Goal: Task Accomplishment & Management: Manage account settings

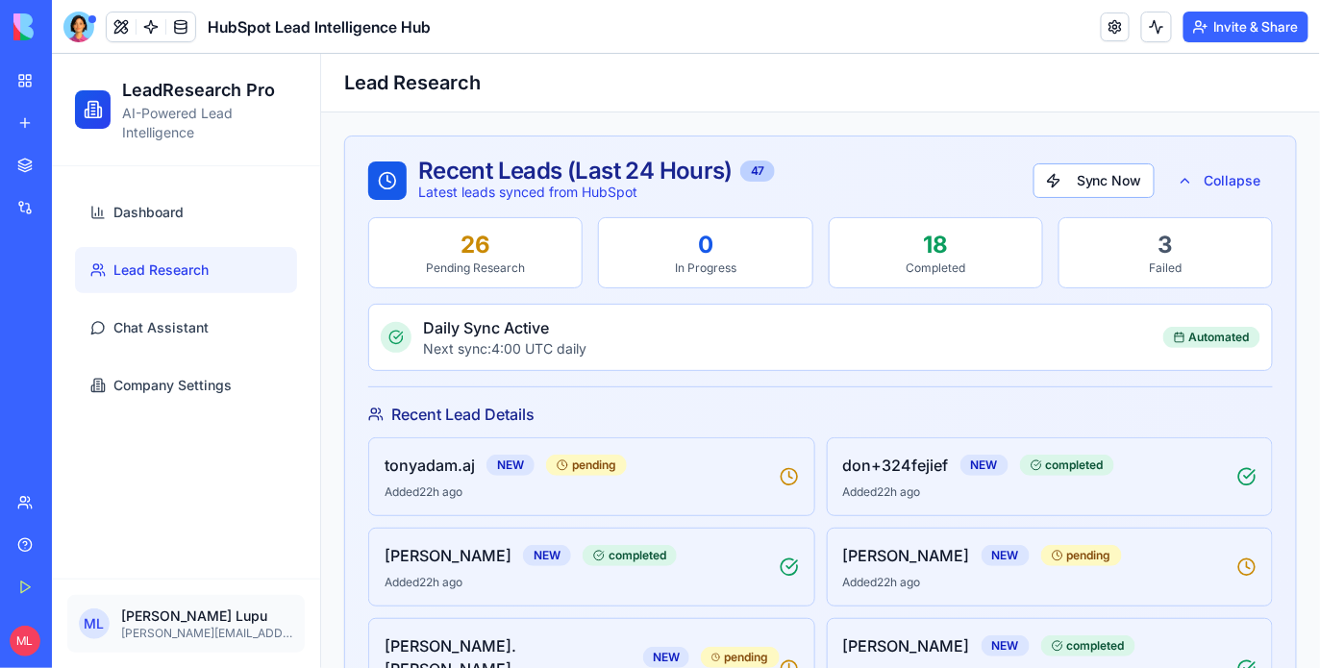
scroll to position [524, 0]
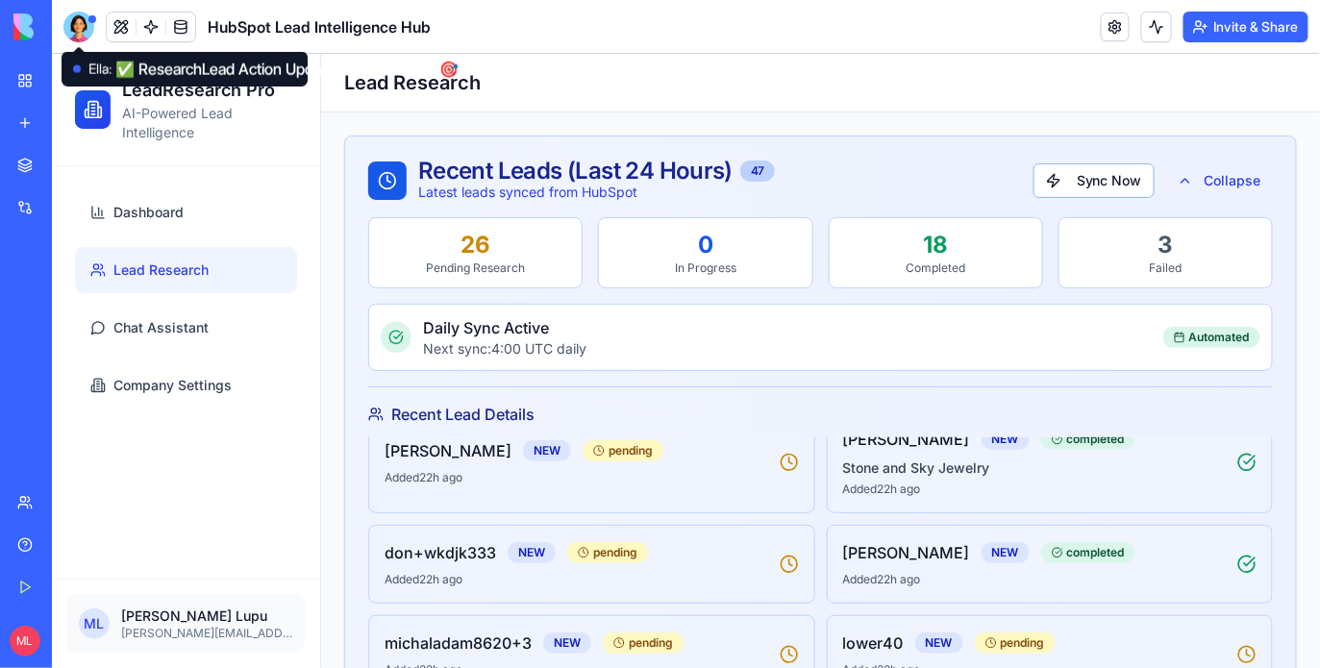
click at [72, 16] on div at bounding box center [78, 27] width 31 height 31
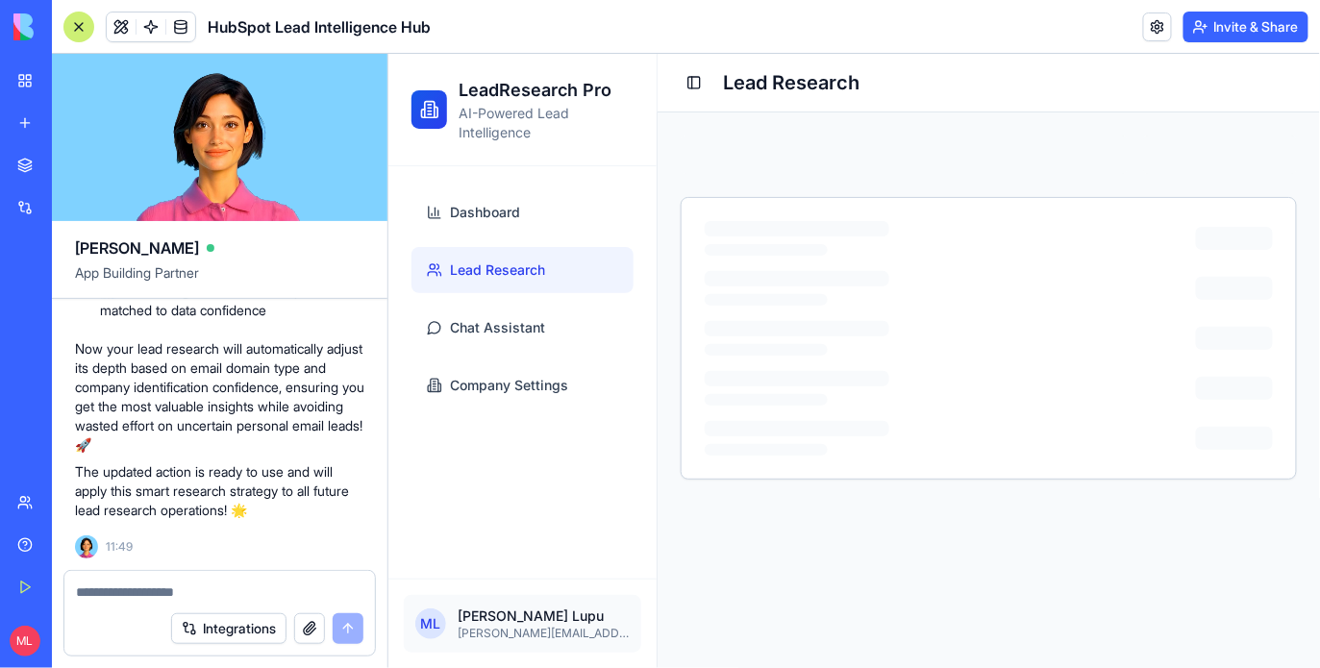
click at [215, 631] on button "Integrations" at bounding box center [228, 629] width 115 height 31
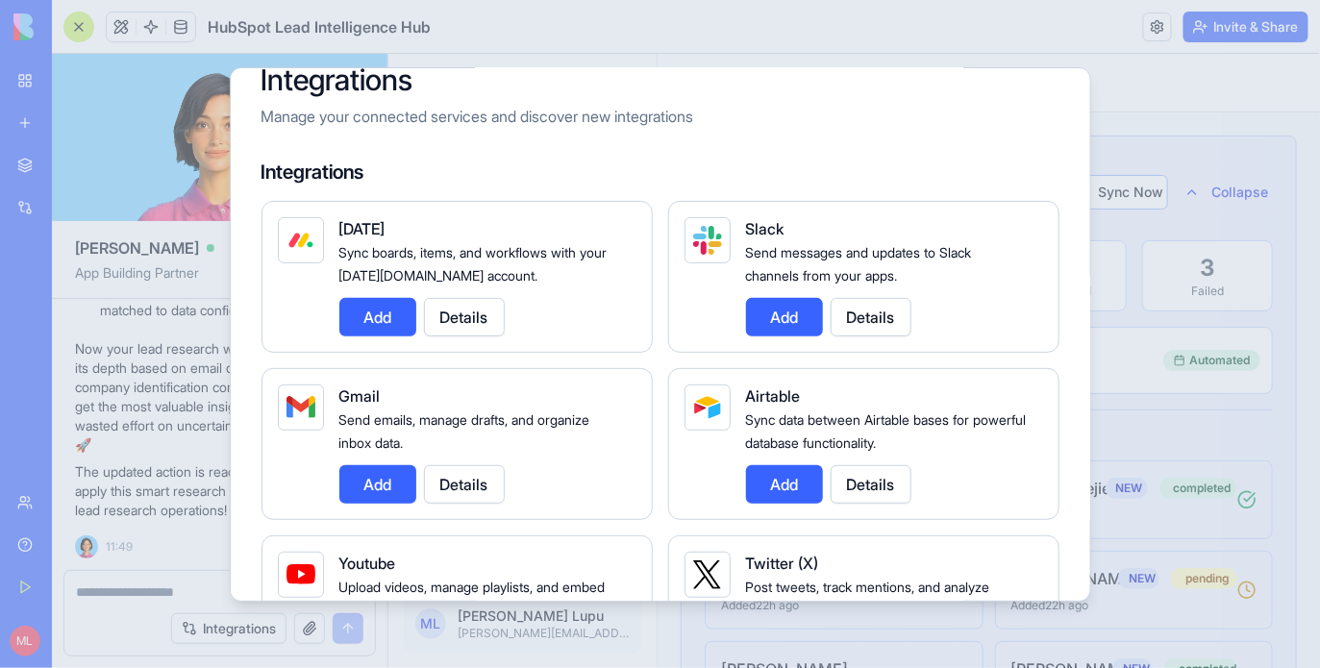
scroll to position [18, 0]
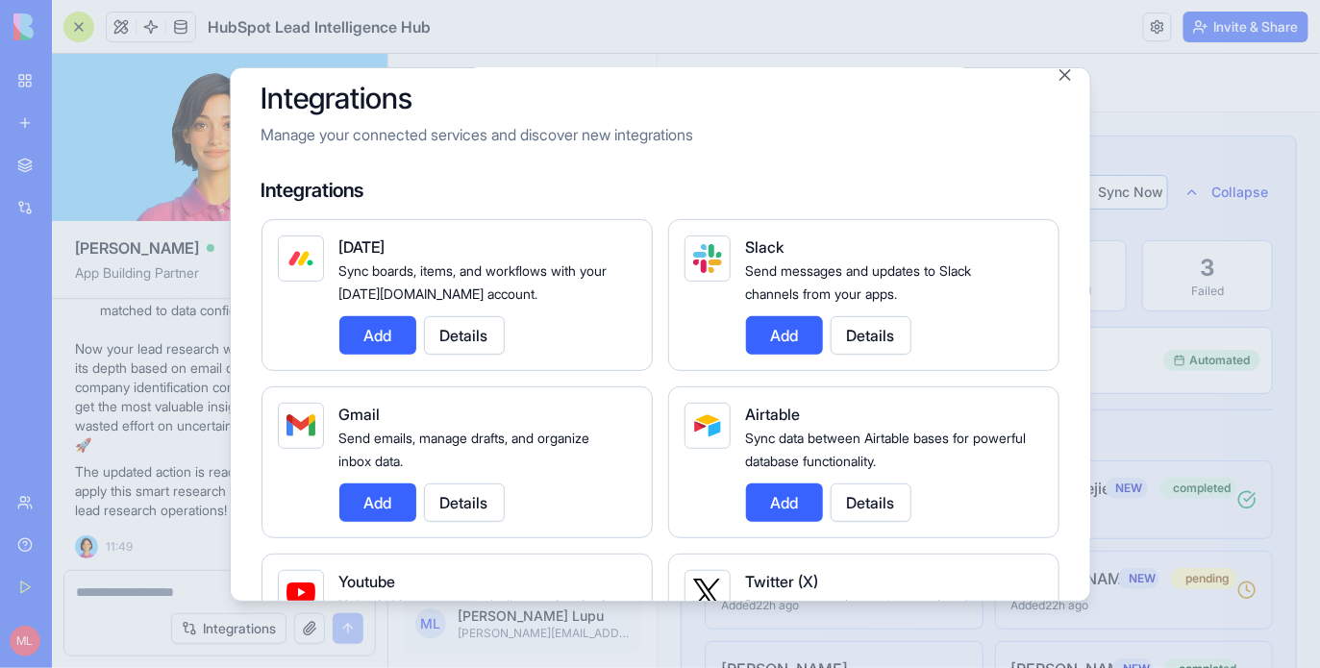
click at [362, 506] on button "Add" at bounding box center [377, 503] width 77 height 38
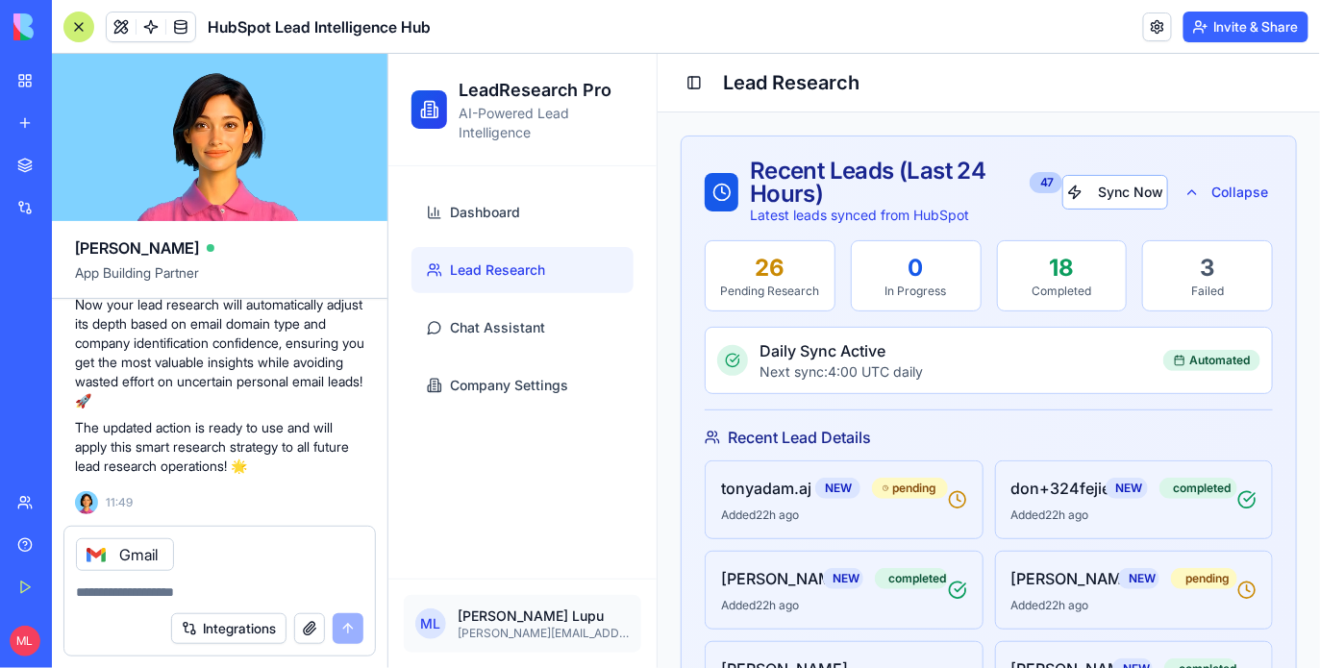
click at [184, 583] on textarea at bounding box center [220, 592] width 288 height 19
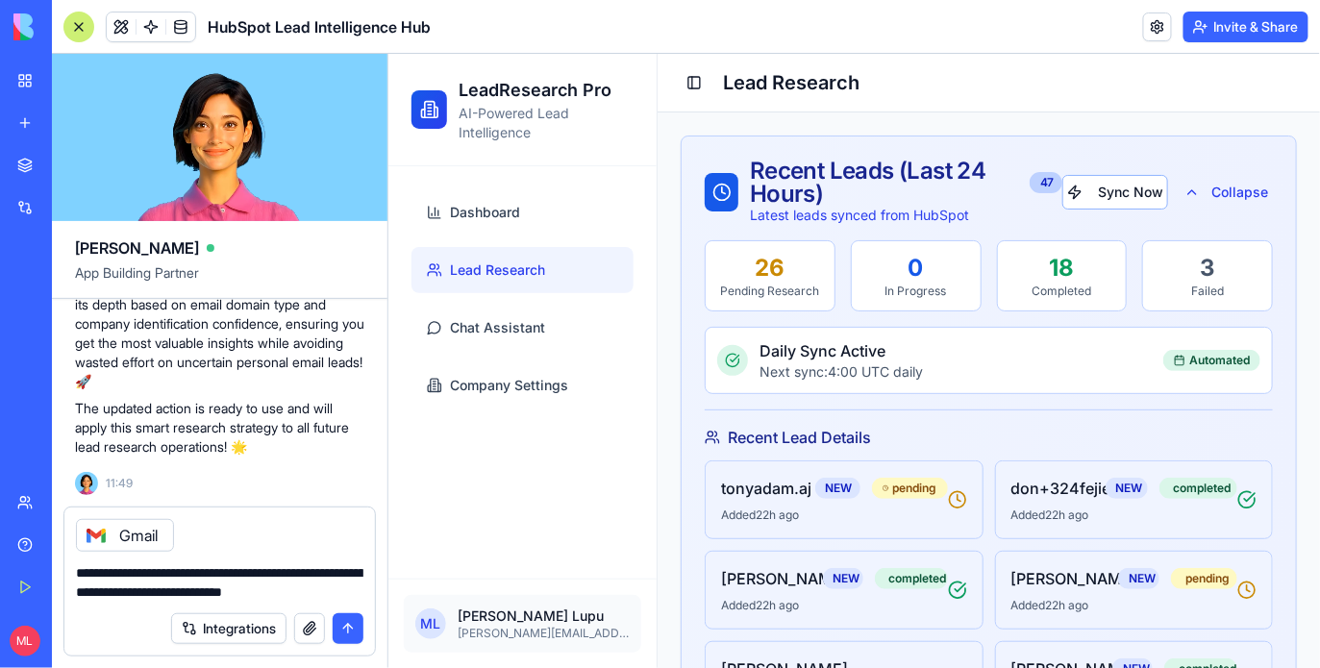
type textarea "**********"
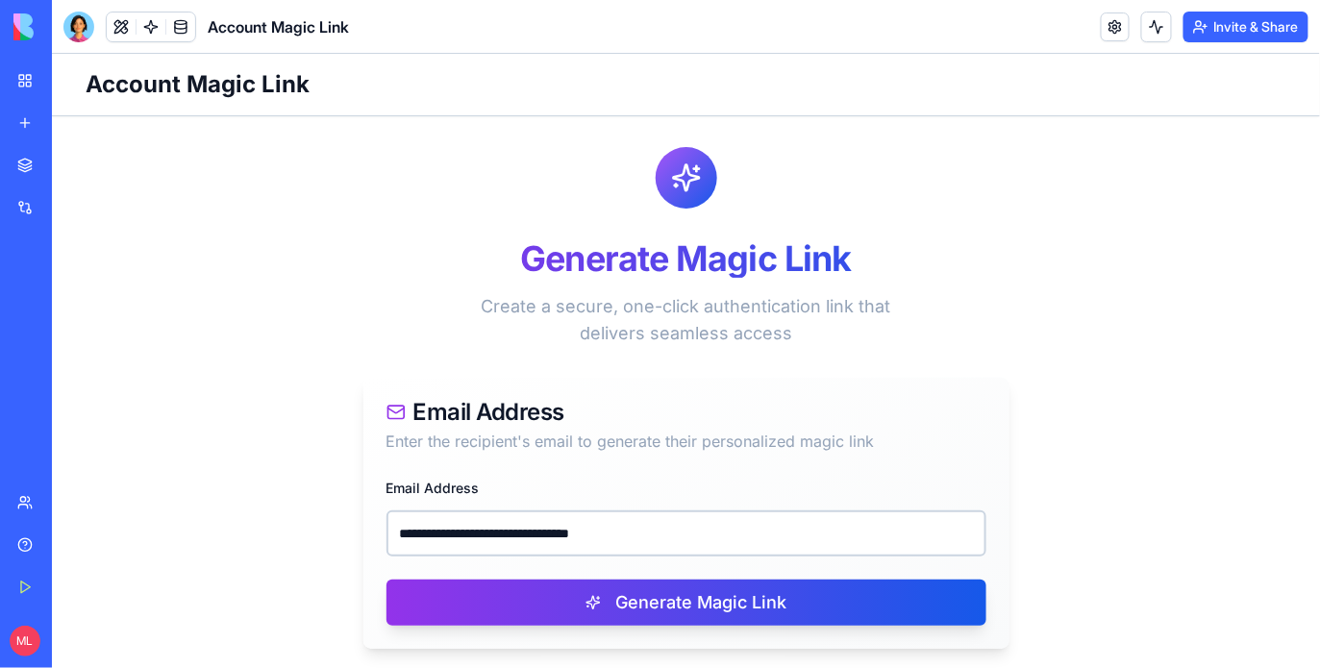
click at [484, 510] on input "**********" at bounding box center [686, 533] width 600 height 46
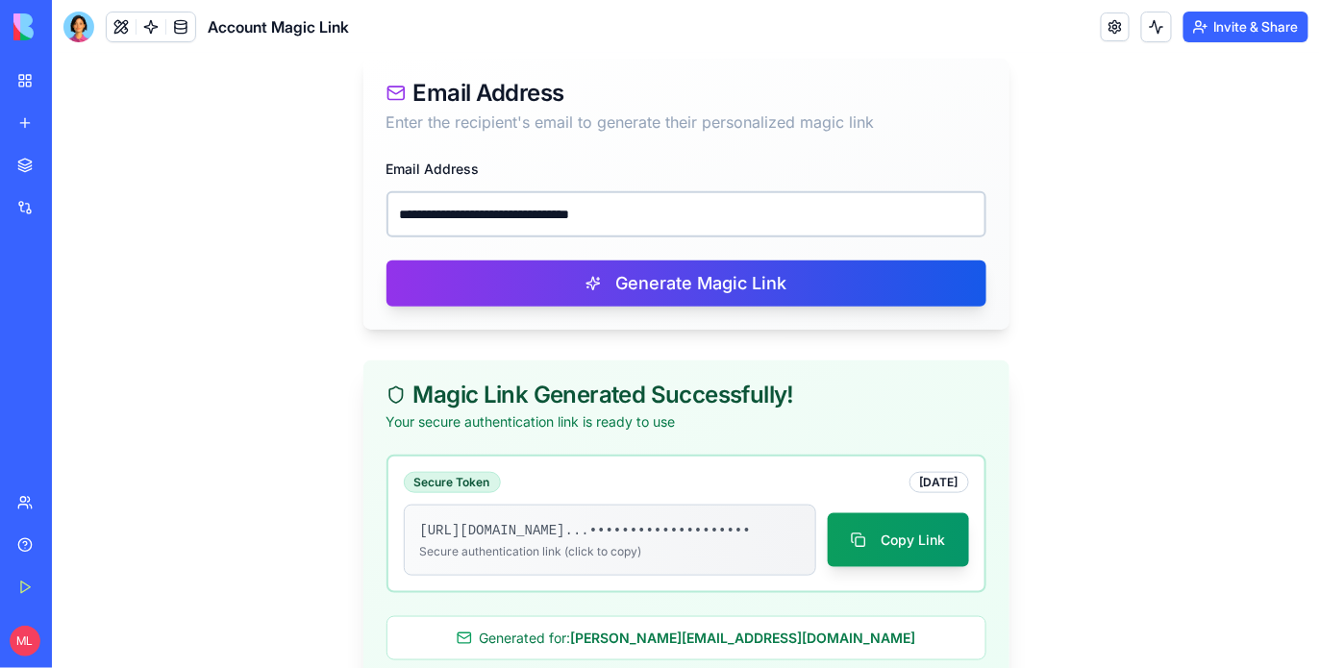
click at [484, 198] on input "**********" at bounding box center [686, 213] width 600 height 46
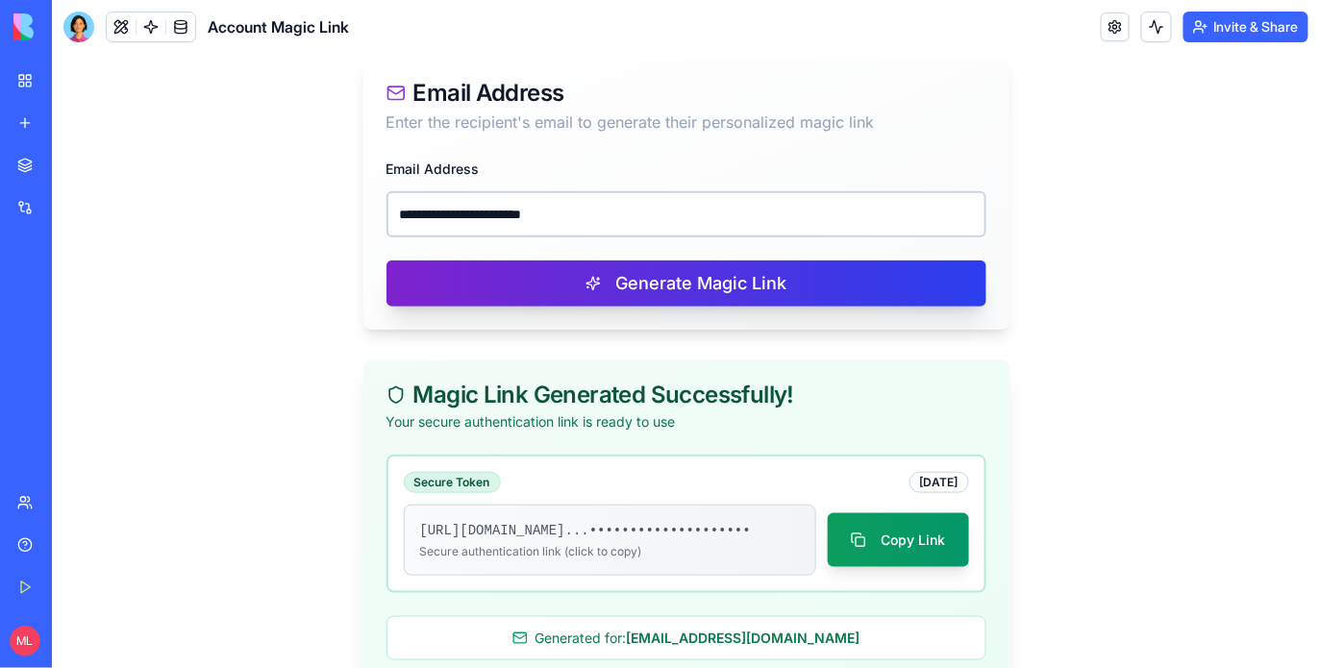
click at [520, 291] on button "Generate Magic Link" at bounding box center [686, 283] width 600 height 46
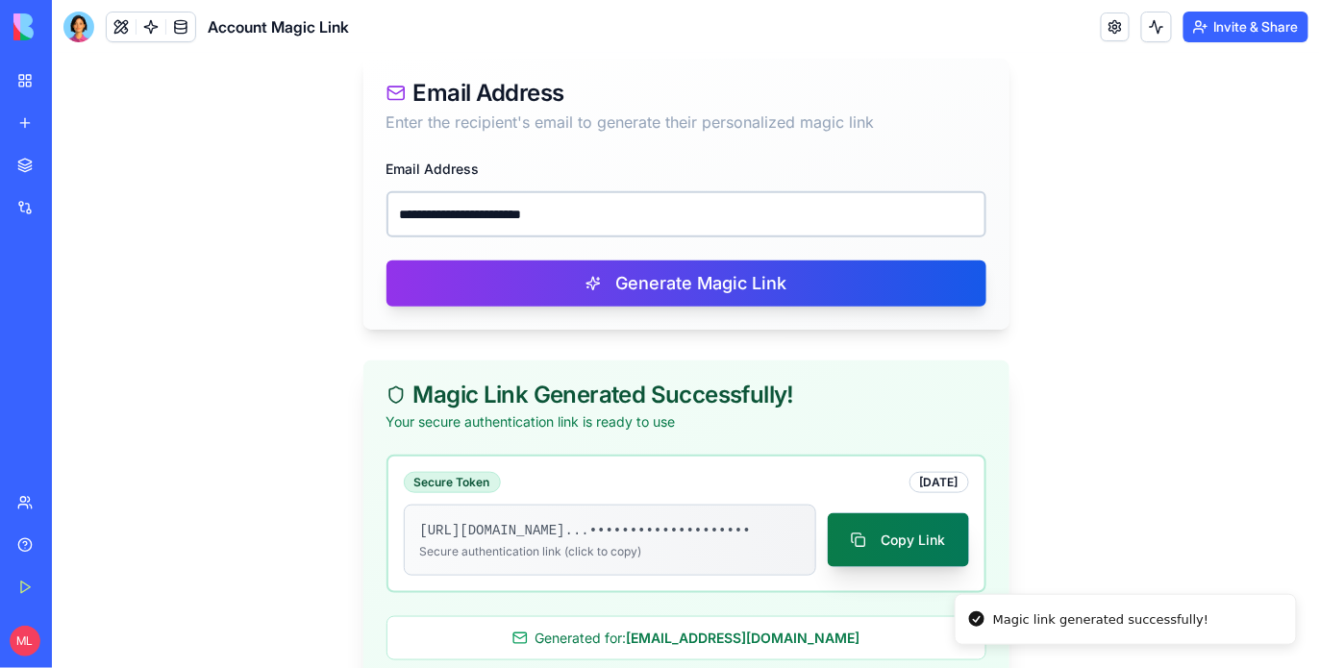
click at [861, 544] on button "Copy Link" at bounding box center [897, 540] width 141 height 54
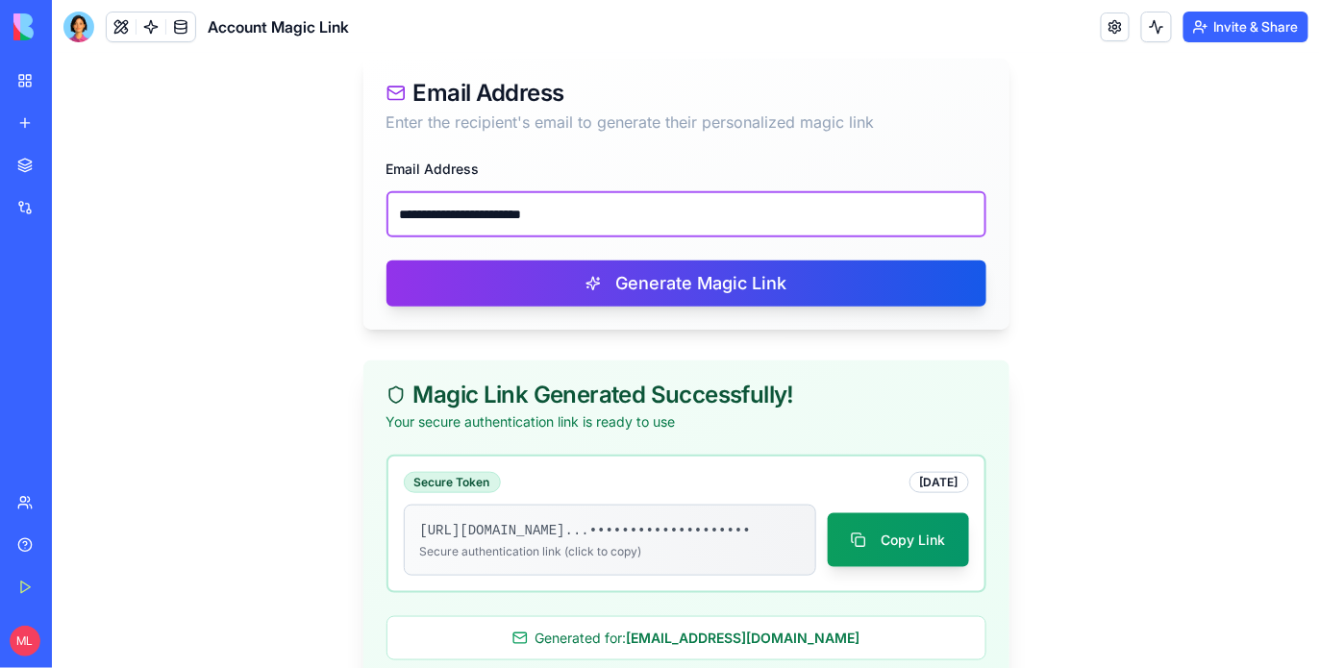
click at [559, 199] on input "**********" at bounding box center [686, 213] width 600 height 46
click at [560, 199] on input "**********" at bounding box center [686, 213] width 600 height 46
paste input "email"
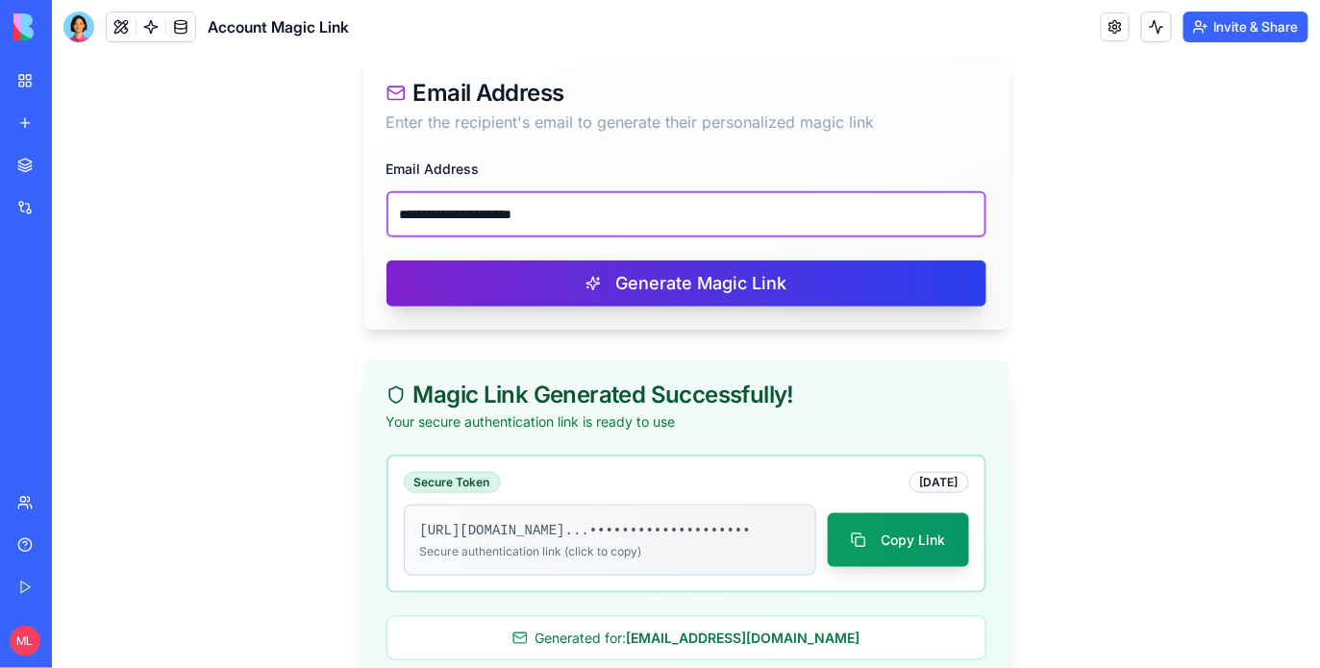
type input "**********"
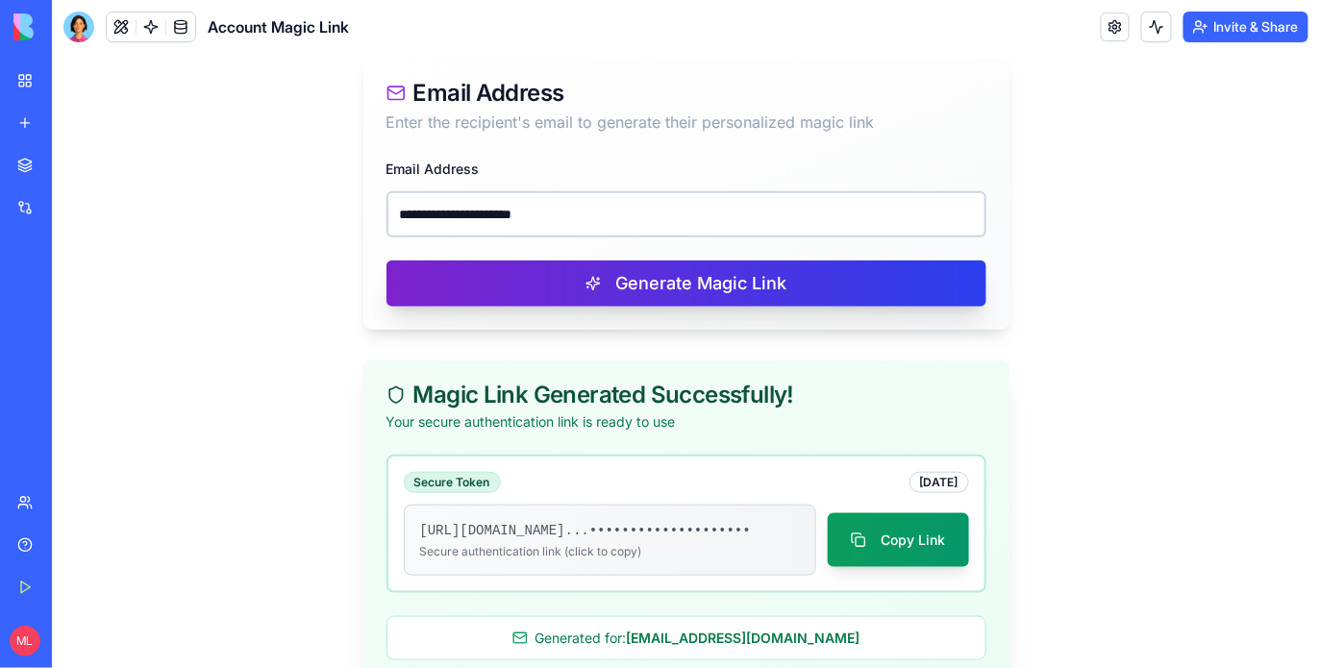
click at [585, 273] on button "Generate Magic Link" at bounding box center [686, 283] width 600 height 46
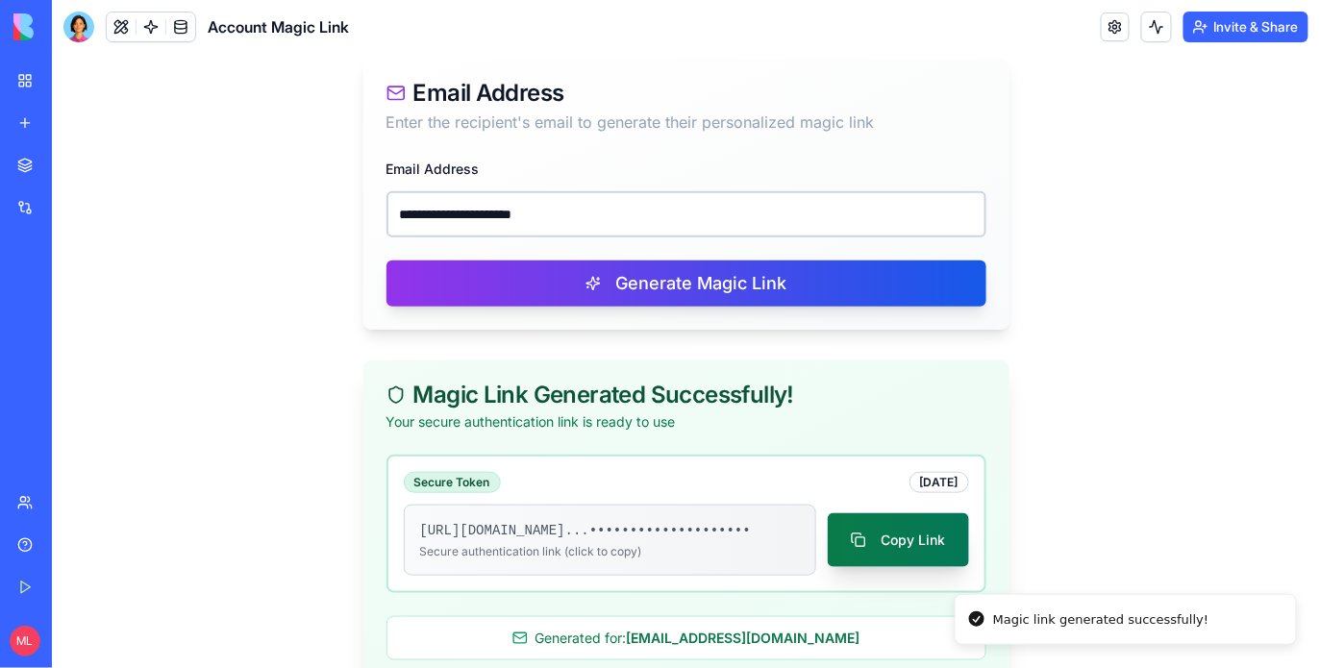
click at [895, 560] on button "Copy Link" at bounding box center [897, 540] width 141 height 54
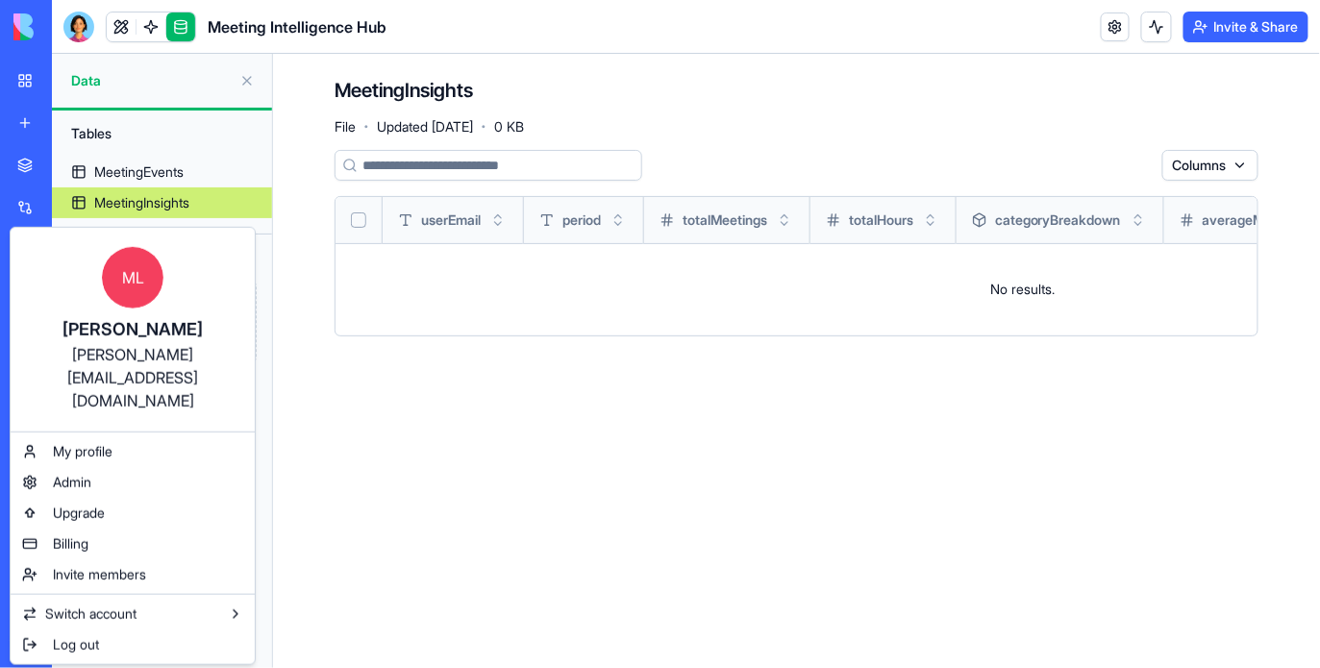
click at [32, 642] on html "BETA My Workspace New app Marketplace Integrations Recent New App ProjectHub Pr…" at bounding box center [660, 334] width 1320 height 668
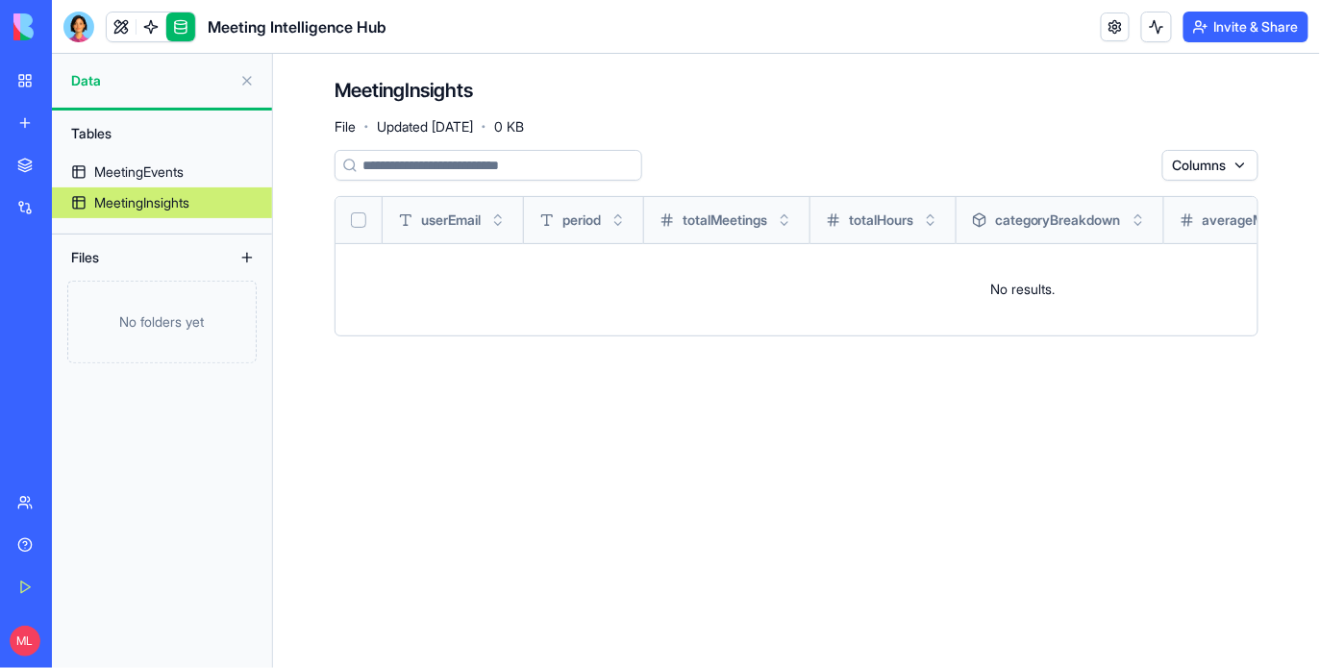
click at [106, 30] on div at bounding box center [151, 27] width 90 height 31
click at [113, 30] on link at bounding box center [121, 27] width 29 height 29
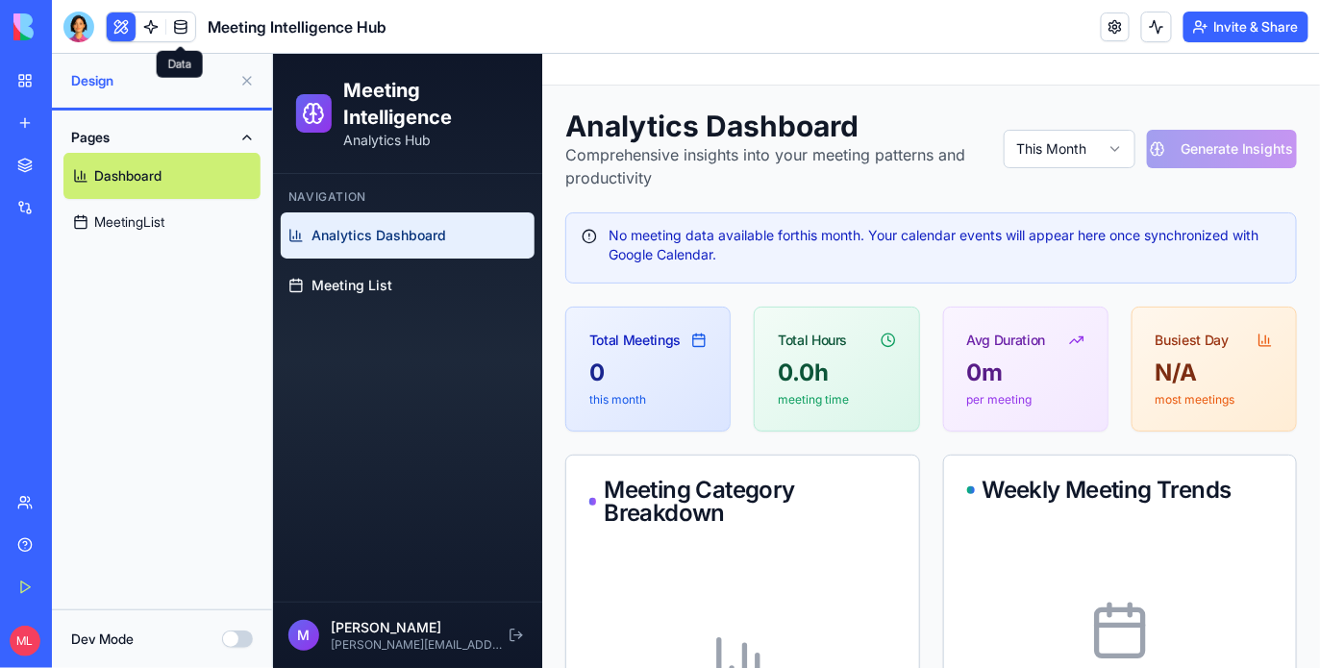
click at [182, 18] on link at bounding box center [180, 27] width 29 height 29
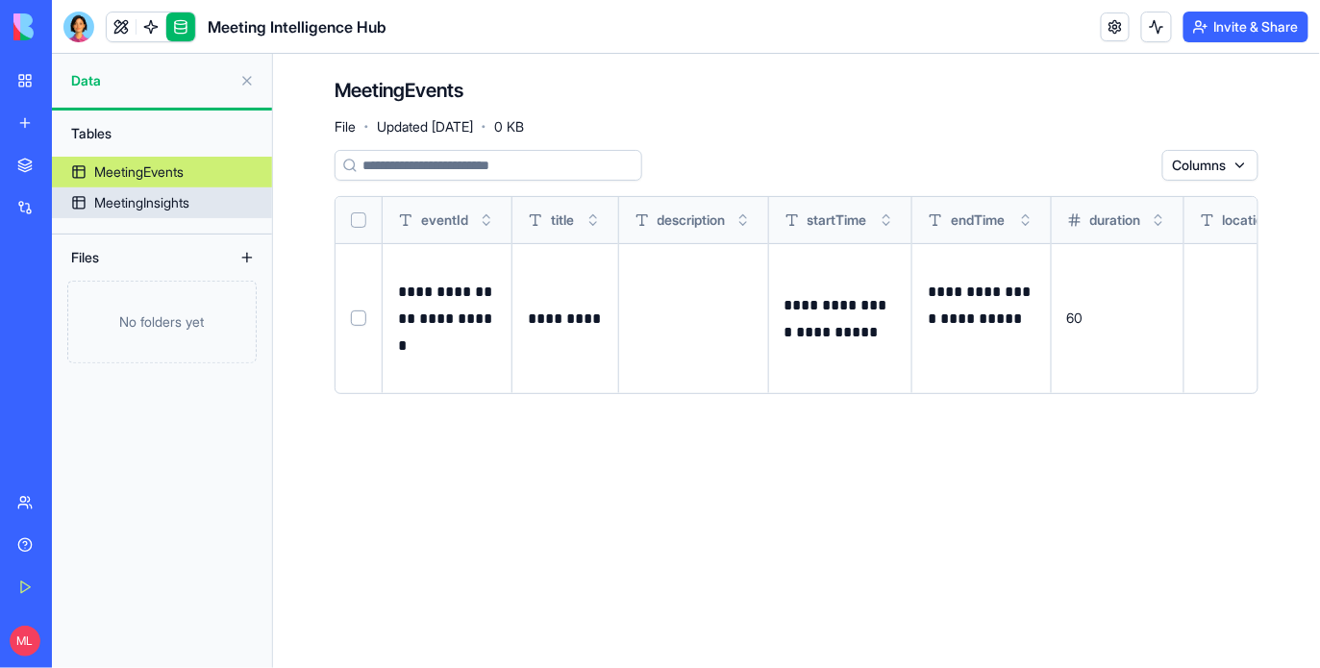
click at [170, 201] on div "MeetingInsights" at bounding box center [141, 202] width 95 height 19
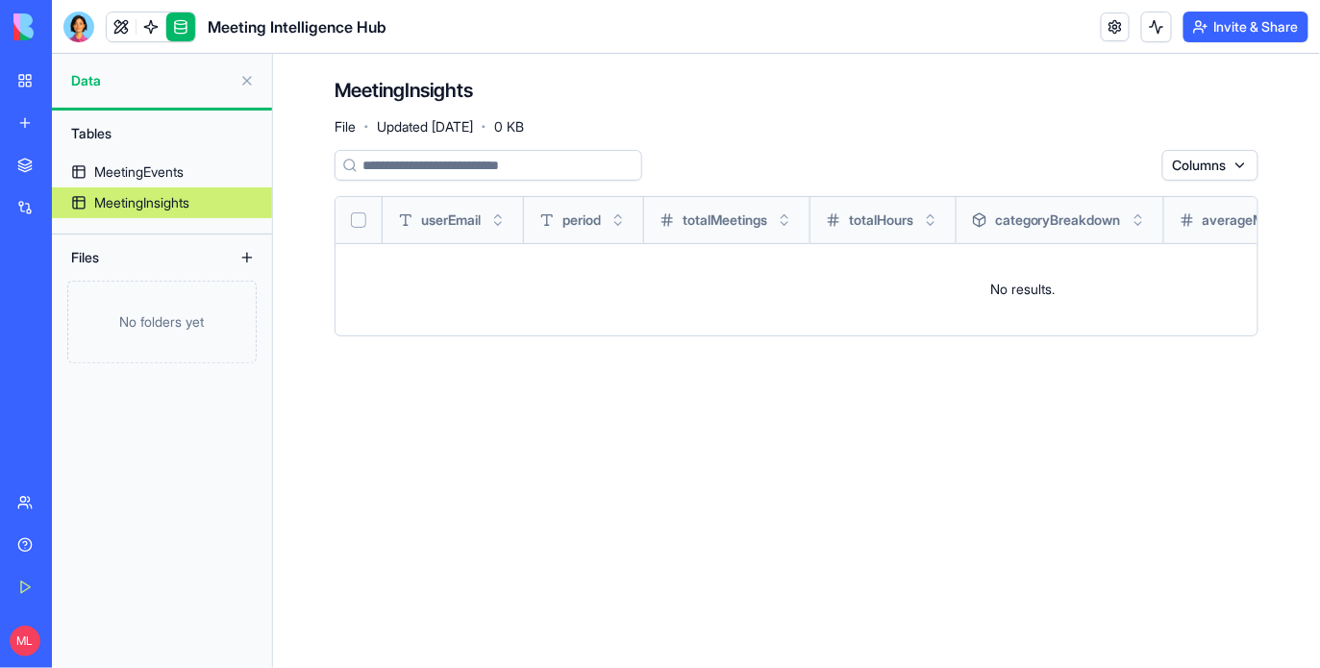
click at [120, 34] on link at bounding box center [121, 27] width 29 height 29
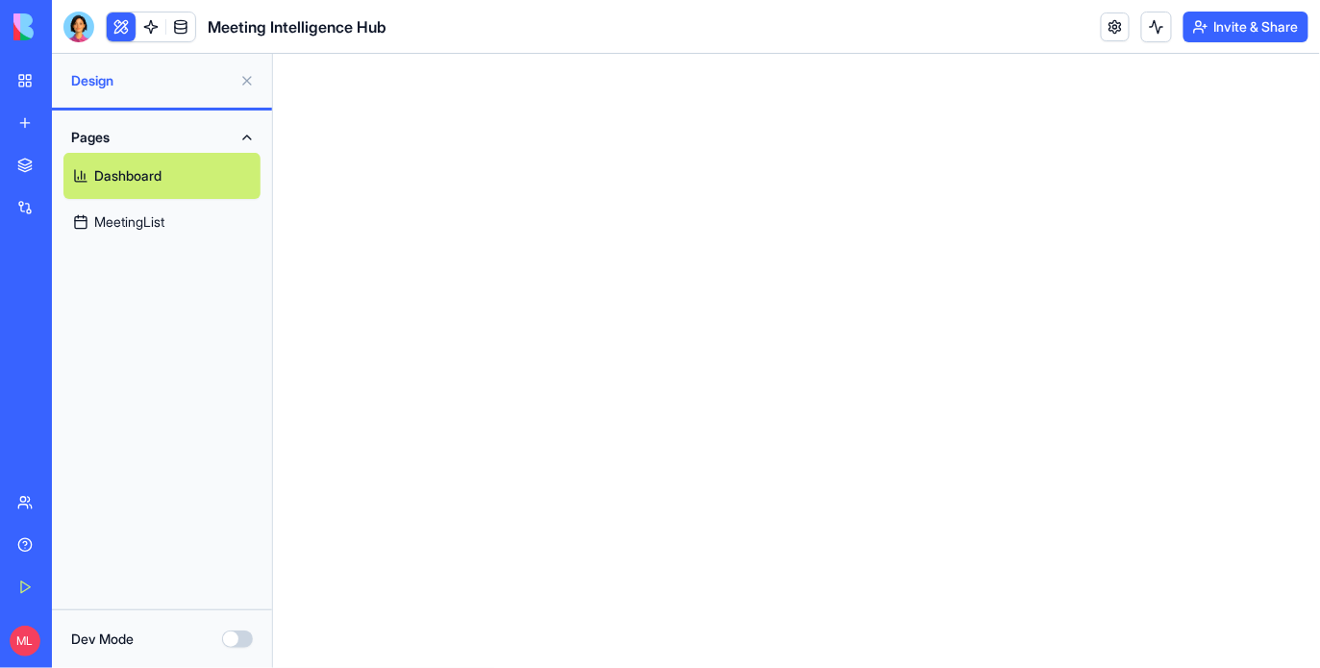
click at [137, 188] on link "Dashboard" at bounding box center [161, 176] width 197 height 46
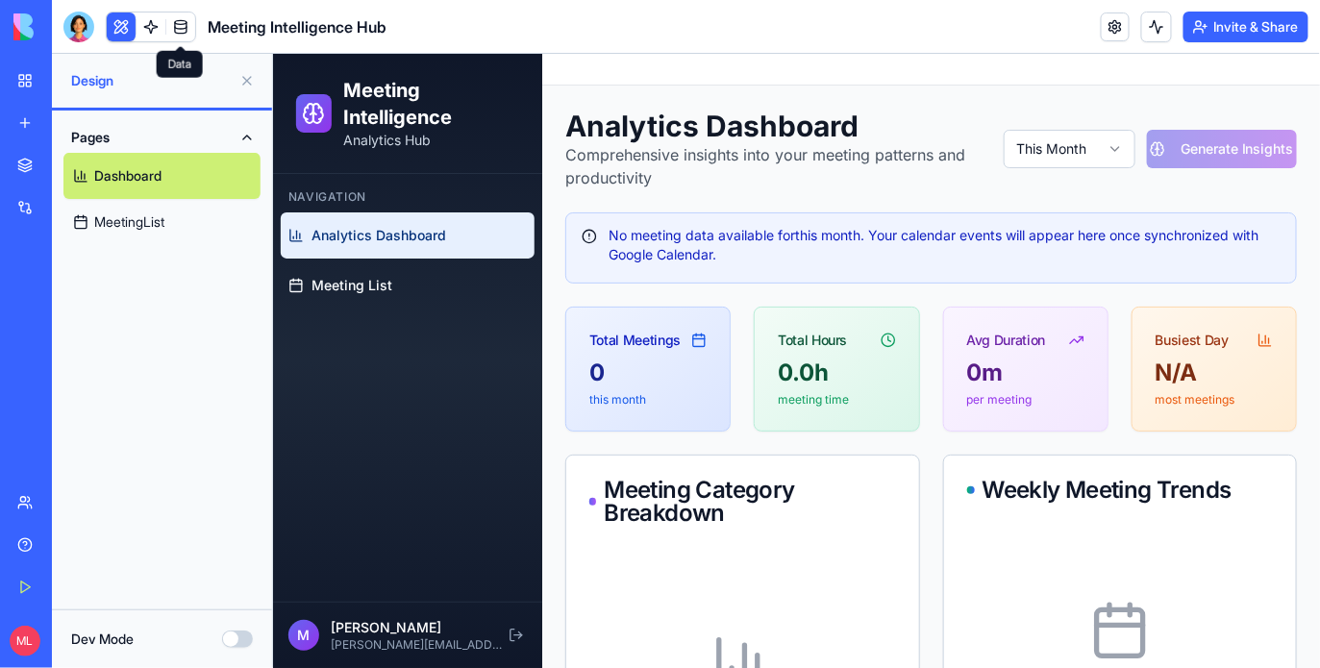
click at [178, 33] on link at bounding box center [180, 27] width 29 height 29
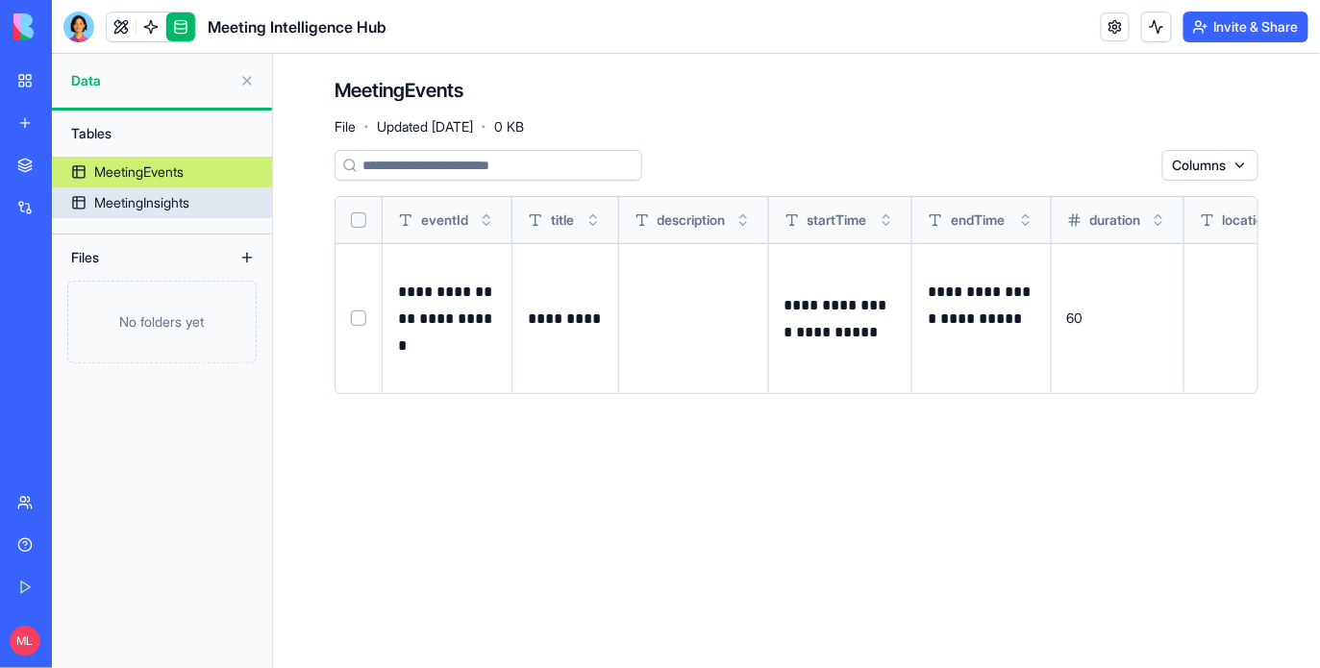
click at [178, 212] on div "MeetingInsights" at bounding box center [141, 202] width 95 height 19
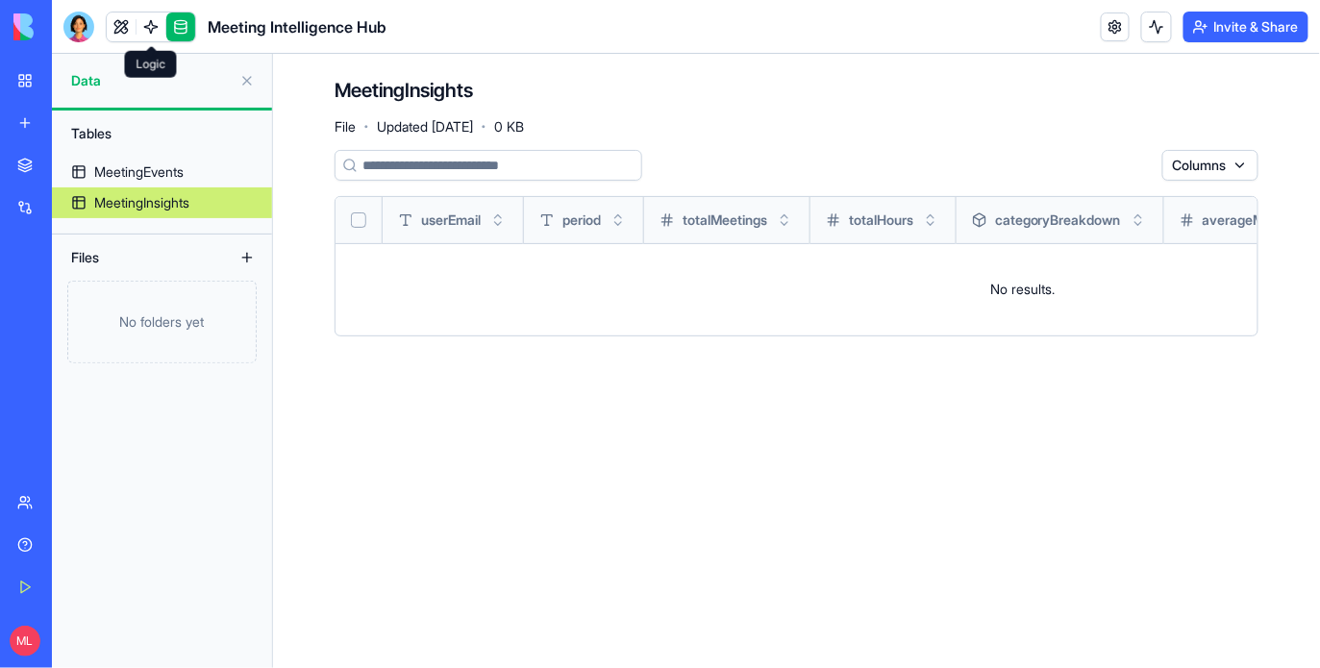
click at [138, 33] on link at bounding box center [151, 27] width 29 height 29
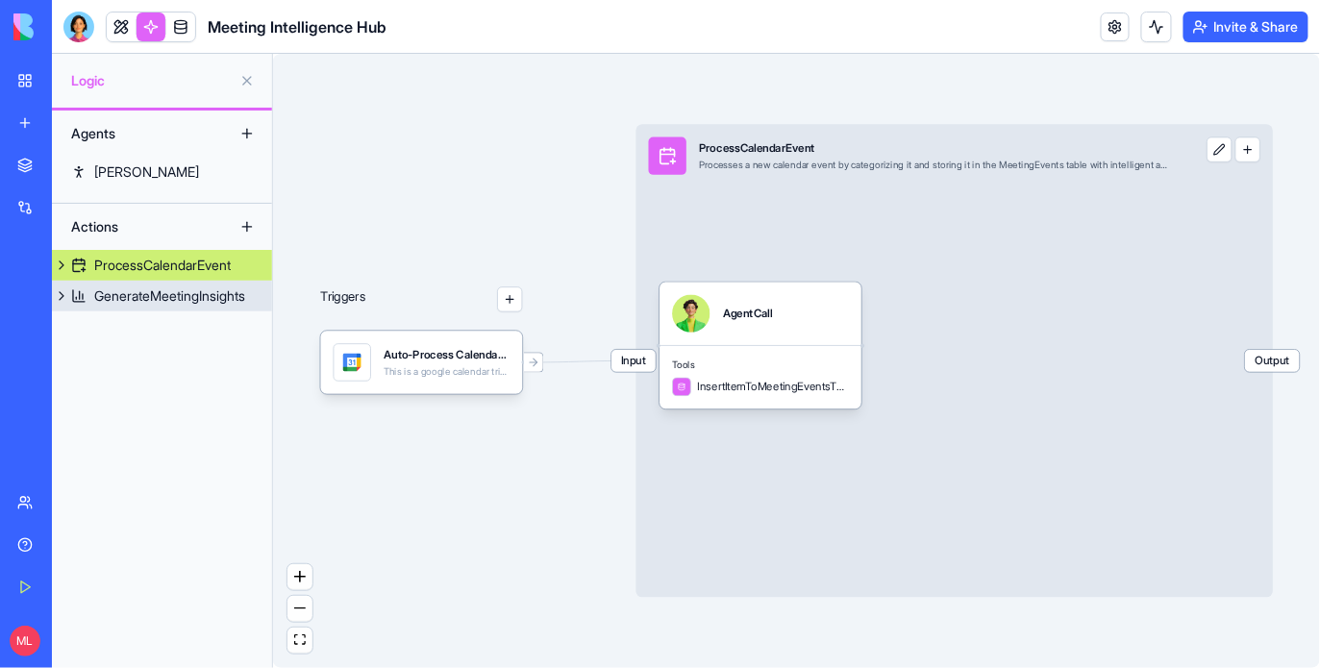
click at [155, 302] on div "GenerateMeetingInsights" at bounding box center [169, 296] width 151 height 19
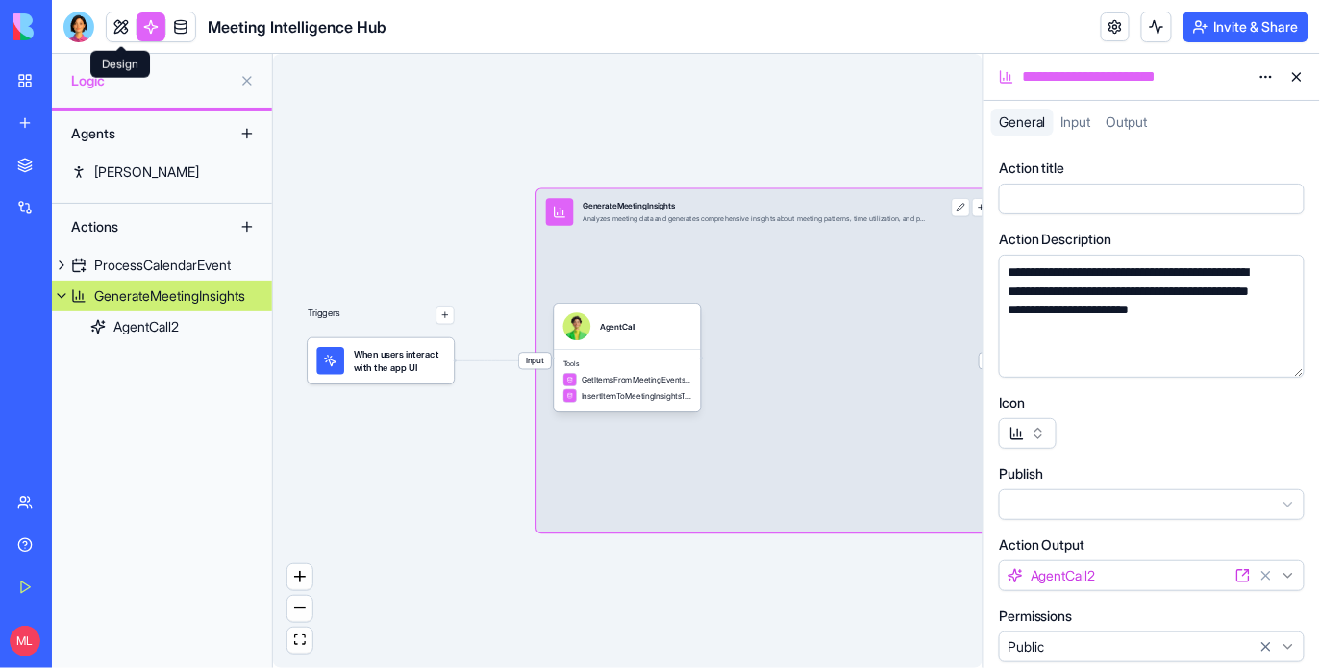
click at [112, 41] on header "Meeting Intelligence Hub Invite & Share" at bounding box center [686, 27] width 1268 height 54
click at [113, 36] on link at bounding box center [121, 27] width 29 height 29
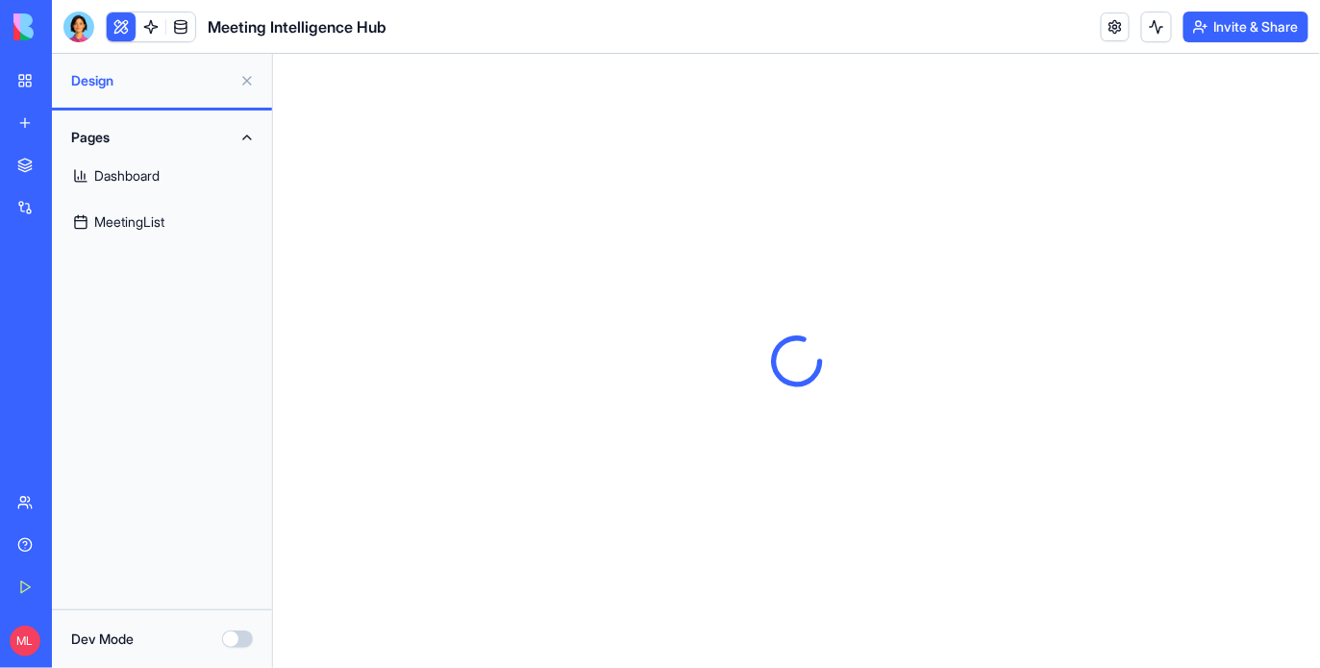
click at [128, 183] on link "Dashboard" at bounding box center [161, 176] width 197 height 46
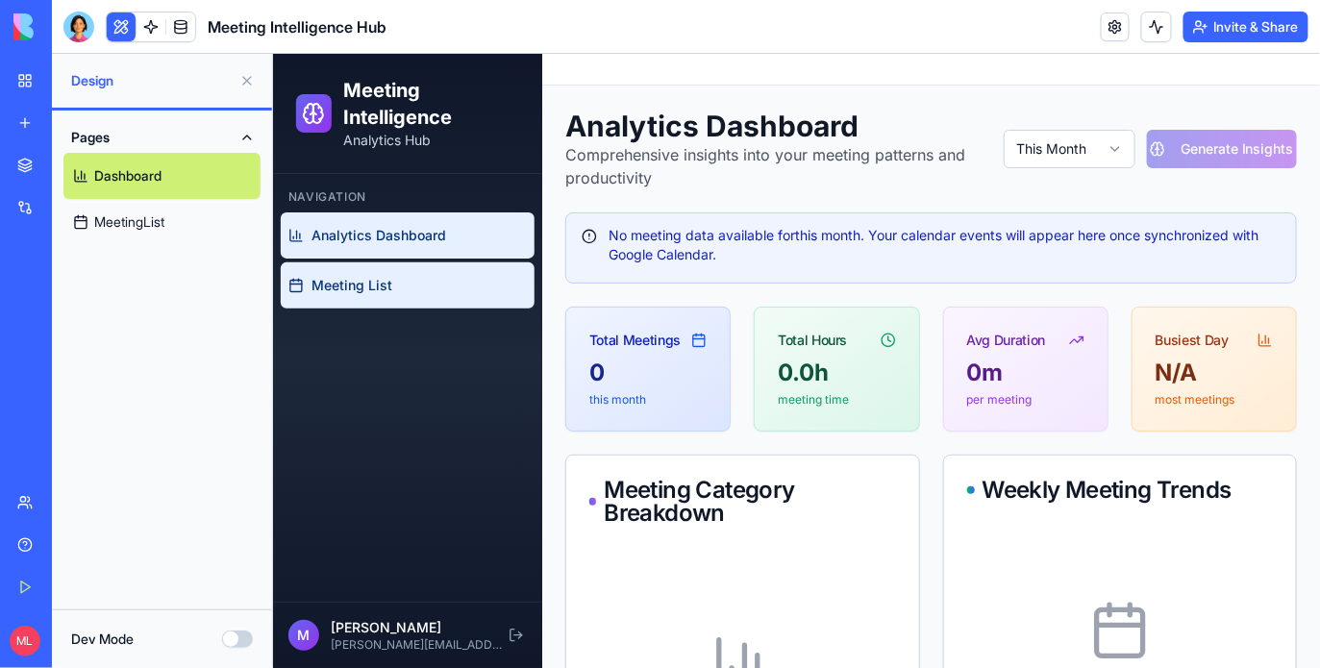
click at [404, 279] on link "Meeting List" at bounding box center [407, 285] width 254 height 46
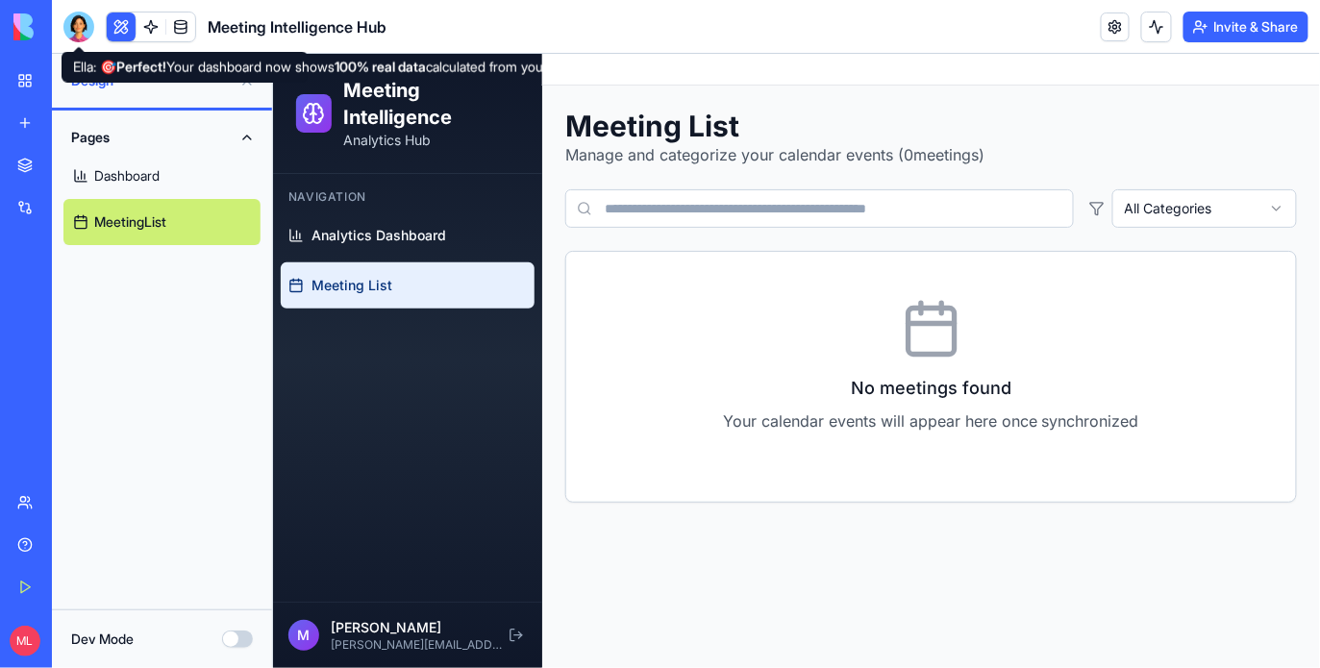
click at [89, 30] on div at bounding box center [78, 27] width 31 height 31
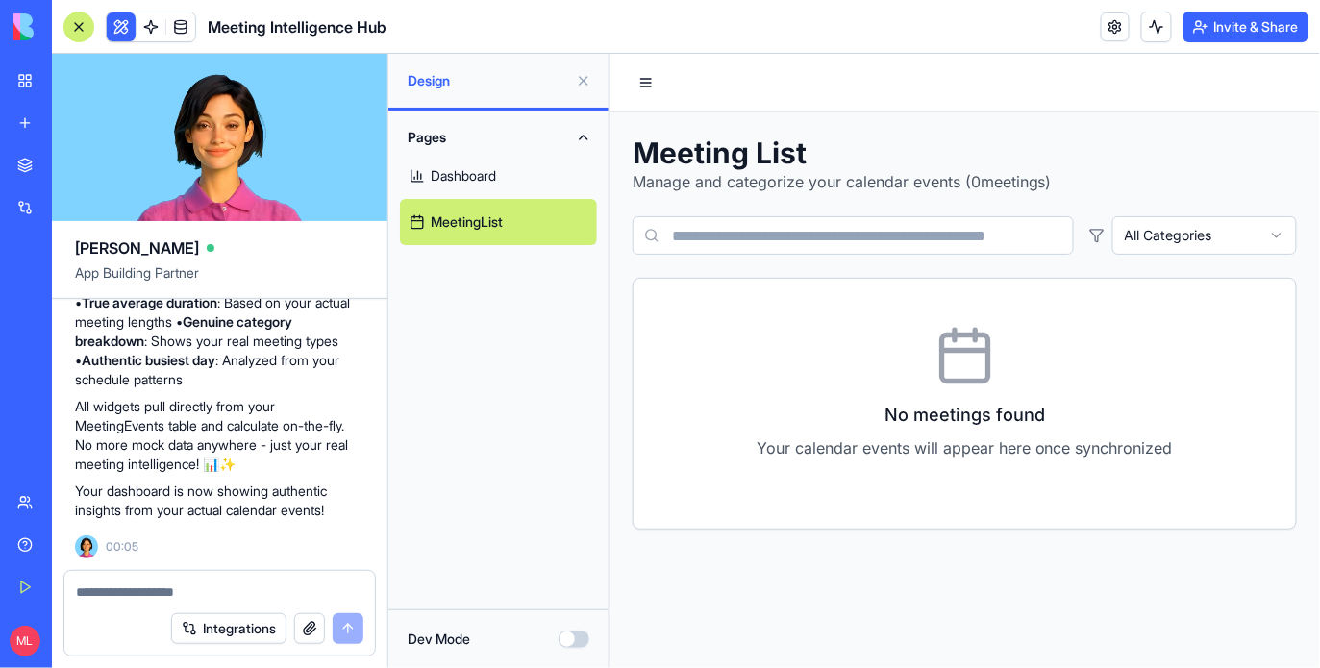
click at [134, 597] on textarea at bounding box center [220, 592] width 288 height 19
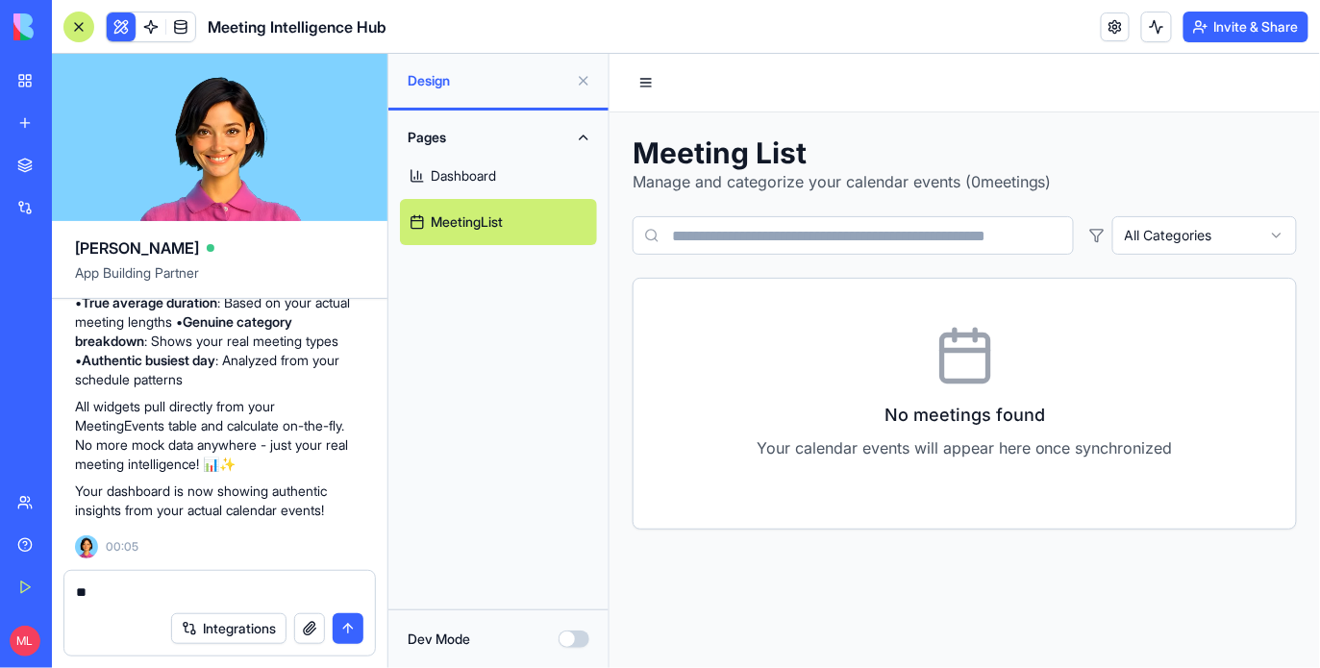
type textarea "*"
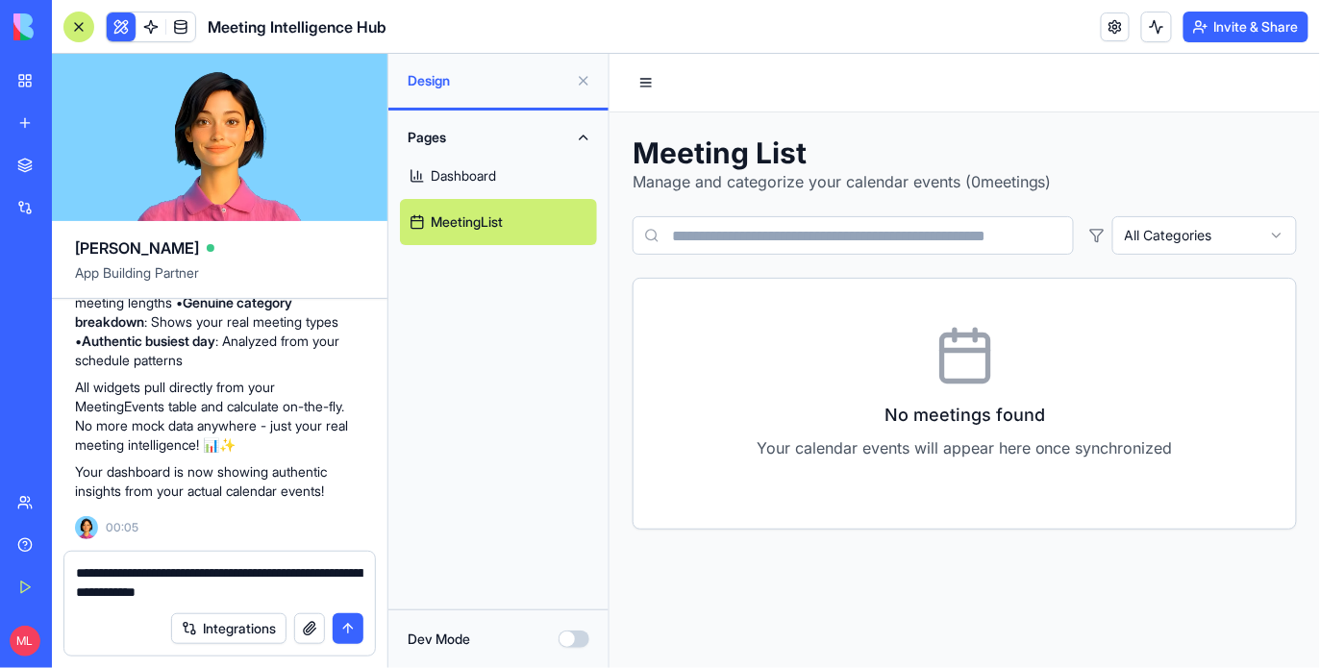
type textarea "**********"
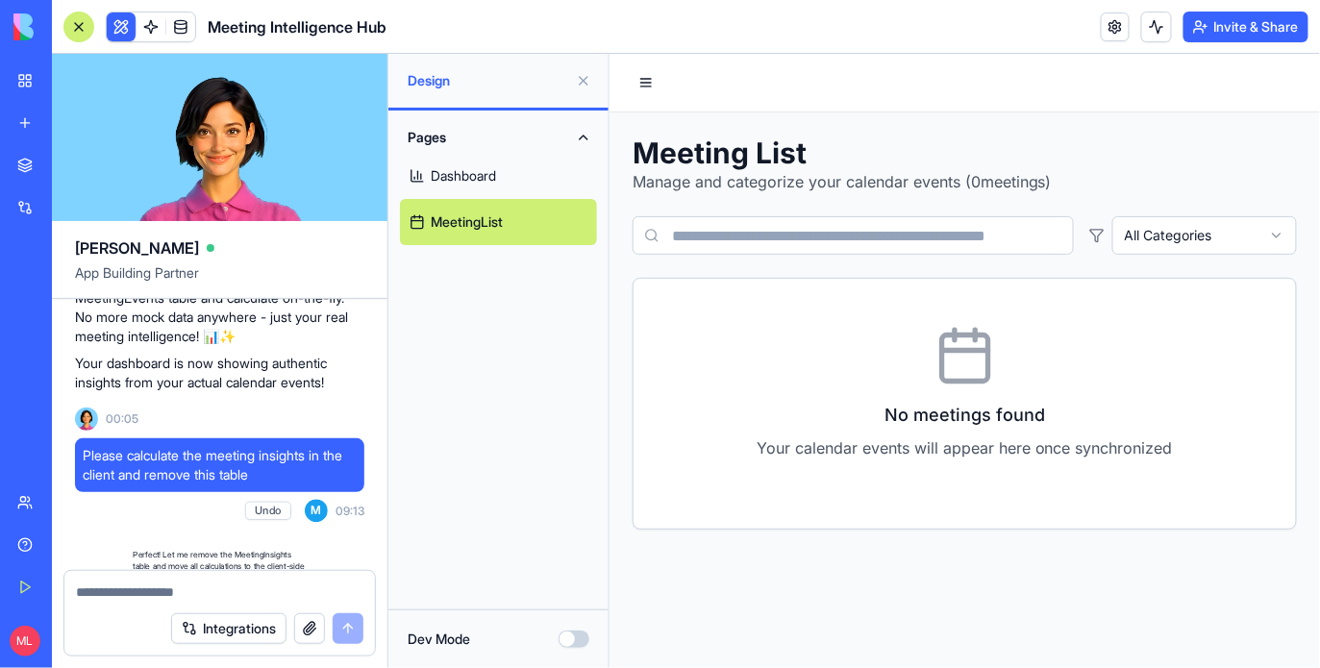
scroll to position [3895, 0]
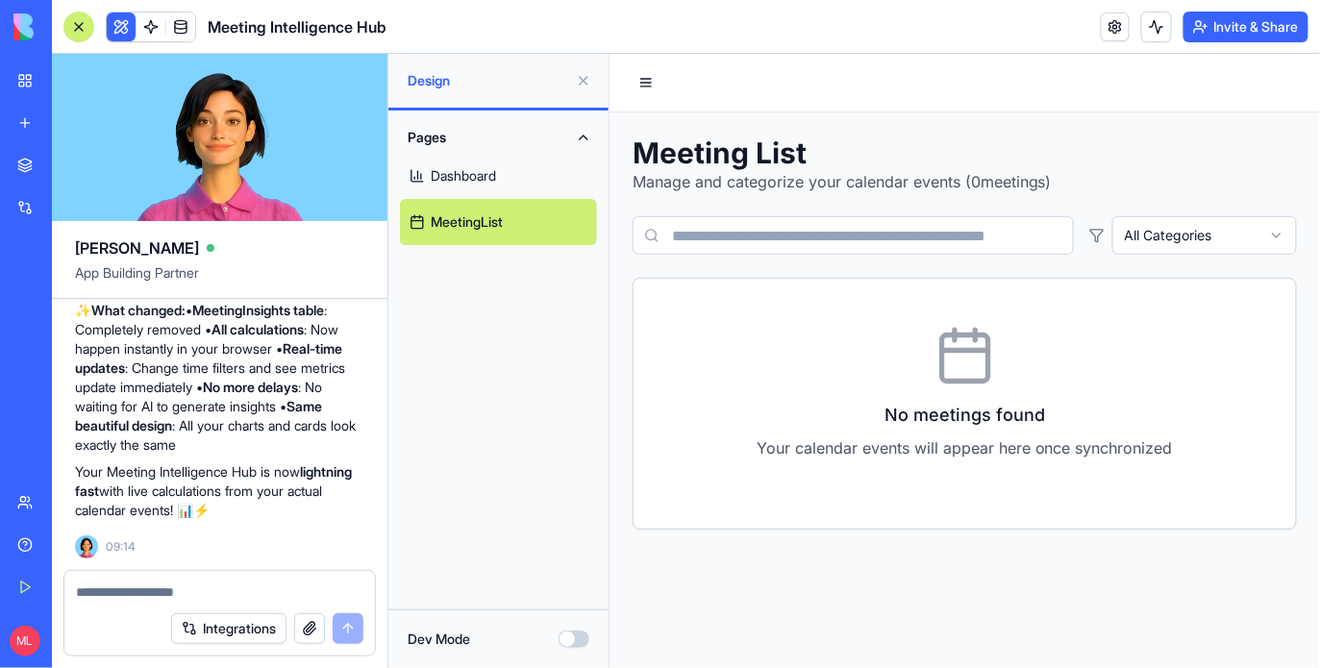
click at [442, 164] on link "Dashboard" at bounding box center [498, 176] width 197 height 46
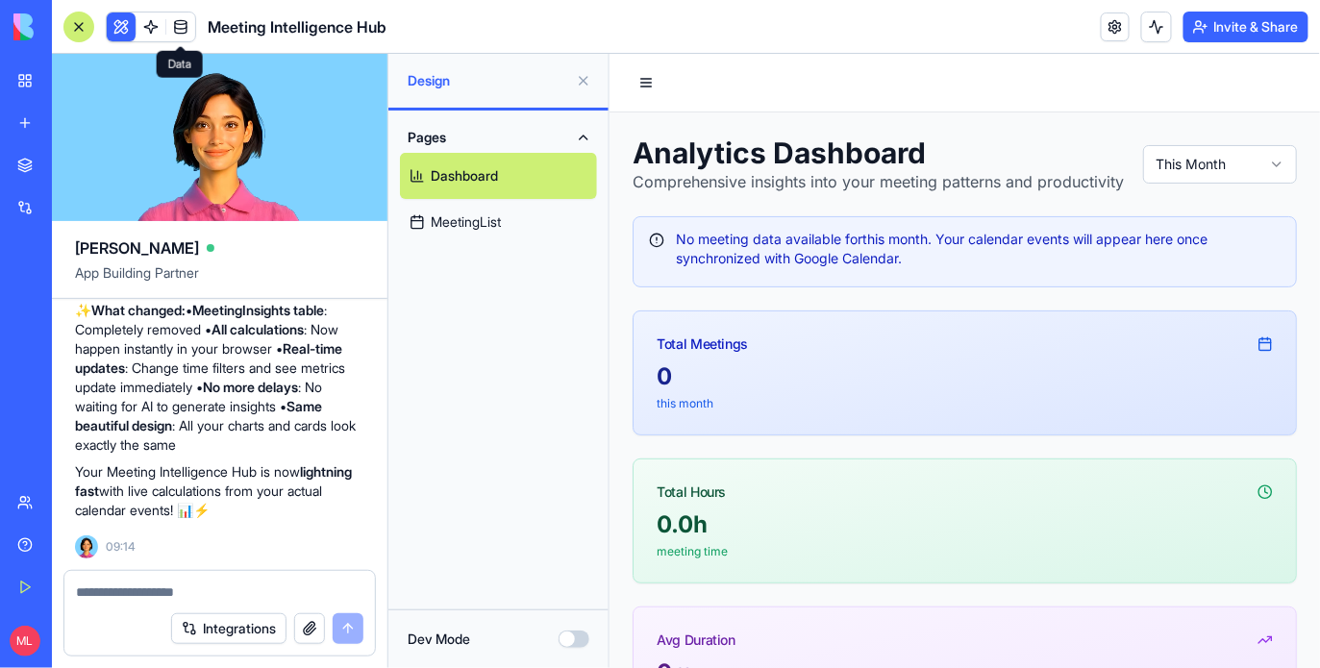
click at [189, 27] on link at bounding box center [180, 27] width 29 height 29
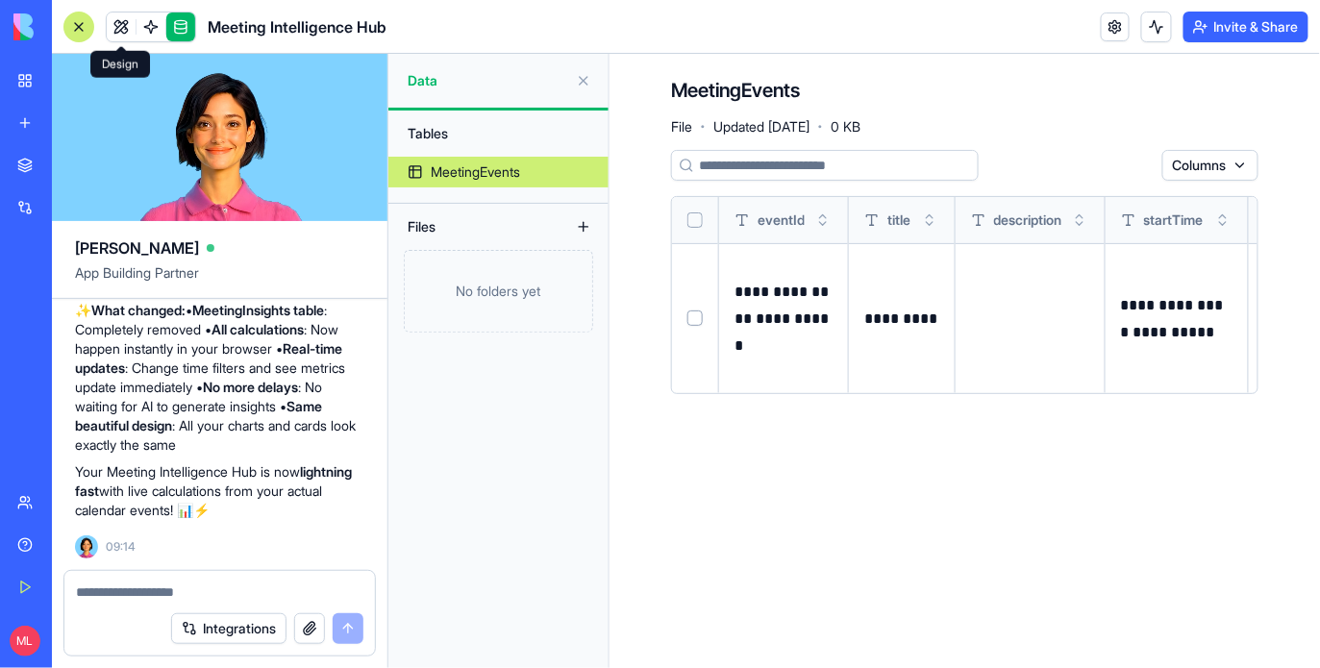
click at [107, 37] on link at bounding box center [121, 27] width 29 height 29
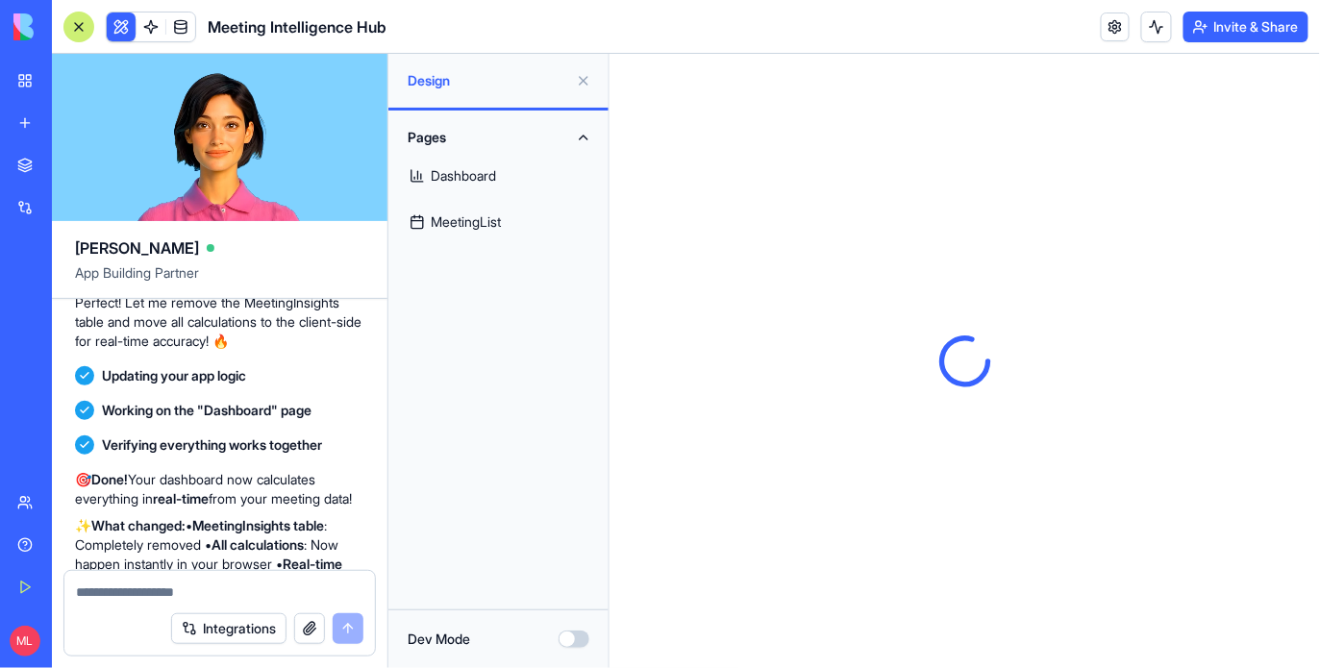
scroll to position [3521, 0]
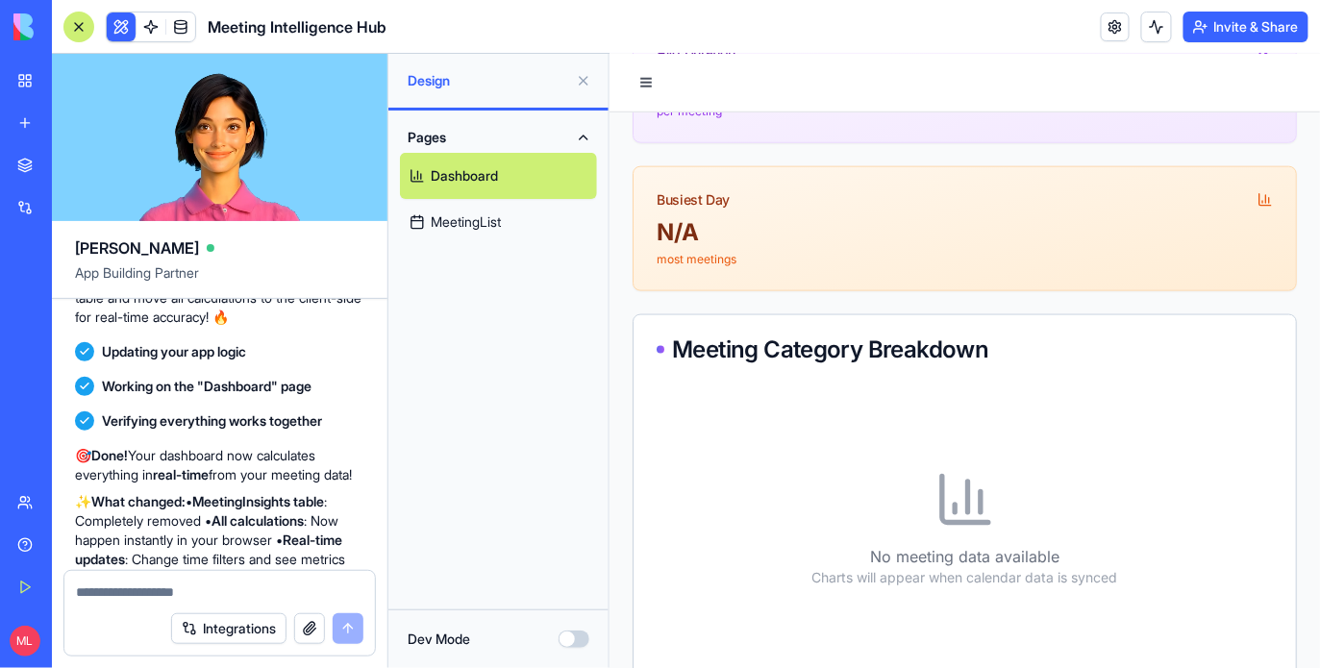
scroll to position [525, 0]
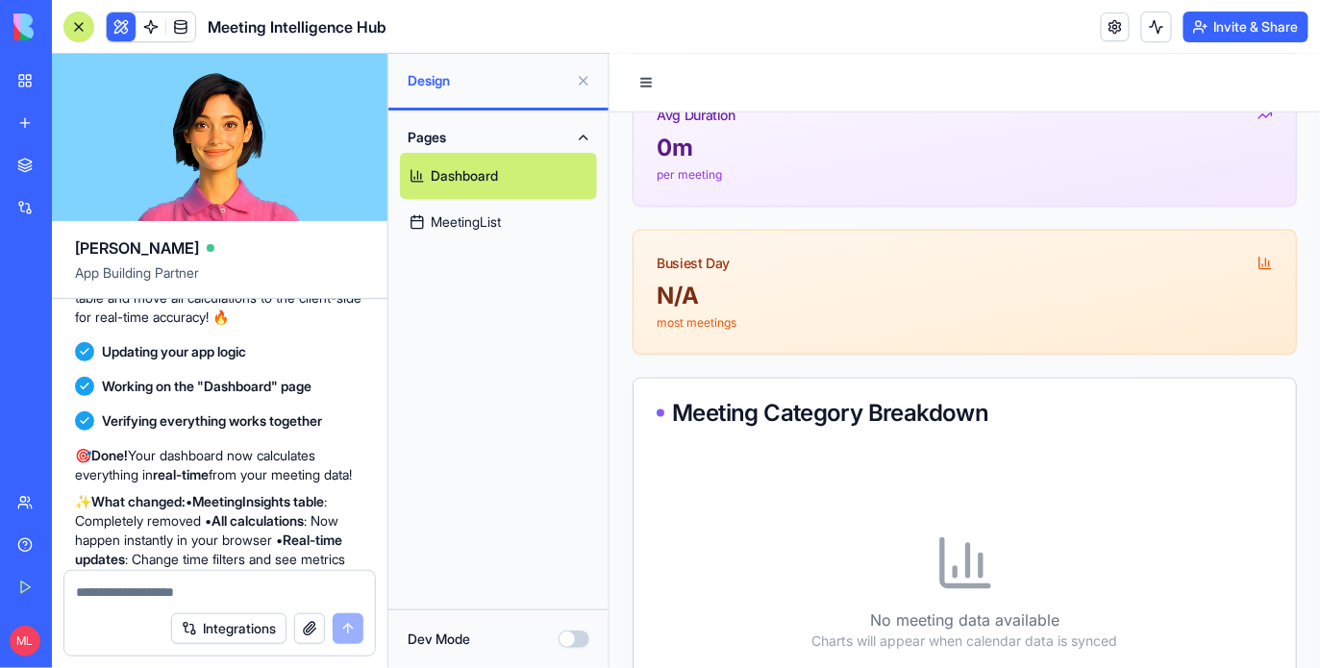
click at [163, 595] on textarea at bounding box center [220, 592] width 288 height 19
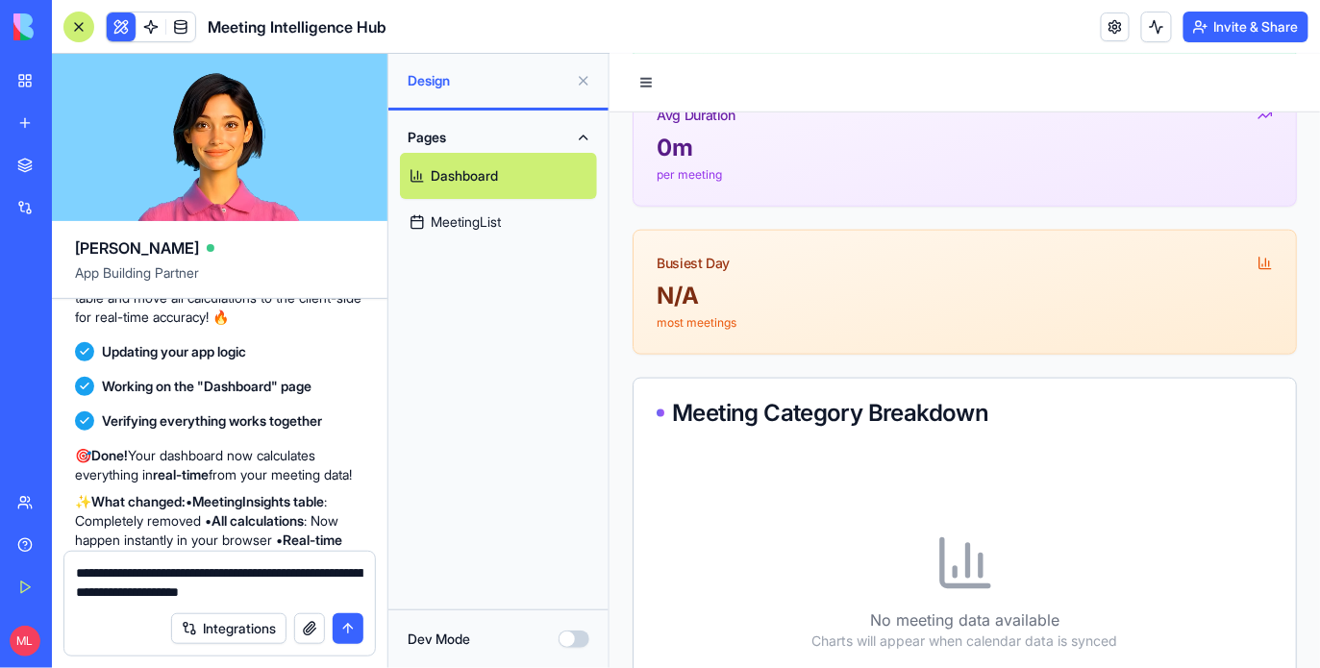
type textarea "**********"
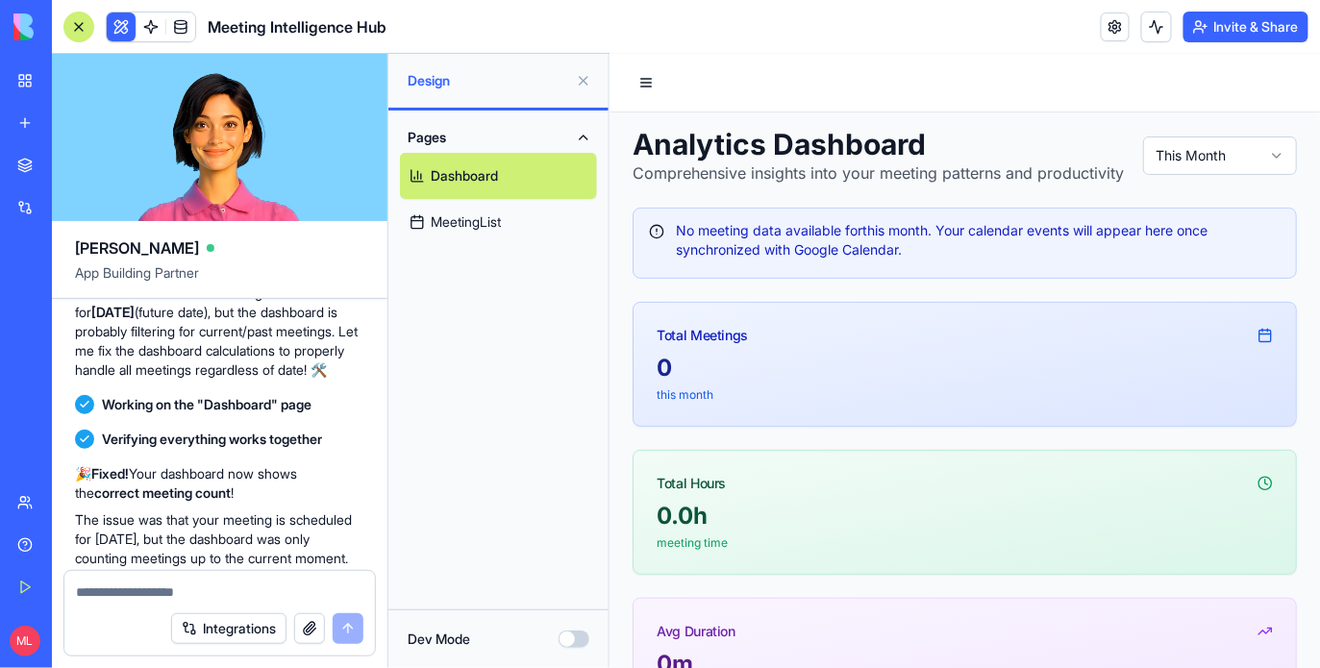
scroll to position [0, 0]
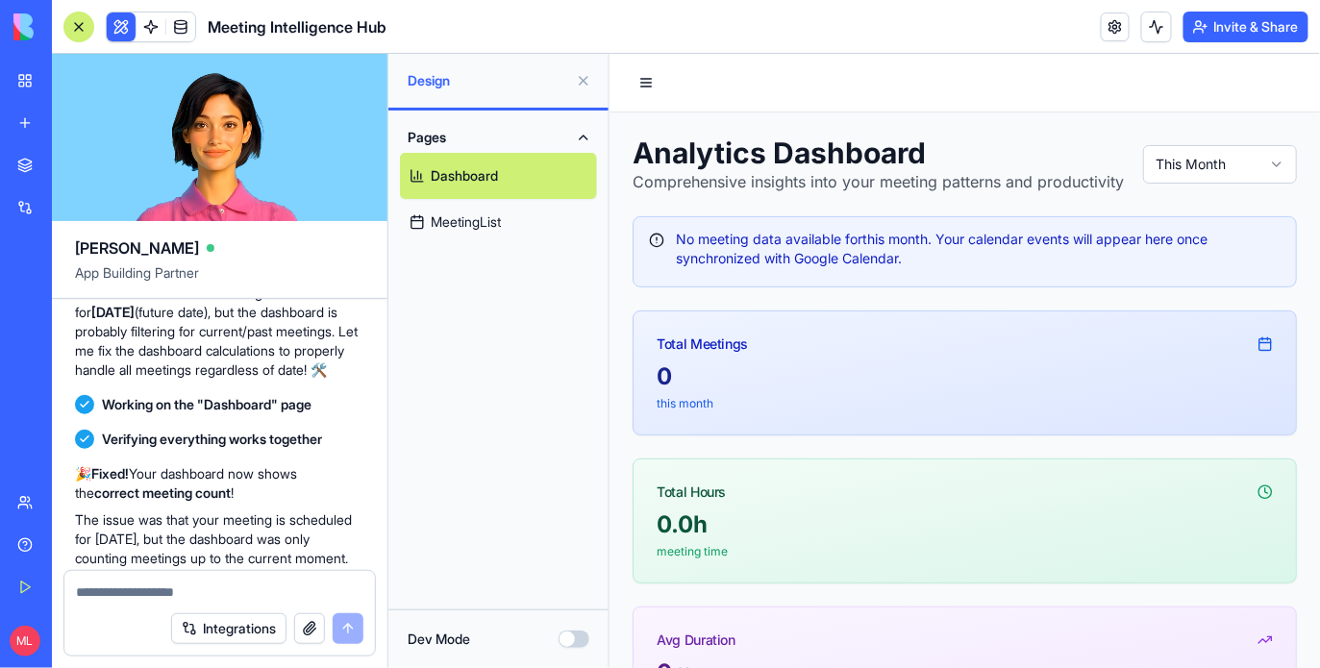
click at [197, 20] on div "Meeting Intelligence Hub" at bounding box center [224, 27] width 323 height 31
click at [192, 22] on link at bounding box center [180, 27] width 29 height 29
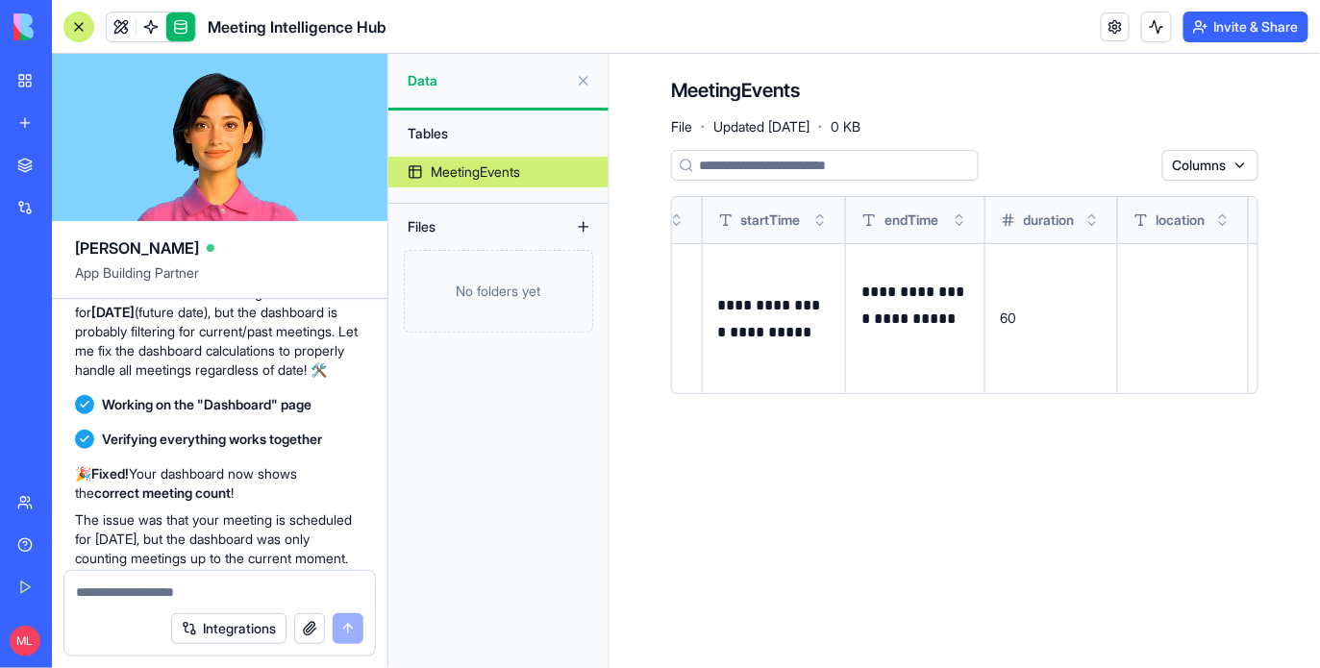
scroll to position [0, 358]
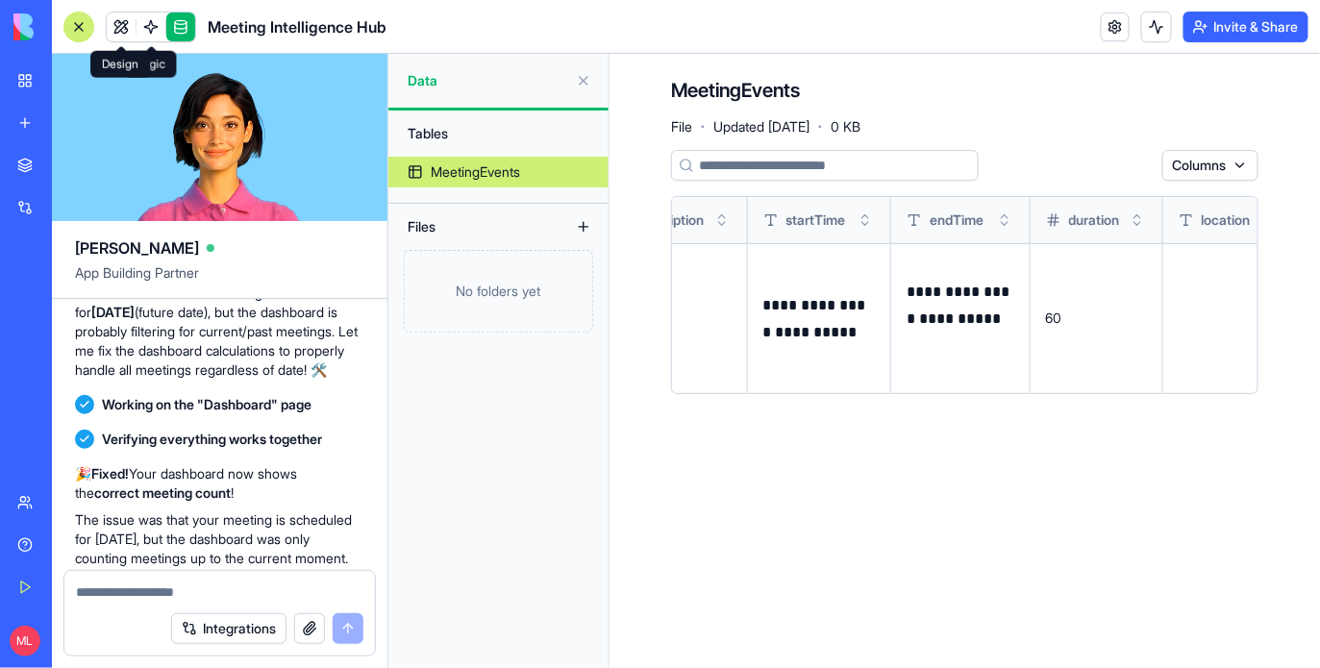
click at [121, 32] on link at bounding box center [121, 27] width 29 height 29
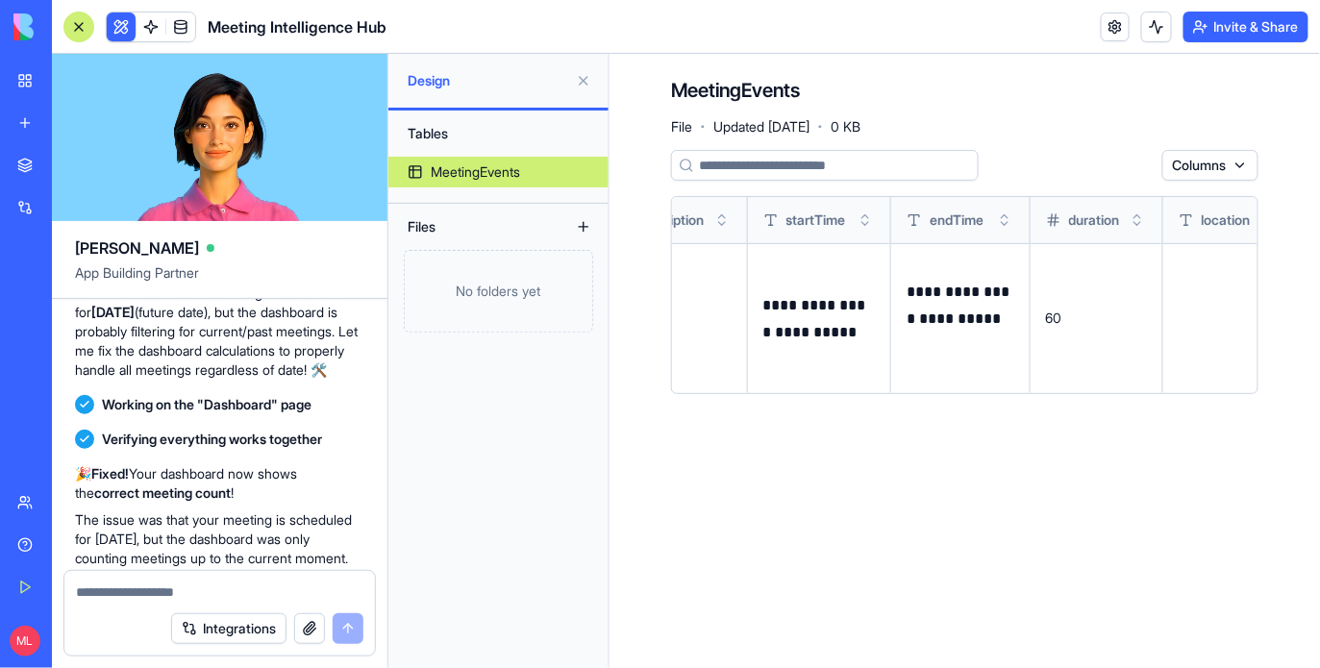
click at [121, 32] on button at bounding box center [121, 27] width 29 height 29
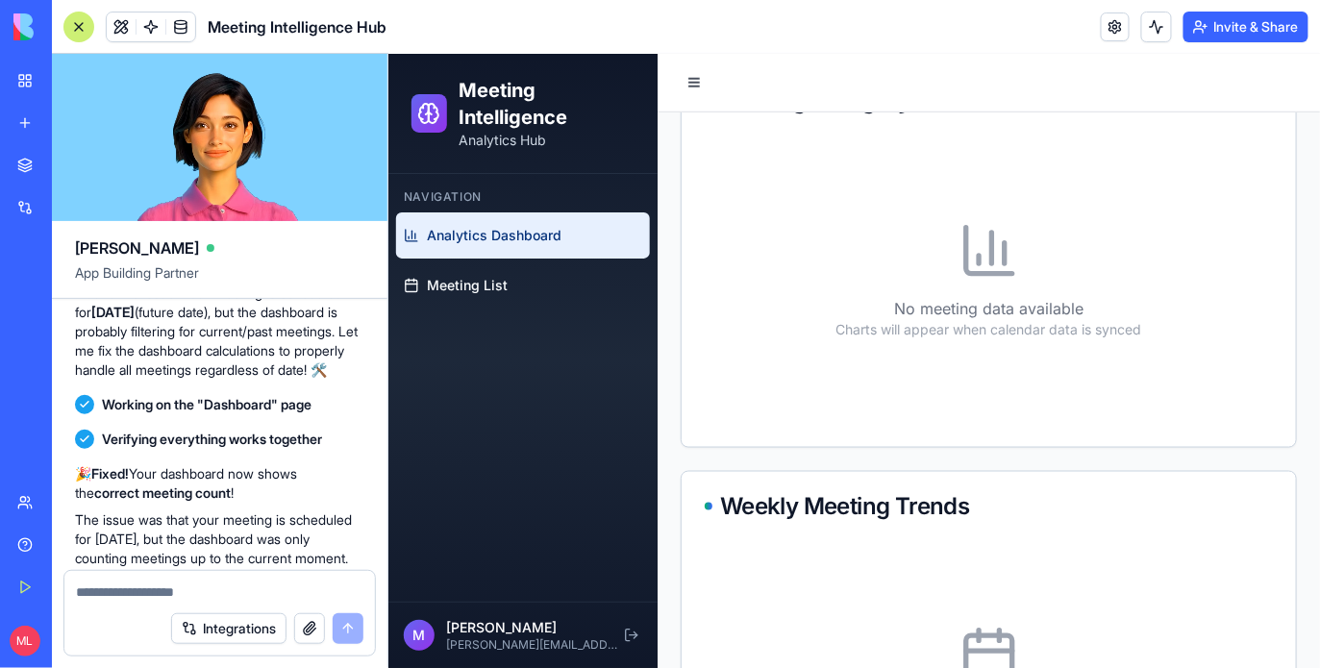
scroll to position [683, 0]
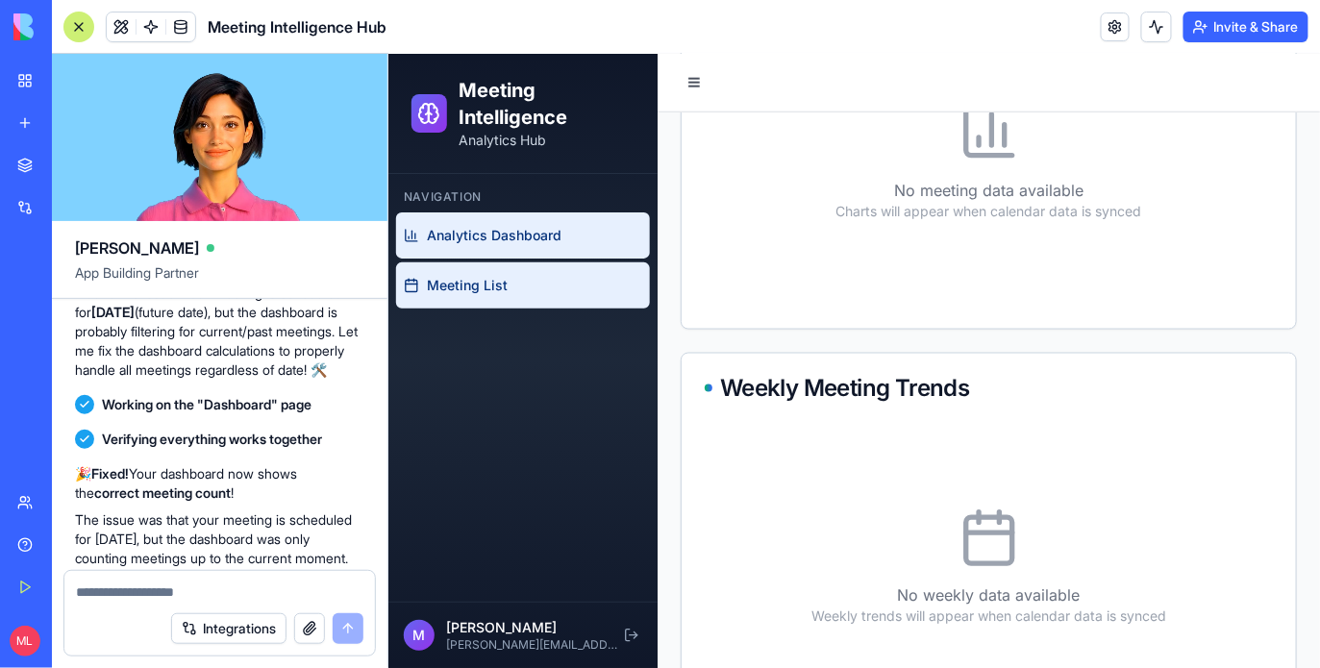
click at [516, 287] on link "Meeting List" at bounding box center [522, 285] width 254 height 46
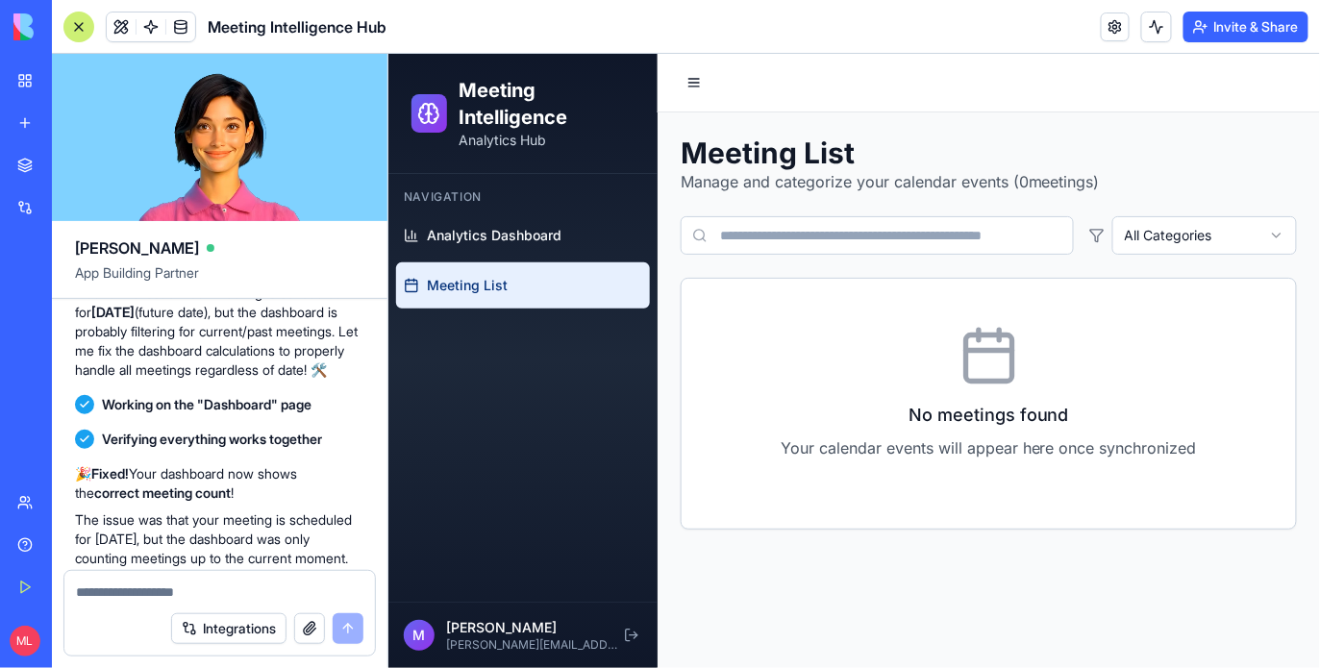
click at [209, 602] on div "Integrations" at bounding box center [219, 629] width 311 height 54
click at [209, 588] on textarea at bounding box center [220, 592] width 288 height 19
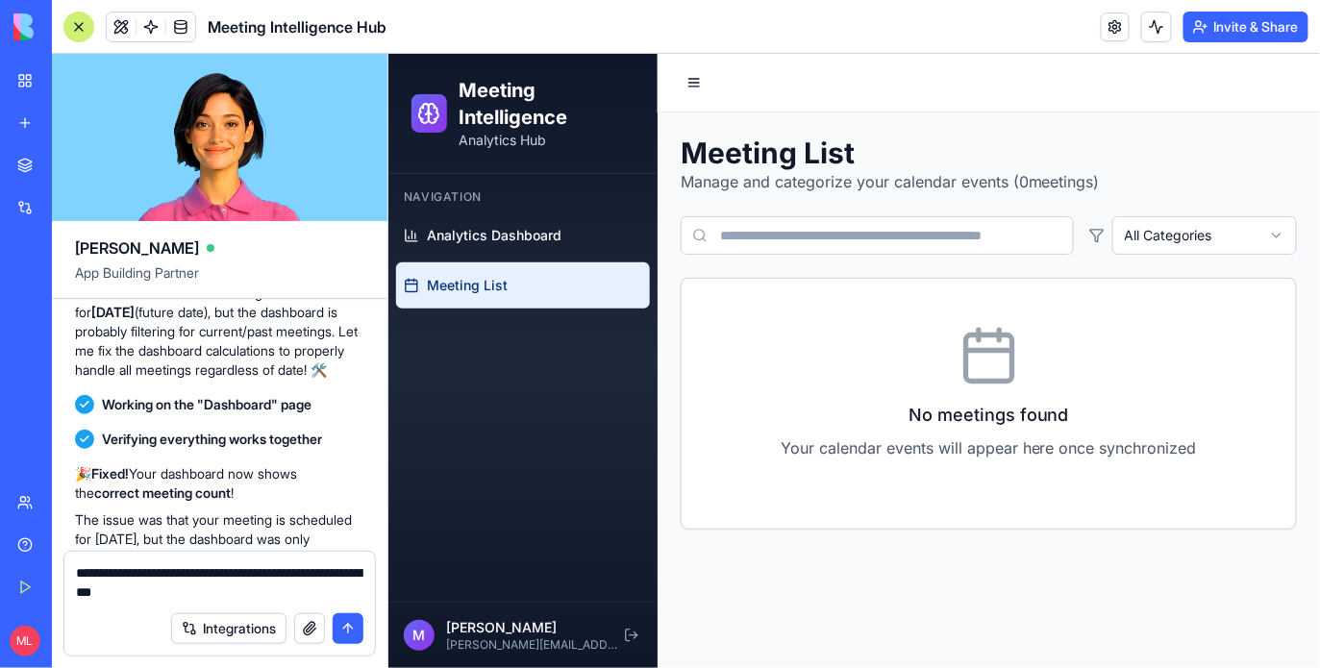
click at [275, 581] on textarea "**********" at bounding box center [220, 583] width 288 height 38
type textarea "**********"
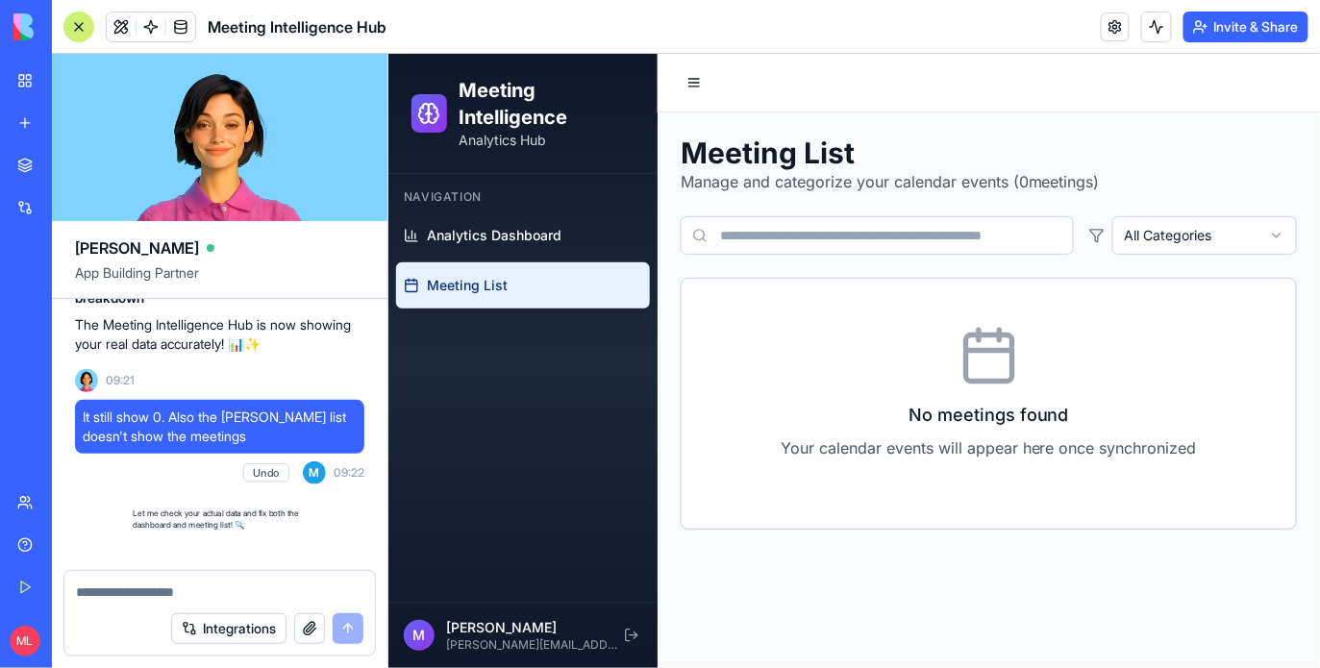
scroll to position [5238, 0]
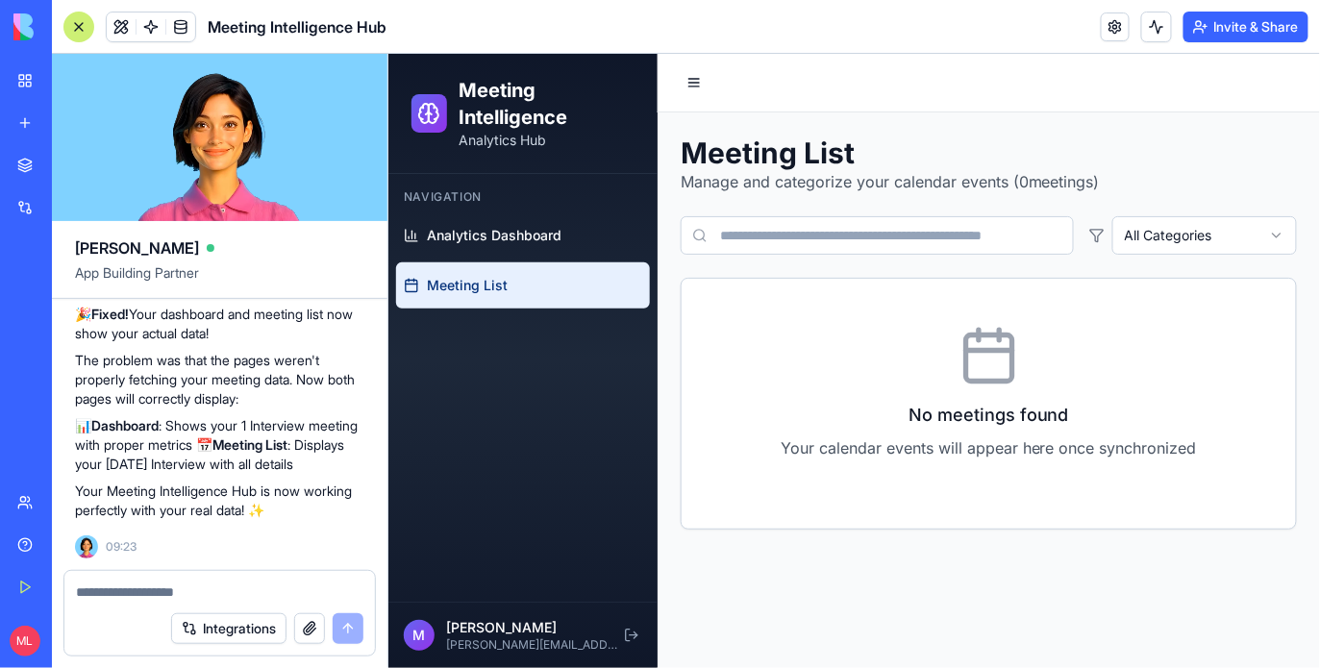
click at [613, 208] on div "Navigation" at bounding box center [522, 196] width 254 height 31
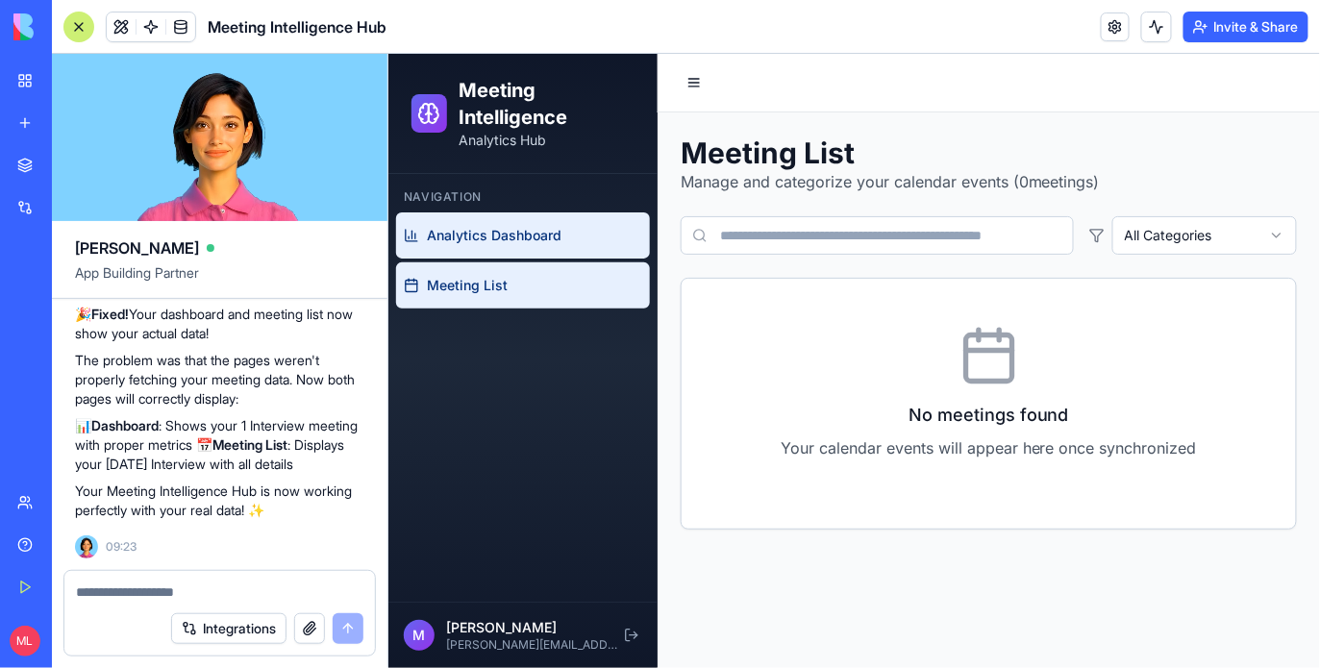
click at [572, 234] on link "Analytics Dashboard" at bounding box center [522, 235] width 254 height 46
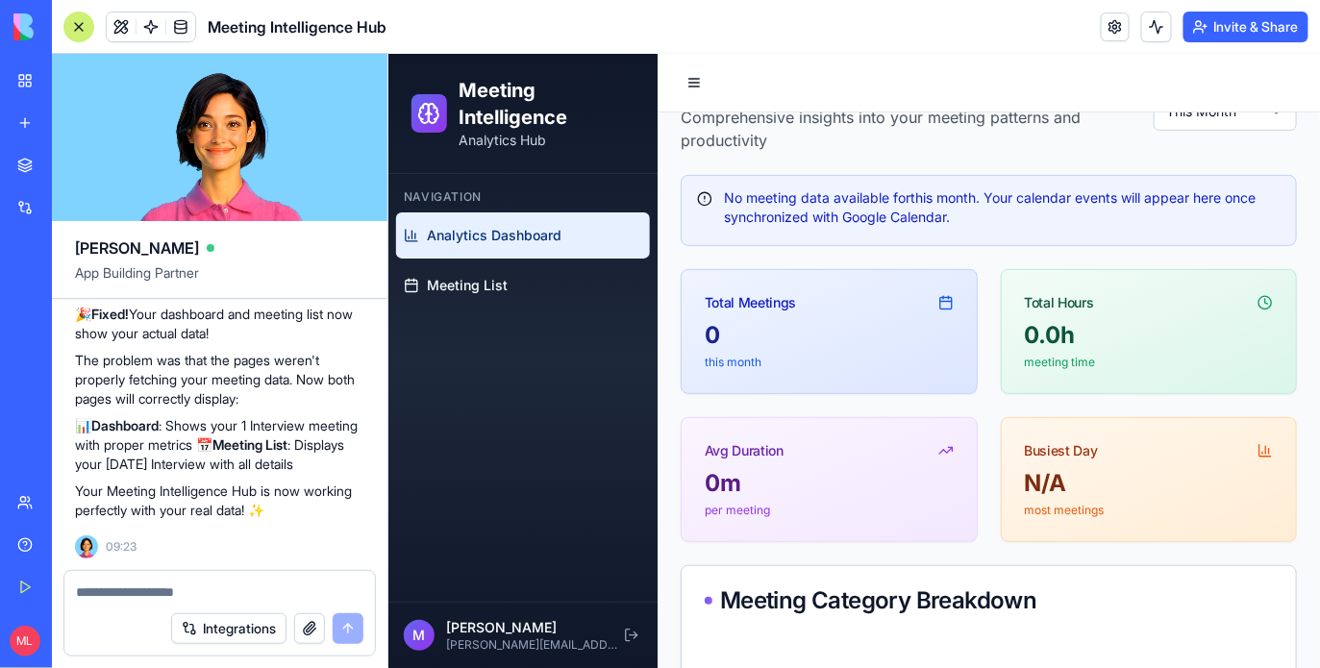
scroll to position [59, 0]
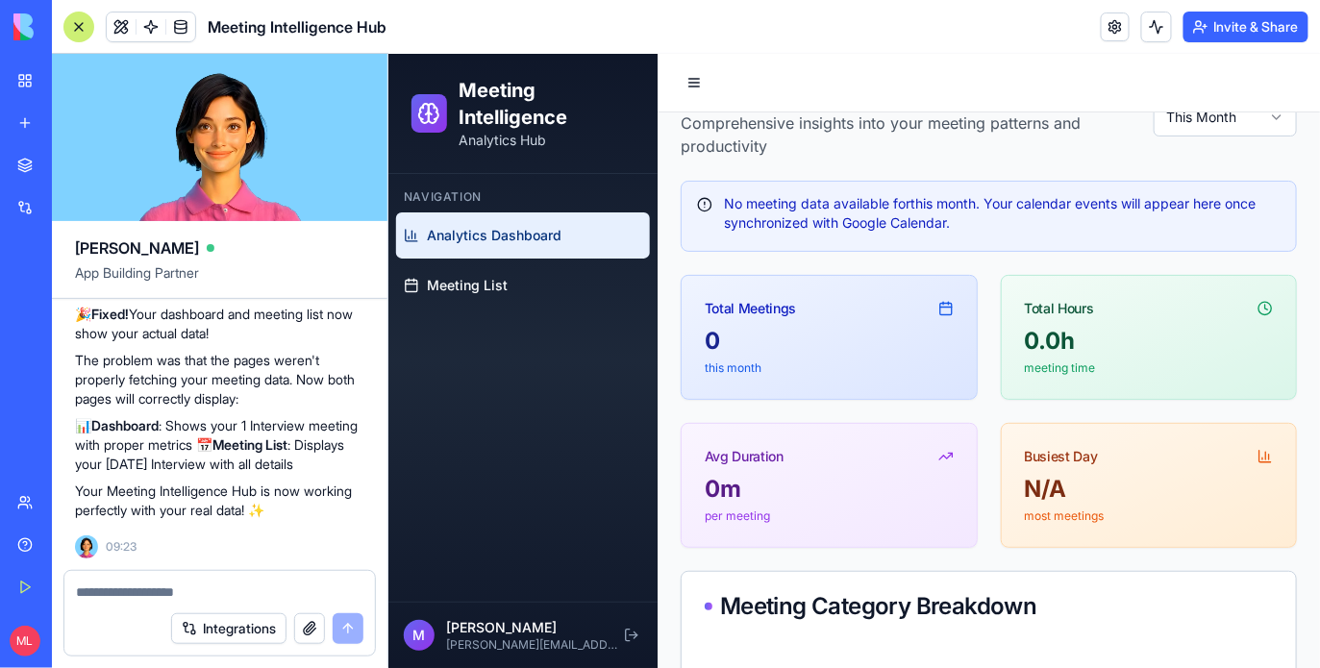
click at [153, 585] on textarea at bounding box center [220, 592] width 288 height 19
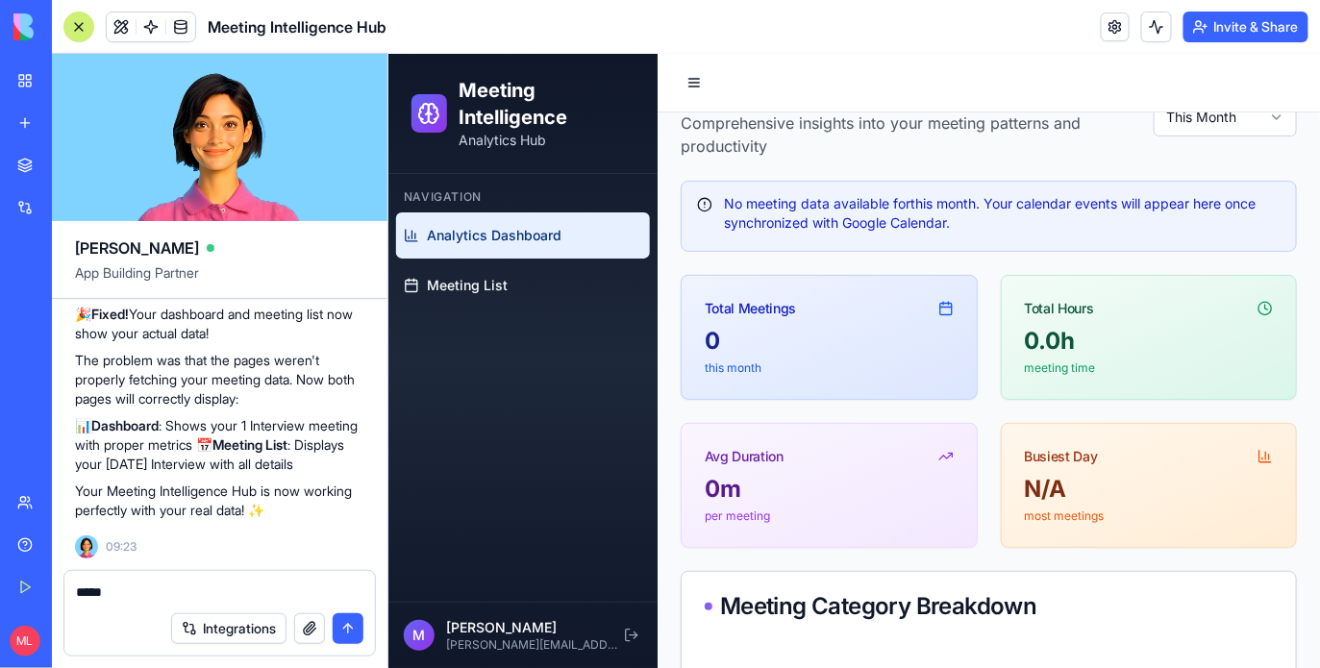
type textarea "*****"
paste textarea
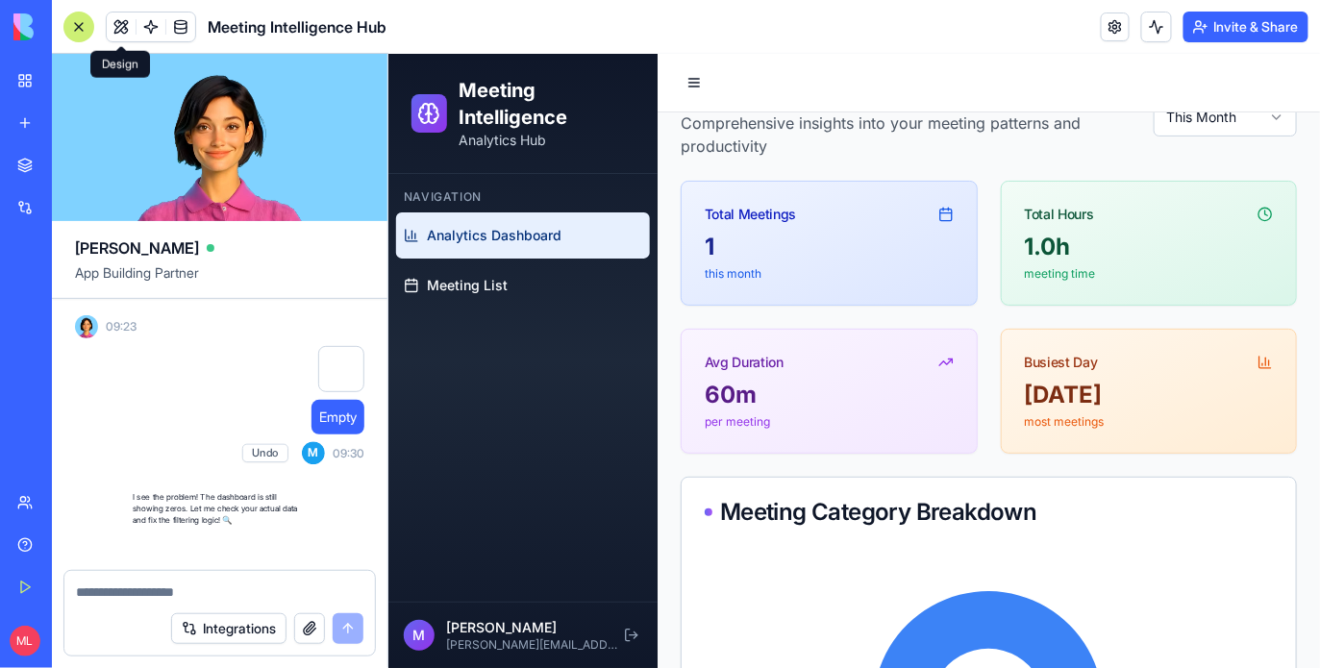
scroll to position [5981, 0]
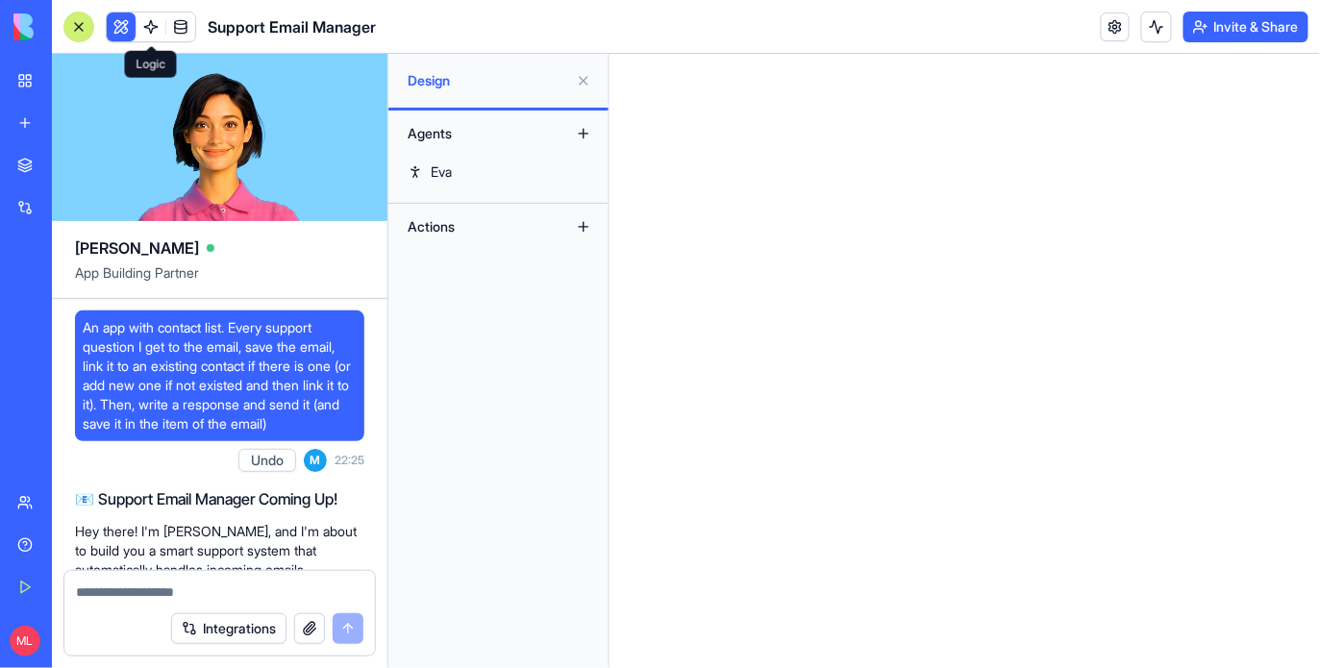
scroll to position [1383, 0]
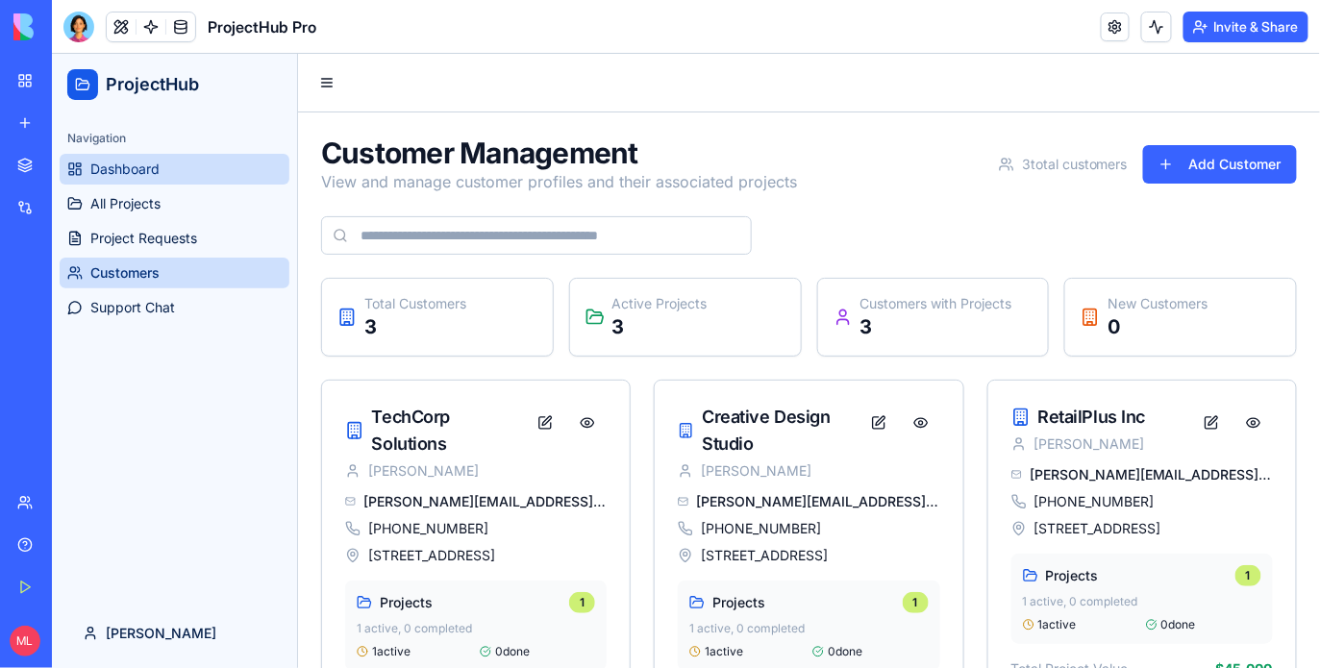
click at [164, 167] on link "Dashboard" at bounding box center [174, 168] width 230 height 31
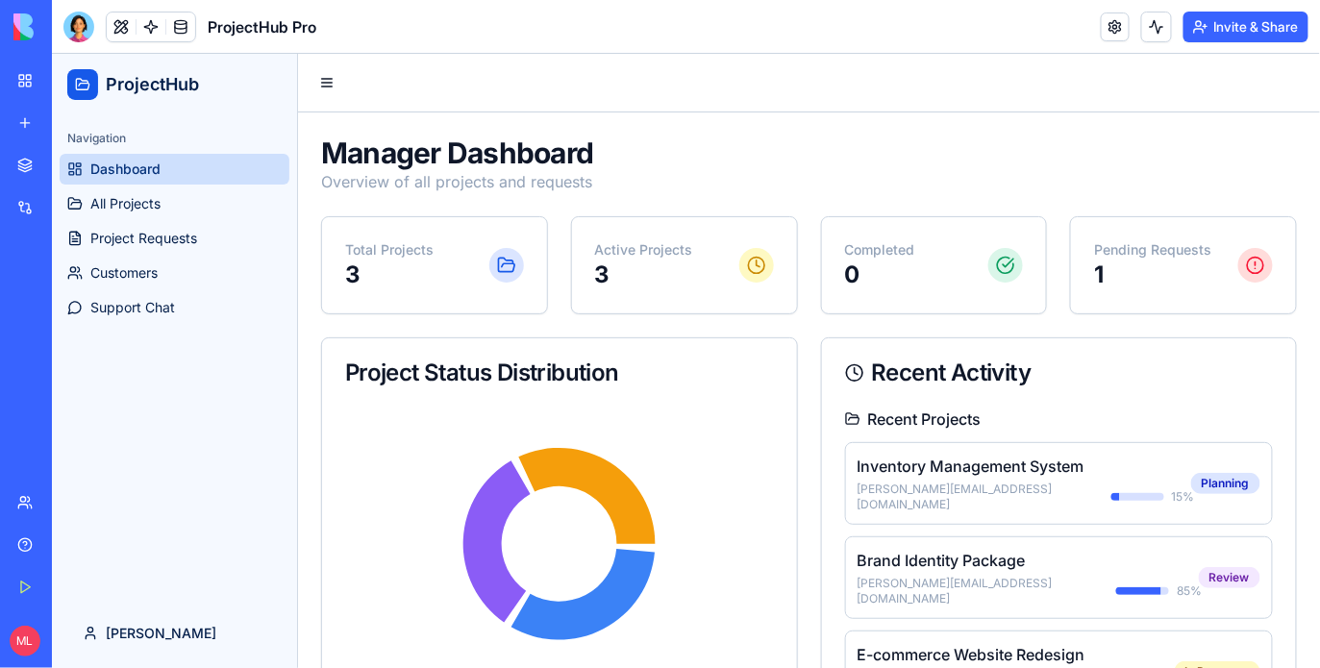
click at [979, 463] on h5 "Inventory Management System" at bounding box center [1024, 465] width 335 height 23
click at [152, 199] on span "All Projects" at bounding box center [124, 202] width 70 height 19
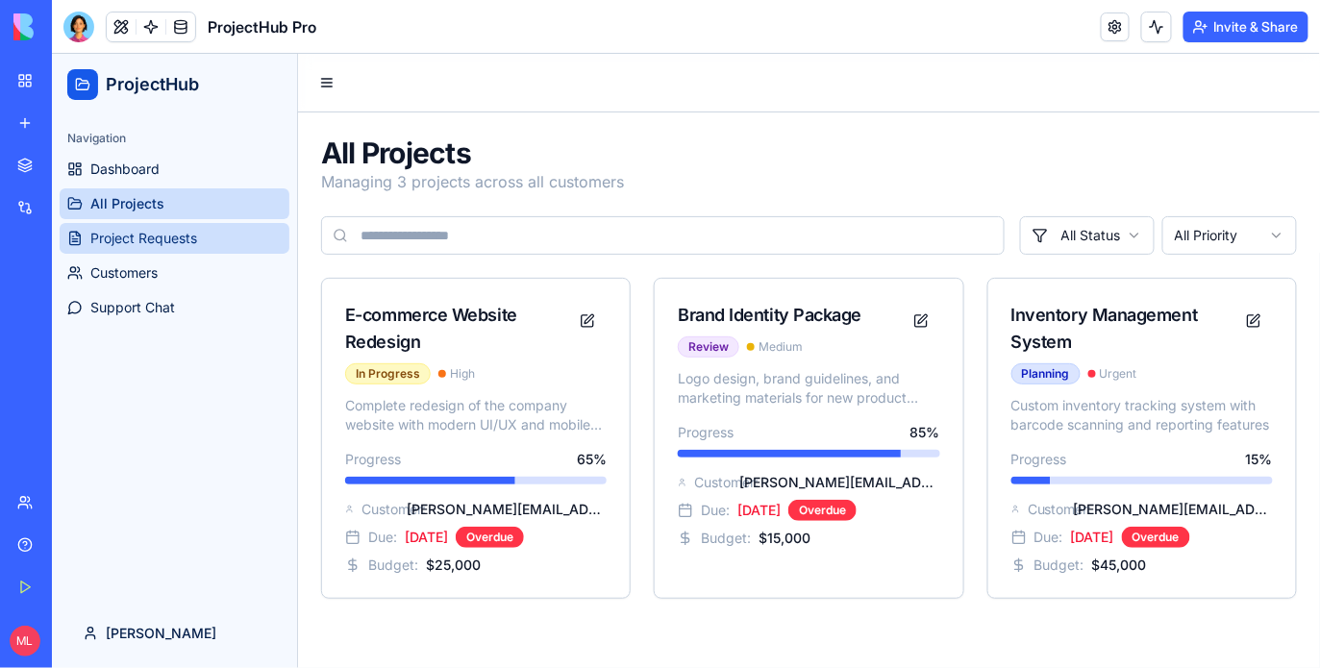
click at [116, 222] on link "Project Requests" at bounding box center [174, 237] width 230 height 31
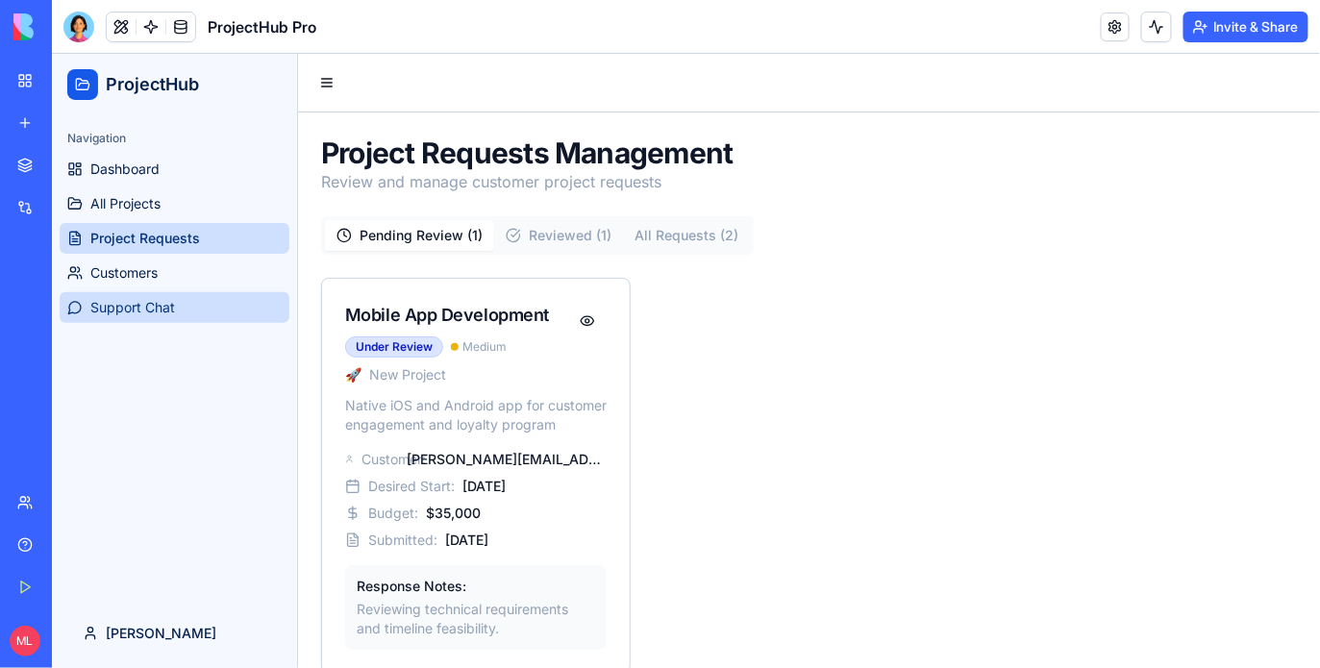
click at [127, 315] on span "Support Chat" at bounding box center [131, 306] width 85 height 19
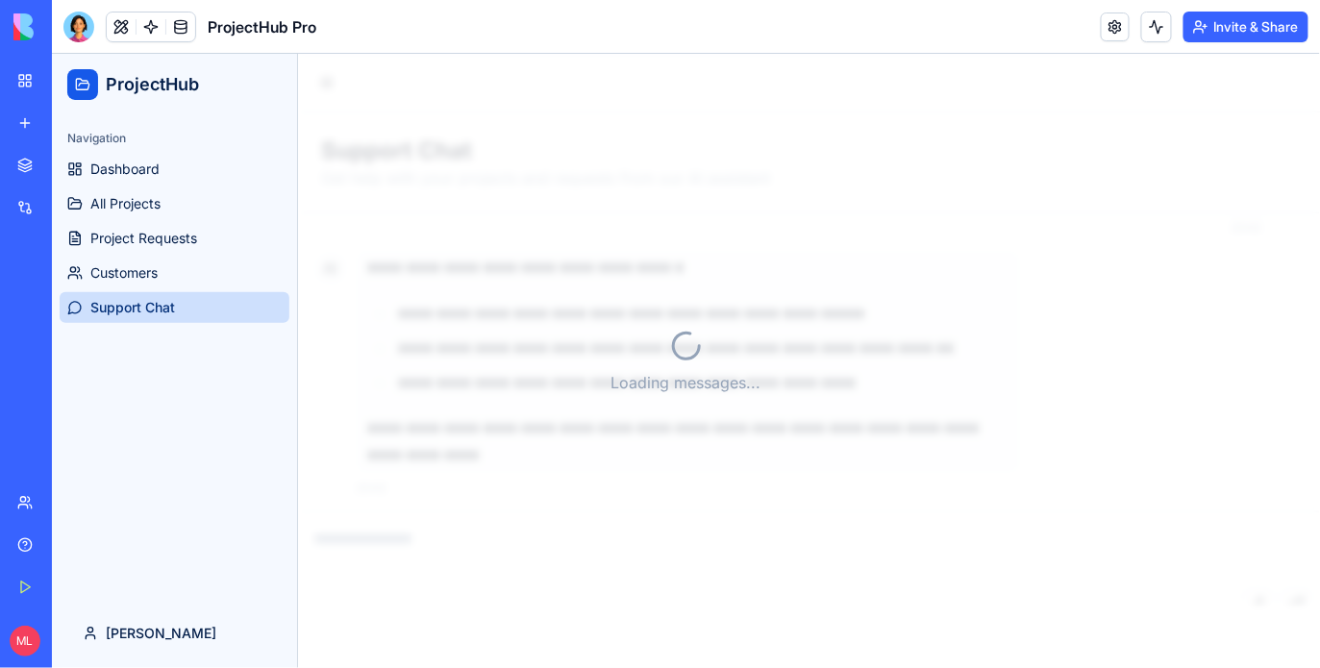
scroll to position [178, 0]
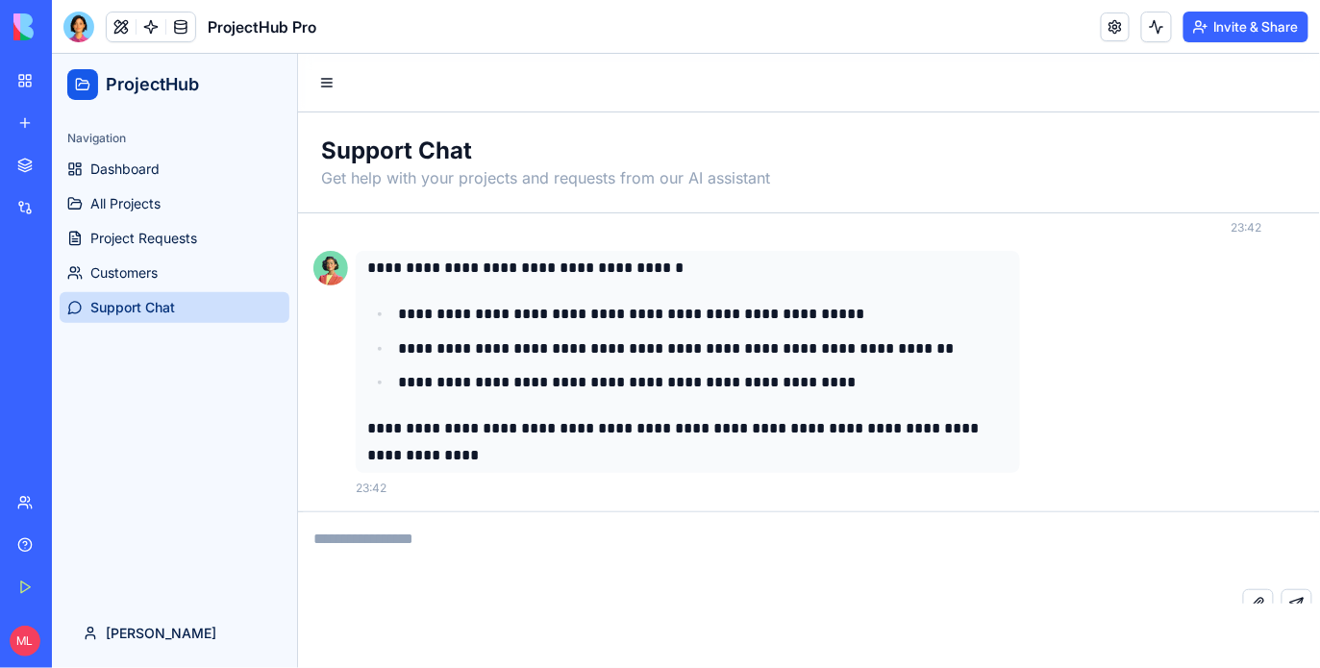
click at [149, 40] on div at bounding box center [151, 27] width 90 height 31
click at [149, 29] on link at bounding box center [151, 27] width 29 height 29
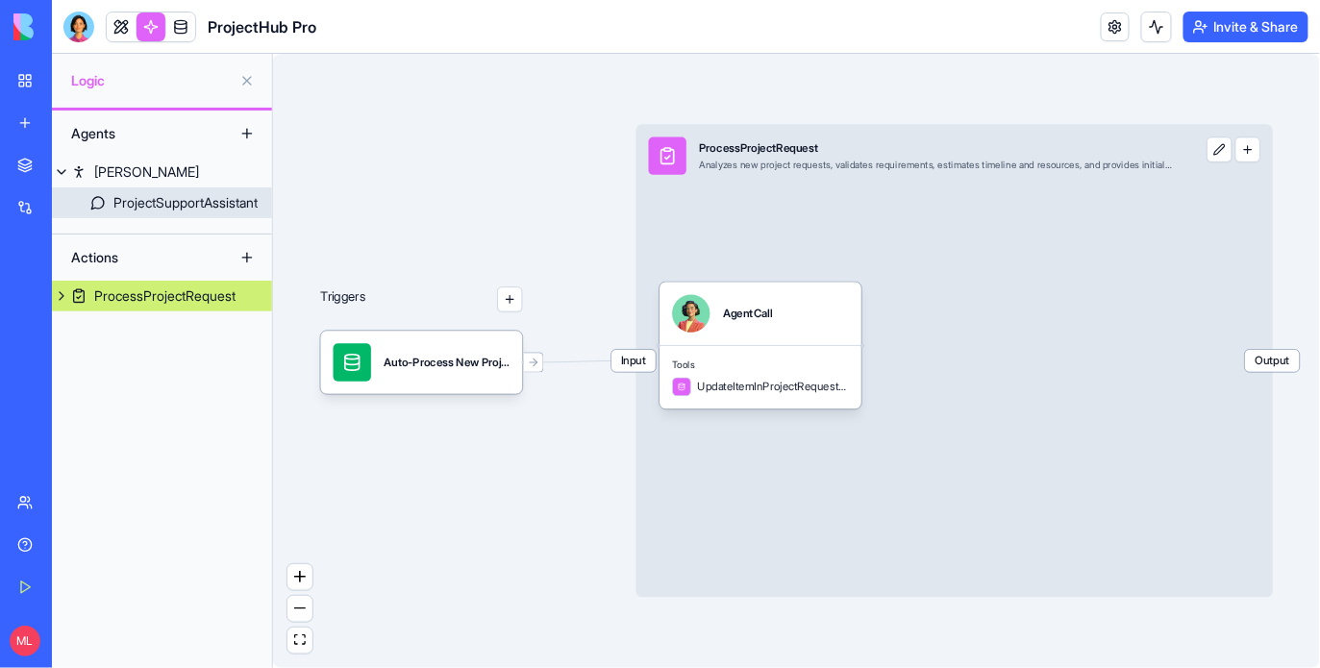
click at [156, 195] on div "ProjectSupportAssistant" at bounding box center [185, 202] width 144 height 19
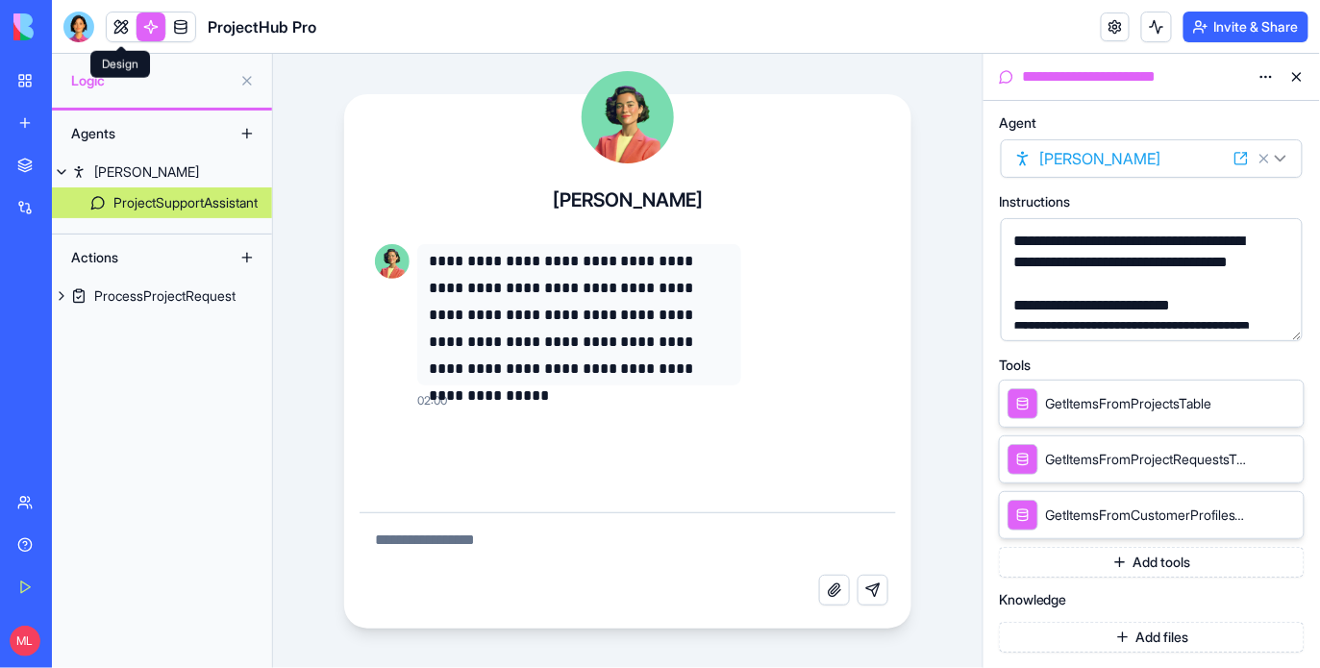
click at [113, 35] on link at bounding box center [121, 27] width 29 height 29
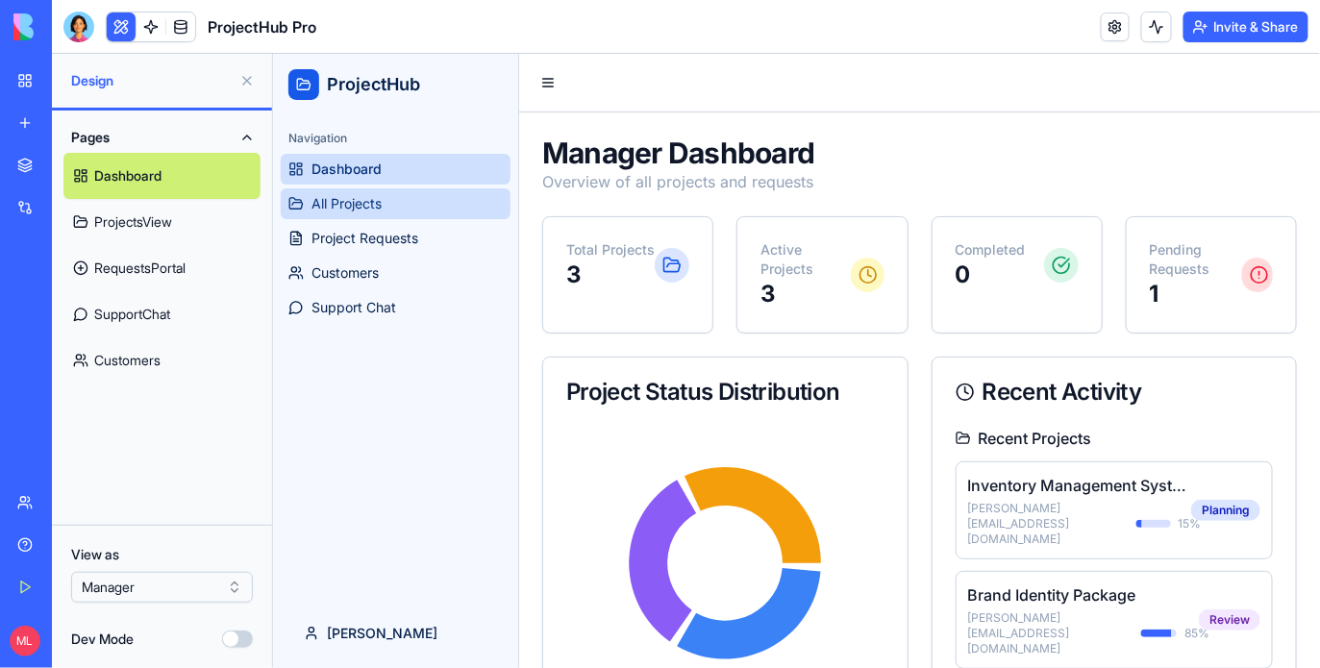
click at [413, 211] on link "All Projects" at bounding box center [395, 203] width 230 height 31
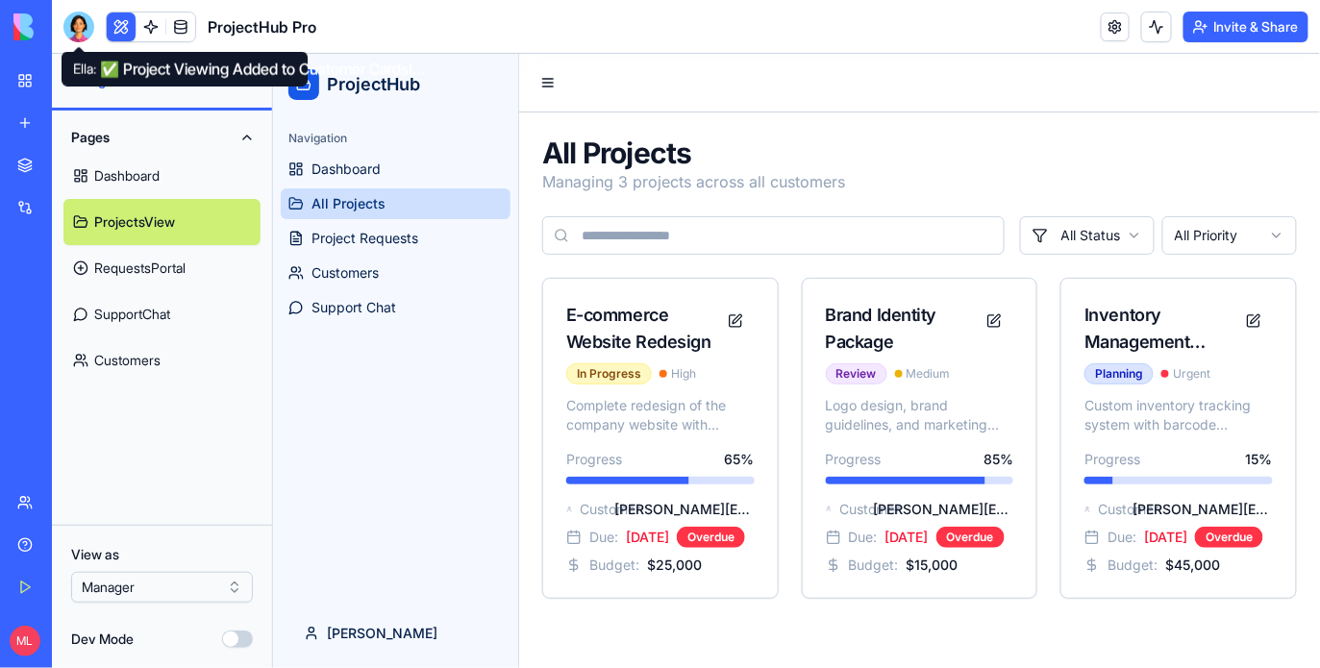
click at [80, 32] on div at bounding box center [78, 27] width 31 height 31
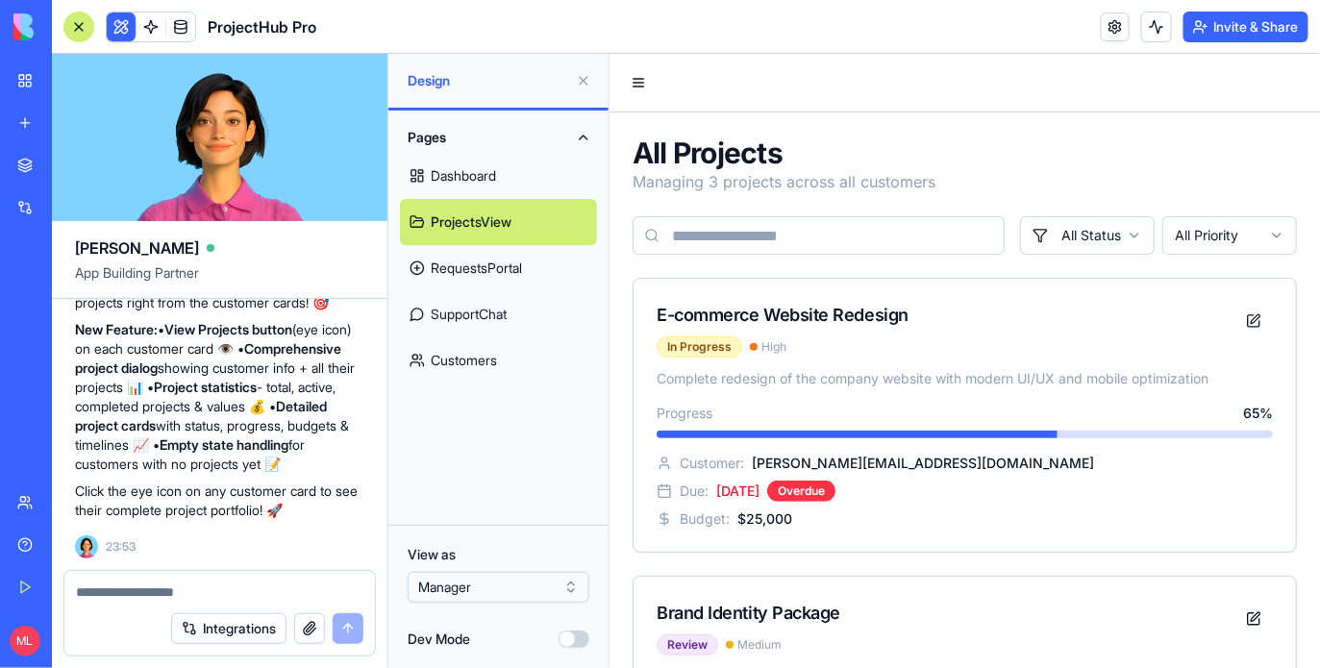
click at [220, 591] on textarea at bounding box center [220, 592] width 288 height 19
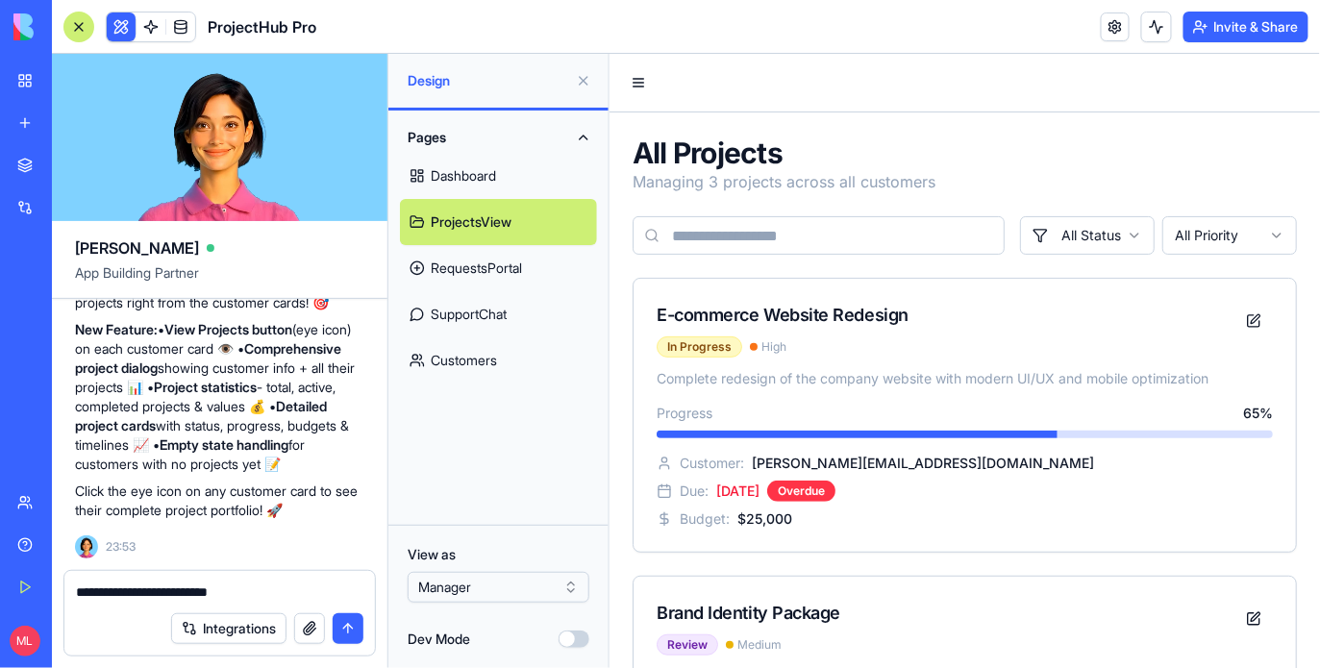
click at [253, 597] on textarea "**********" at bounding box center [220, 592] width 288 height 19
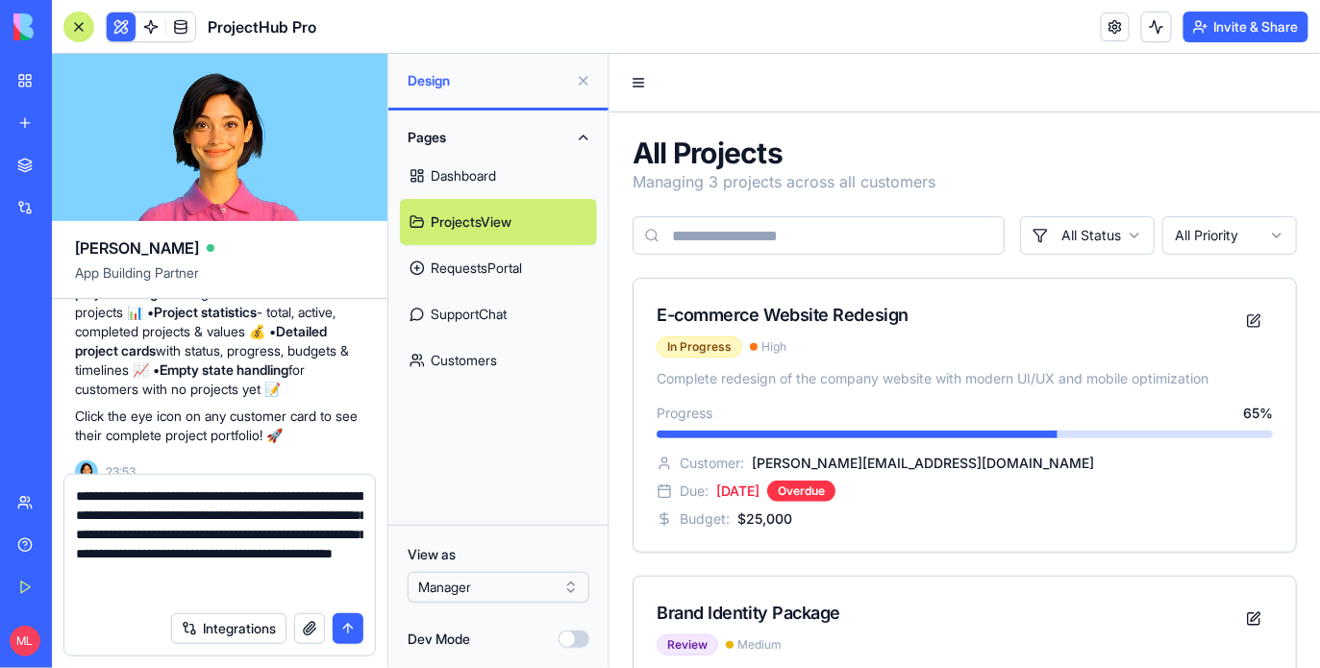
type textarea "**********"
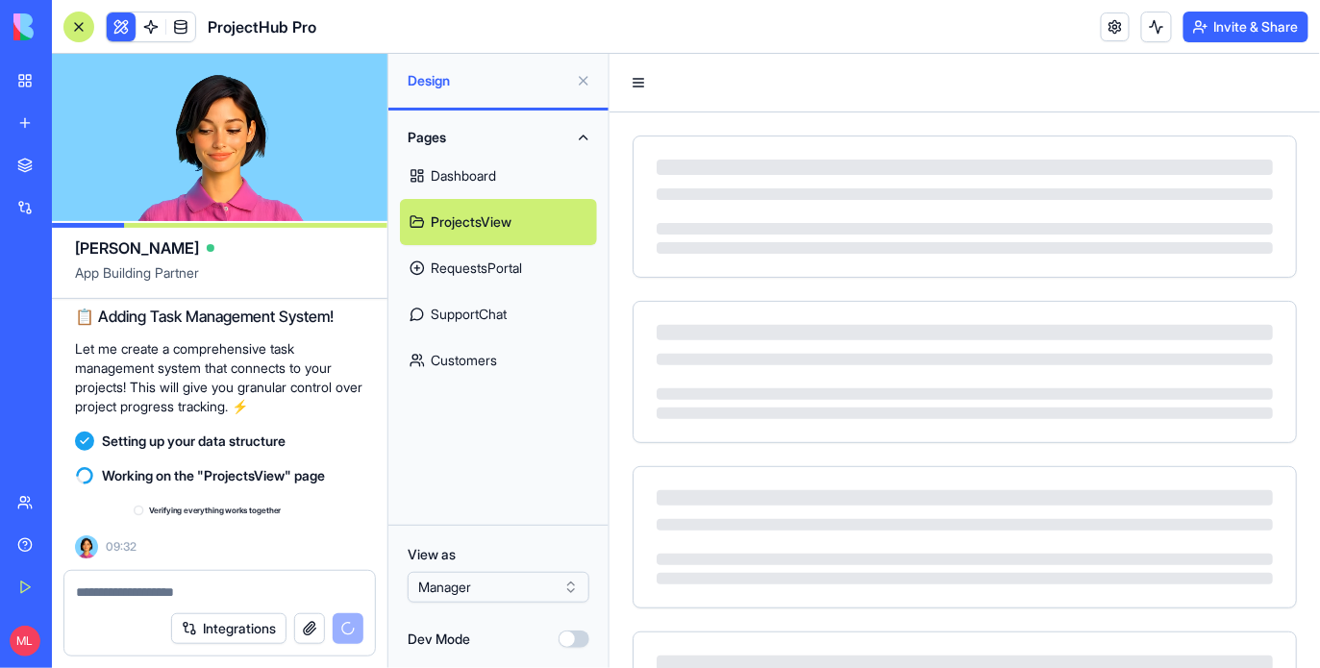
scroll to position [4250, 0]
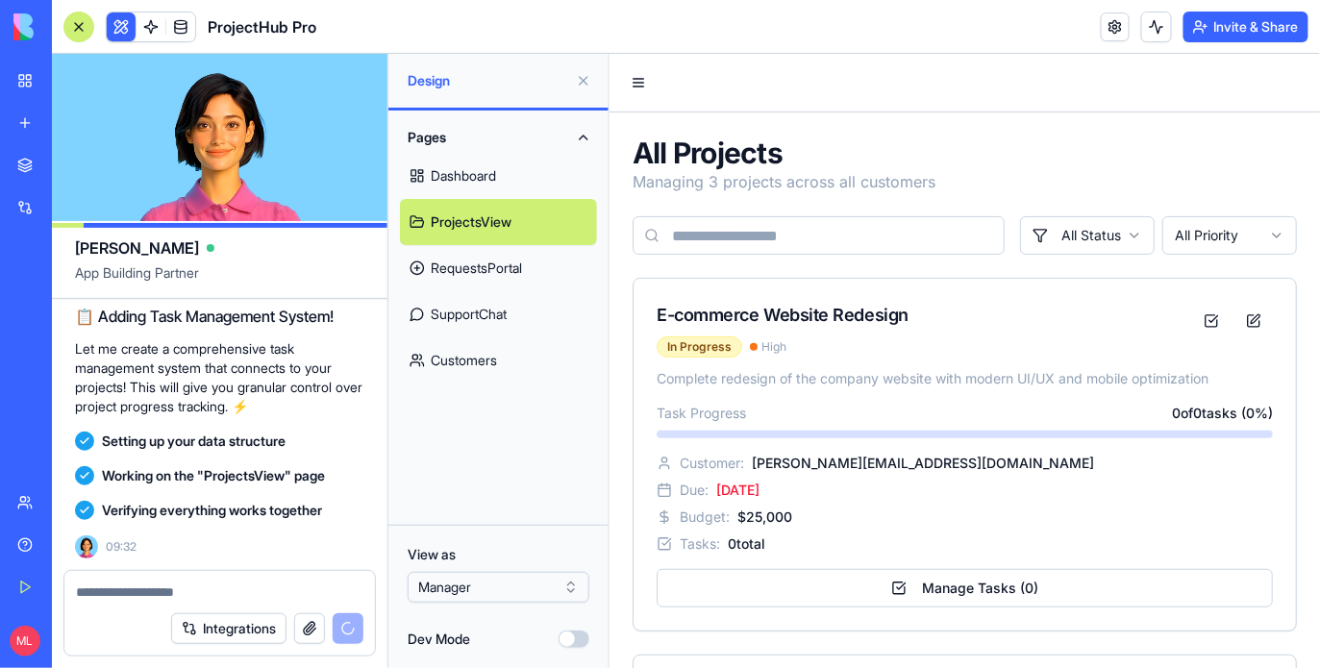
click at [75, 29] on div at bounding box center [78, 27] width 31 height 31
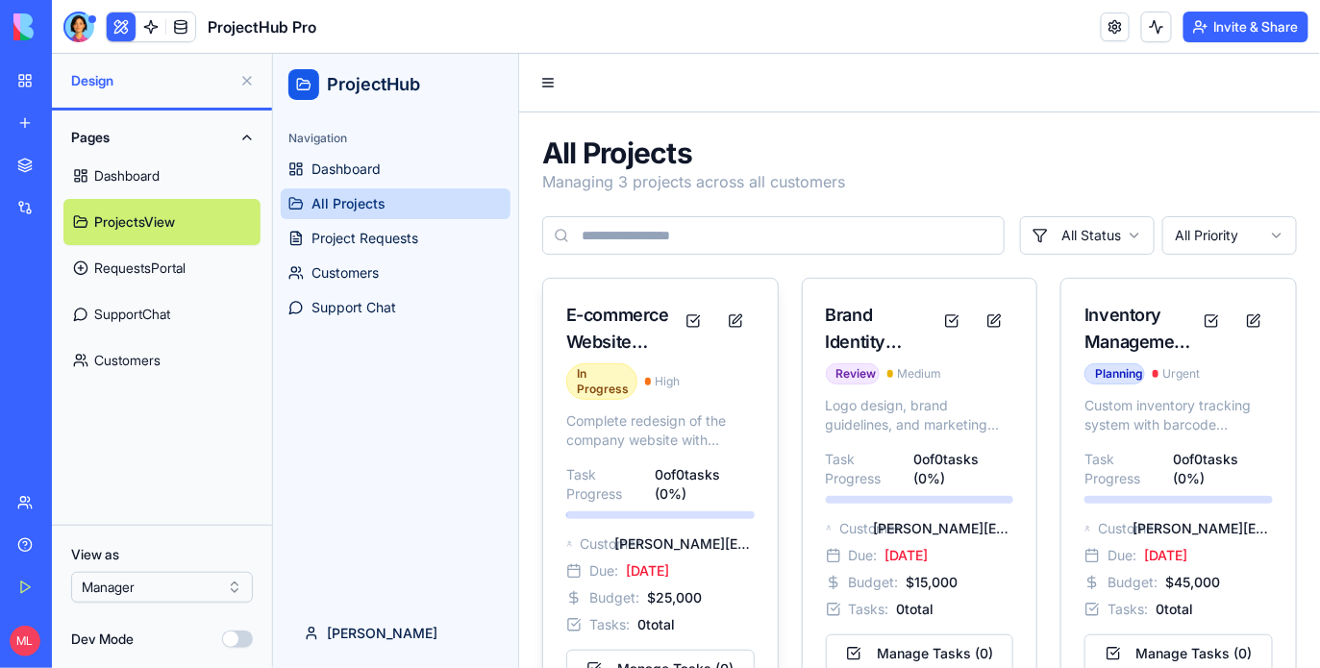
click at [602, 336] on div "E-commerce Website Redesign" at bounding box center [619, 328] width 108 height 54
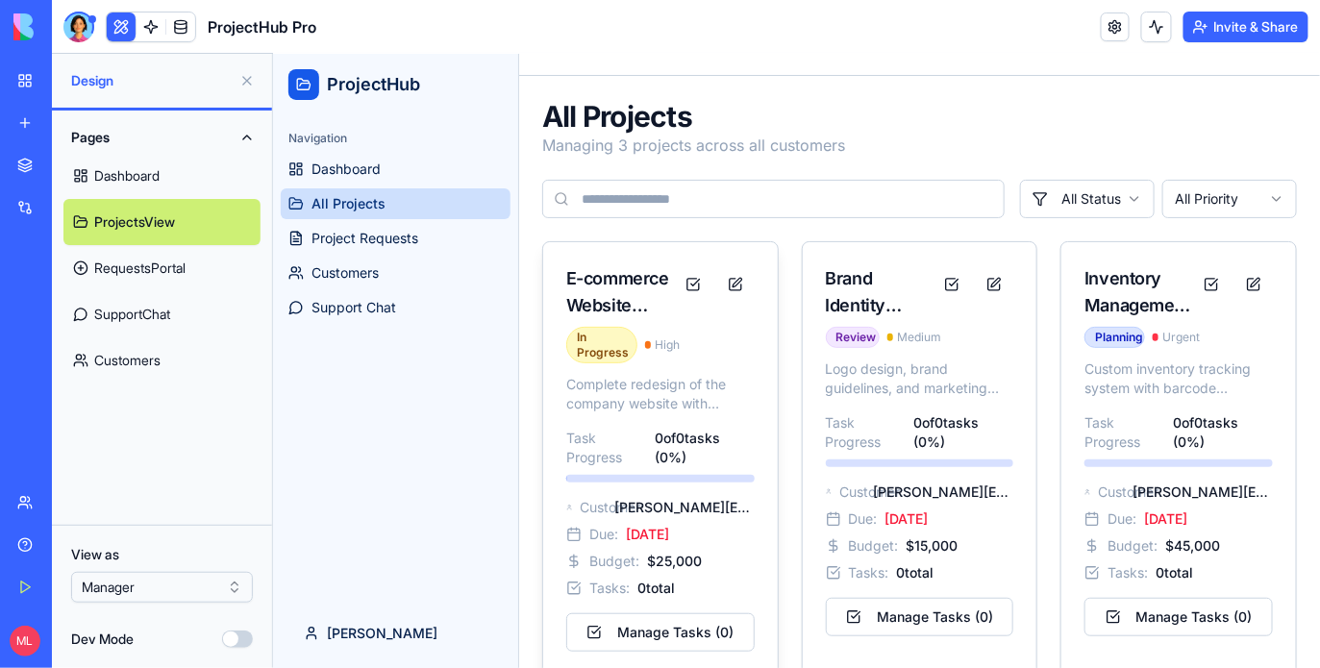
scroll to position [65, 0]
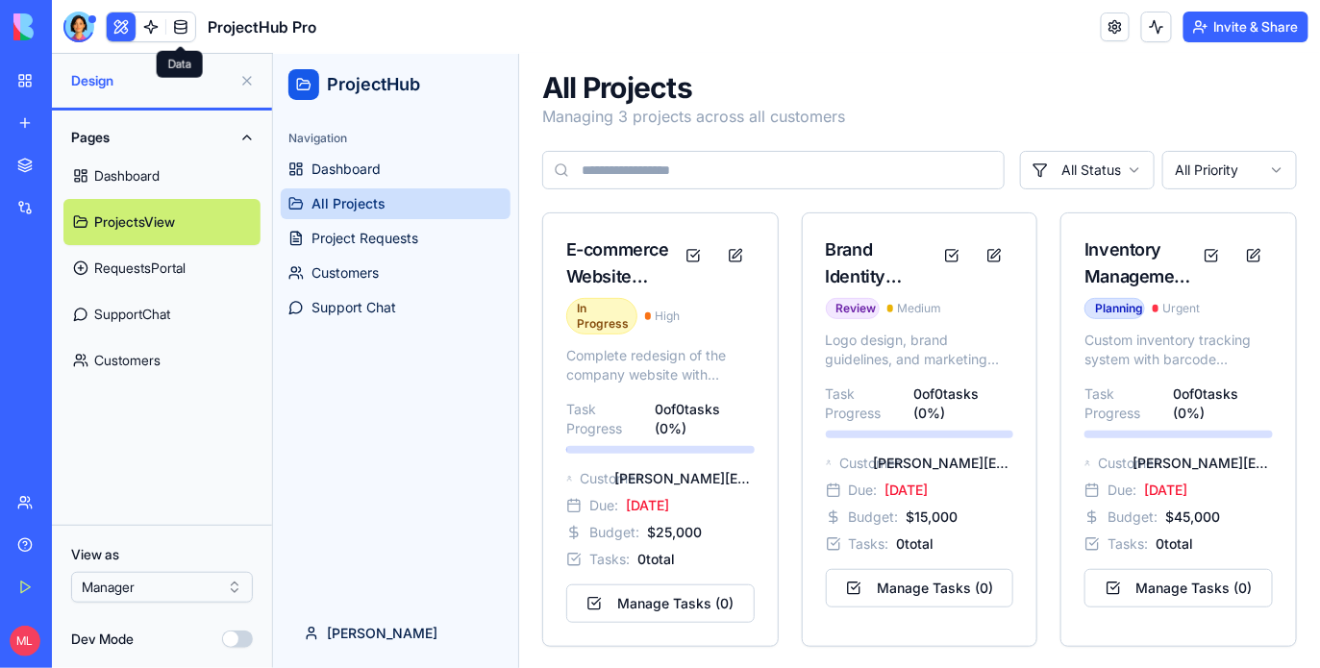
click at [183, 32] on span at bounding box center [181, 27] width 54 height 54
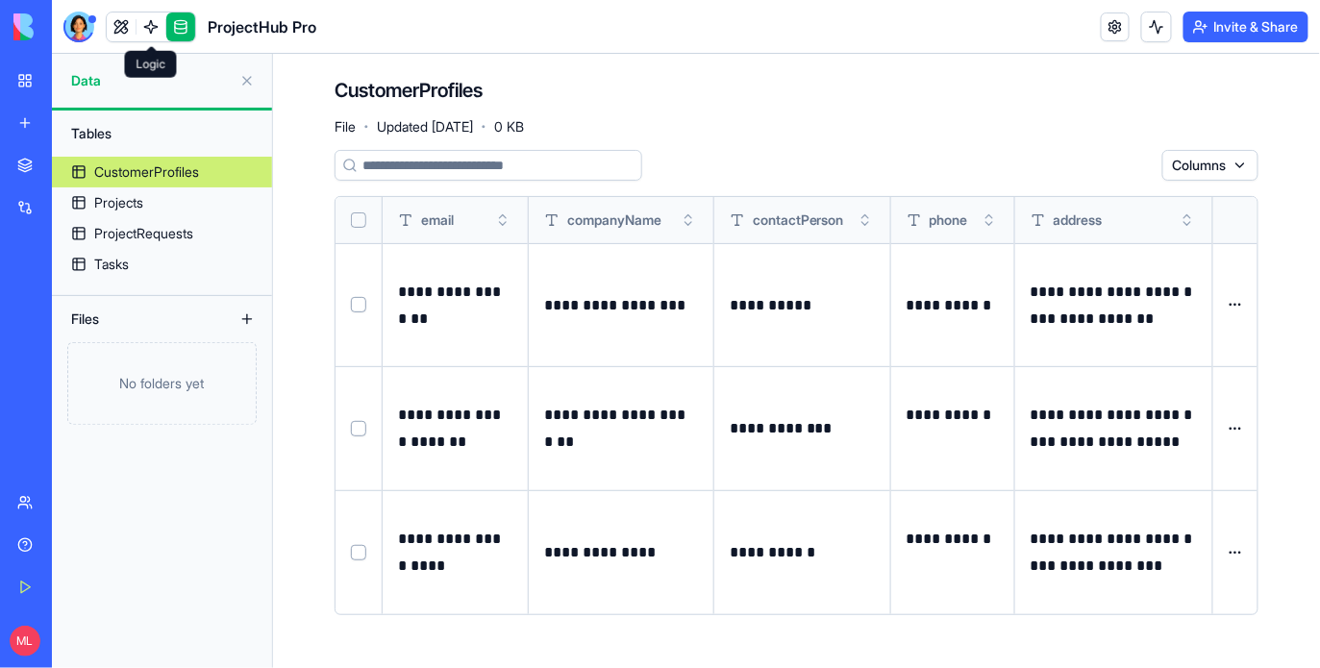
click at [138, 32] on link at bounding box center [151, 27] width 29 height 29
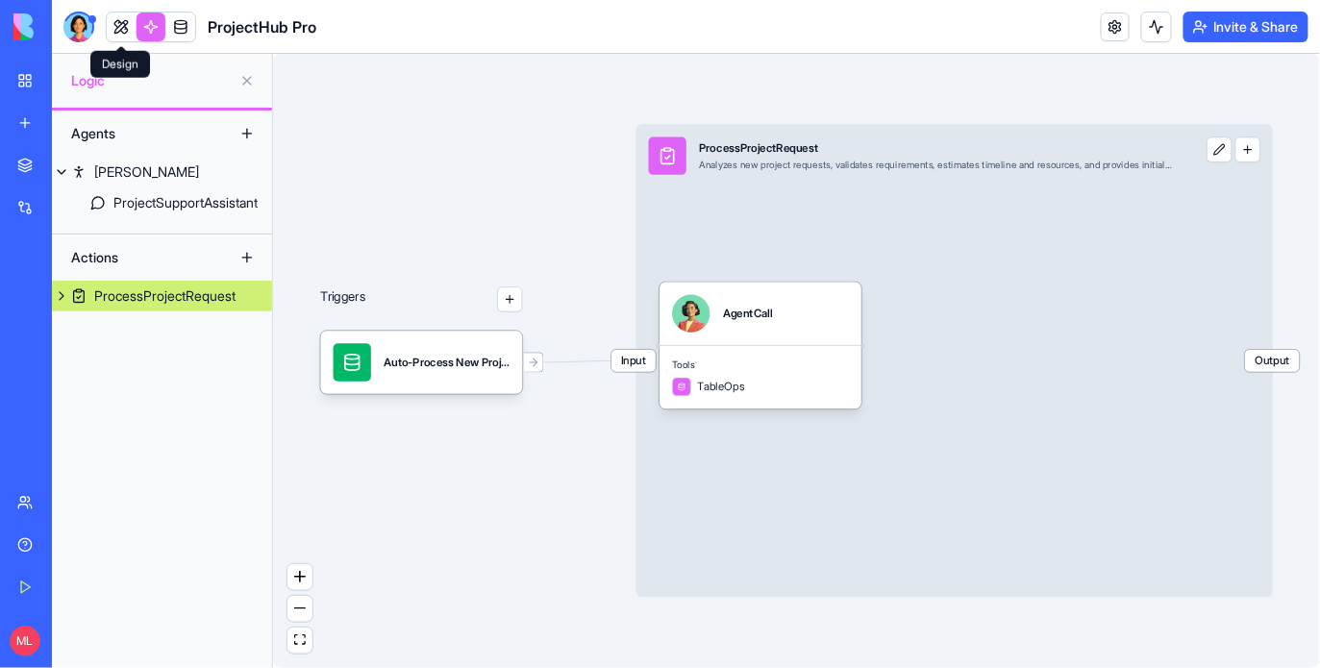
click at [126, 32] on link at bounding box center [121, 27] width 29 height 29
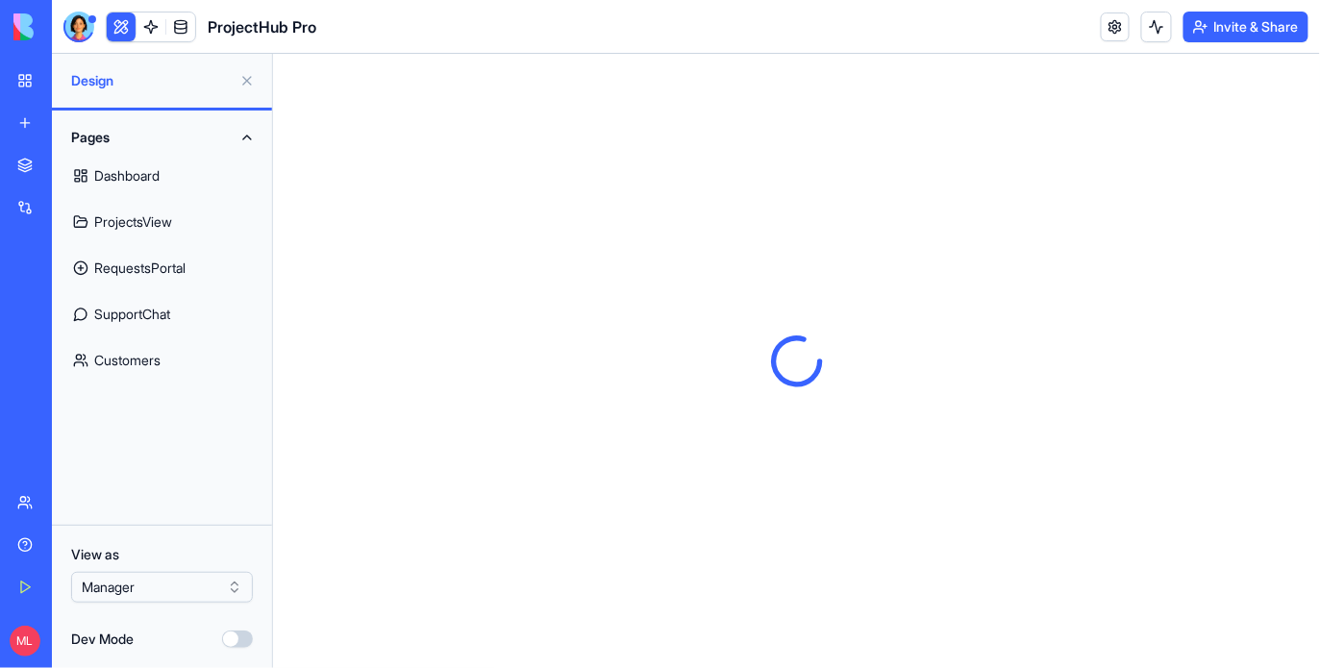
click at [95, 32] on div "ProjectHub Pro" at bounding box center [189, 27] width 253 height 31
click at [80, 32] on div at bounding box center [78, 27] width 31 height 31
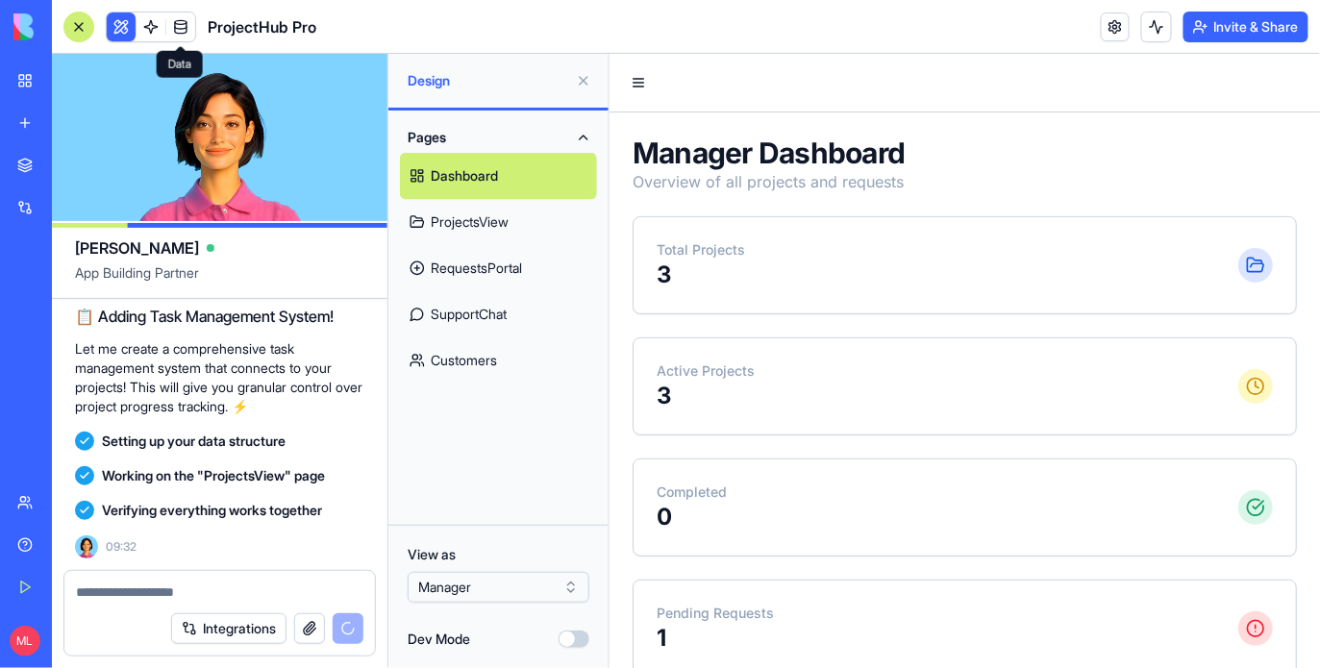
click at [178, 38] on link at bounding box center [180, 27] width 29 height 29
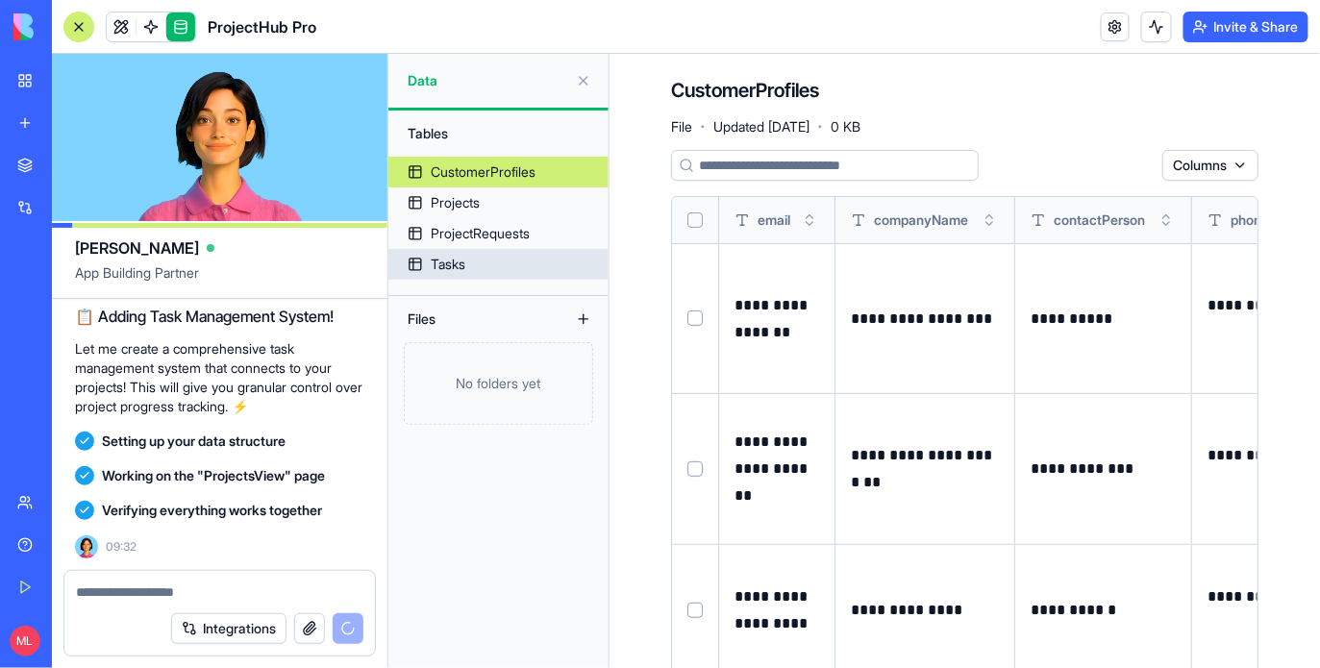
click at [440, 268] on div "Tasks" at bounding box center [448, 264] width 35 height 19
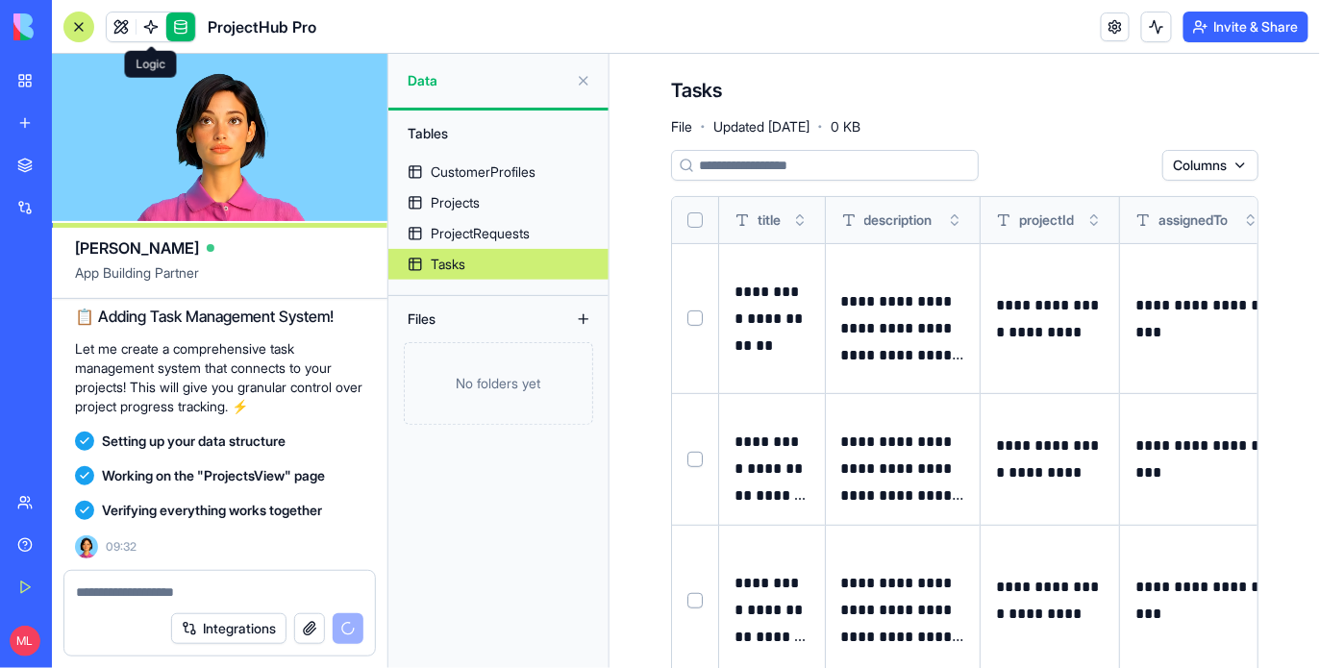
click at [150, 19] on link at bounding box center [151, 27] width 29 height 29
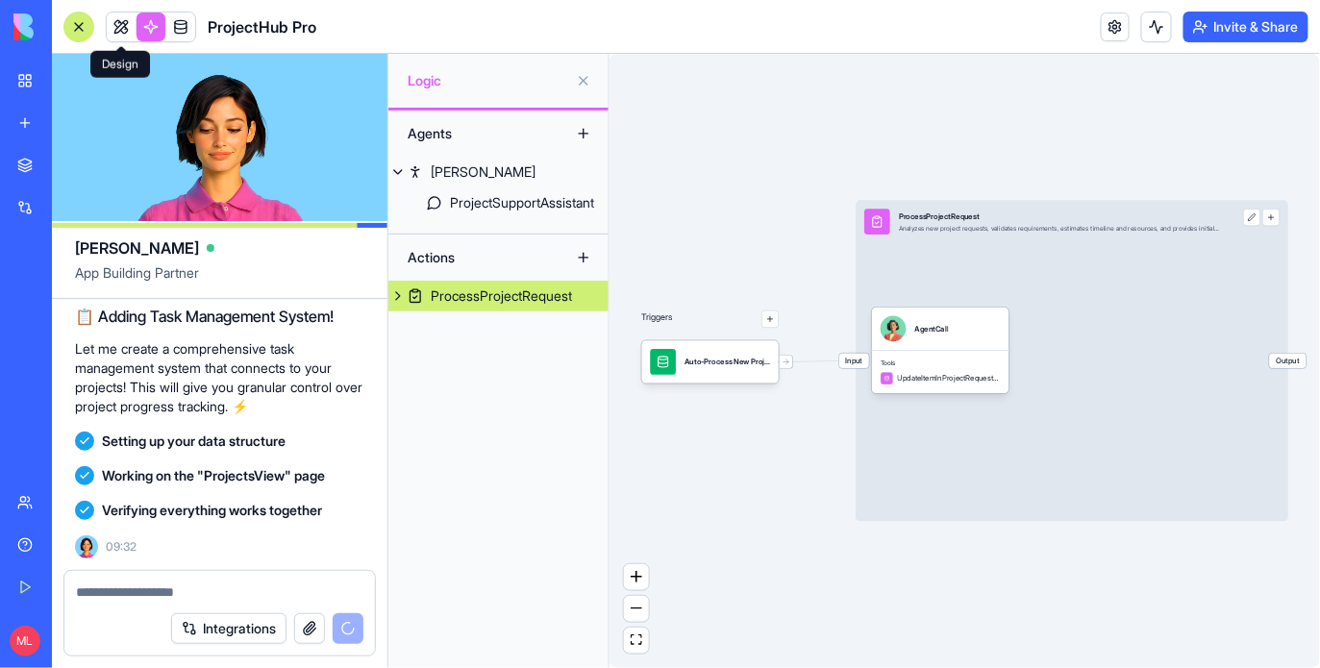
click at [122, 19] on link at bounding box center [121, 27] width 29 height 29
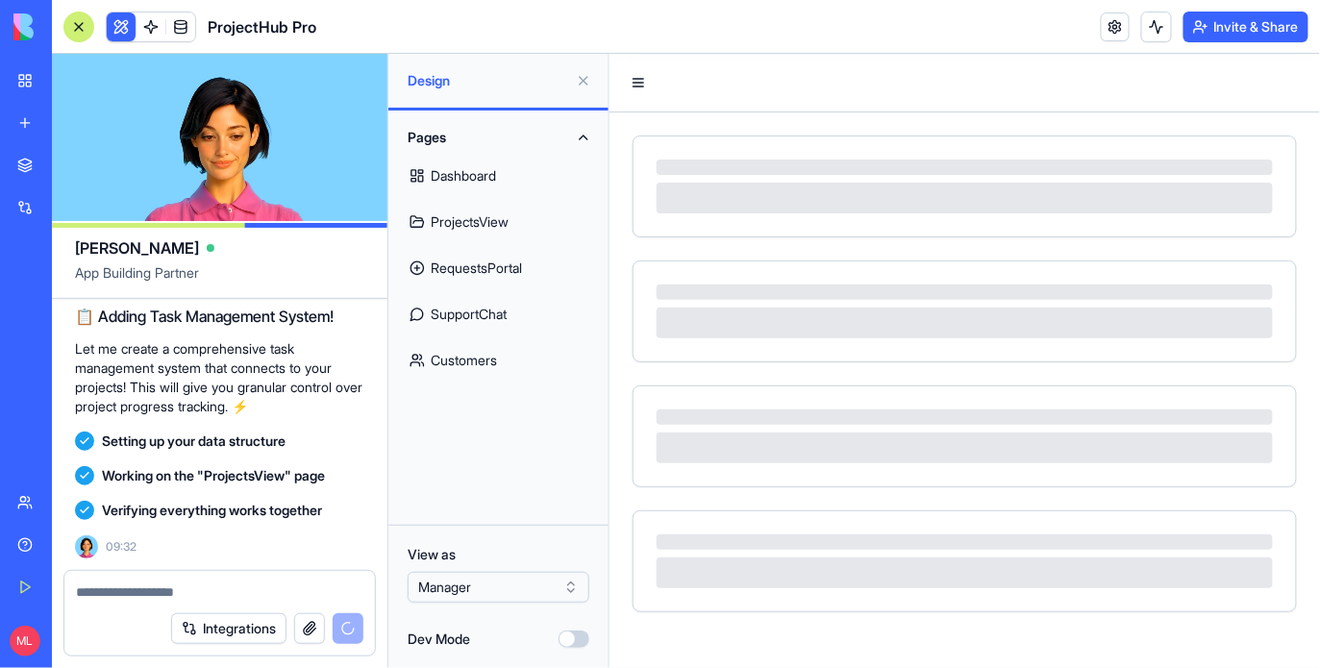
click at [488, 219] on link "ProjectsView" at bounding box center [498, 222] width 197 height 46
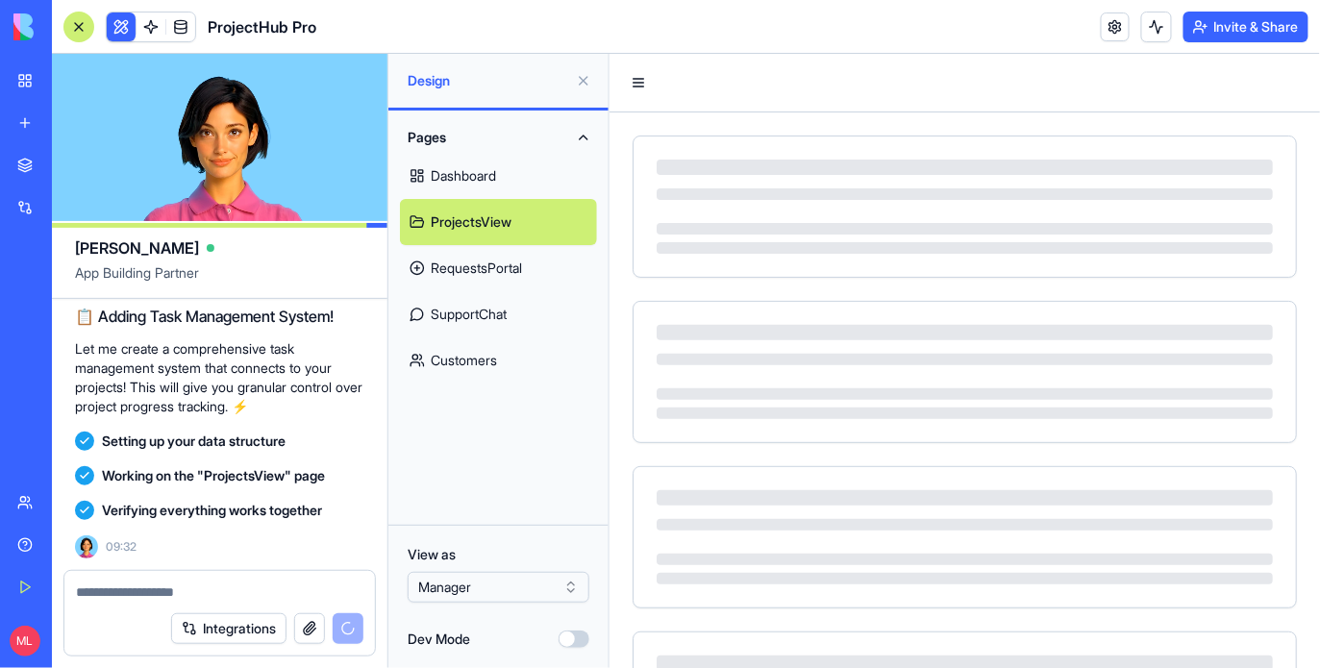
scroll to position [4803, 0]
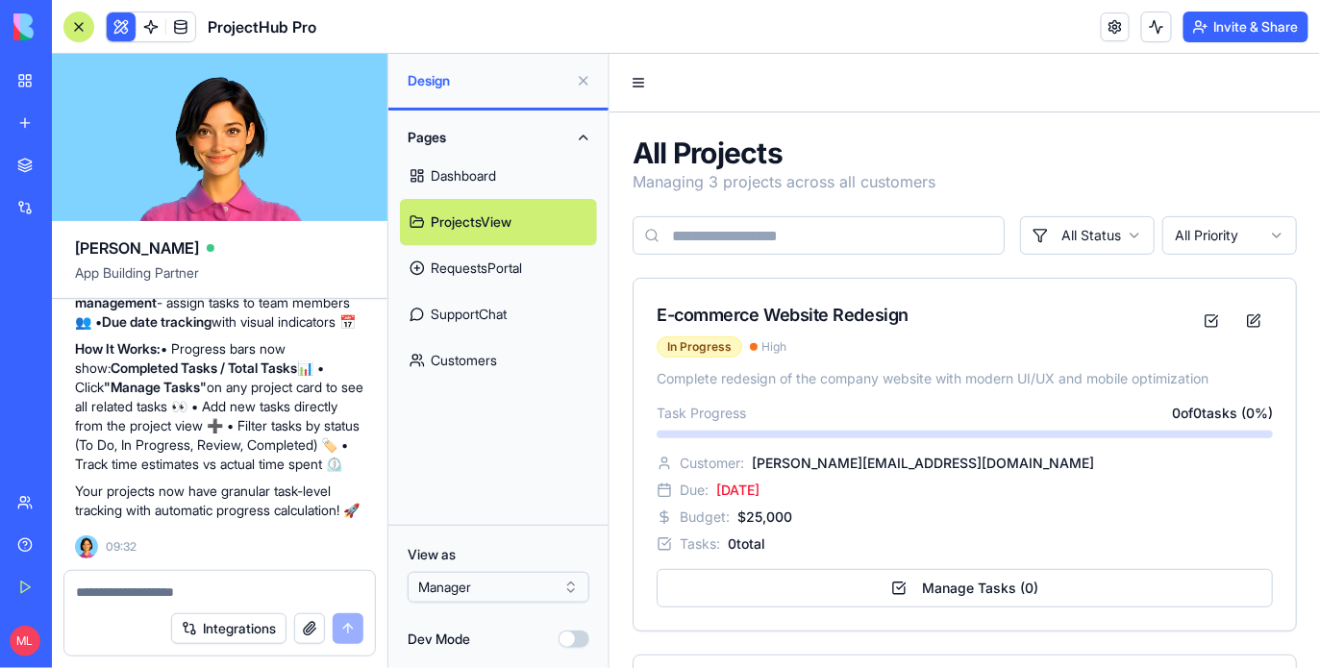
click at [83, 28] on div at bounding box center [78, 27] width 31 height 31
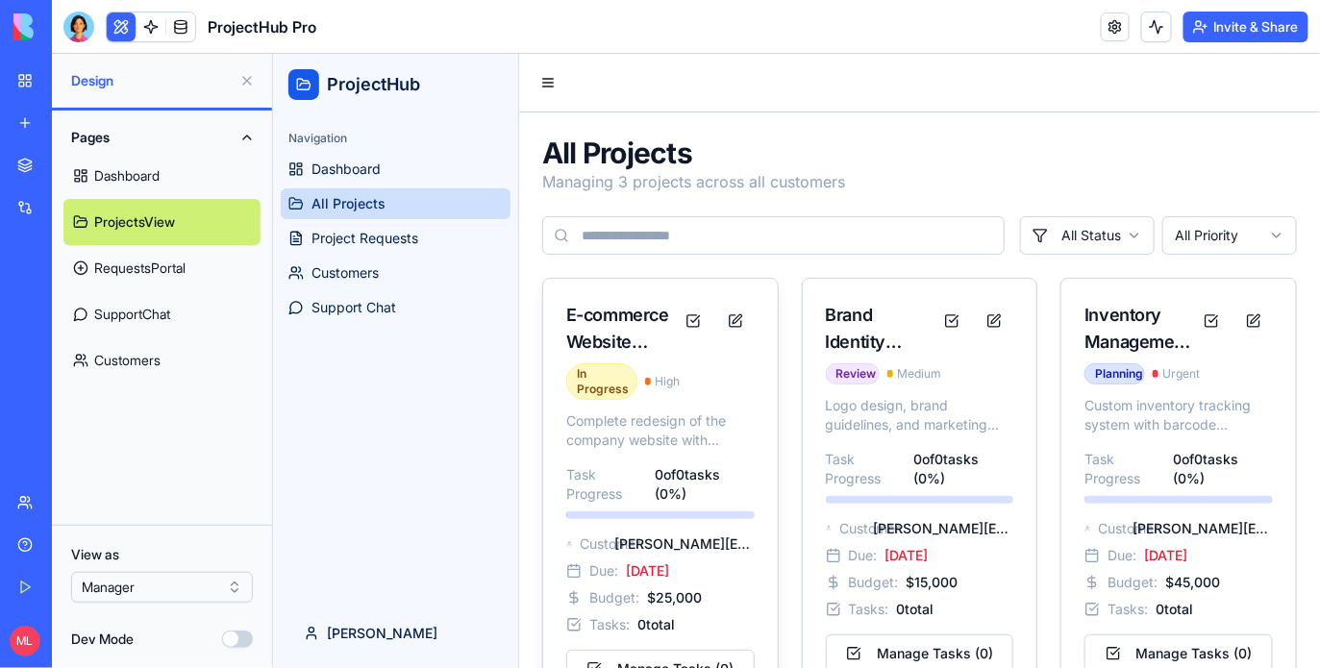
click at [592, 333] on div "E-commerce Website Redesign" at bounding box center [619, 328] width 108 height 54
click at [725, 321] on button at bounding box center [734, 320] width 38 height 38
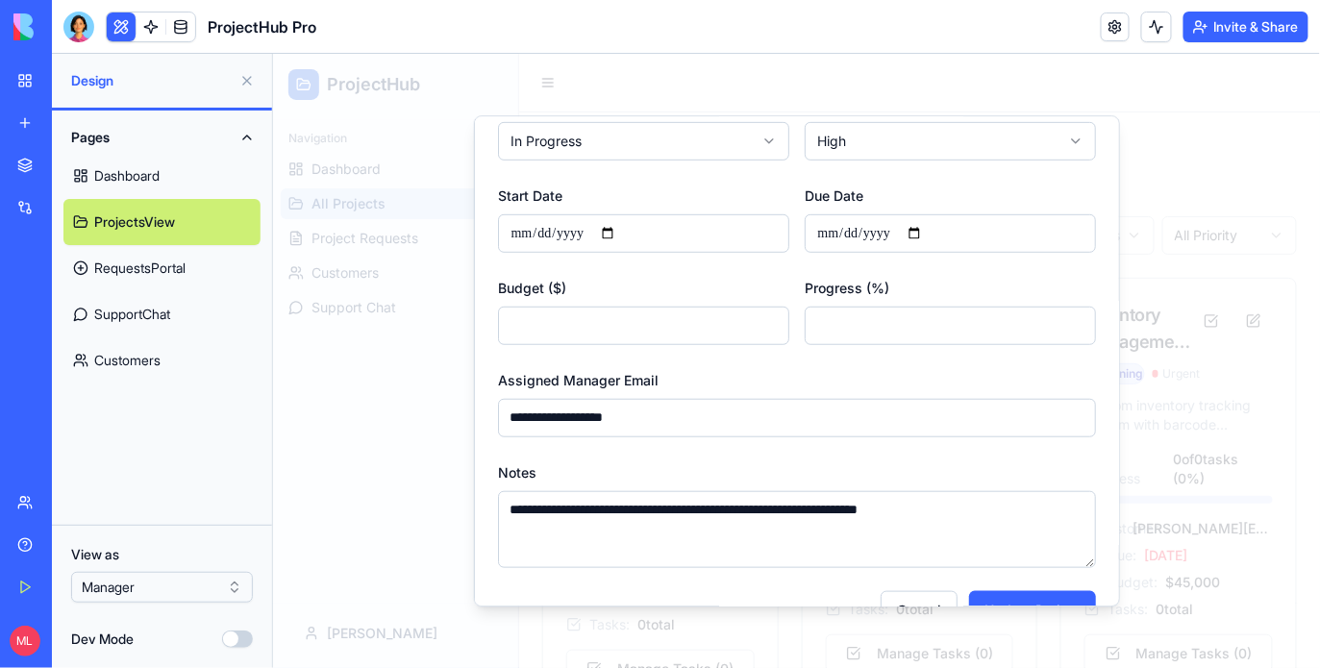
scroll to position [350, 0]
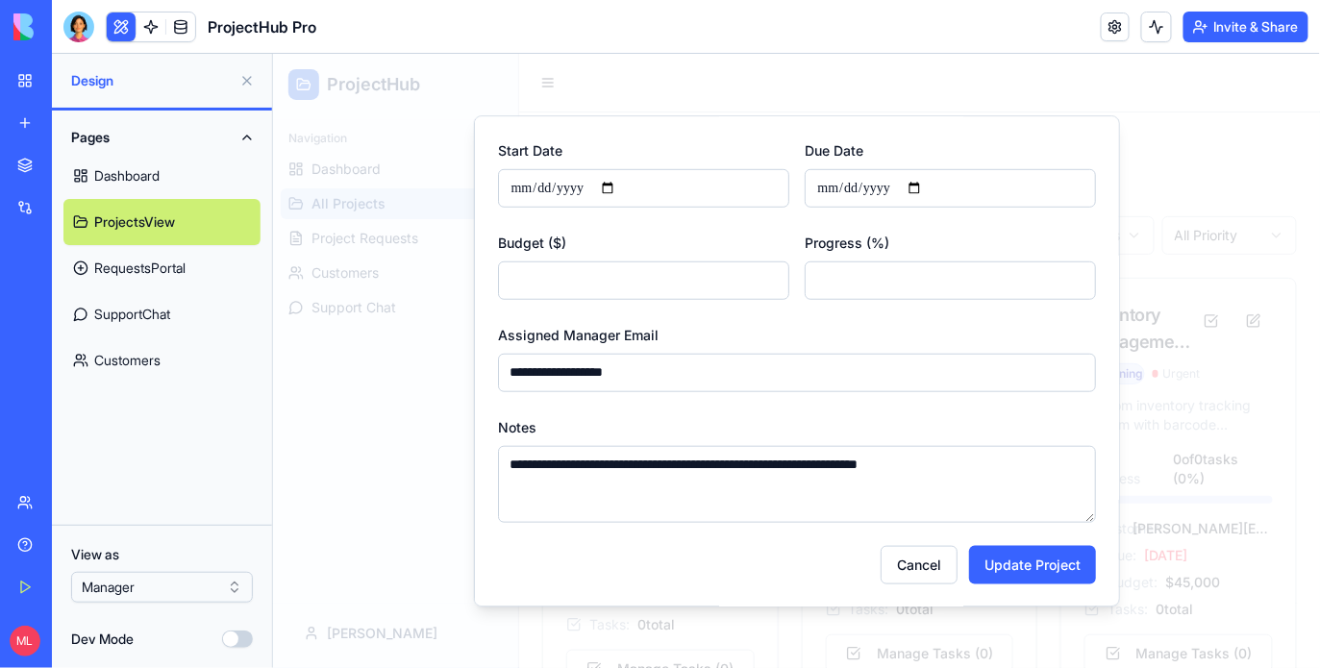
click at [451, 417] on div at bounding box center [795, 360] width 1047 height 614
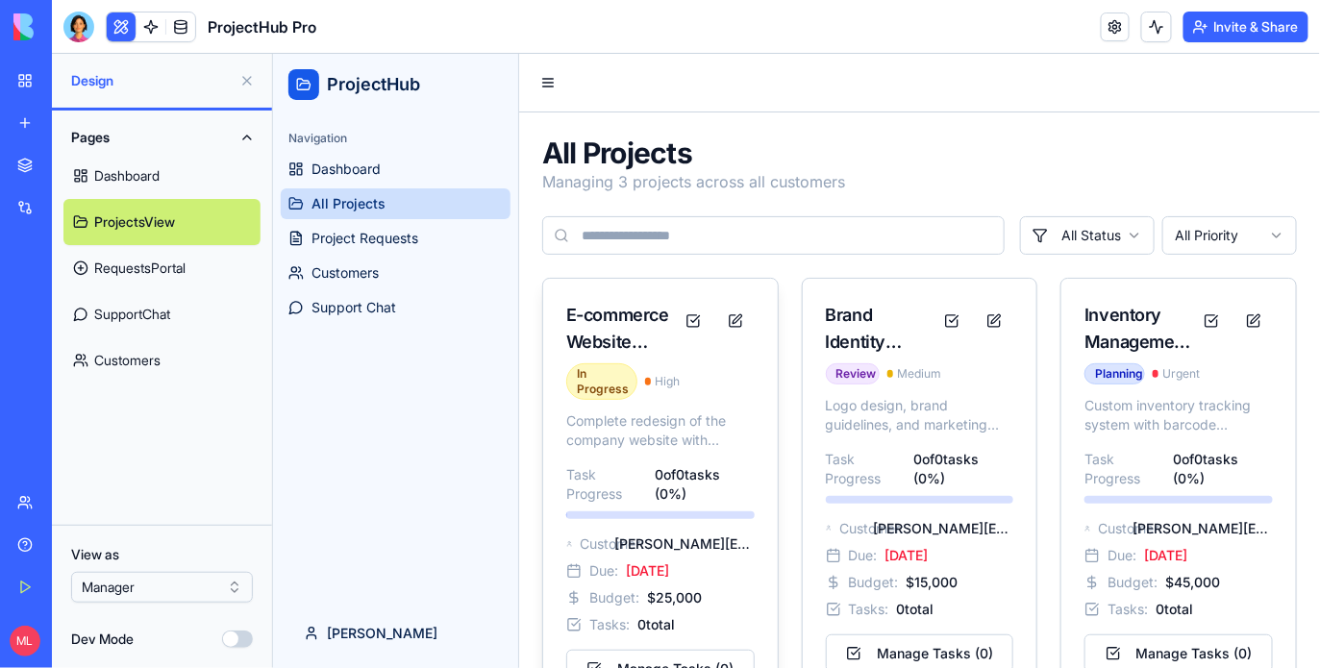
scroll to position [65, 0]
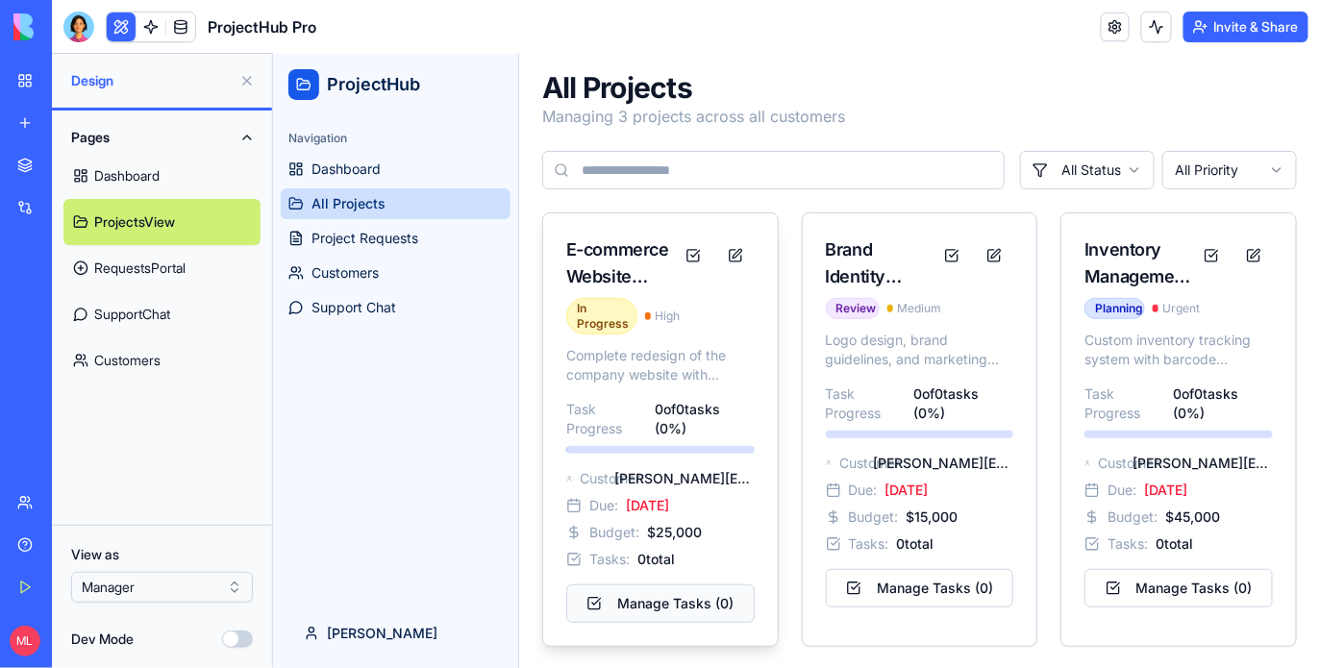
click at [645, 614] on button "Manage Tasks ( 0 )" at bounding box center [659, 603] width 188 height 38
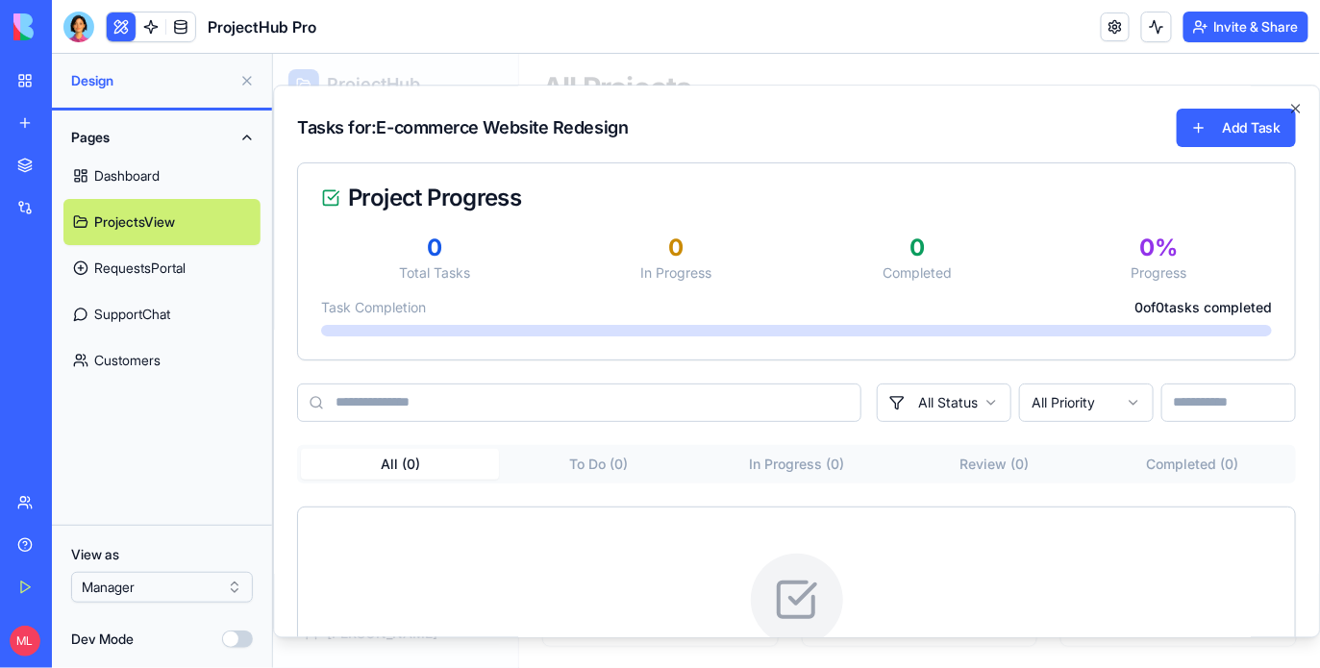
click at [1067, 90] on div "Tasks for: E-commerce Website Redesign Add Task Project Progress 0 Total Tasks …" at bounding box center [795, 360] width 1047 height 553
click at [1297, 105] on icon "button" at bounding box center [1295, 107] width 15 height 15
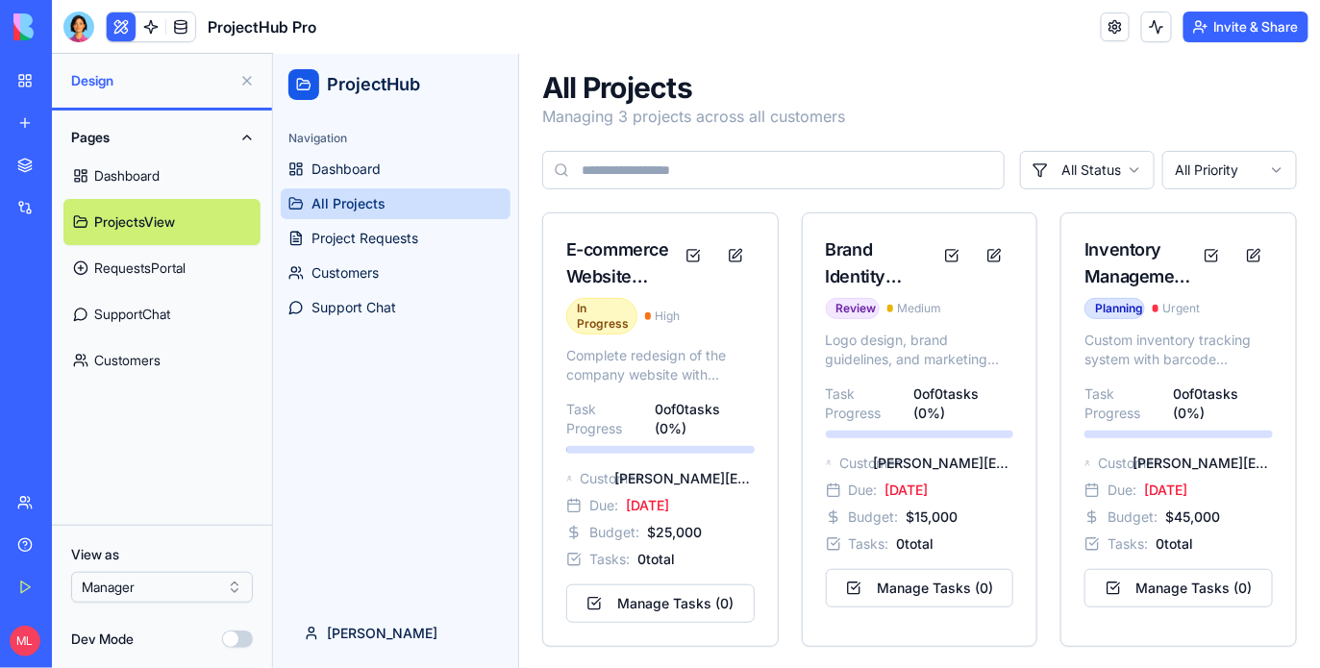
click at [254, 75] on button at bounding box center [247, 80] width 31 height 31
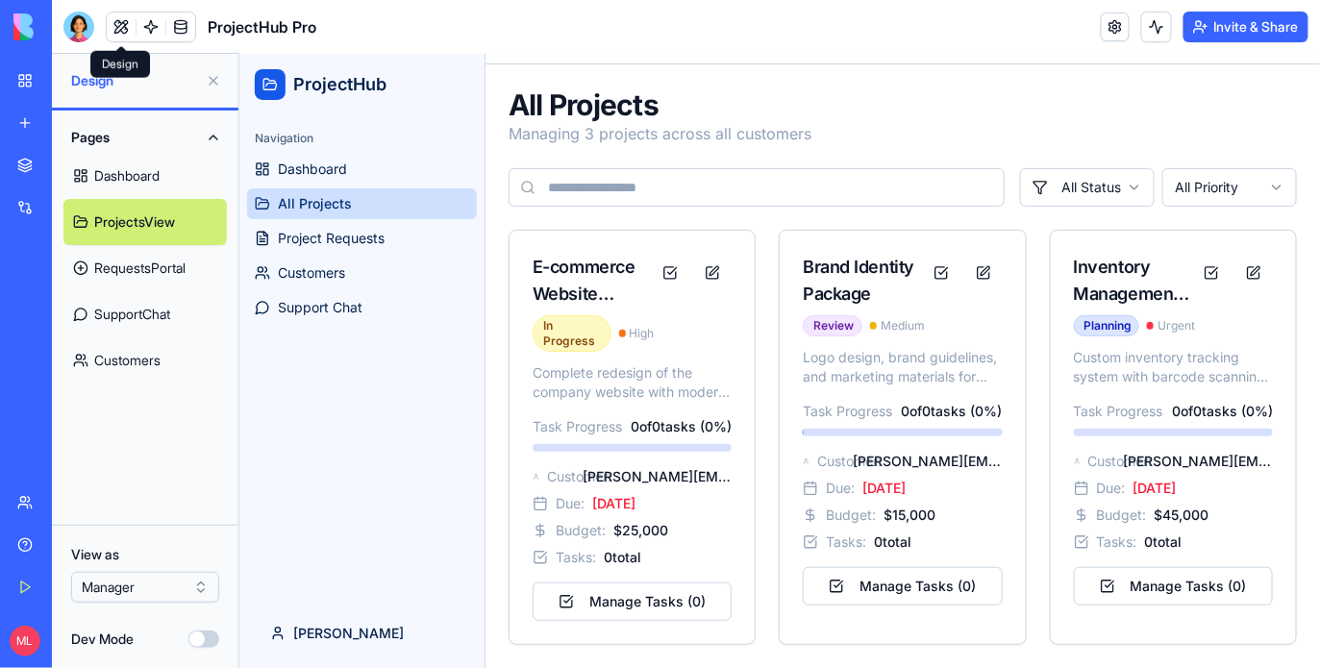
scroll to position [31, 0]
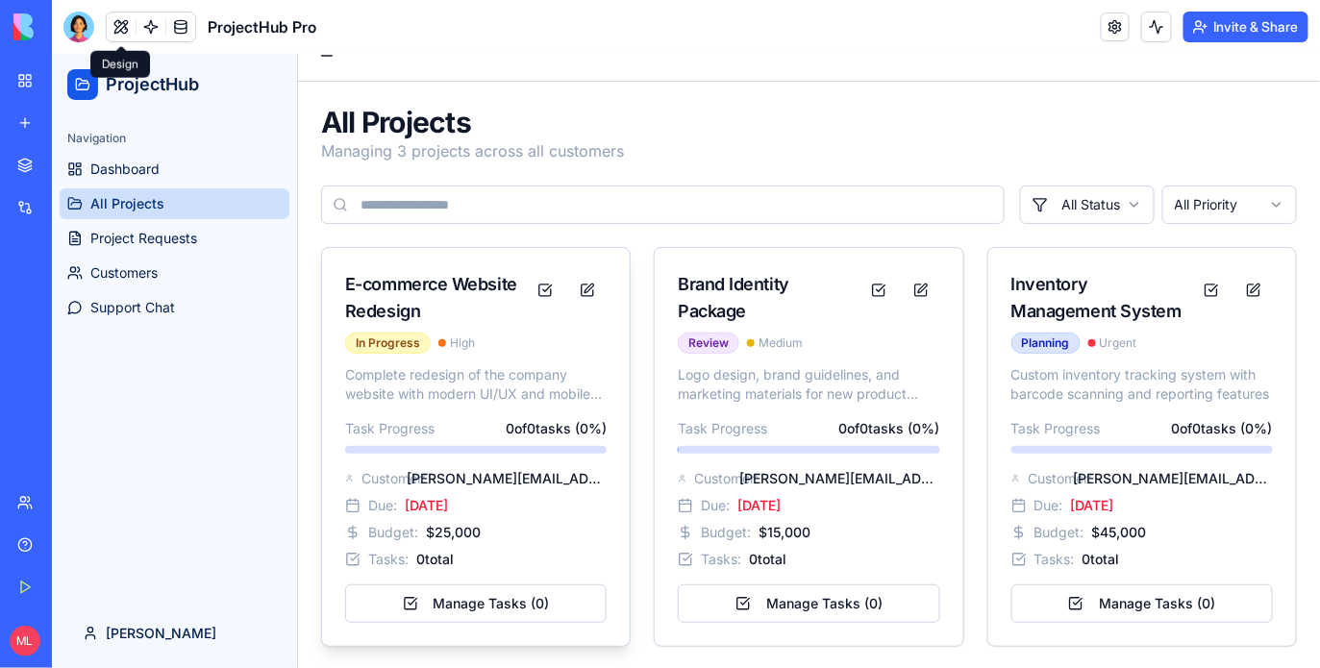
click at [480, 369] on p "Complete redesign of the company website with modern UI/UX and mobile optimizat…" at bounding box center [475, 383] width 262 height 38
click at [544, 284] on button at bounding box center [544, 289] width 38 height 38
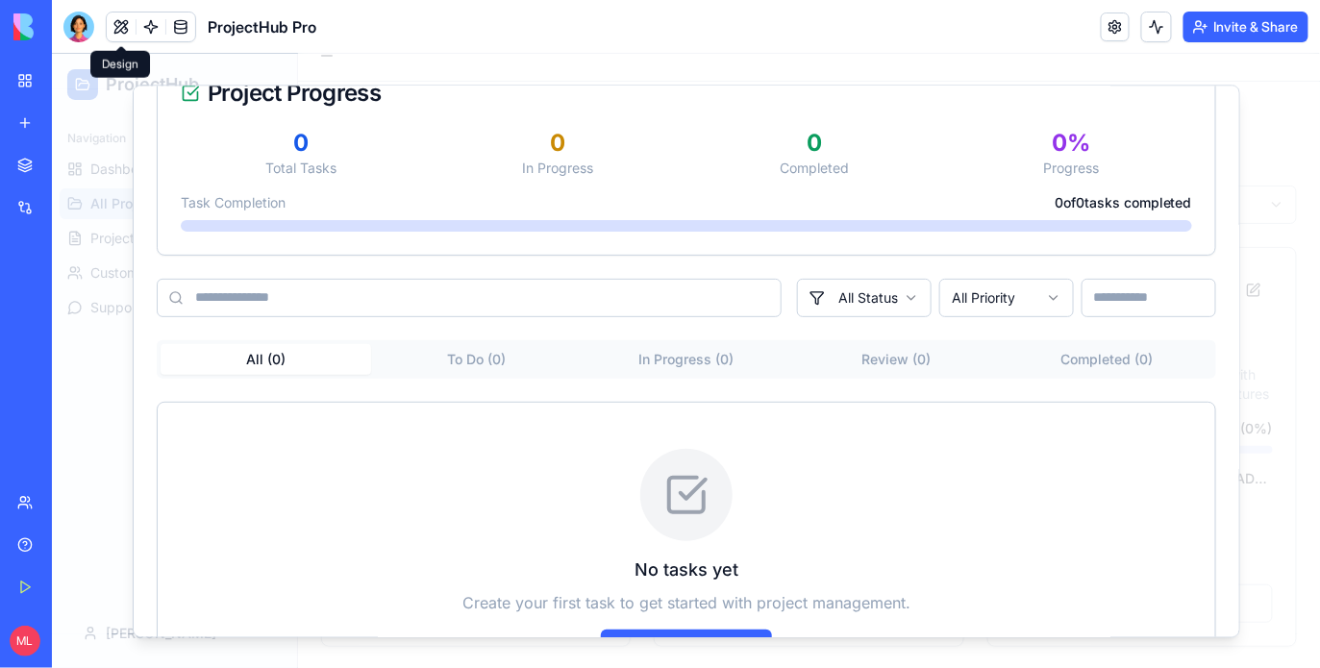
scroll to position [205, 0]
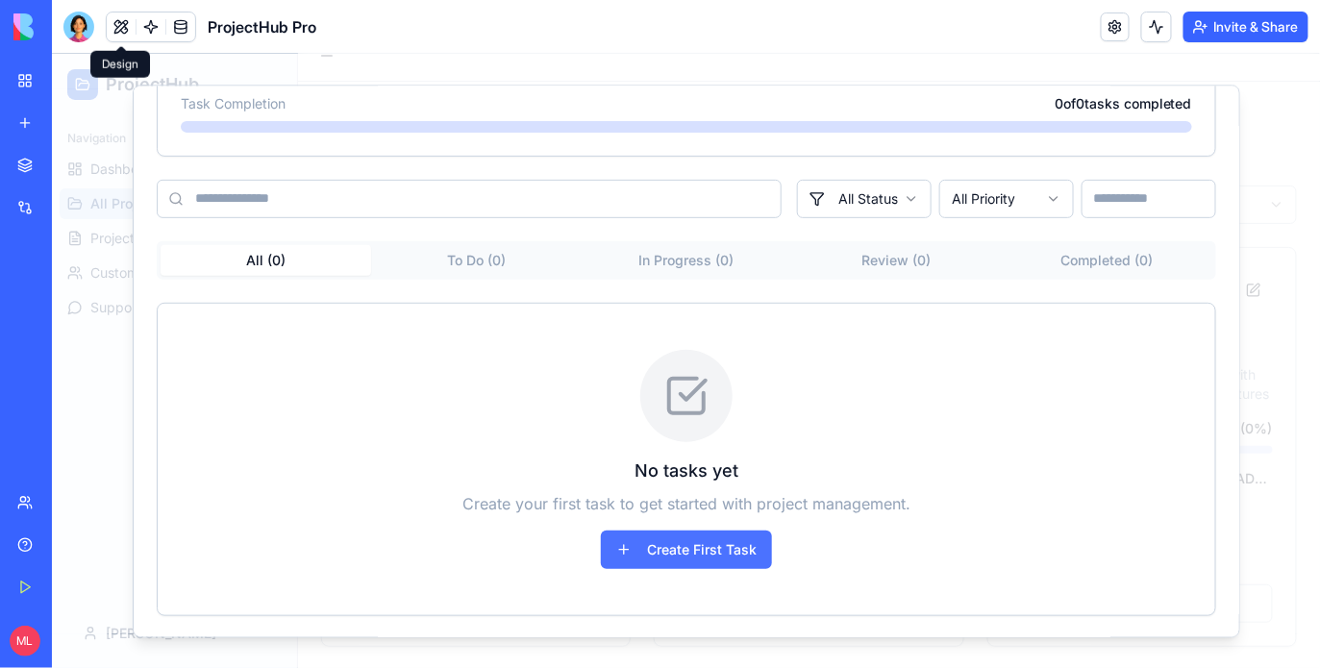
click at [662, 539] on button "Create First Task" at bounding box center [685, 548] width 171 height 38
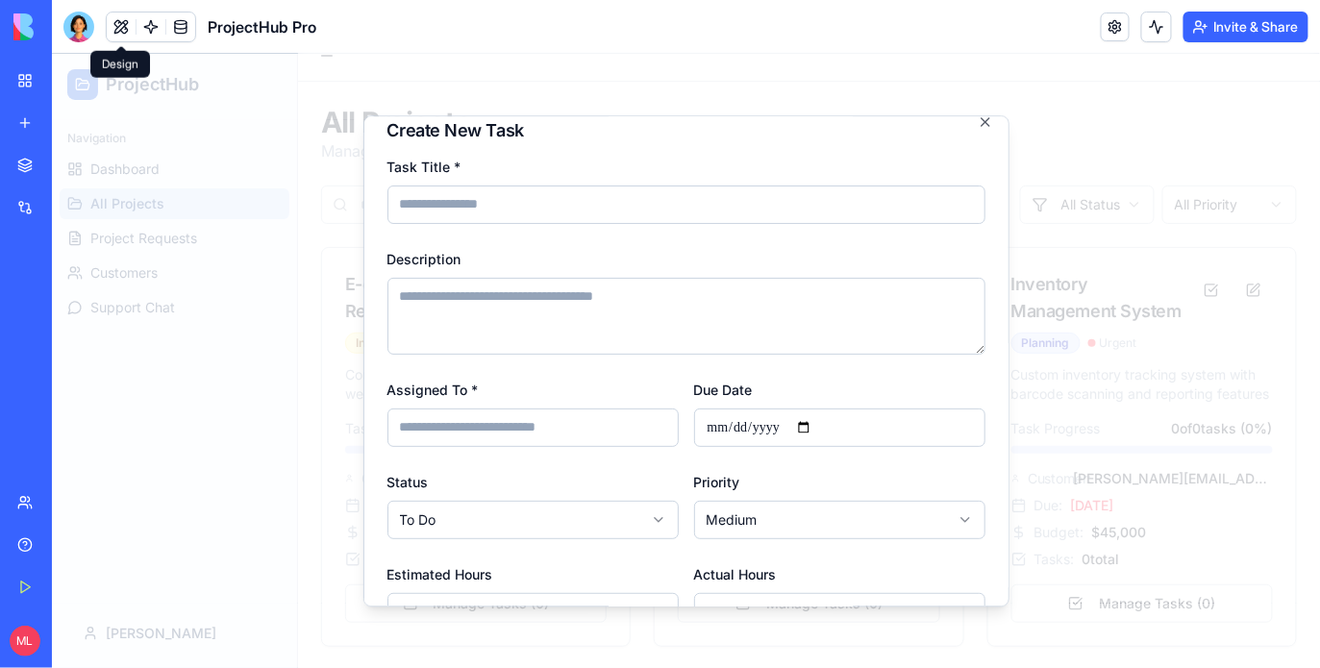
scroll to position [0, 0]
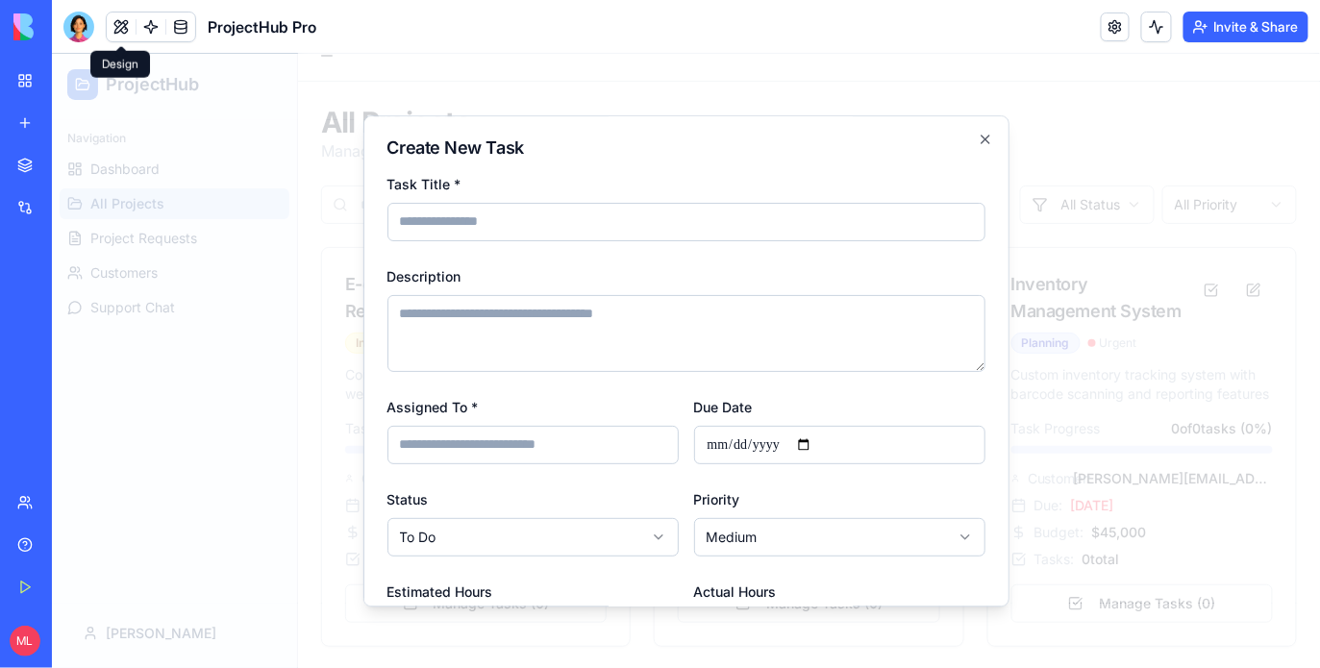
click at [475, 213] on input "Task Title *" at bounding box center [686, 221] width 598 height 38
type input "******"
click at [474, 317] on textarea "Description" at bounding box center [686, 332] width 598 height 77
type textarea "*********"
click at [491, 459] on input "Assigned To *" at bounding box center [532, 444] width 291 height 38
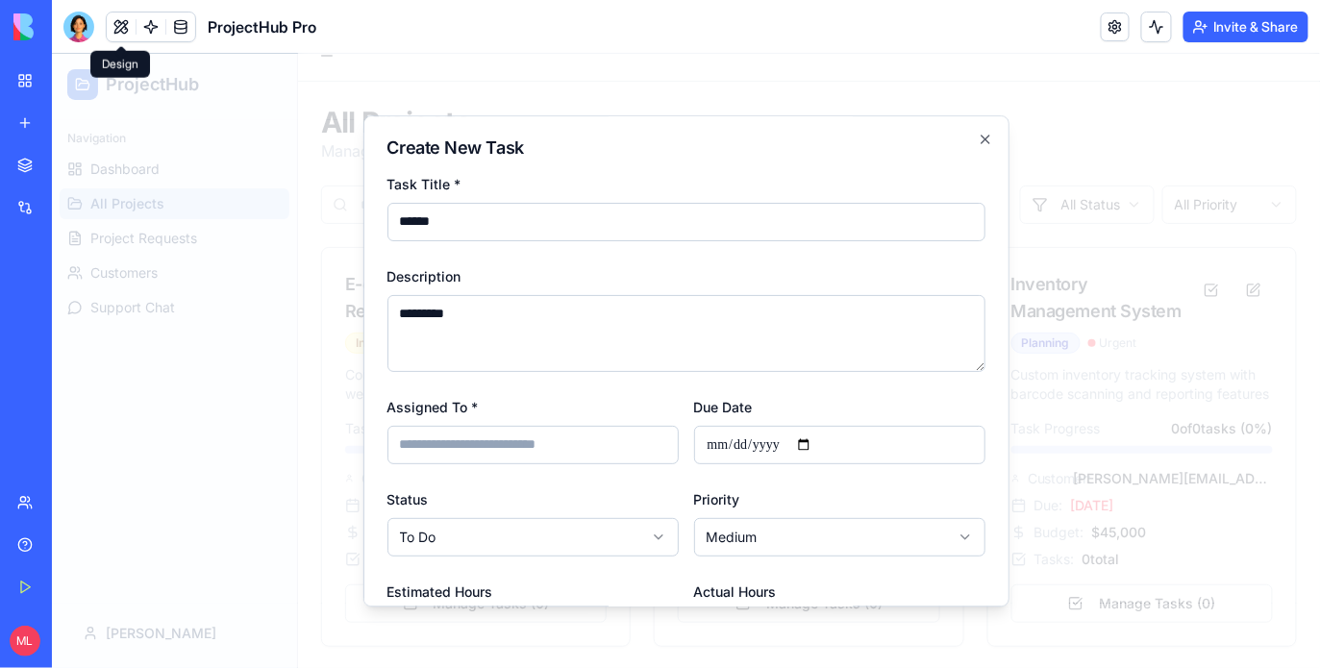
type input "****"
click at [768, 437] on input "Due Date" at bounding box center [838, 444] width 291 height 38
click at [837, 444] on input "Due Date" at bounding box center [838, 444] width 291 height 38
click at [826, 444] on input "Due Date" at bounding box center [838, 444] width 291 height 38
type input "**********"
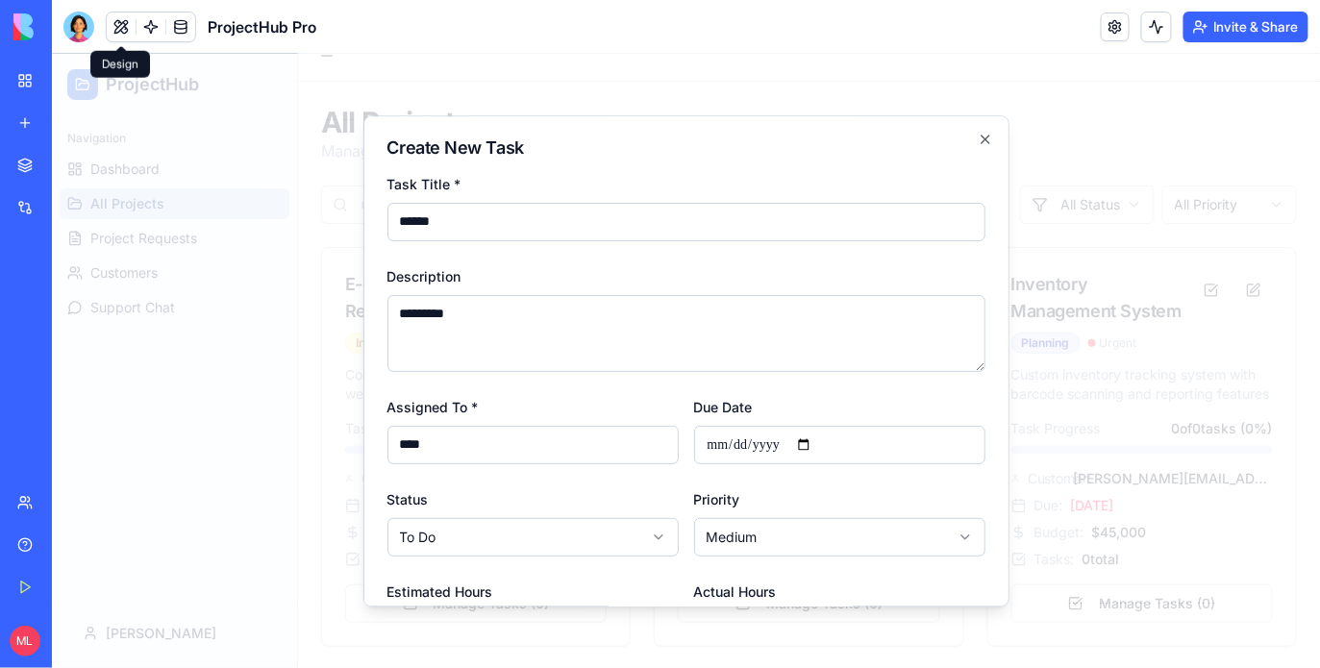
scroll to position [258, 0]
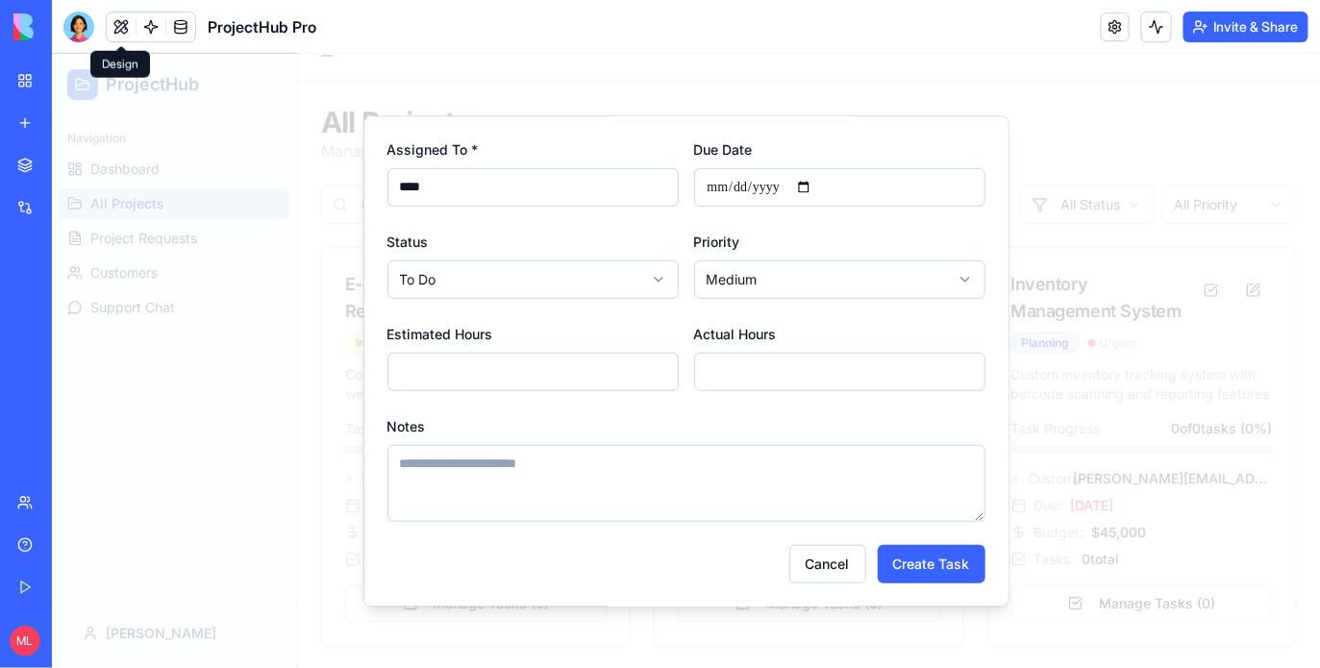
click at [956, 586] on div "**********" at bounding box center [686, 359] width 646 height 491
click at [955, 574] on button "Create Task" at bounding box center [931, 563] width 108 height 38
click at [963, 556] on button "Create Task" at bounding box center [931, 563] width 108 height 38
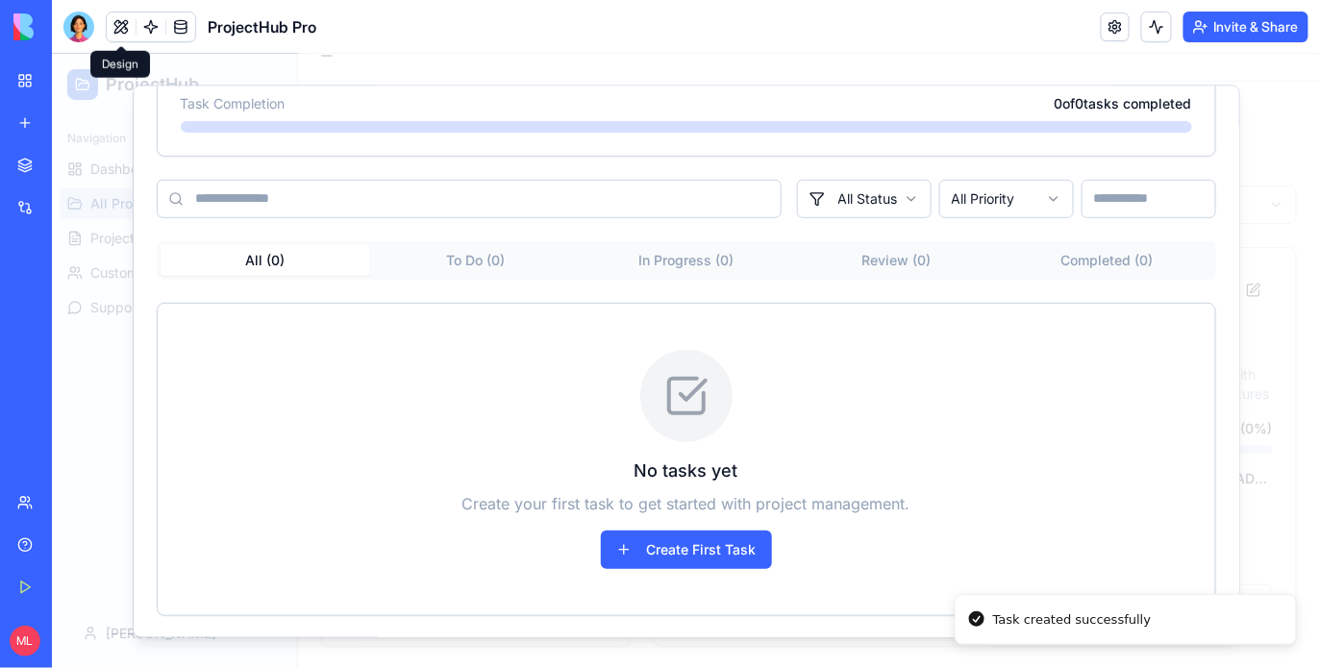
scroll to position [115, 0]
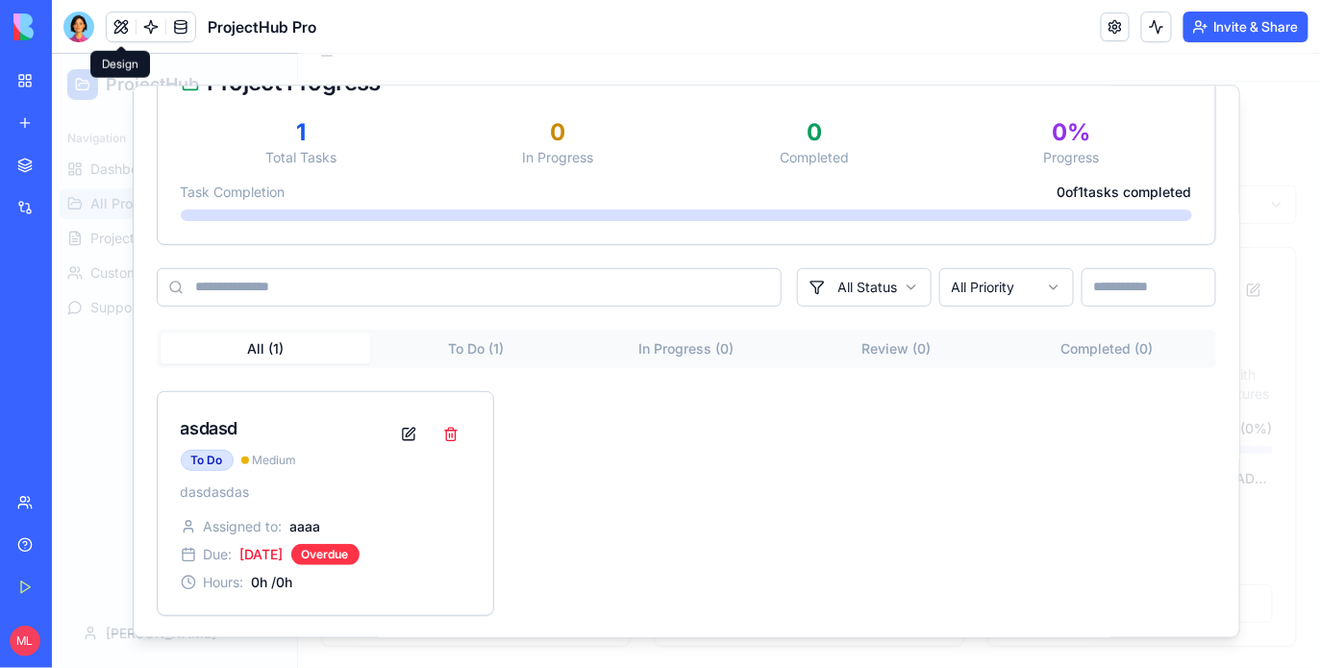
click at [515, 354] on button "To Do ( 1 )" at bounding box center [474, 348] width 211 height 31
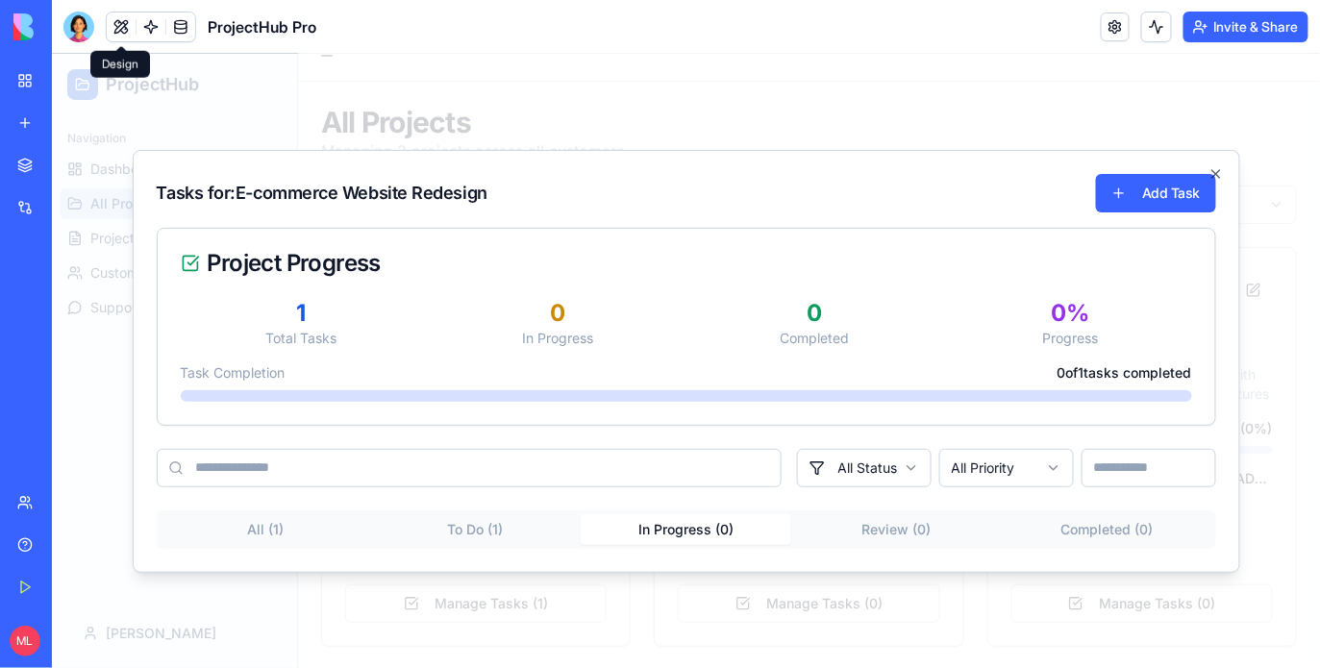
scroll to position [0, 0]
click at [703, 360] on div "Project Progress 1 Total Tasks 0 In Progress 0 Completed 0 % Progress Task Comp…" at bounding box center [686, 387] width 1060 height 321
click at [550, 528] on div "All ( 1 ) To Do ( 1 ) In Progress ( 0 ) Review ( 0 ) Completed ( 0 )" at bounding box center [686, 529] width 1060 height 38
click at [668, 464] on div "Project Progress 1 Total Tasks 0 In Progress 0 Completed 0 % Progress Task Comp…" at bounding box center [686, 387] width 1060 height 321
click at [512, 535] on div "All ( 1 ) To Do ( 1 ) In Progress ( 0 ) Review ( 0 ) Completed ( 0 )" at bounding box center [686, 529] width 1060 height 38
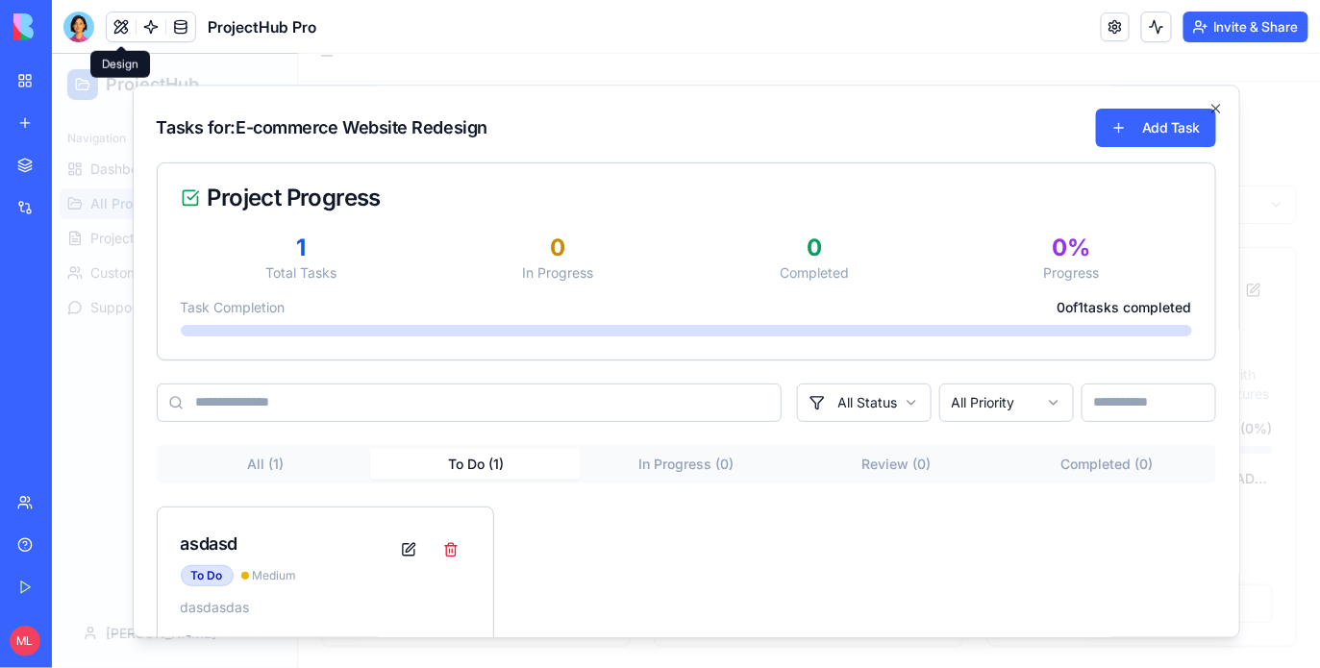
click at [847, 488] on div "All ( 1 ) To Do ( 1 ) In Progress ( 0 ) Review ( 0 ) Completed ( 0 ) asdasd To …" at bounding box center [686, 587] width 1060 height 287
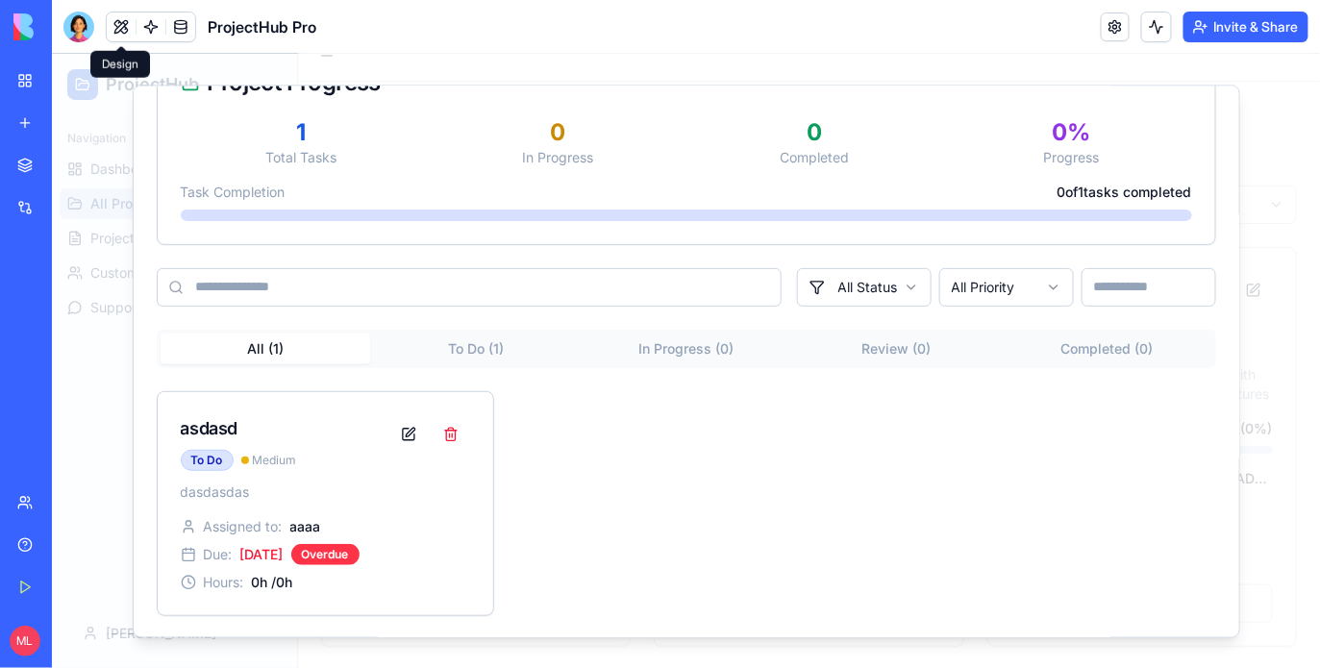
click at [293, 340] on button "All ( 1 )" at bounding box center [265, 348] width 211 height 31
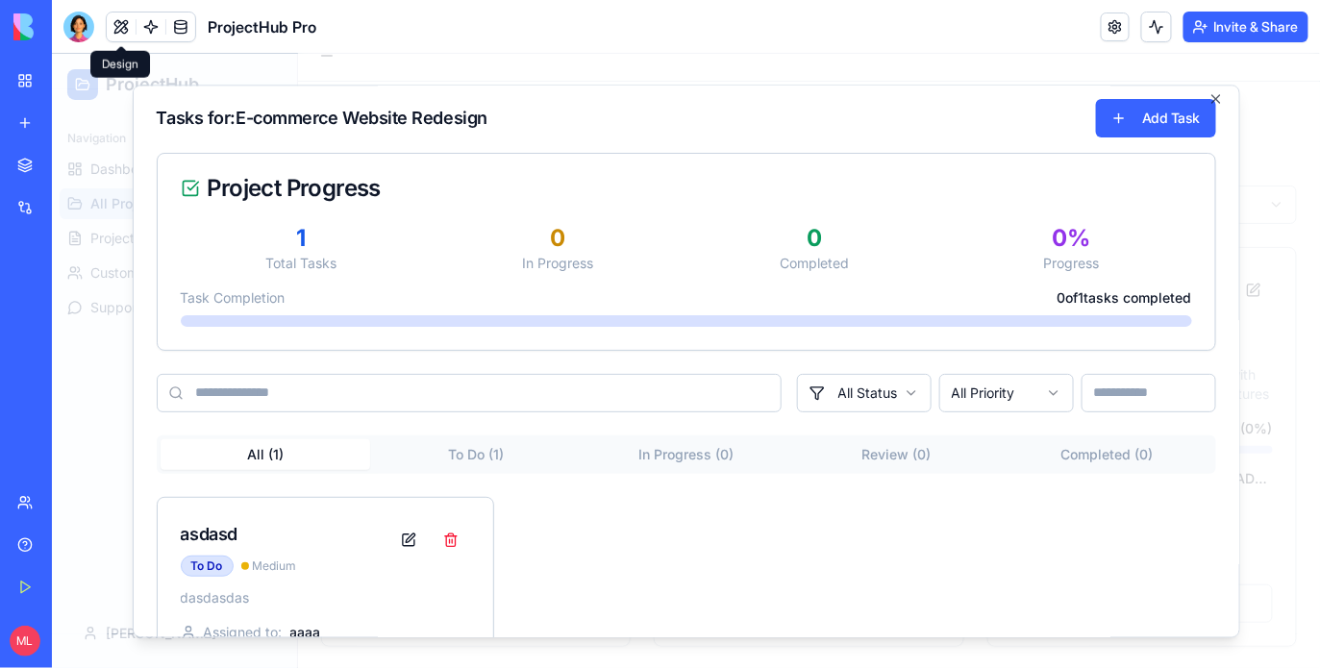
scroll to position [0, 0]
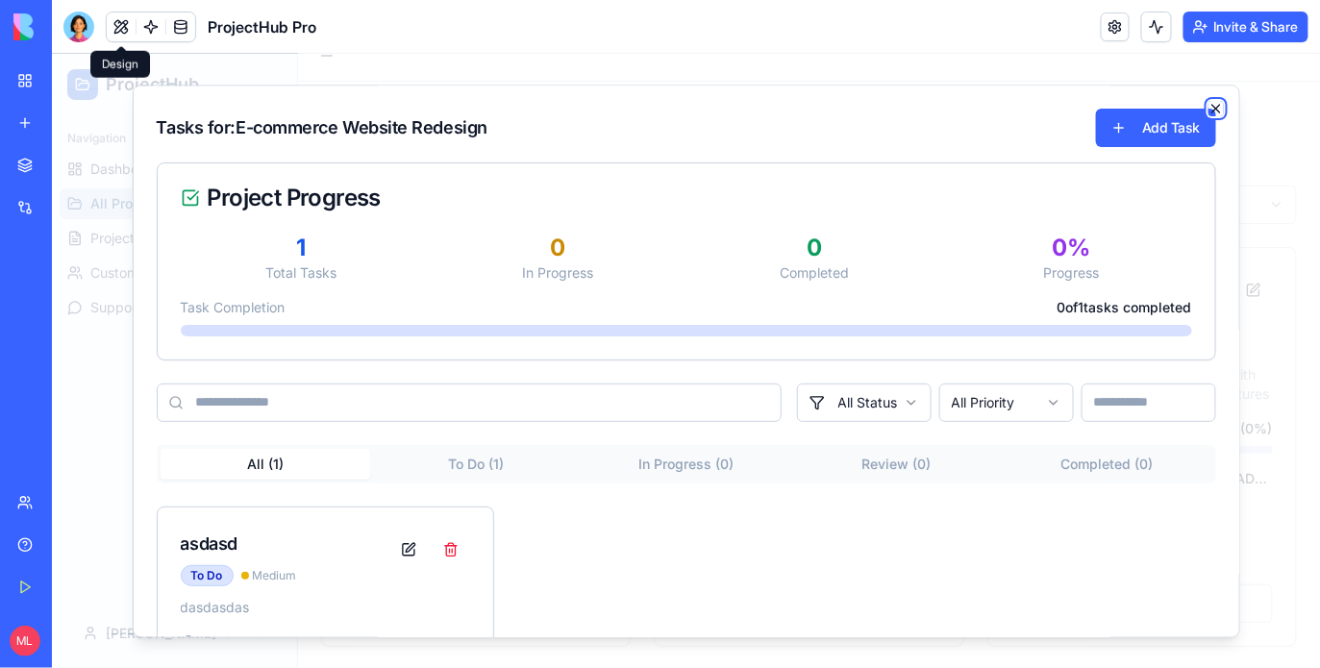
click at [1216, 103] on icon "button" at bounding box center [1215, 107] width 15 height 15
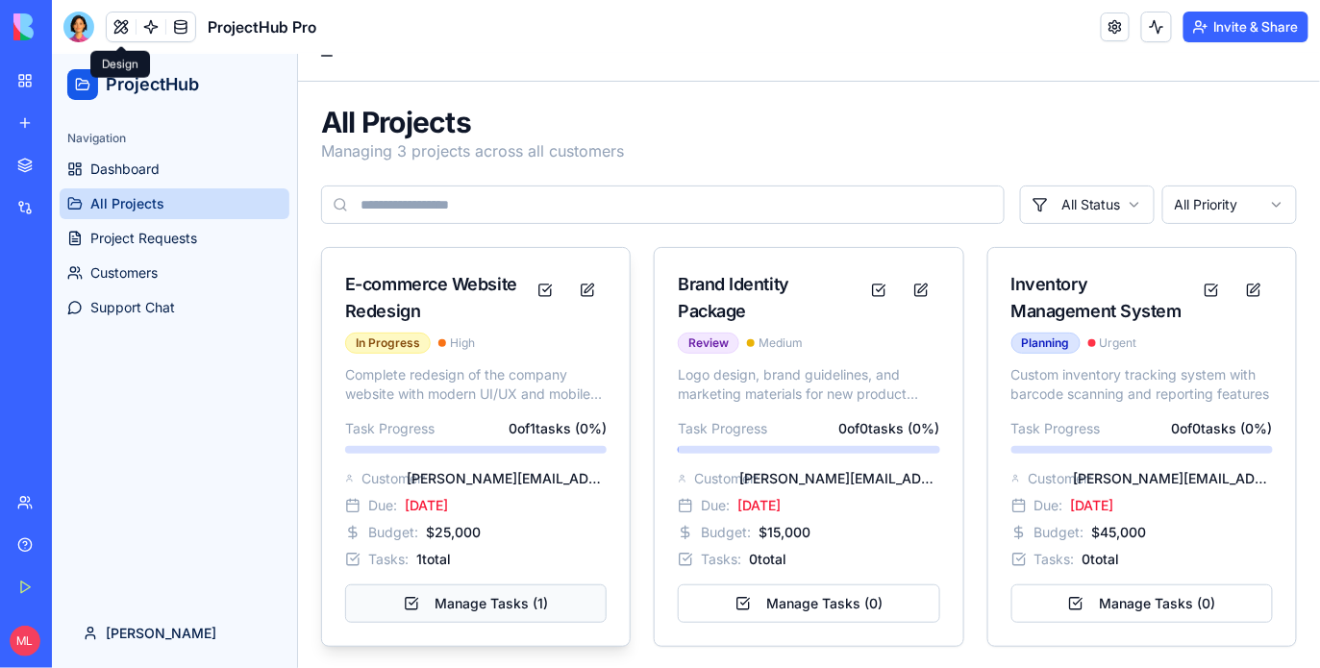
click at [477, 599] on button "Manage Tasks ( 1 )" at bounding box center [475, 603] width 262 height 38
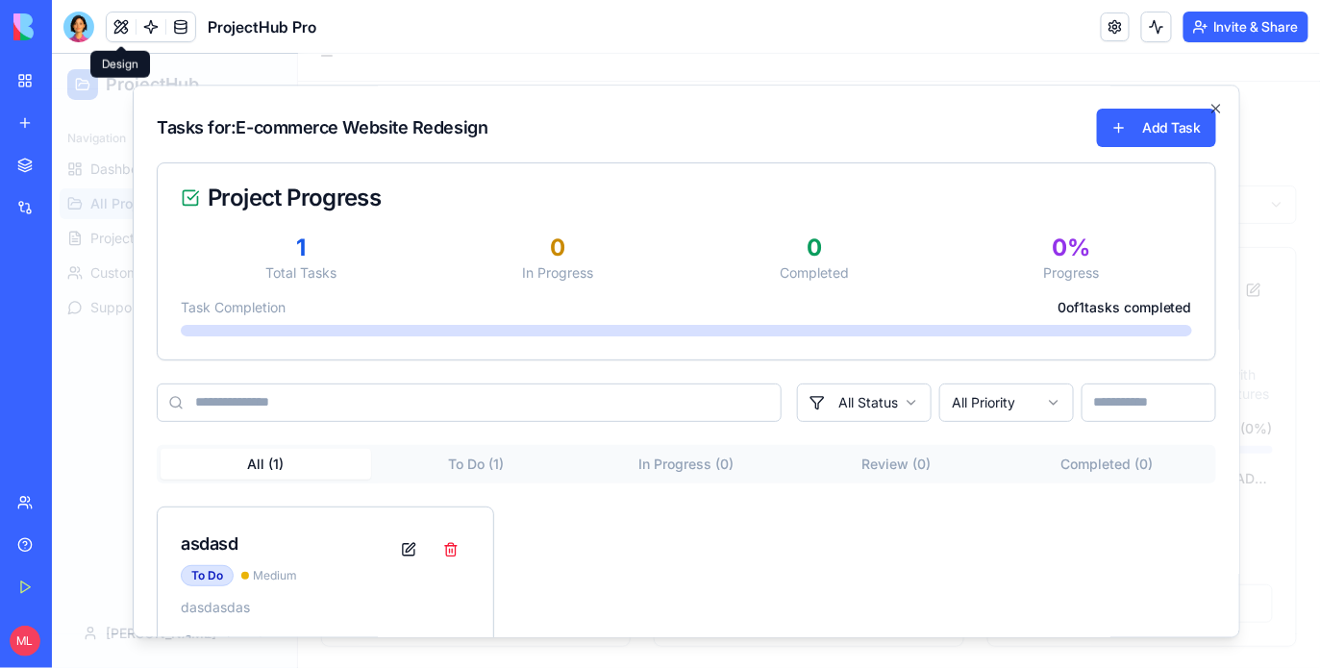
click at [1298, 188] on div at bounding box center [685, 360] width 1268 height 614
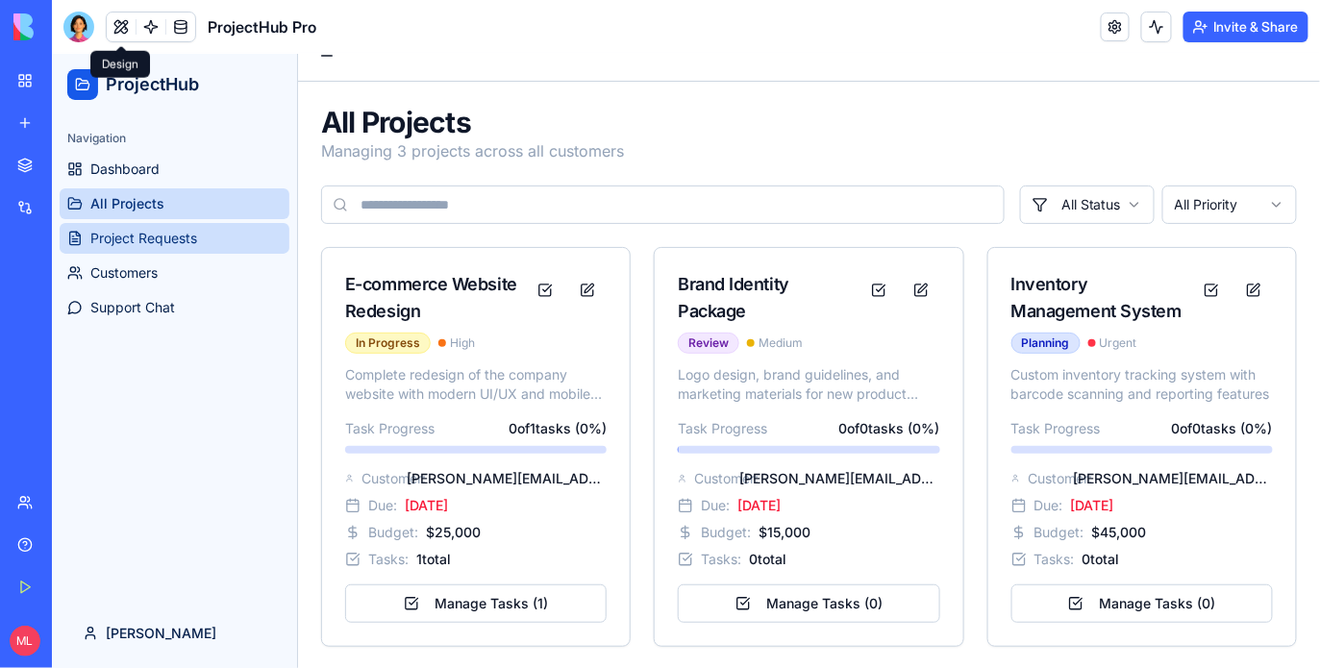
click at [177, 233] on span "Project Requests" at bounding box center [142, 237] width 107 height 19
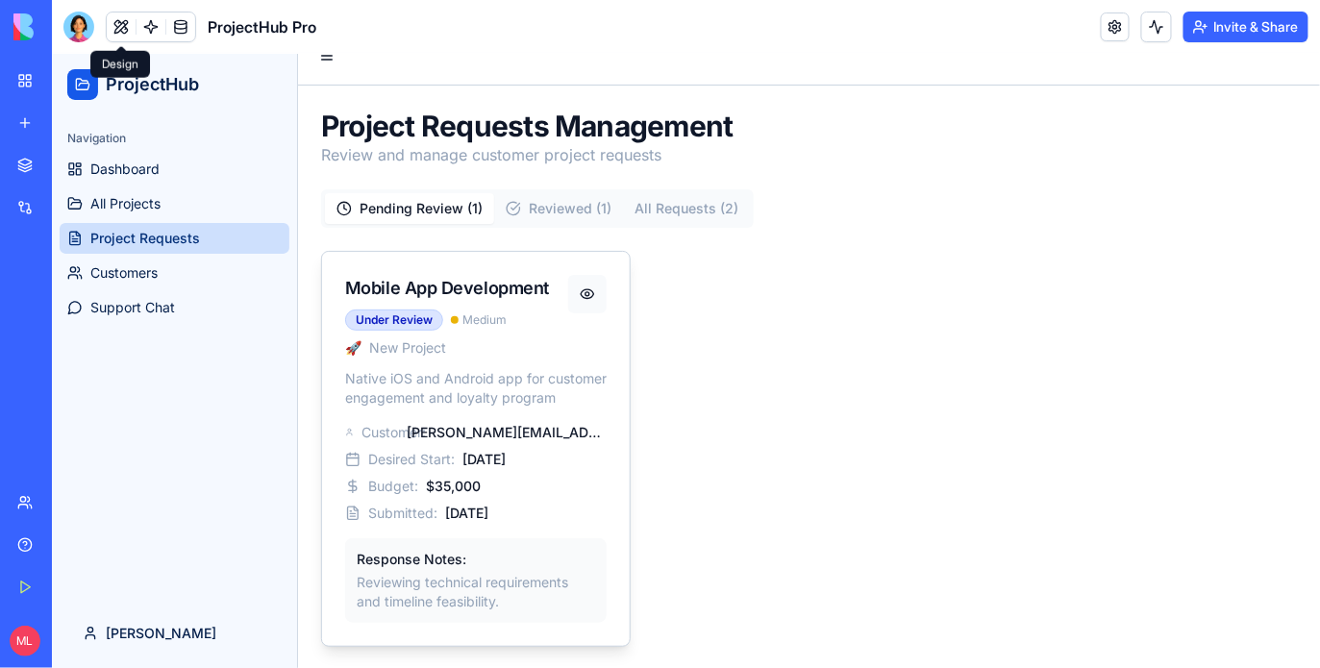
click at [582, 288] on button at bounding box center [586, 293] width 38 height 38
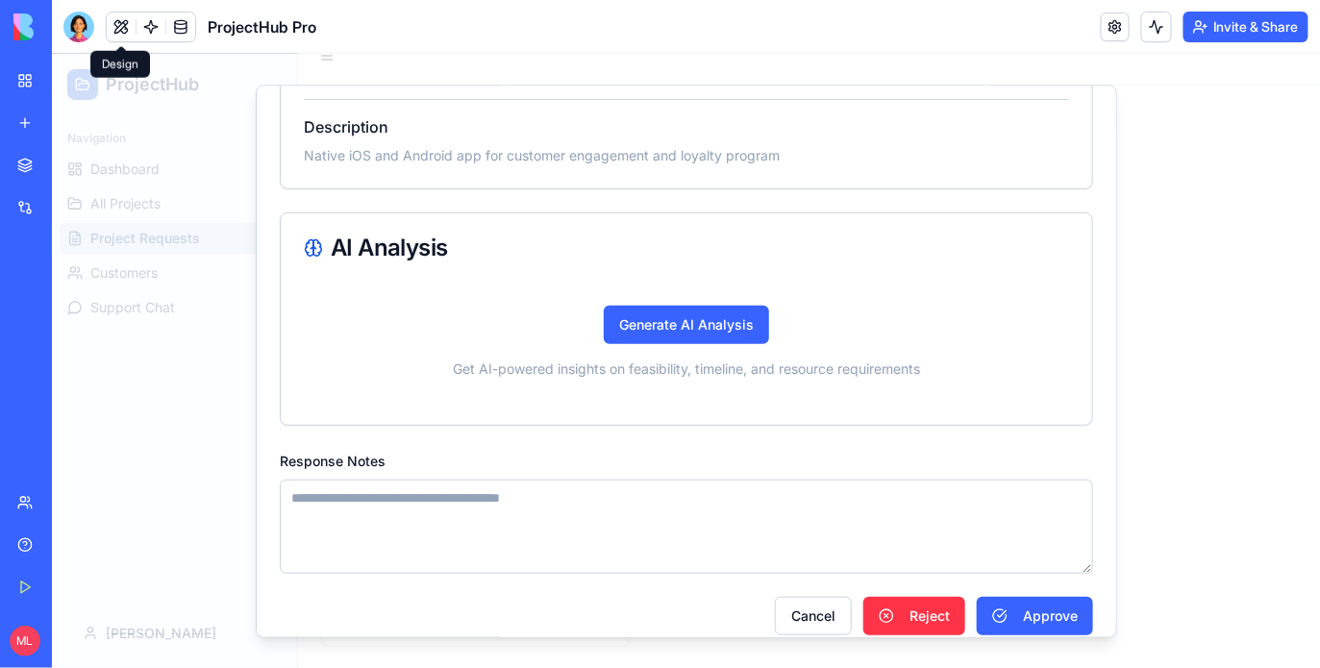
scroll to position [0, 0]
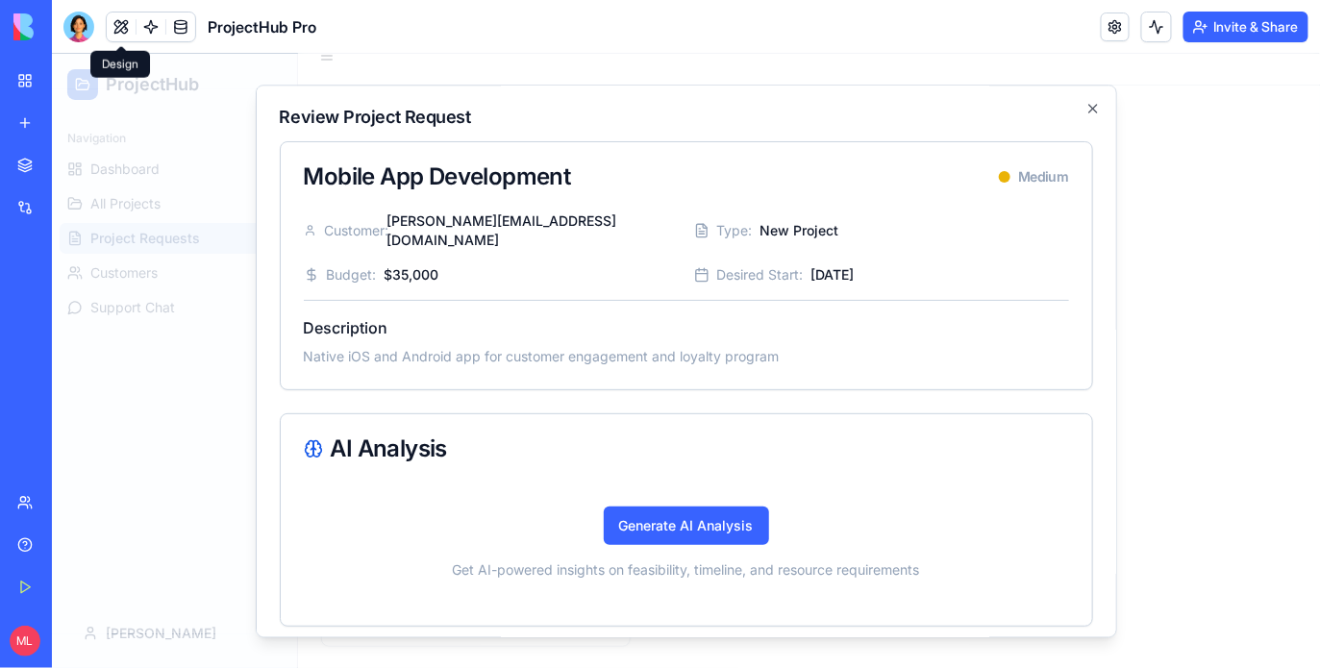
click at [1189, 288] on div at bounding box center [685, 360] width 1268 height 614
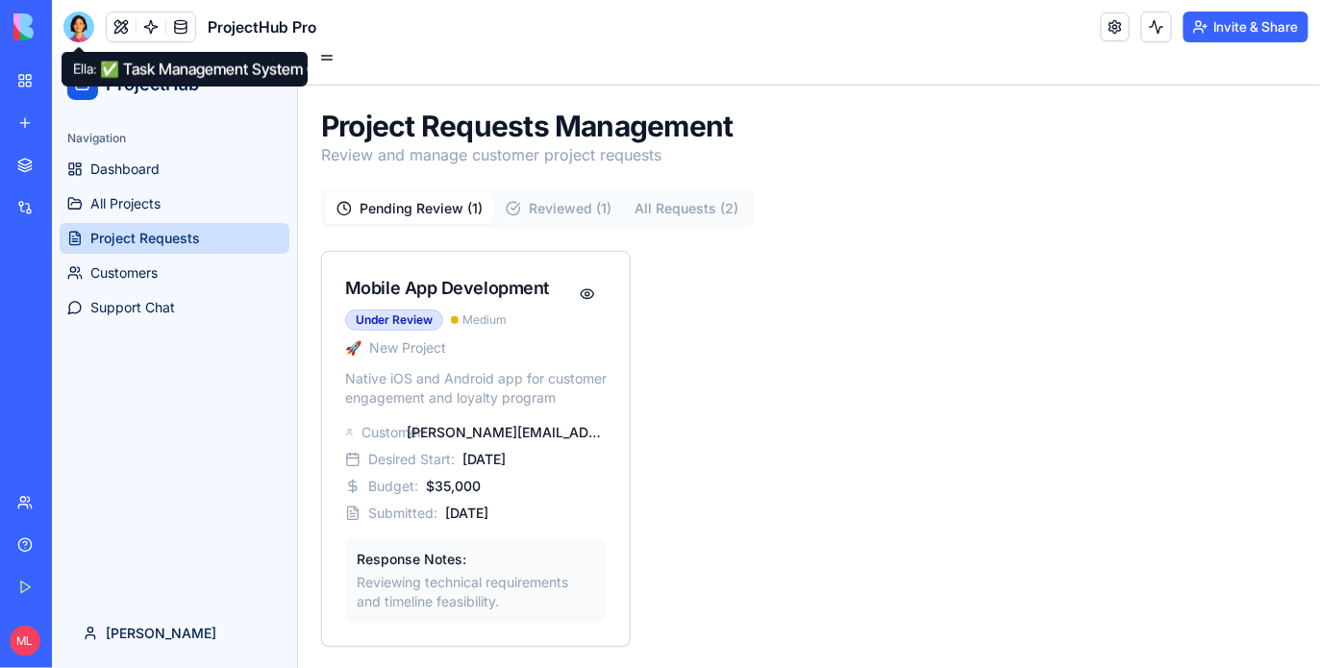
click at [82, 26] on div at bounding box center [78, 27] width 31 height 31
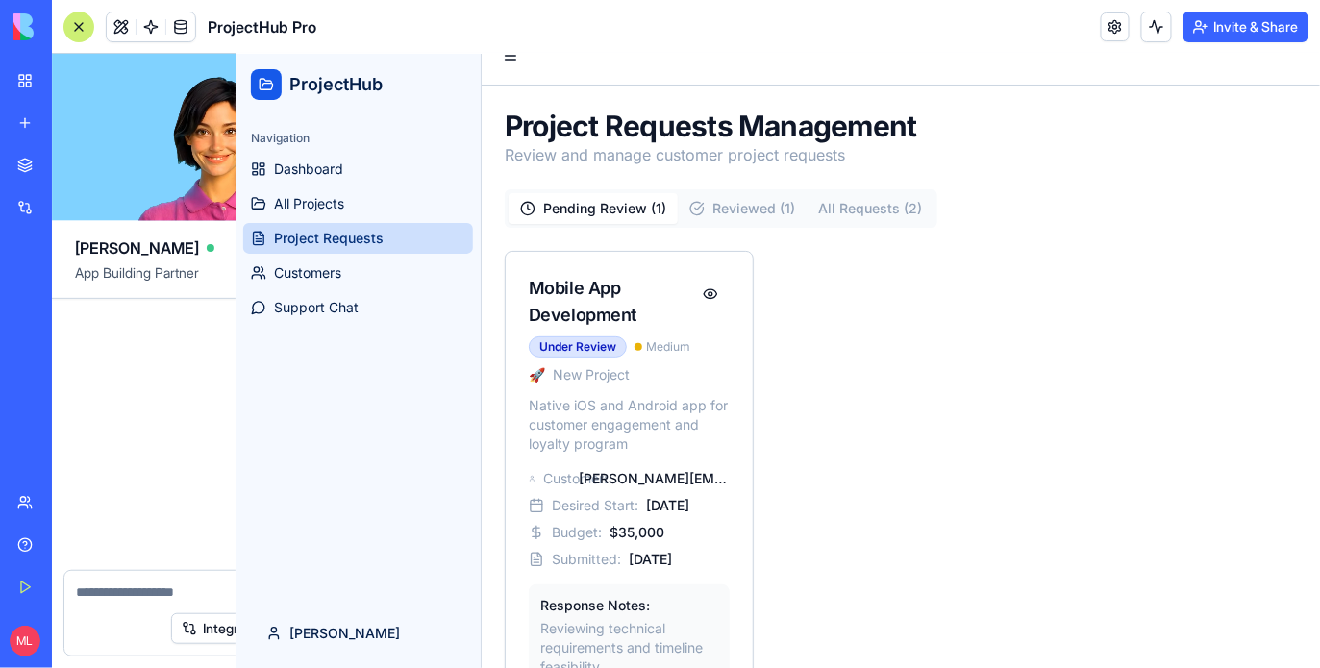
scroll to position [4803, 0]
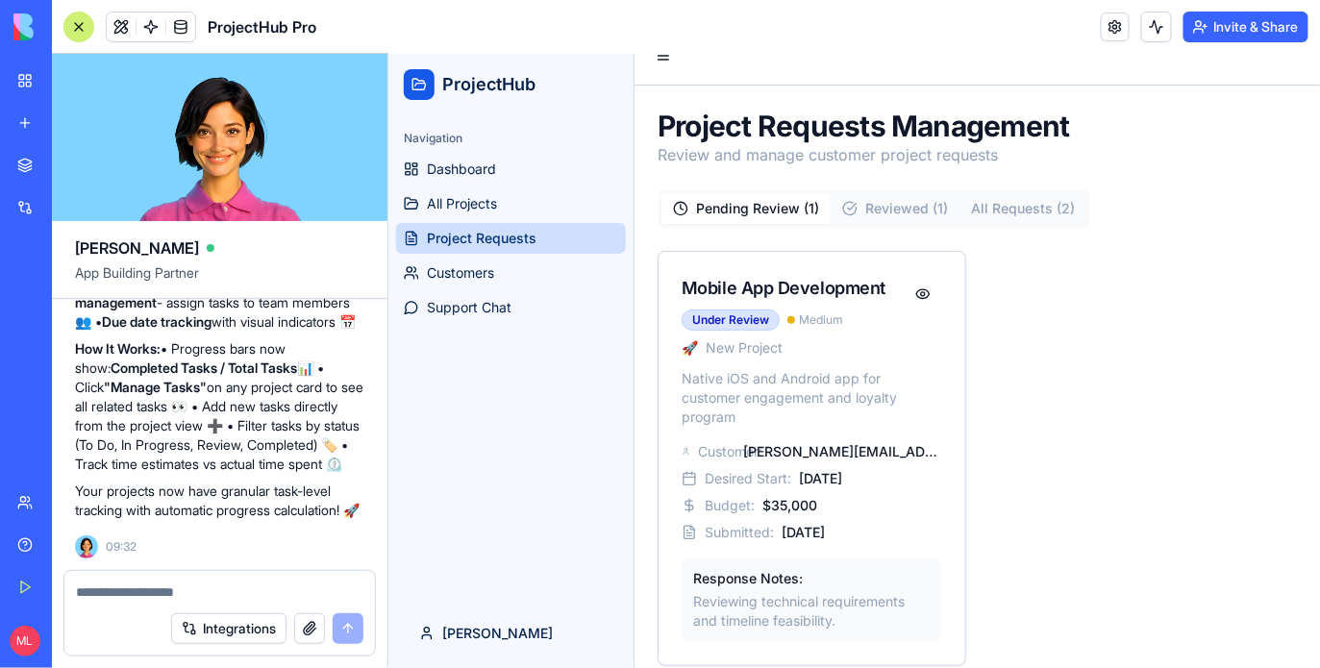
click at [137, 612] on div "Integrations" at bounding box center [219, 629] width 311 height 54
click at [137, 594] on textarea at bounding box center [220, 592] width 288 height 19
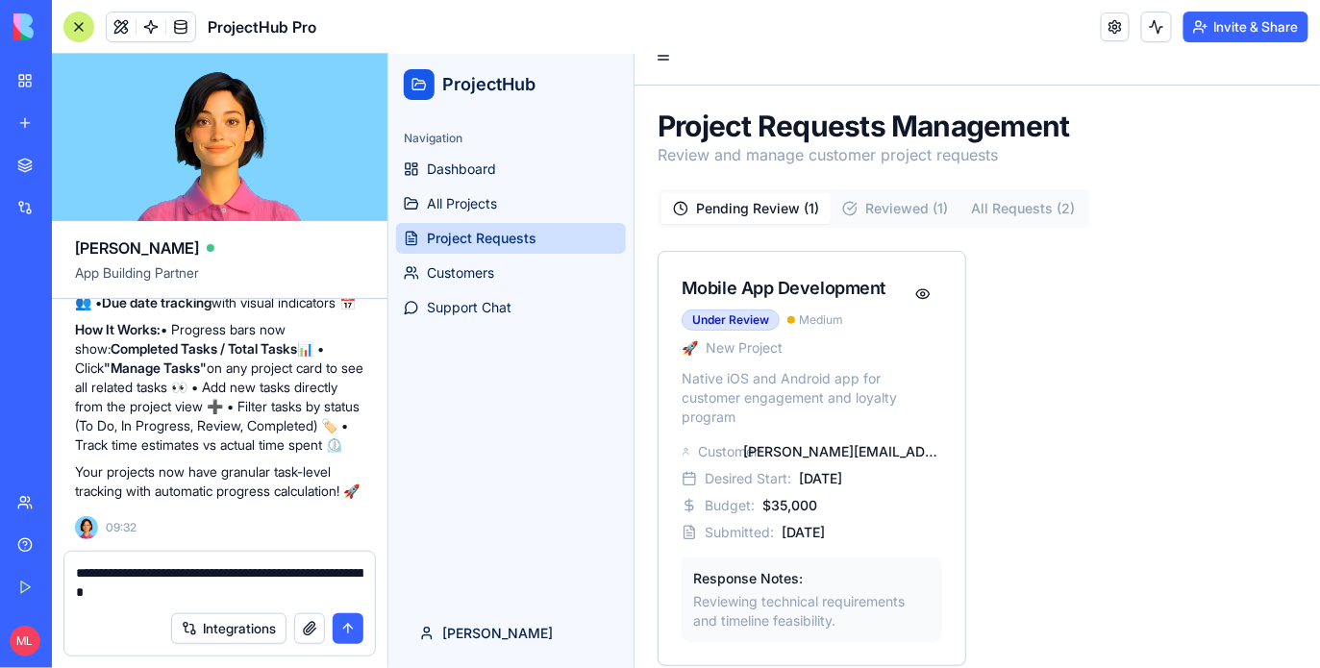
click at [283, 576] on textarea "**********" at bounding box center [220, 583] width 288 height 38
click at [255, 595] on textarea "**********" at bounding box center [220, 583] width 288 height 38
click at [778, 600] on p "Reviewing technical requirements and timeline feasibility." at bounding box center [811, 610] width 238 height 38
click at [921, 297] on button at bounding box center [922, 293] width 38 height 38
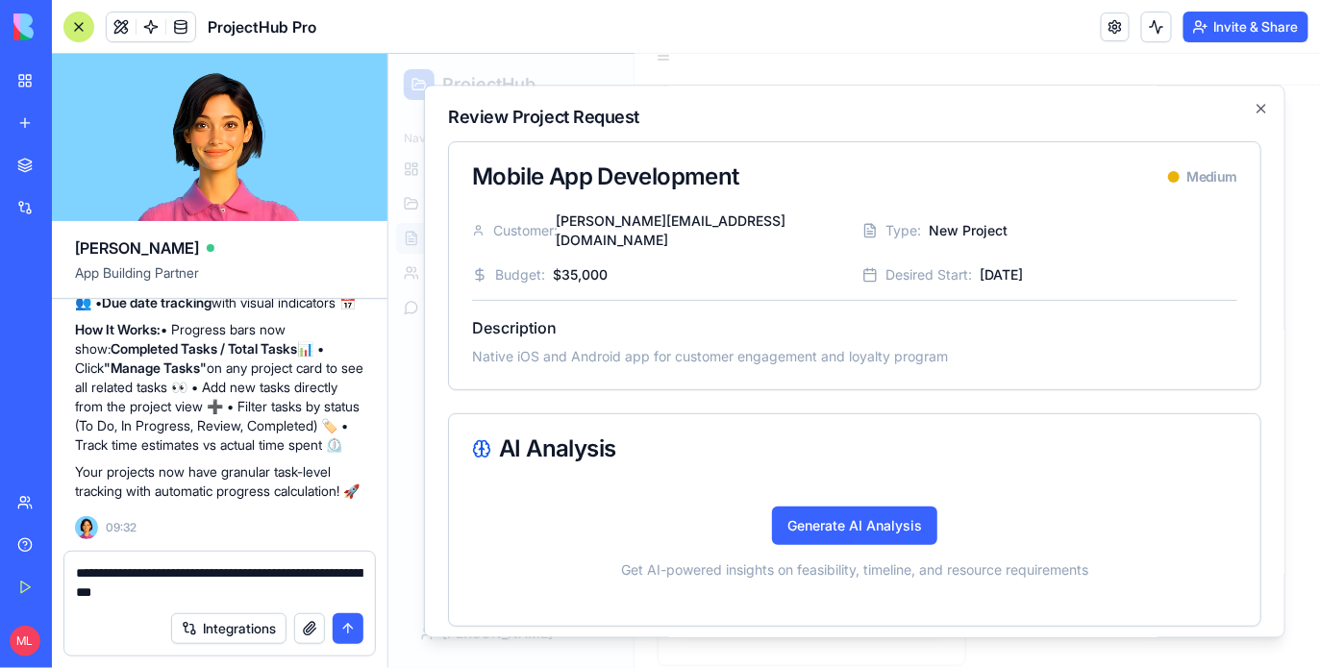
click at [233, 590] on textarea "**********" at bounding box center [220, 583] width 288 height 38
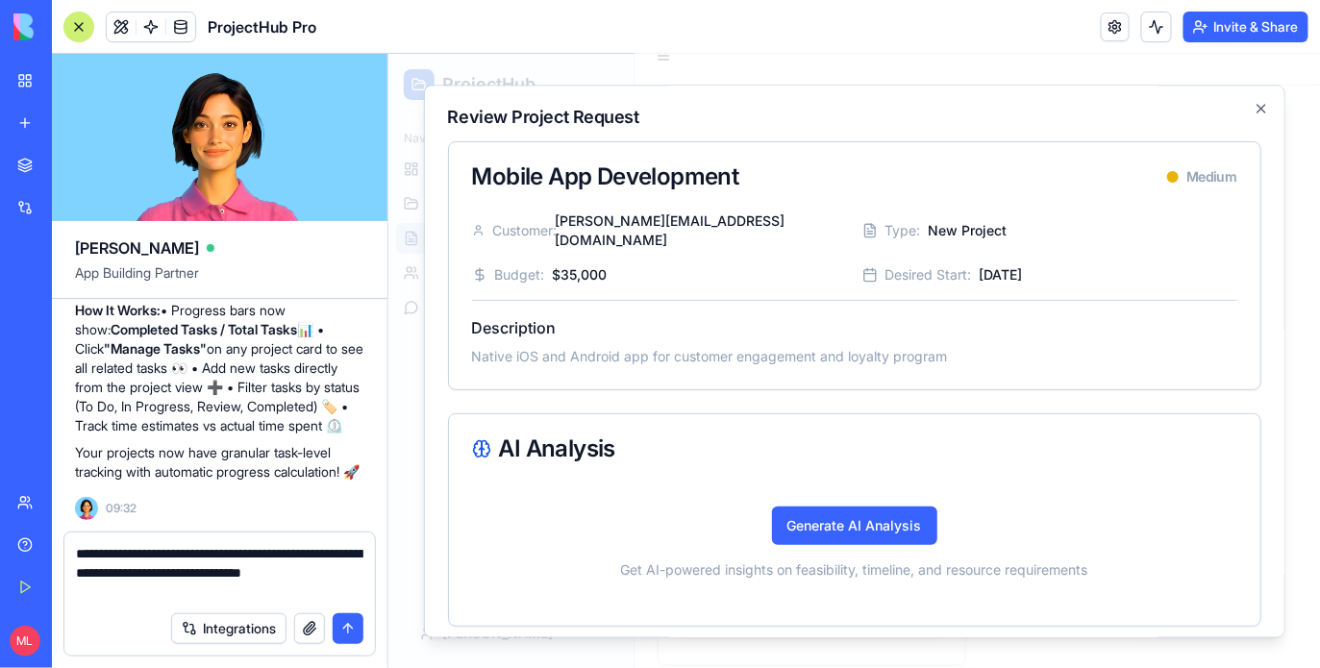
click at [190, 592] on textarea "**********" at bounding box center [220, 573] width 288 height 58
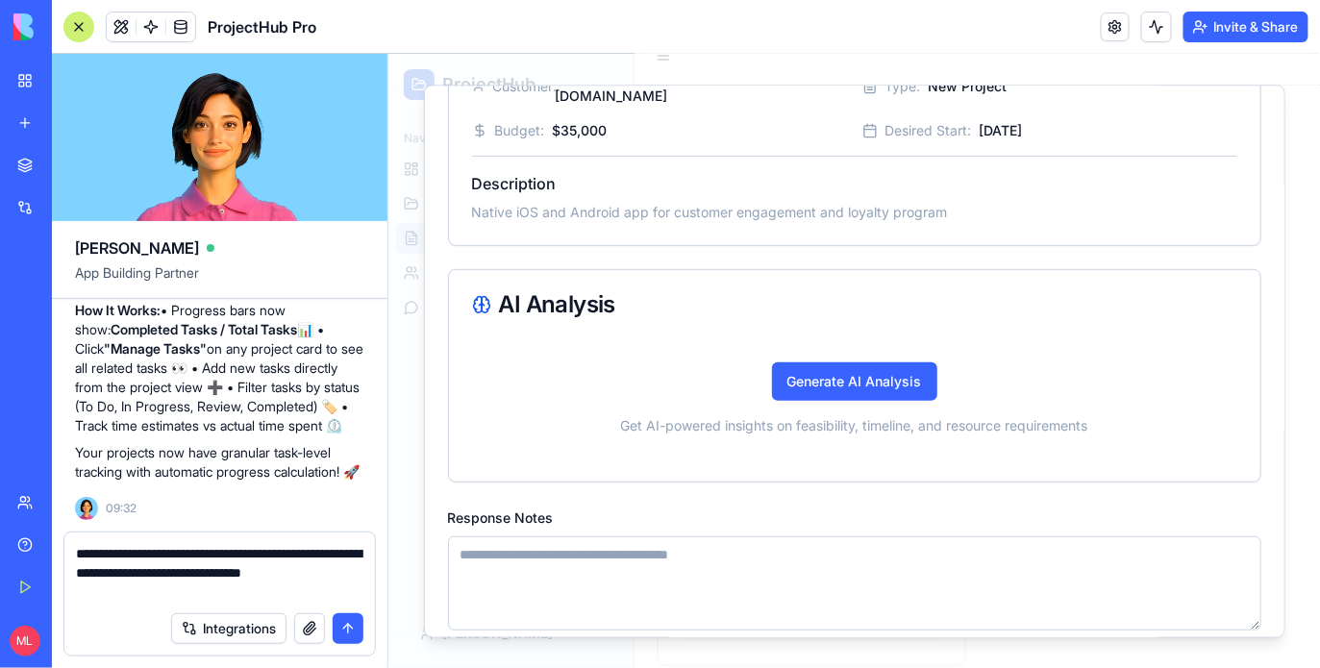
scroll to position [202, 0]
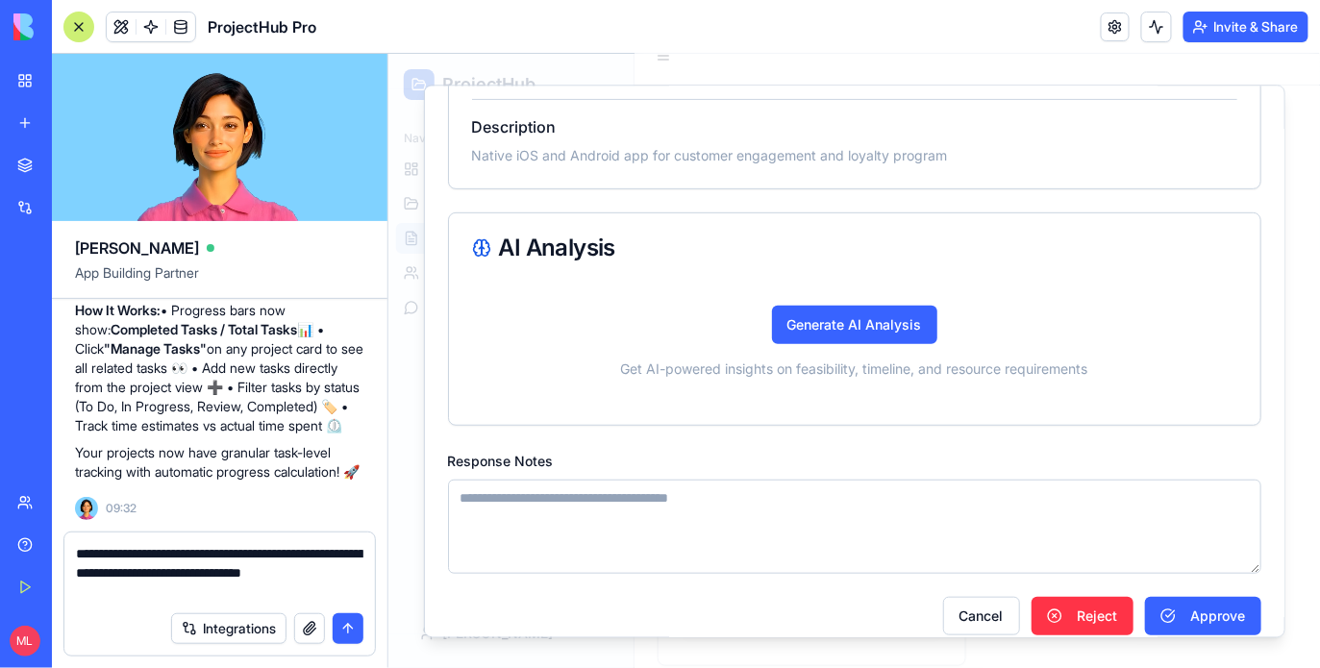
click at [178, 605] on div "Integrations" at bounding box center [219, 629] width 311 height 54
click at [189, 601] on textarea "**********" at bounding box center [220, 573] width 288 height 58
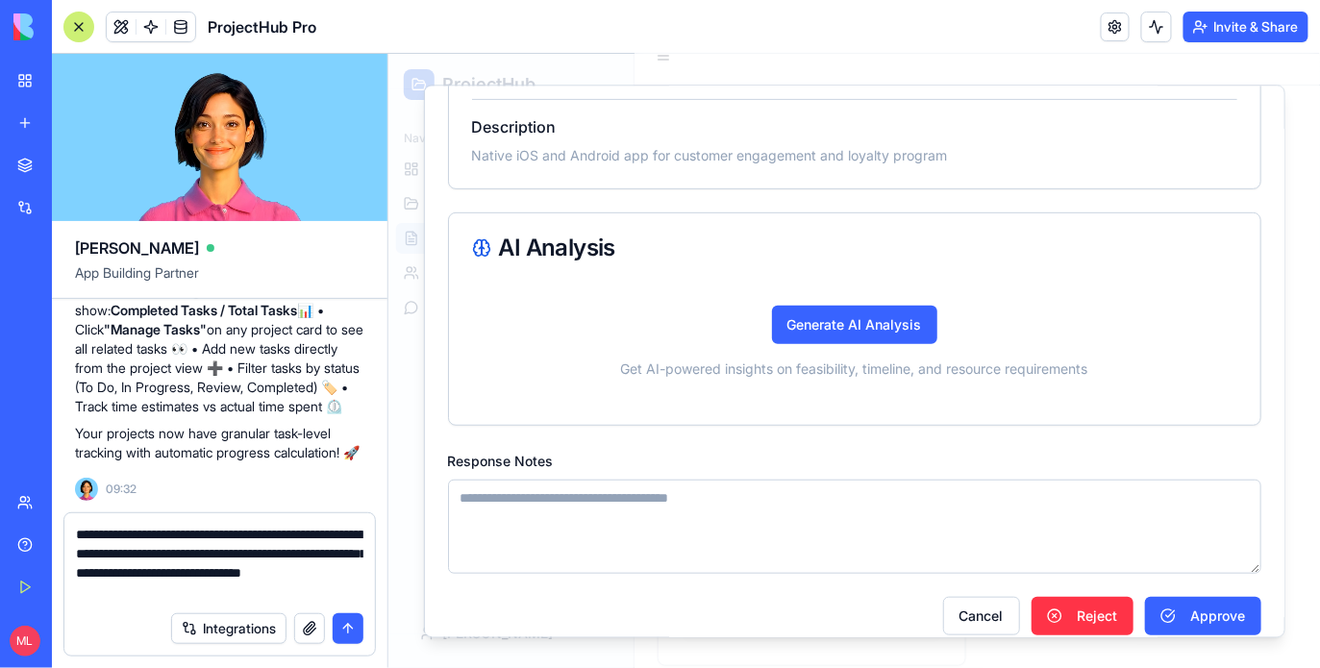
type textarea "**********"
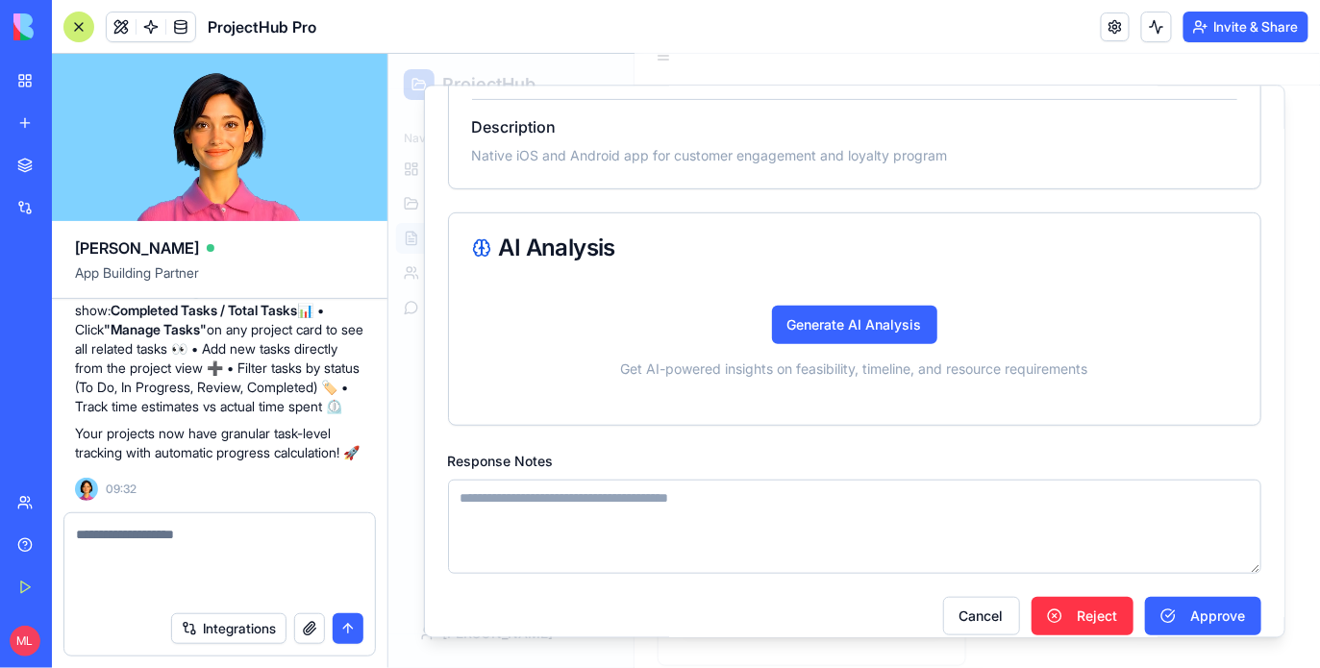
scroll to position [4934, 0]
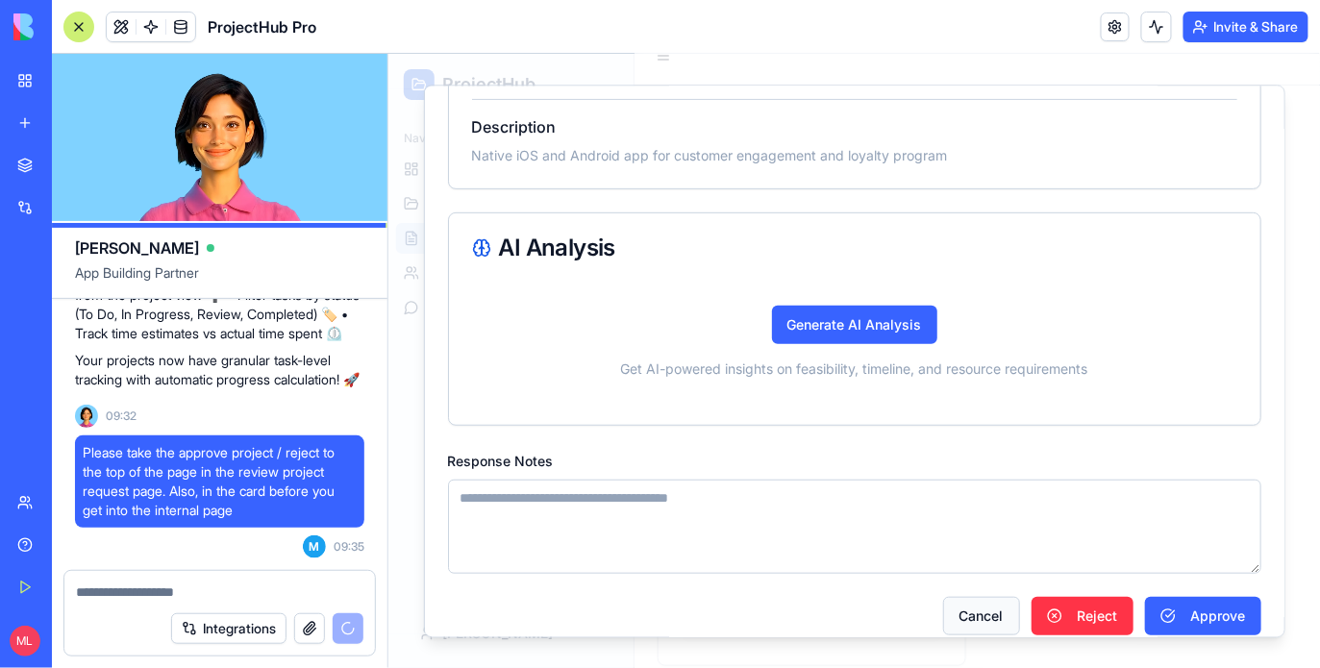
click at [992, 608] on button "Cancel" at bounding box center [980, 614] width 77 height 38
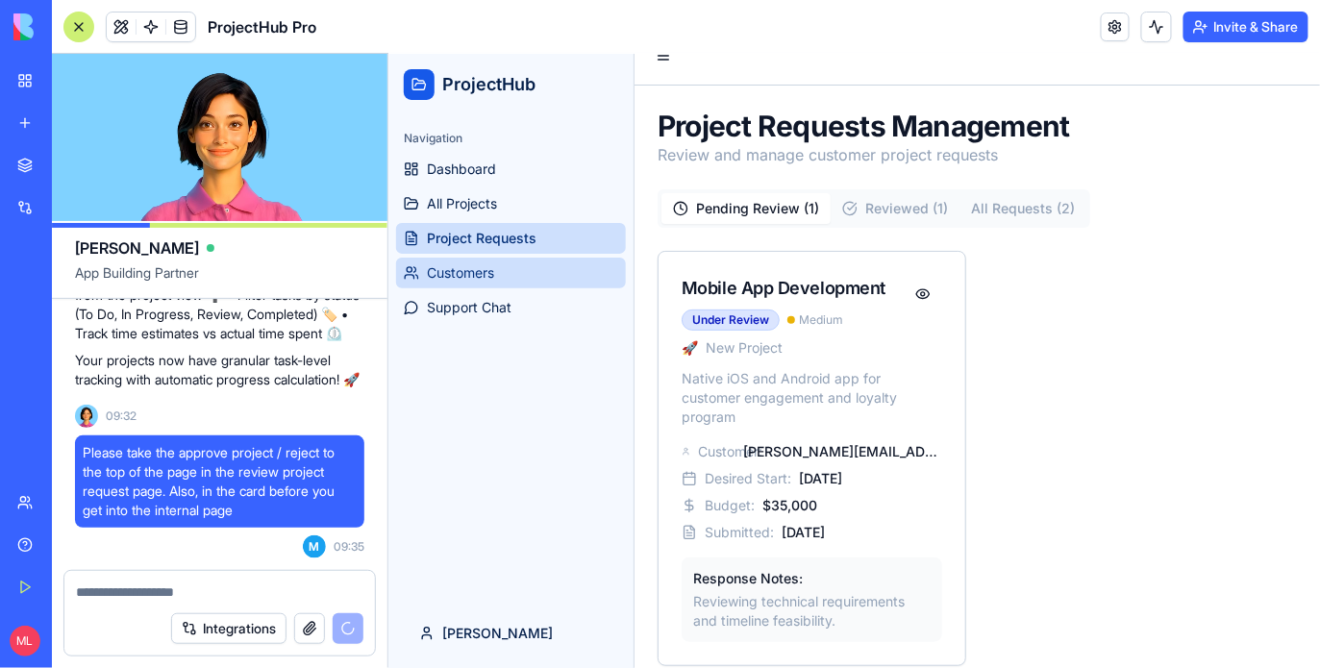
click at [517, 279] on link "Customers" at bounding box center [510, 272] width 230 height 31
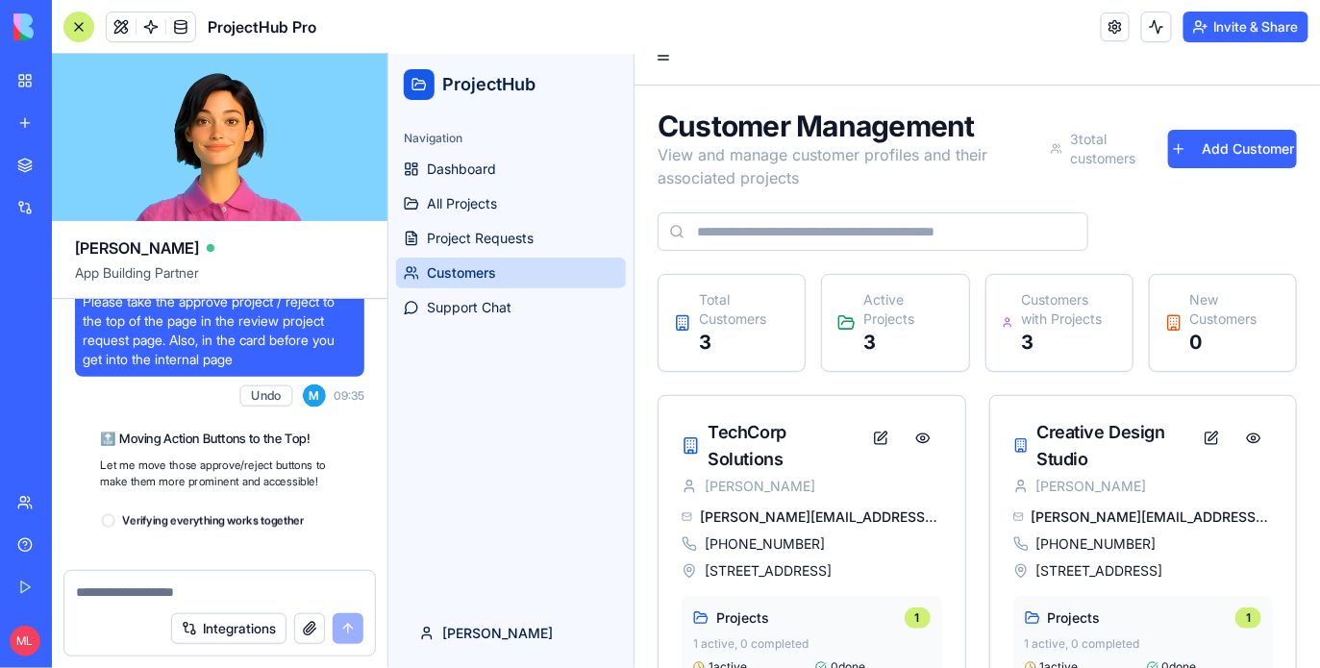
scroll to position [5592, 0]
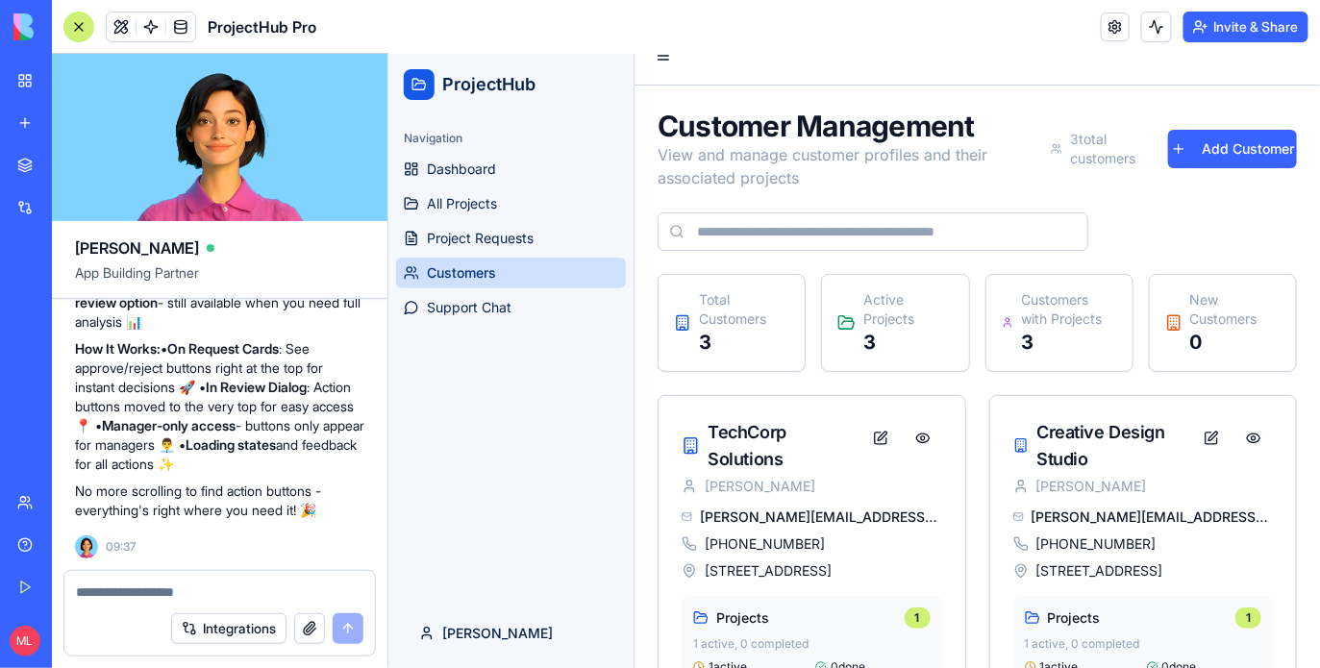
click at [76, 26] on div at bounding box center [78, 27] width 31 height 31
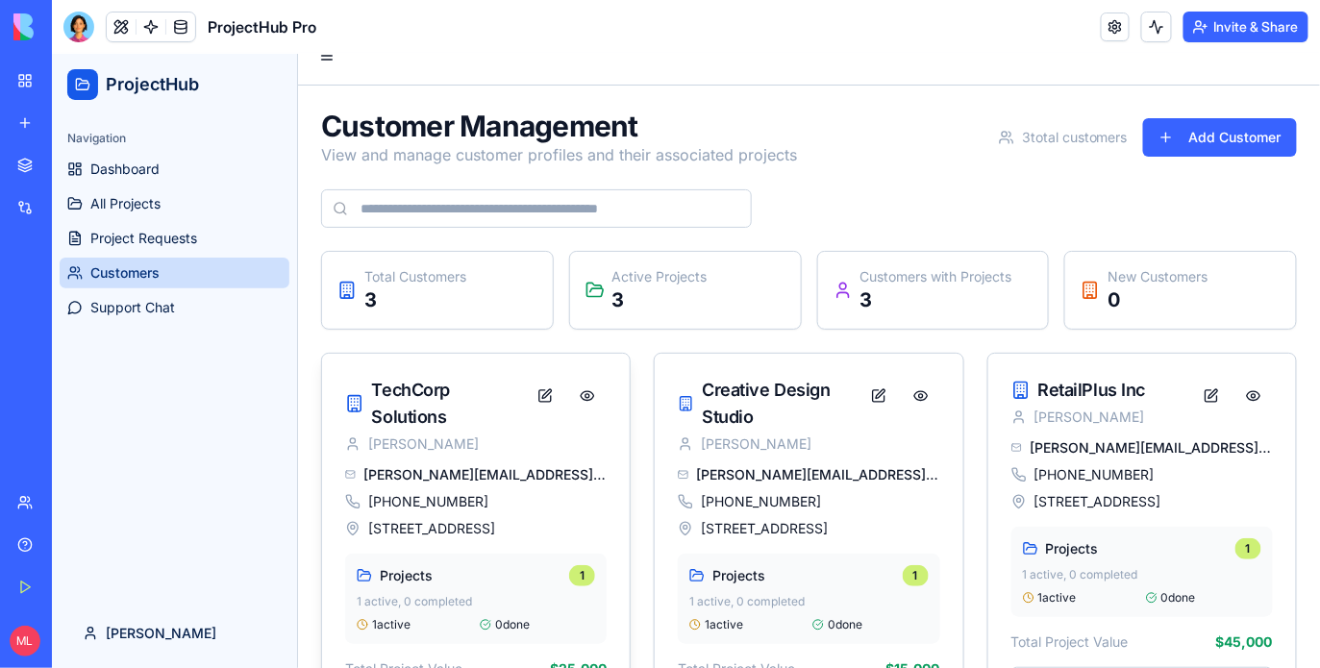
click at [564, 447] on div "TechCorp Solutions John Smith" at bounding box center [475, 414] width 262 height 77
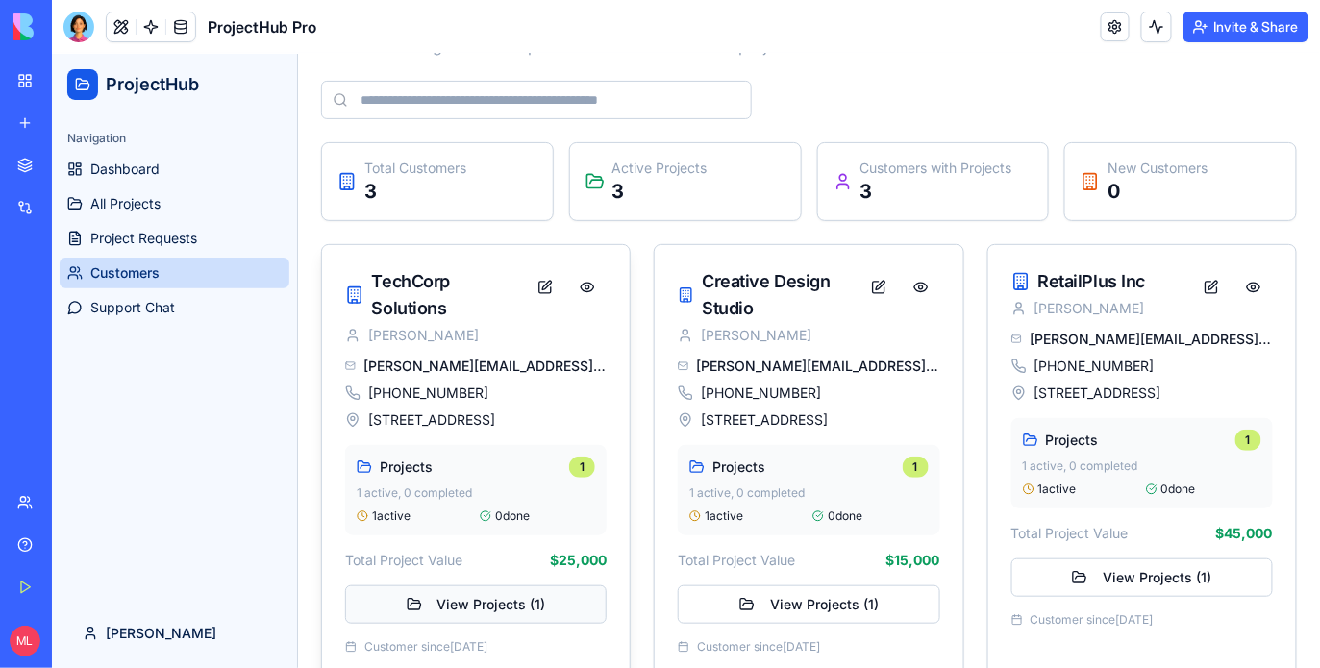
click at [491, 606] on button "View Projects ( 1 )" at bounding box center [475, 604] width 262 height 38
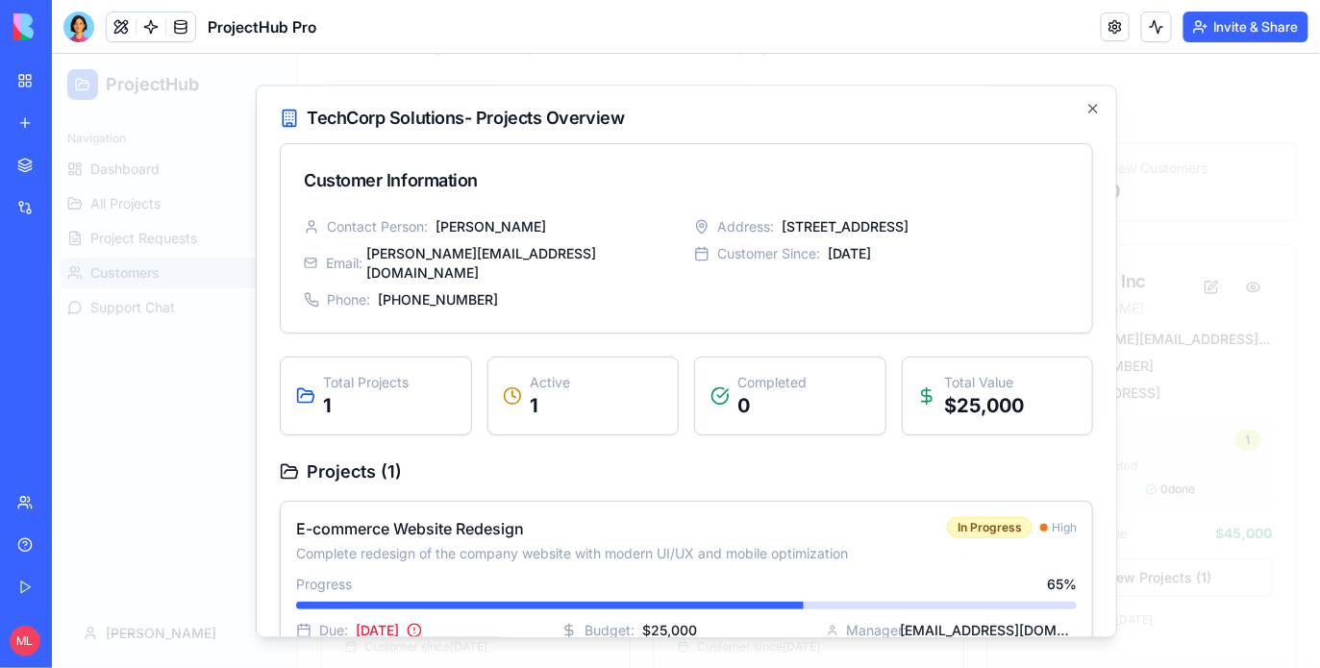
scroll to position [22, 0]
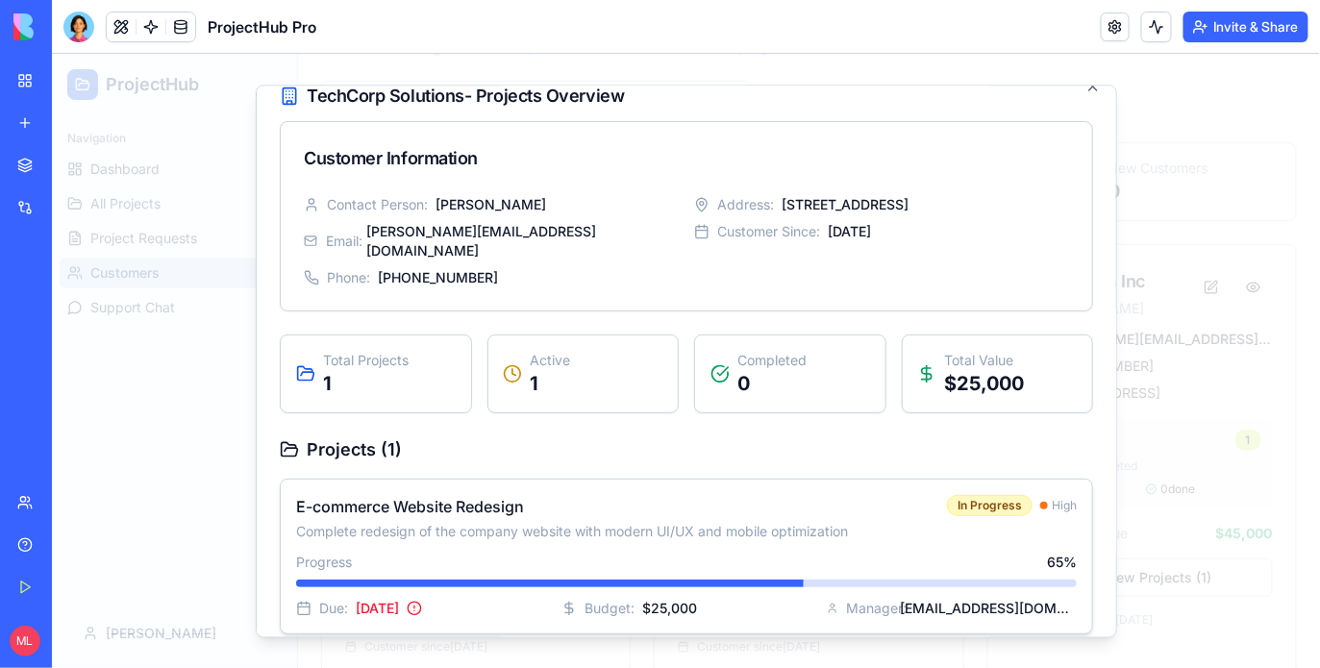
click at [651, 521] on p "Complete redesign of the company website with modern UI/UX and mobile optimizat…" at bounding box center [613, 530] width 636 height 19
click at [176, 461] on div at bounding box center [685, 360] width 1268 height 614
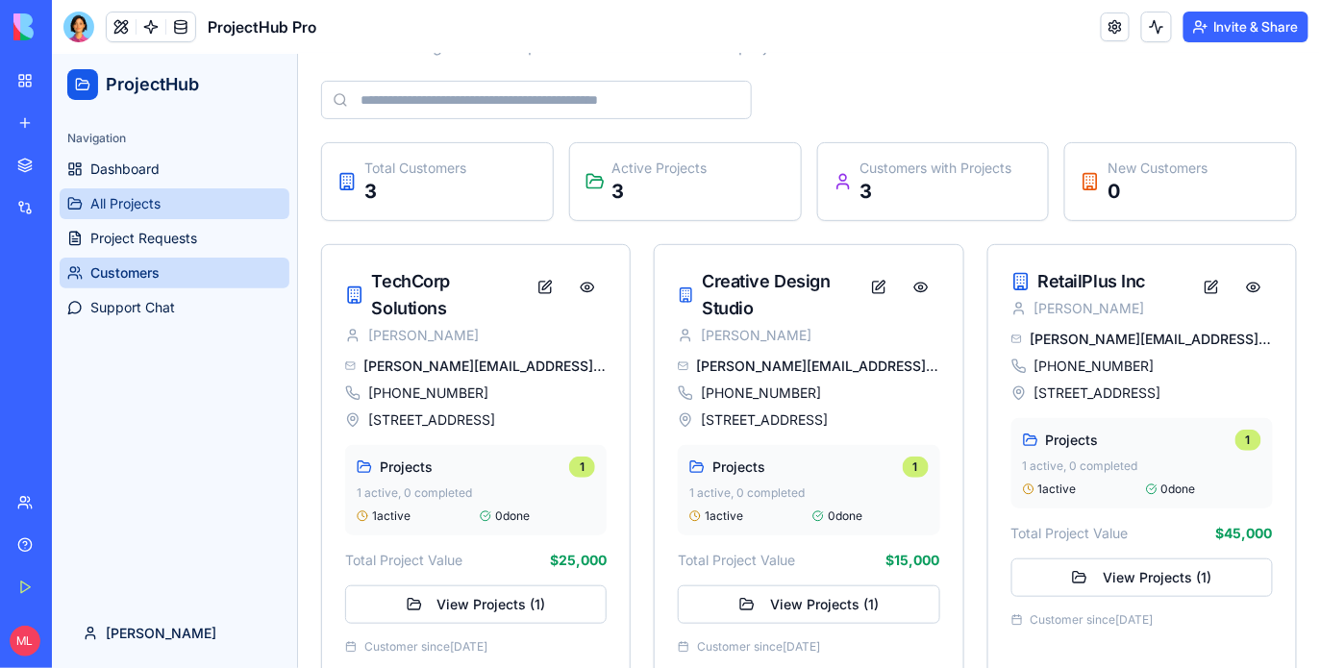
click at [133, 202] on span "All Projects" at bounding box center [124, 202] width 70 height 19
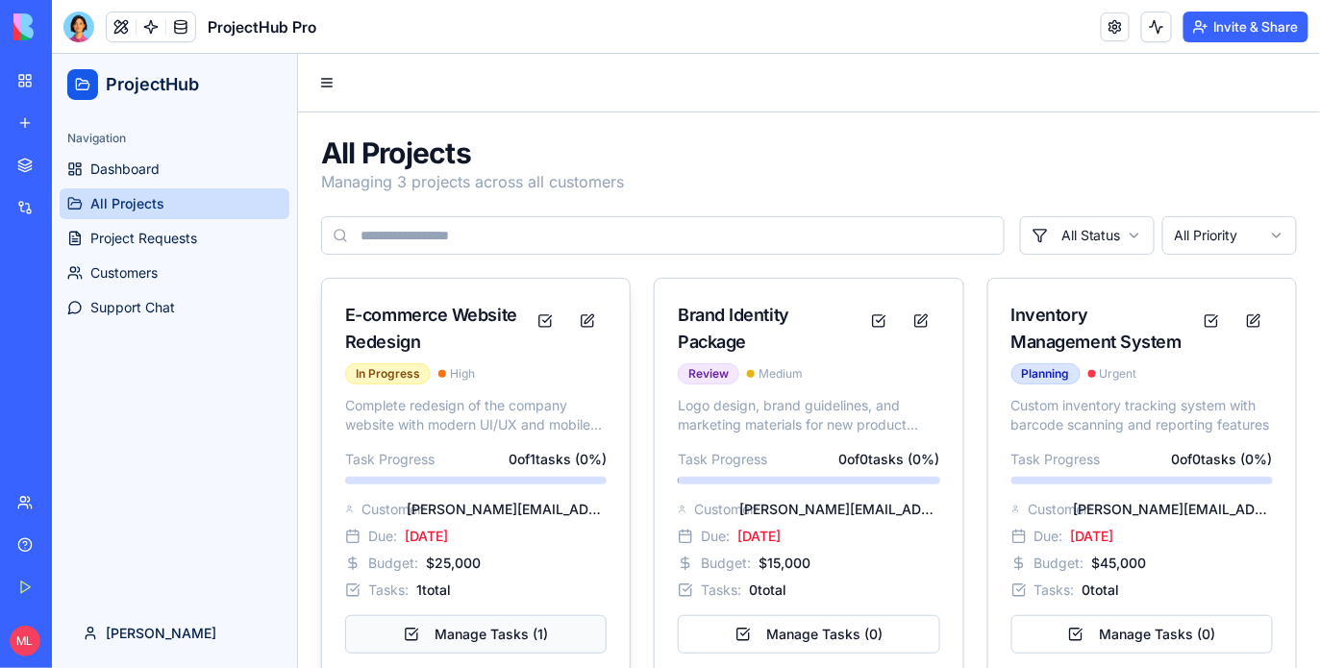
click at [484, 623] on button "Manage Tasks ( 1 )" at bounding box center [475, 633] width 262 height 38
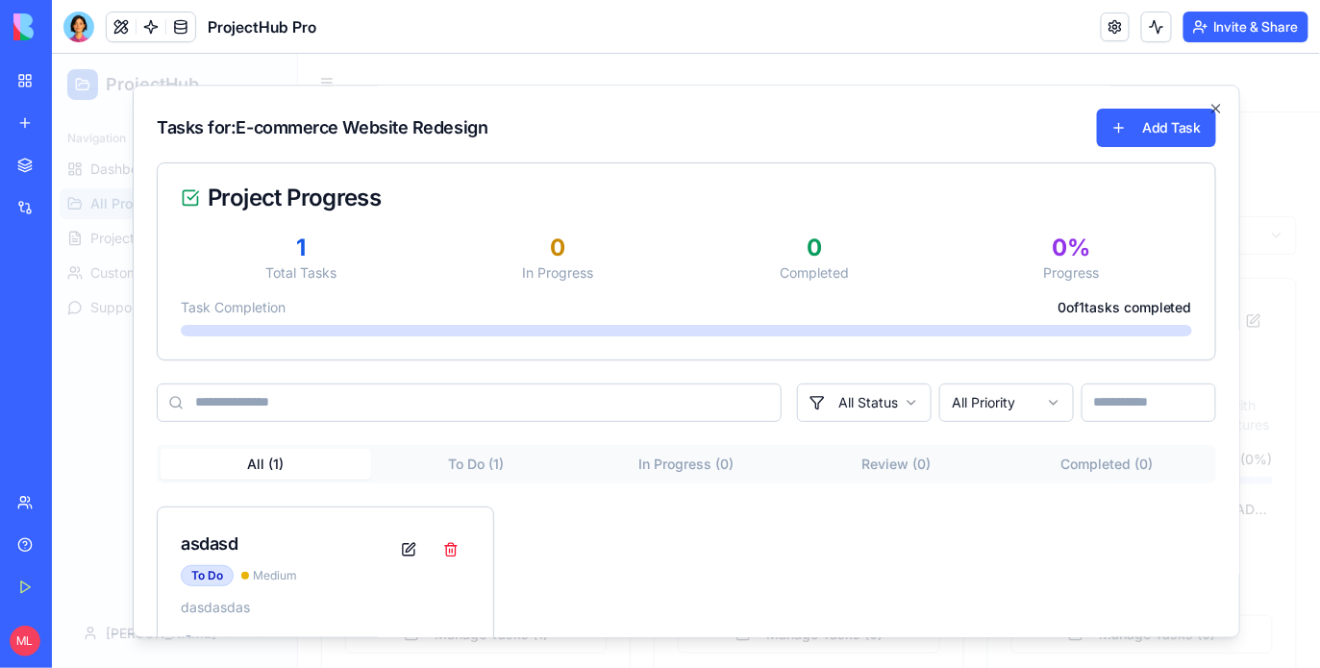
click at [71, 292] on div "New App" at bounding box center [44, 299] width 54 height 19
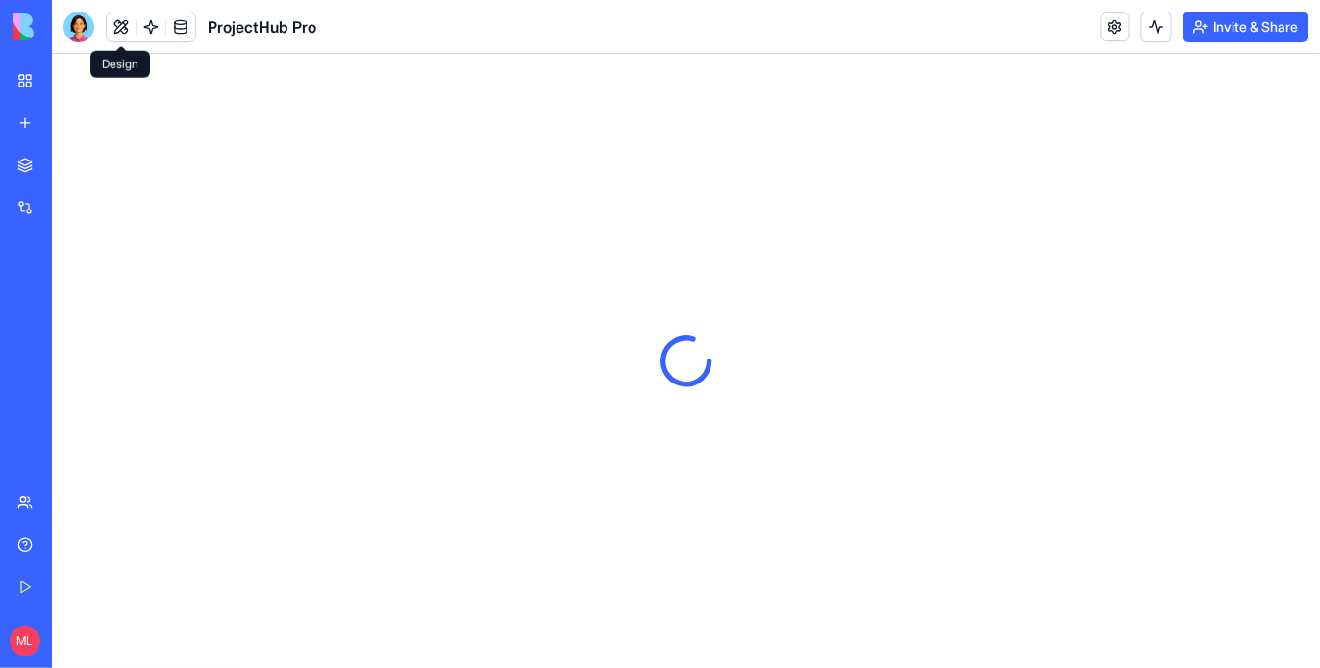
click at [113, 32] on button at bounding box center [121, 27] width 29 height 29
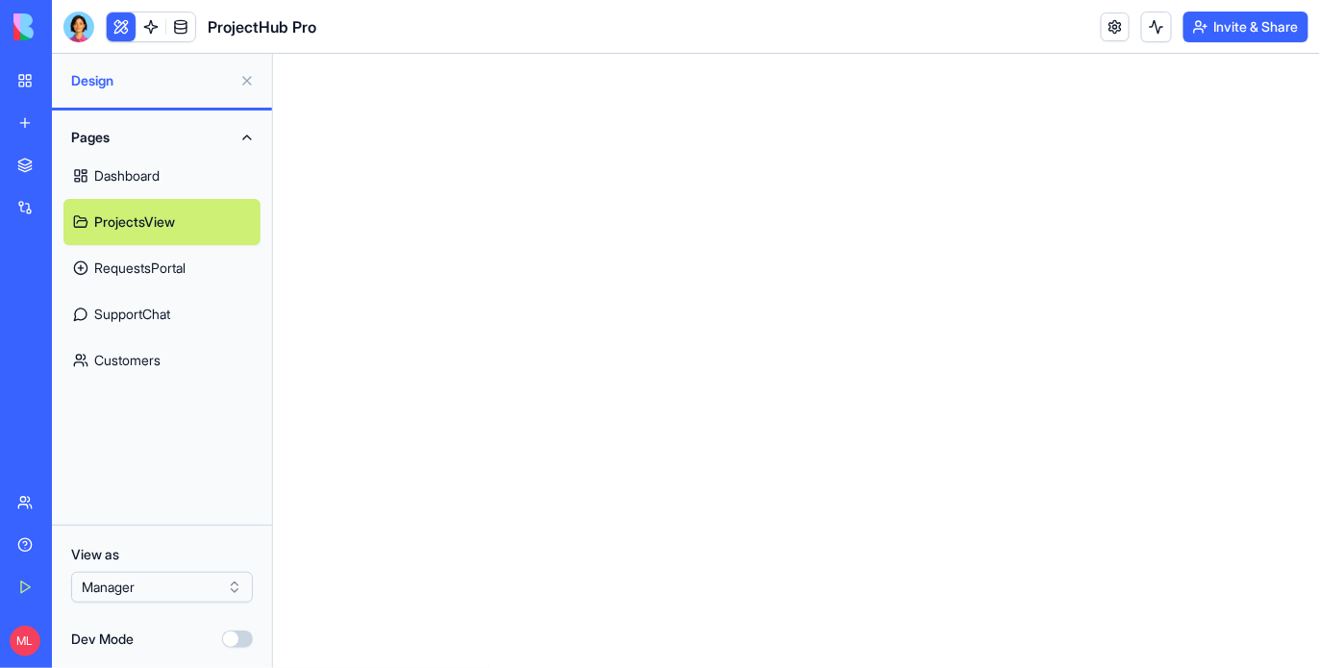
click at [160, 216] on link "ProjectsView" at bounding box center [161, 222] width 197 height 46
click at [247, 88] on button at bounding box center [247, 80] width 31 height 31
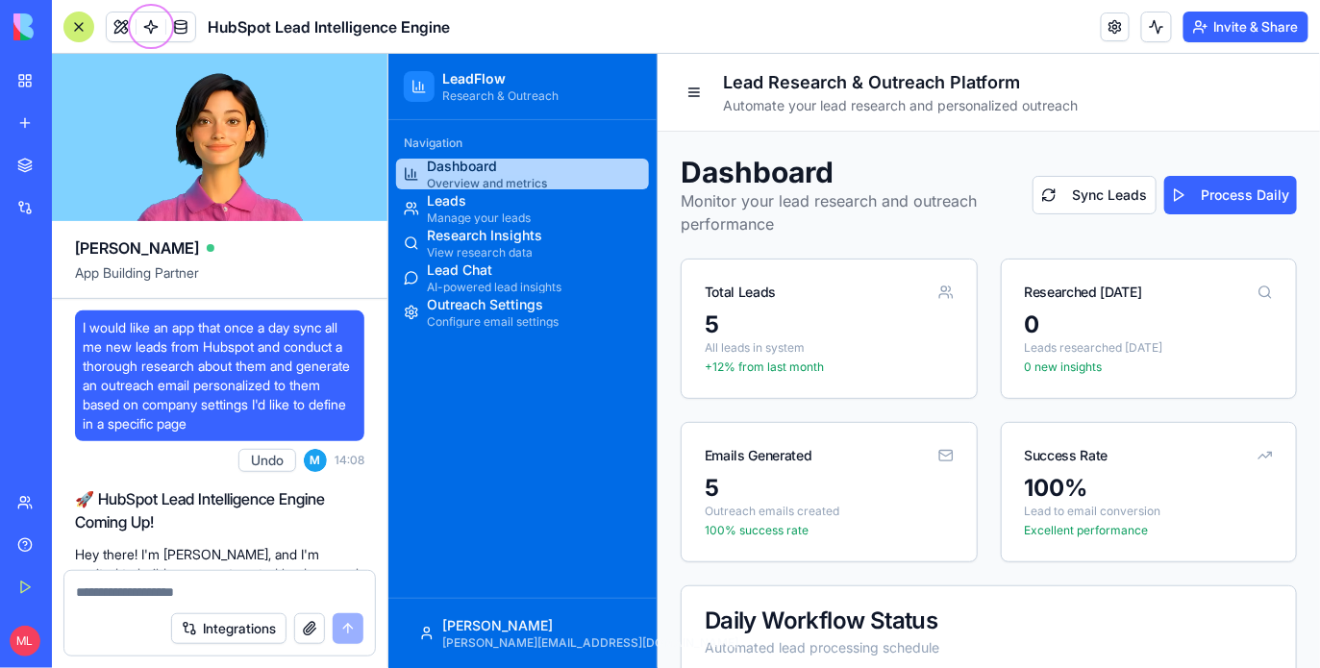
scroll to position [2850, 0]
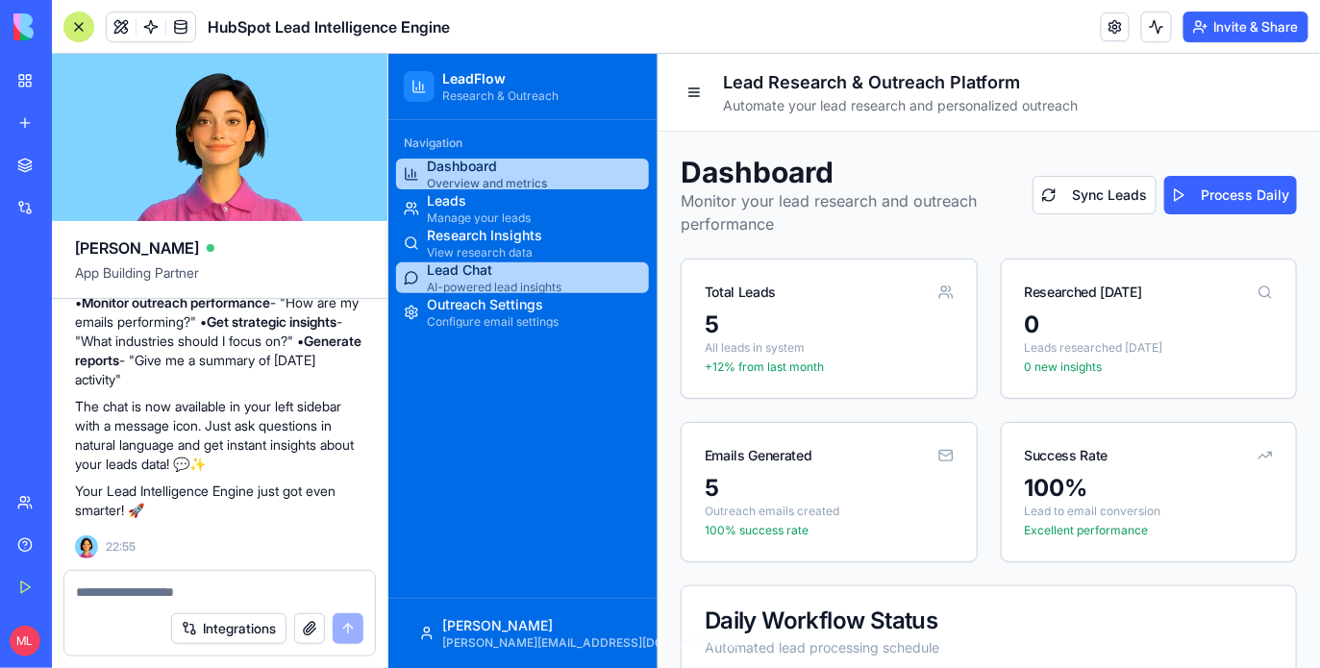
click at [495, 274] on span "Lead Chat" at bounding box center [493, 269] width 135 height 19
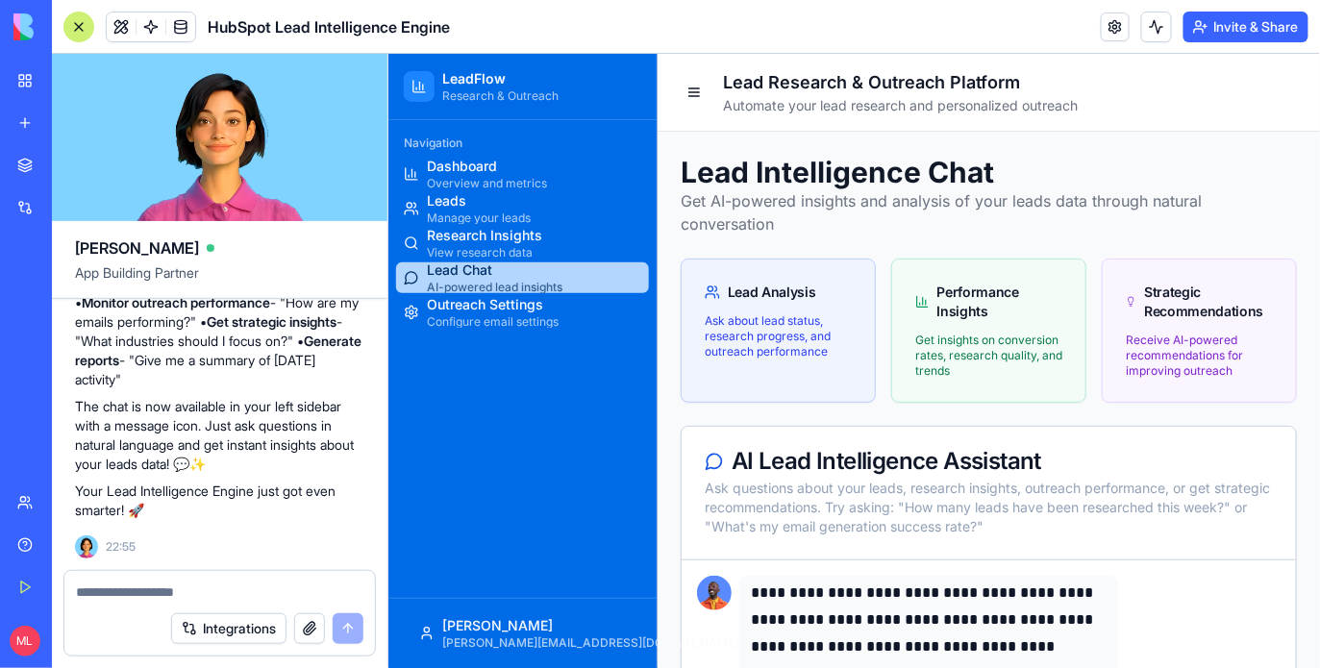
click at [87, 25] on div at bounding box center [78, 27] width 31 height 31
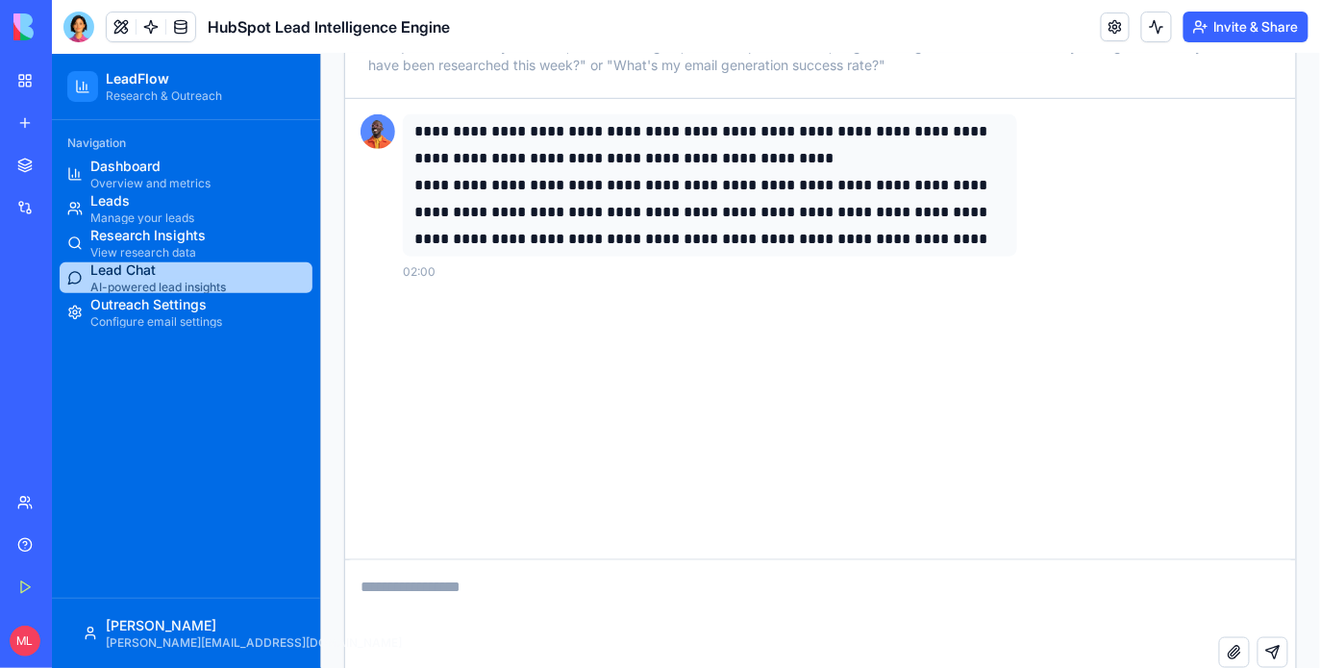
scroll to position [386, 0]
click at [140, 34] on span at bounding box center [151, 27] width 54 height 54
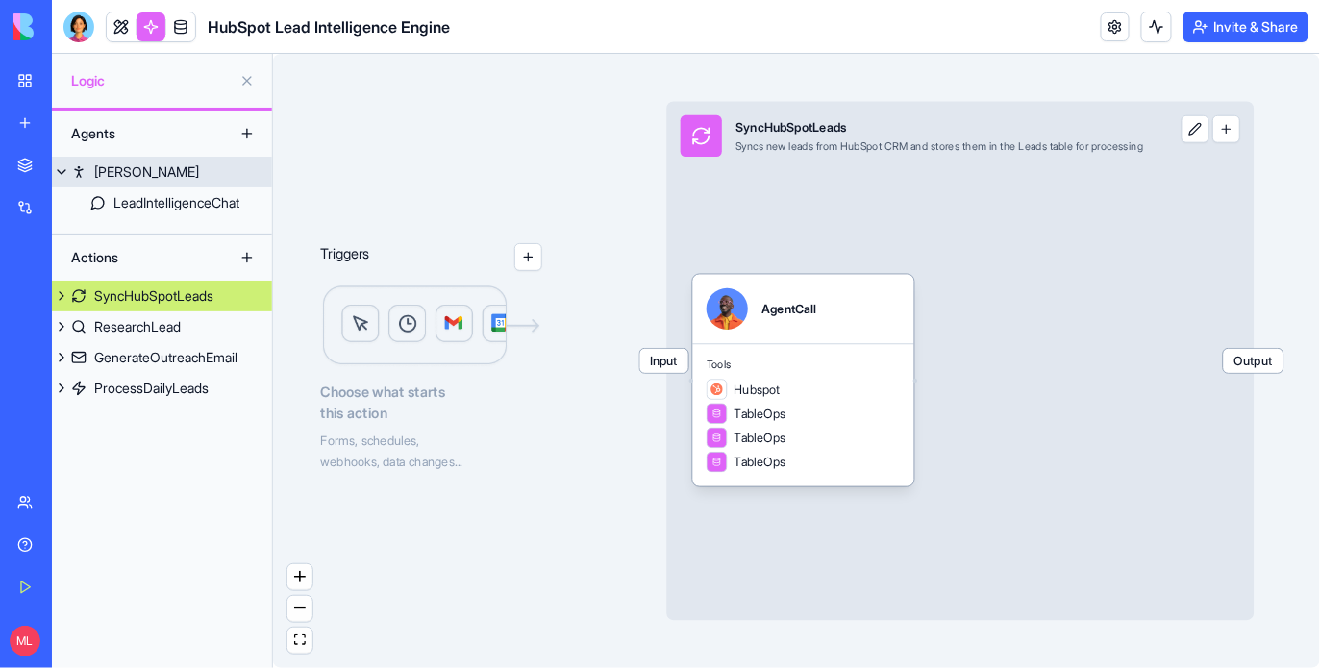
click at [138, 177] on link "Steve" at bounding box center [162, 172] width 220 height 31
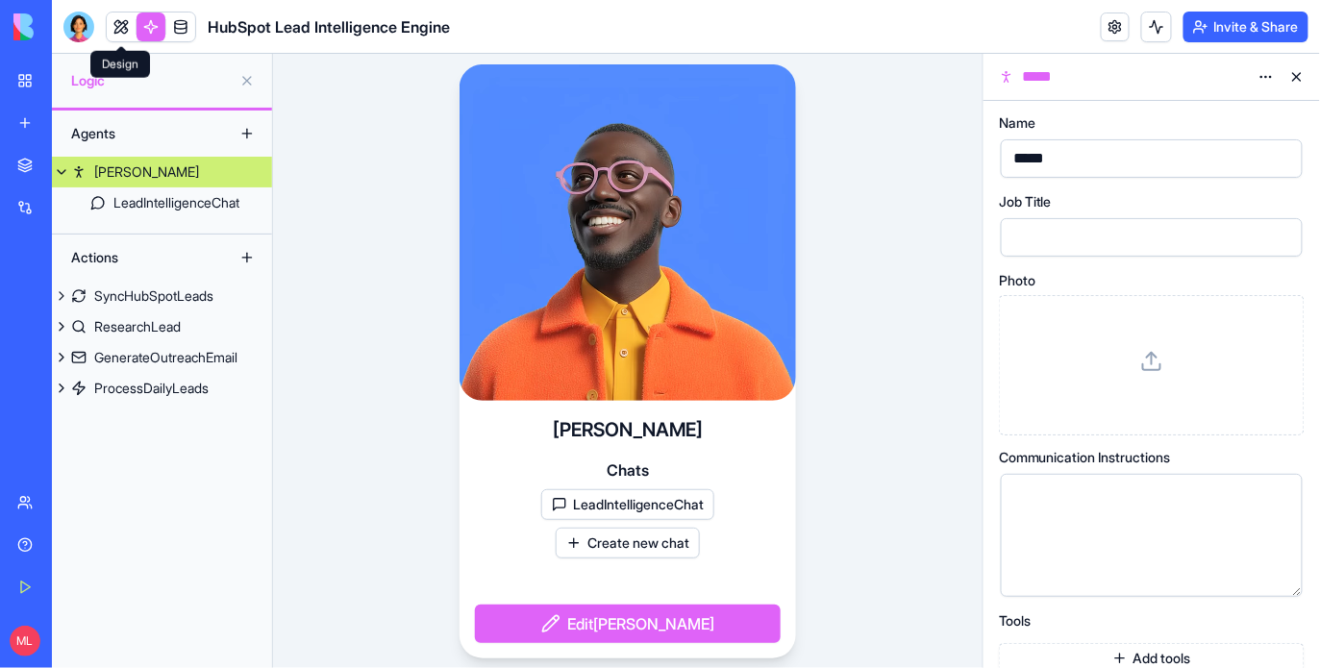
click at [119, 24] on link at bounding box center [121, 27] width 29 height 29
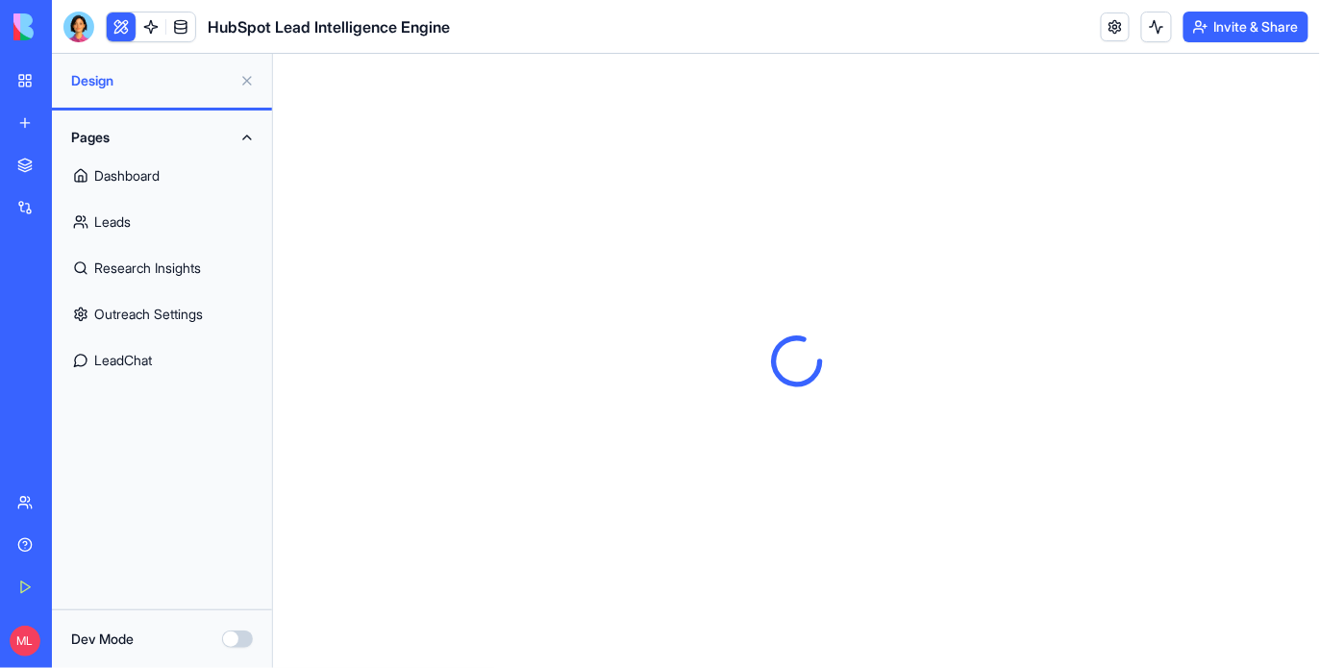
click at [119, 24] on button at bounding box center [121, 27] width 29 height 29
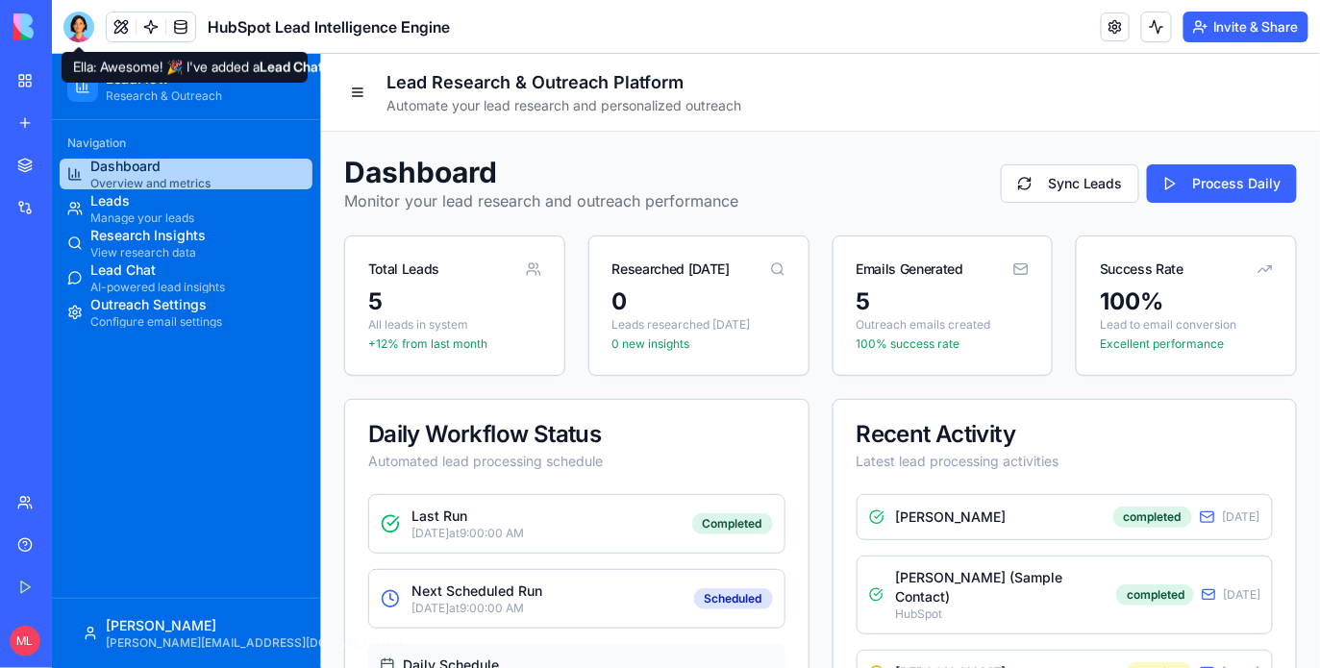
click at [127, 223] on ul "Dashboard Overview and metrics Leads Manage your leads Research Insights View r…" at bounding box center [185, 242] width 253 height 169
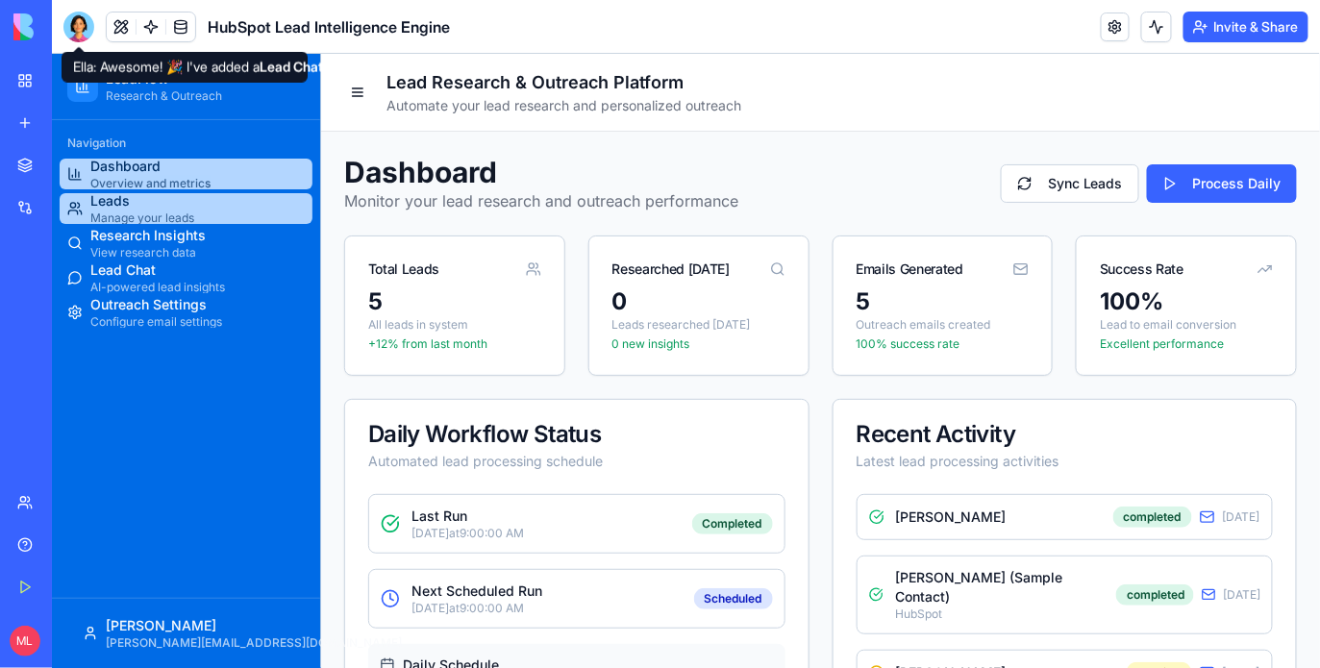
click at [137, 215] on span "Manage your leads" at bounding box center [141, 217] width 104 height 15
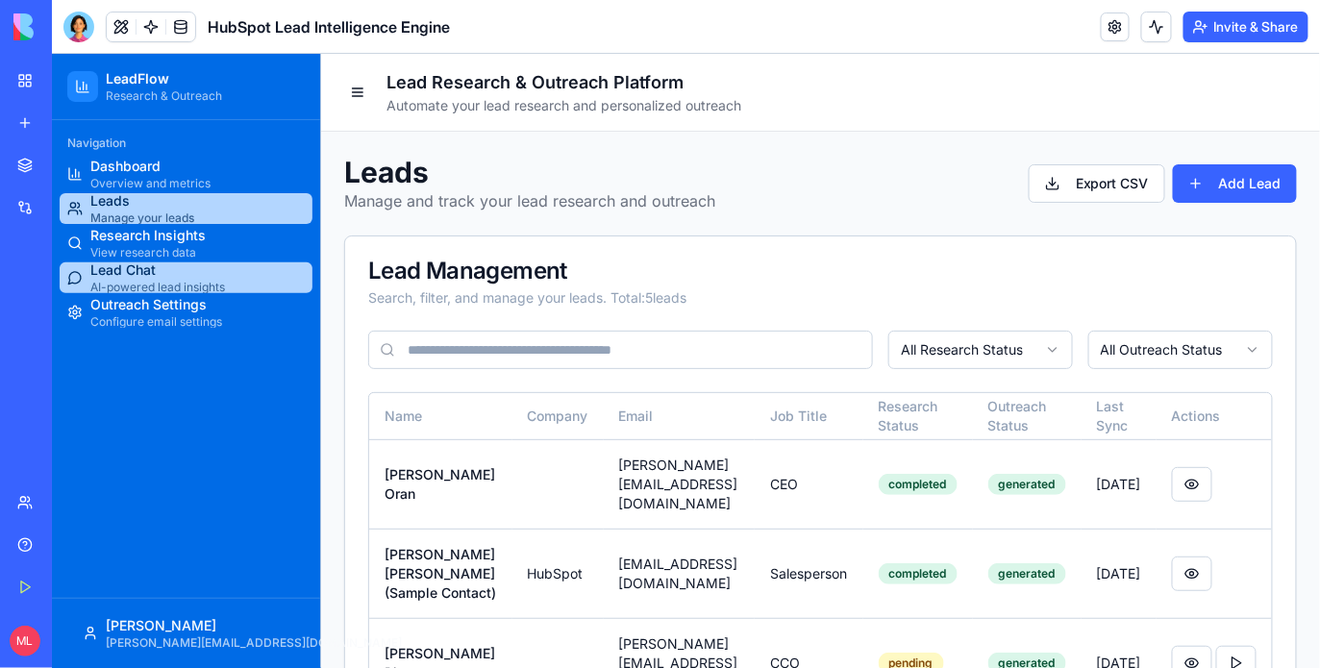
click at [166, 274] on span "Lead Chat" at bounding box center [156, 269] width 135 height 19
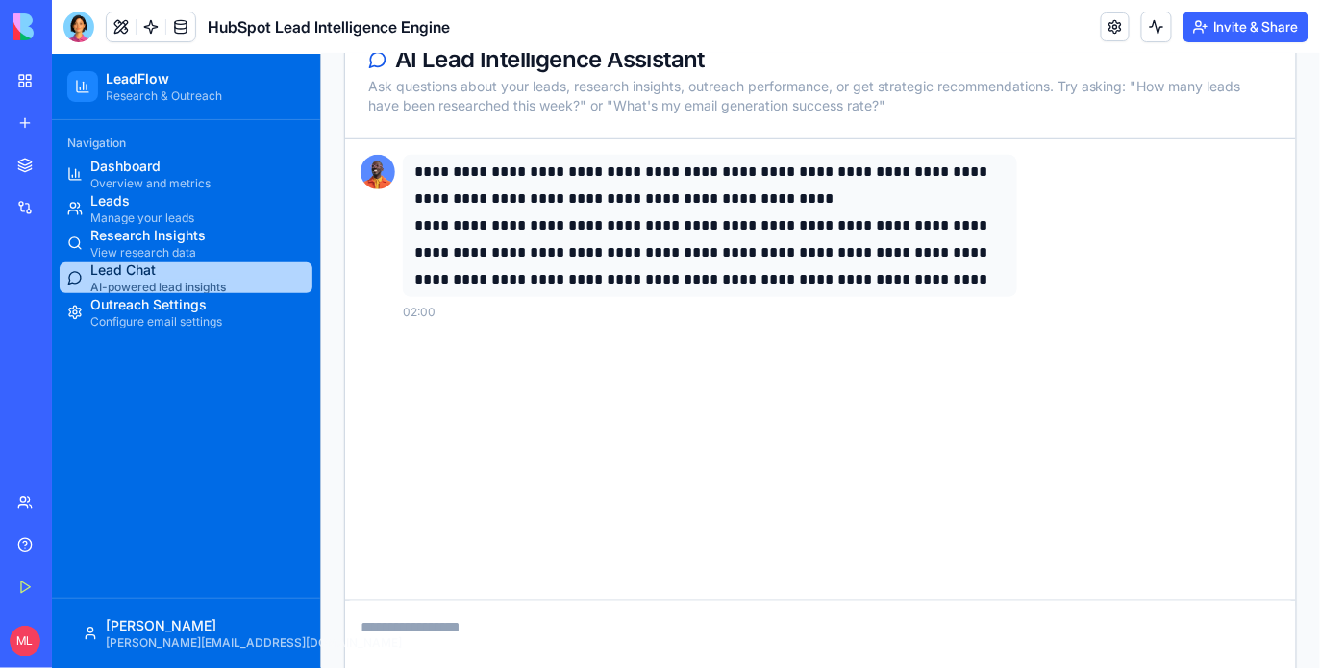
scroll to position [335, 0]
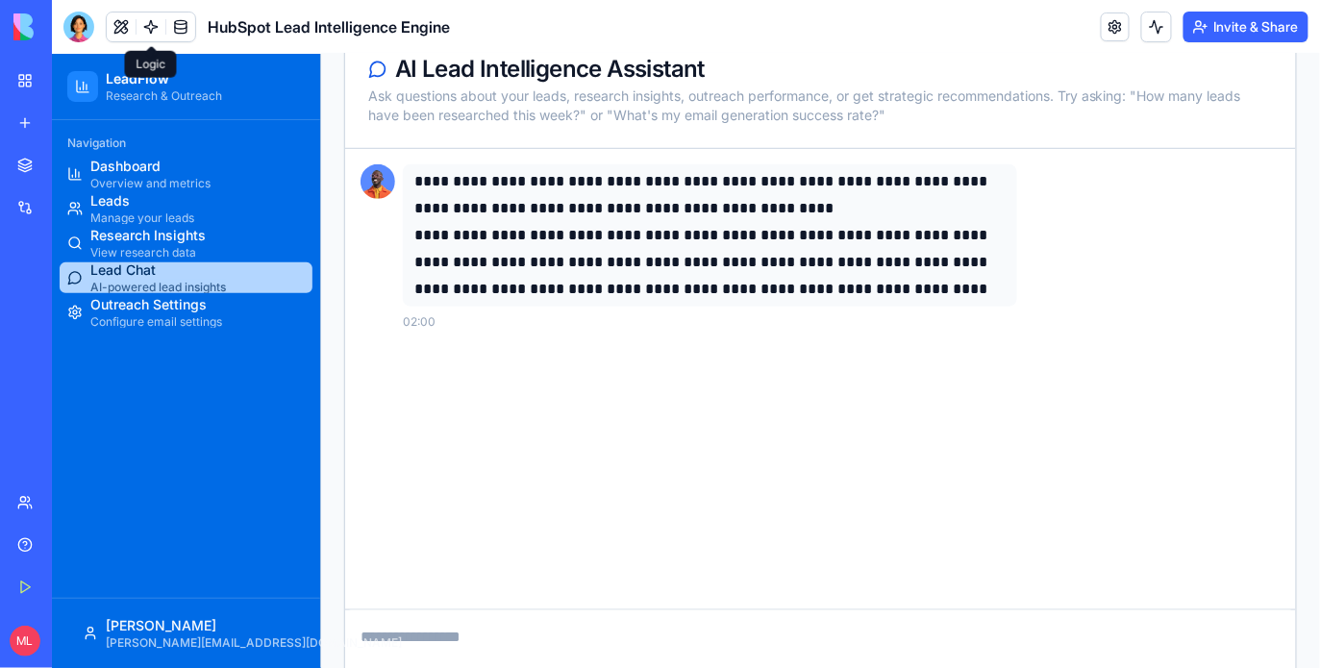
click at [147, 35] on link at bounding box center [151, 27] width 29 height 29
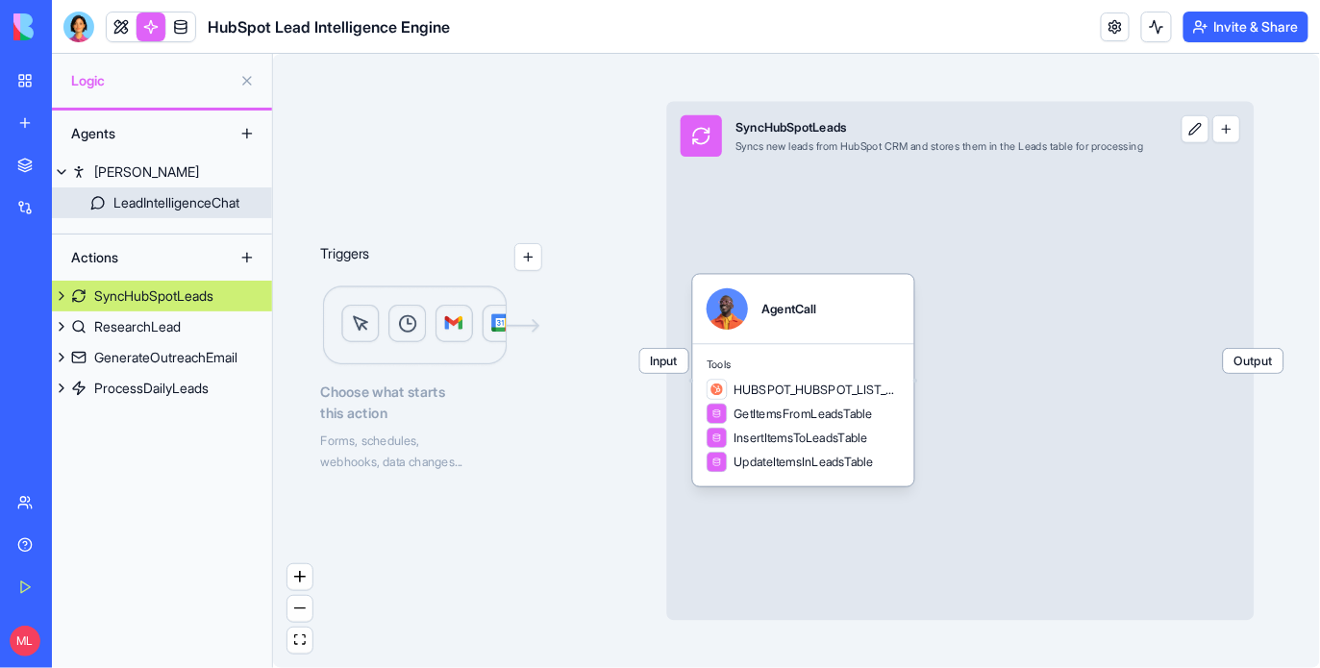
click at [157, 212] on div "LeadIntelligenceChat" at bounding box center [176, 202] width 126 height 19
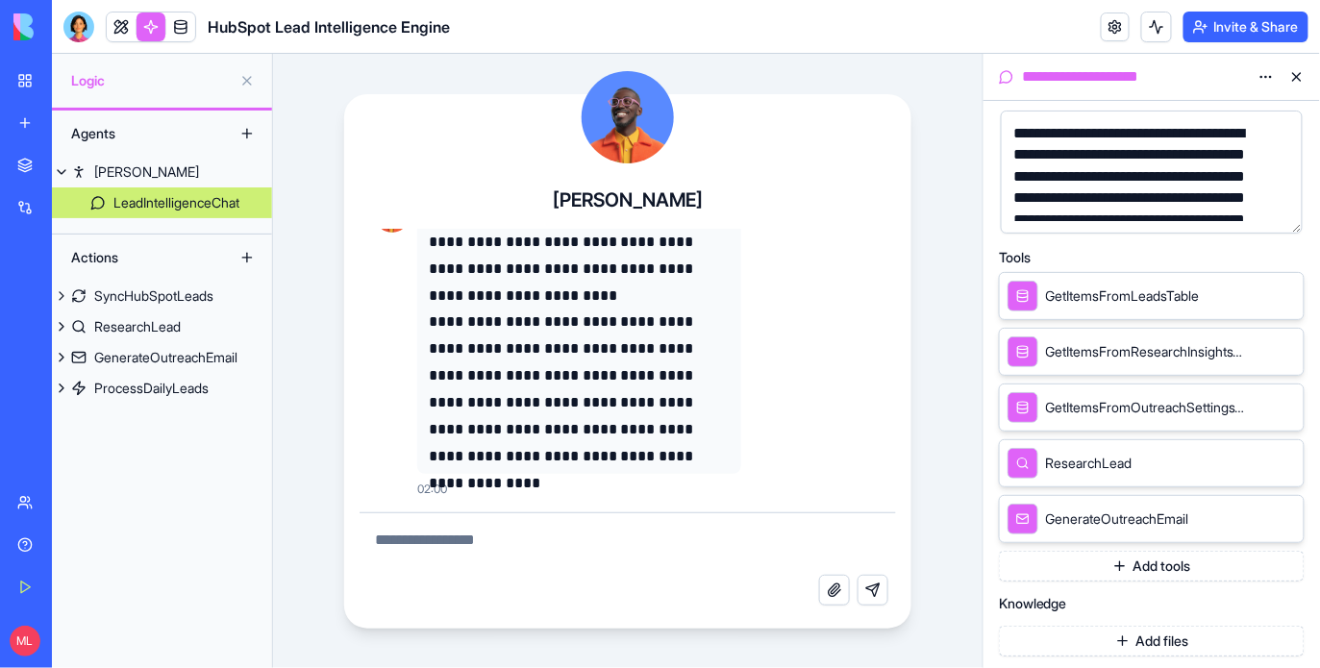
scroll to position [115, 0]
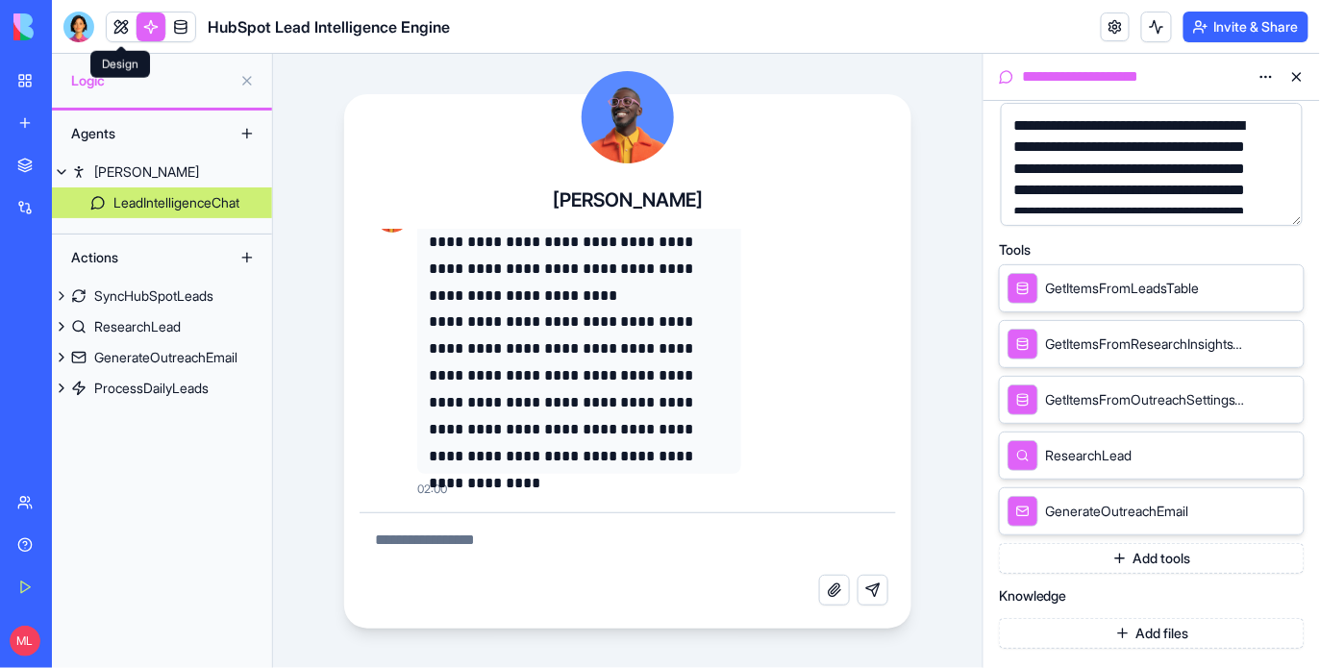
click at [116, 35] on link at bounding box center [121, 27] width 29 height 29
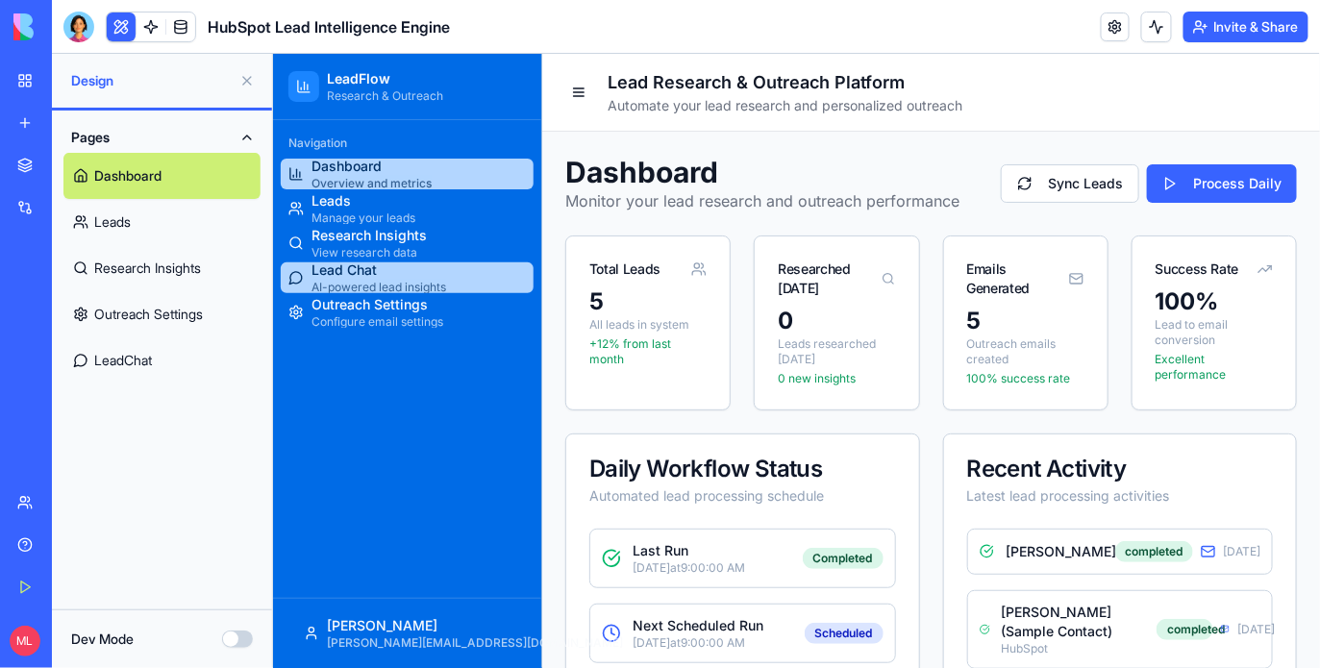
click at [368, 276] on span "Lead Chat" at bounding box center [378, 269] width 135 height 19
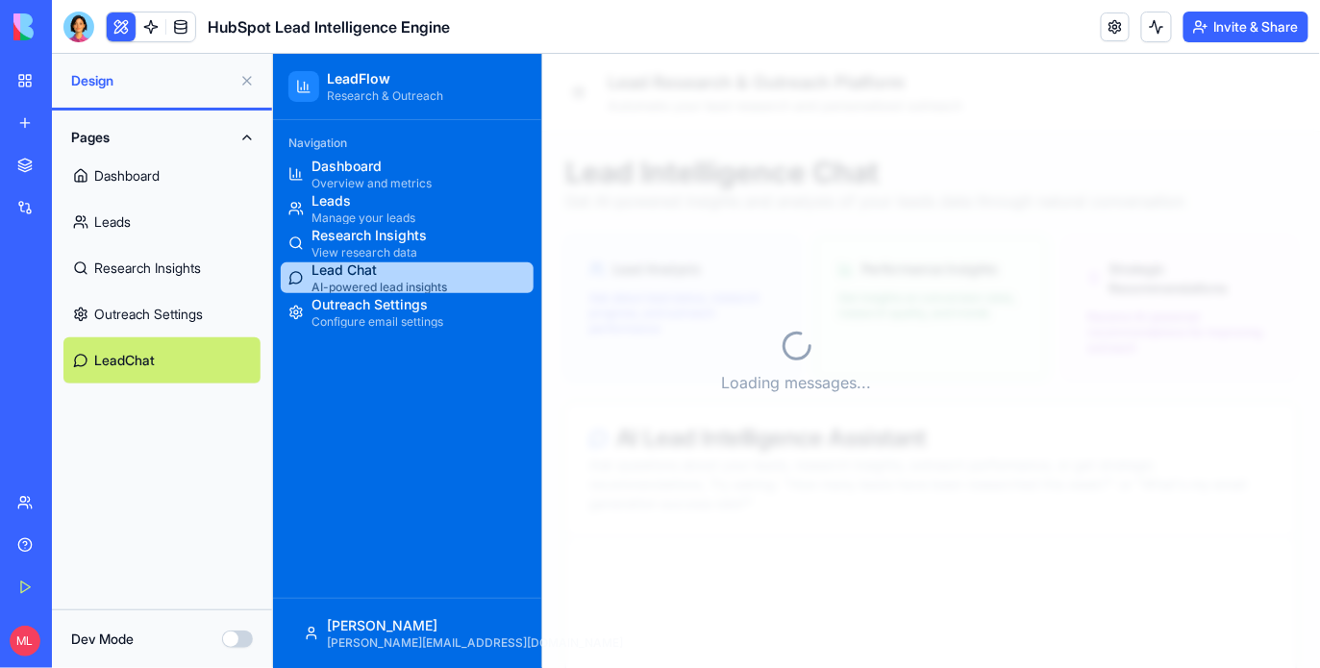
click at [71, 14] on div at bounding box center [78, 27] width 31 height 31
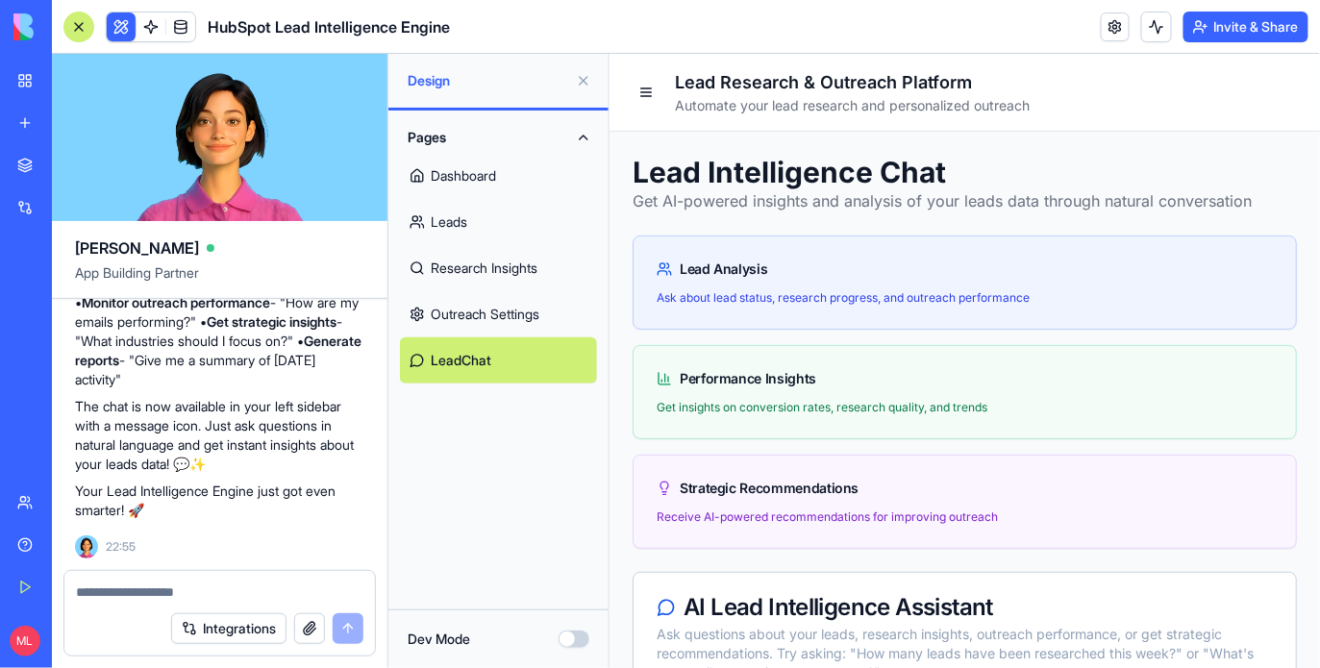
click at [176, 588] on textarea at bounding box center [220, 592] width 288 height 19
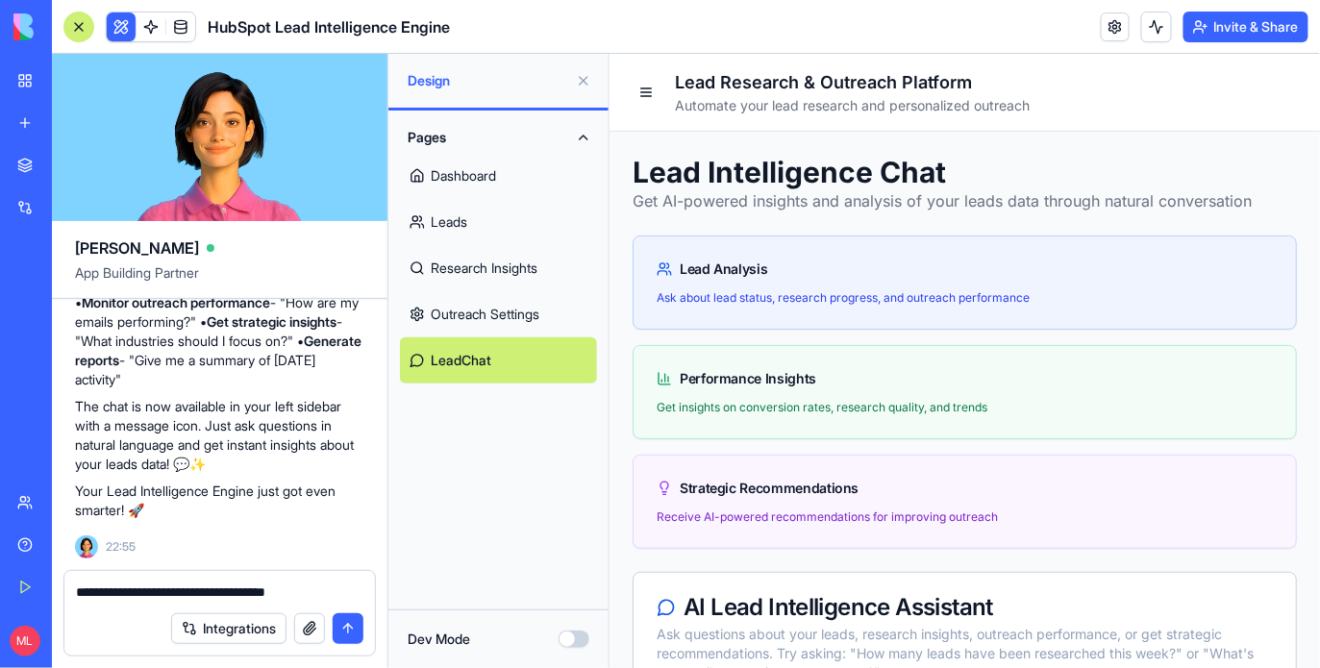
type textarea "**********"
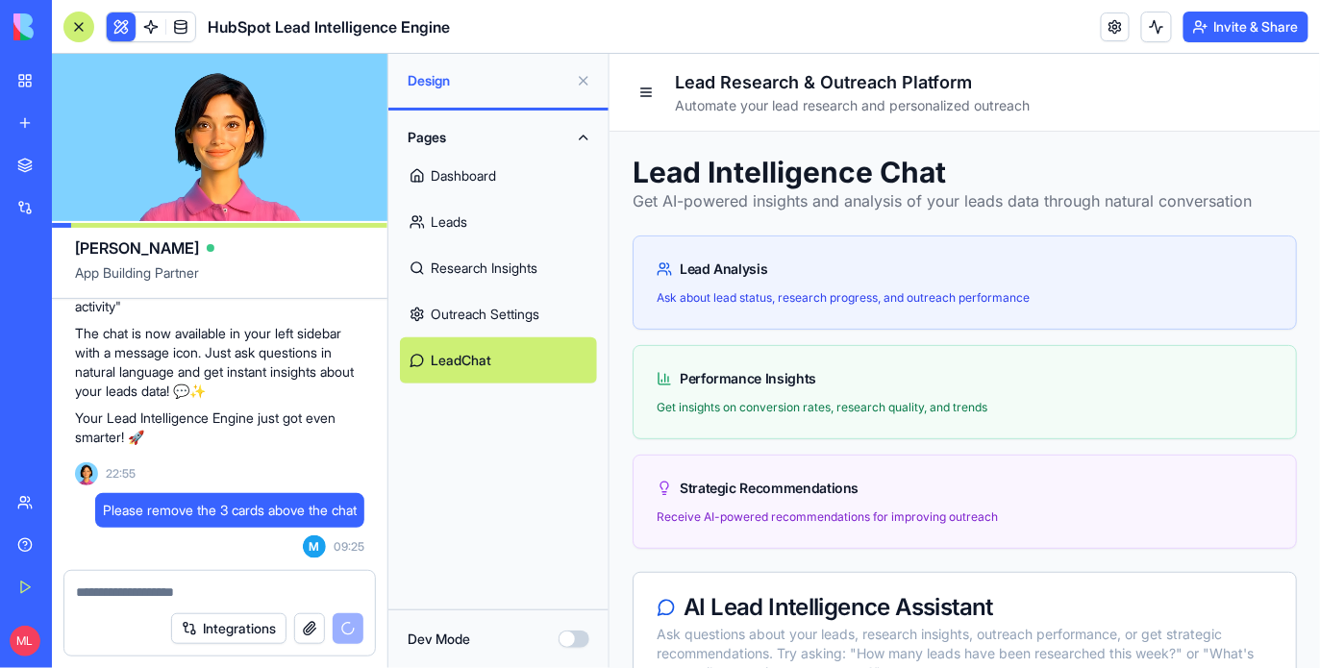
click at [583, 77] on button at bounding box center [583, 80] width 31 height 31
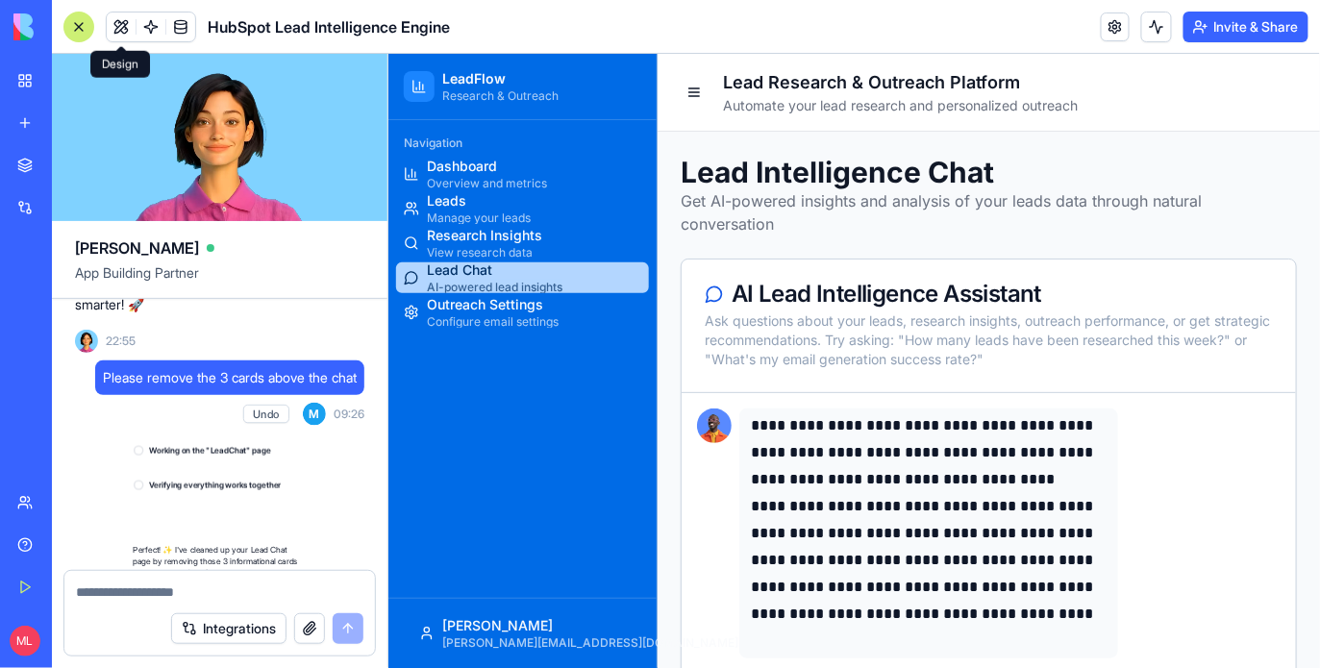
scroll to position [3235, 0]
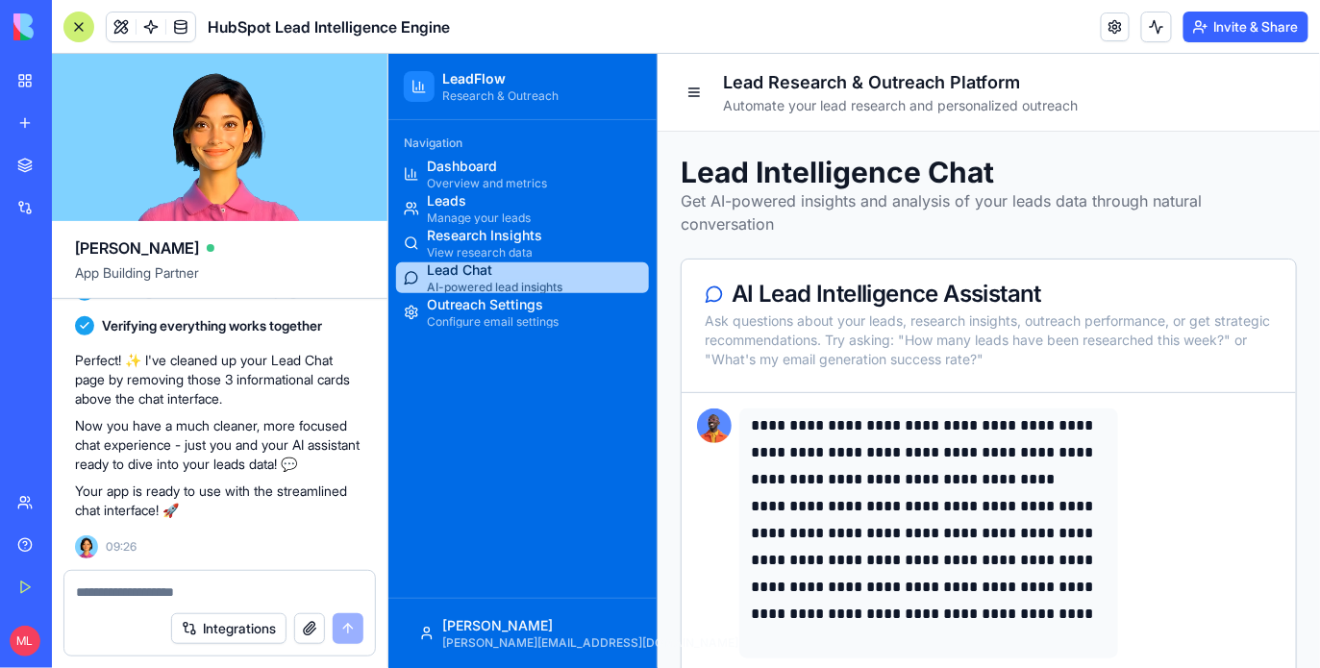
click at [76, 34] on div at bounding box center [78, 27] width 31 height 31
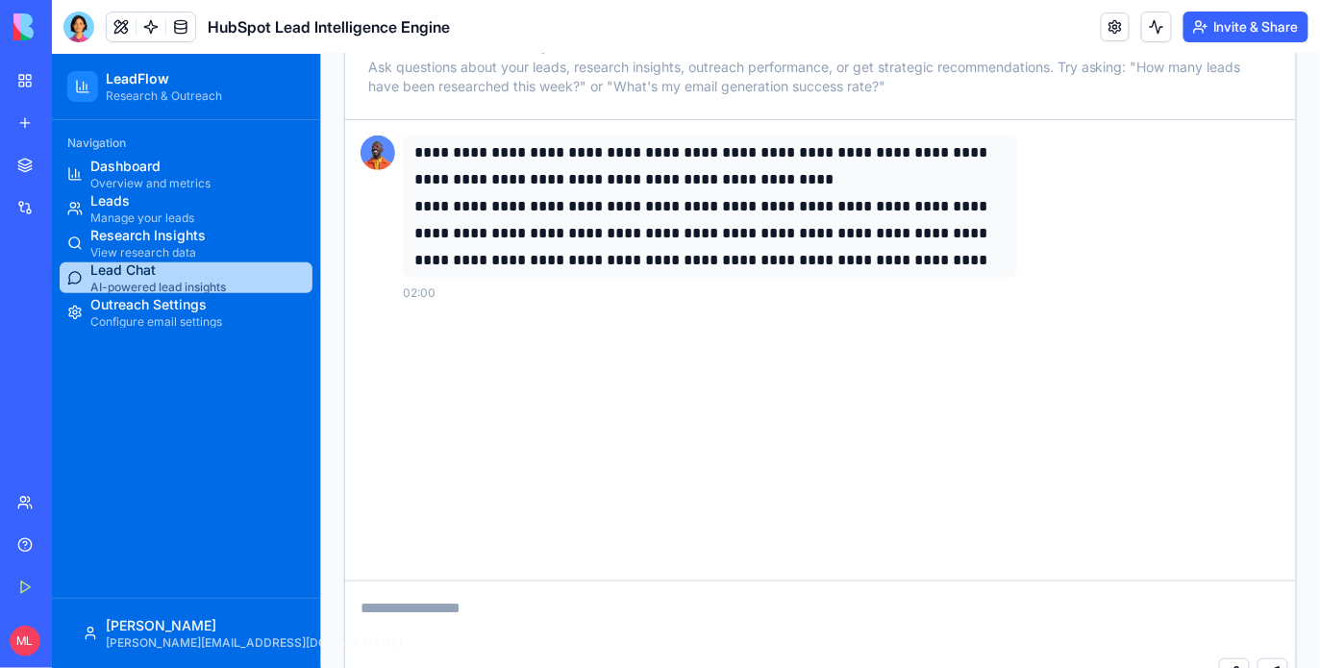
scroll to position [282, 0]
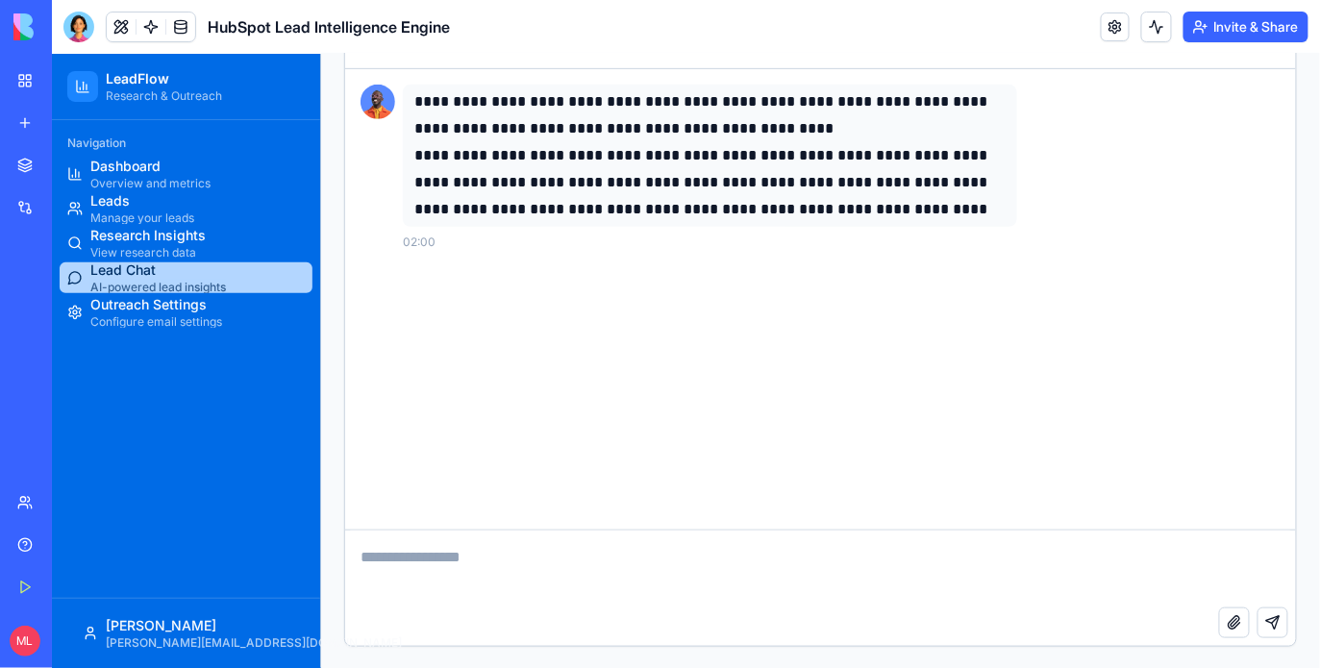
click at [469, 573] on textarea at bounding box center [819, 568] width 951 height 77
type textarea "*"
type textarea "**********"
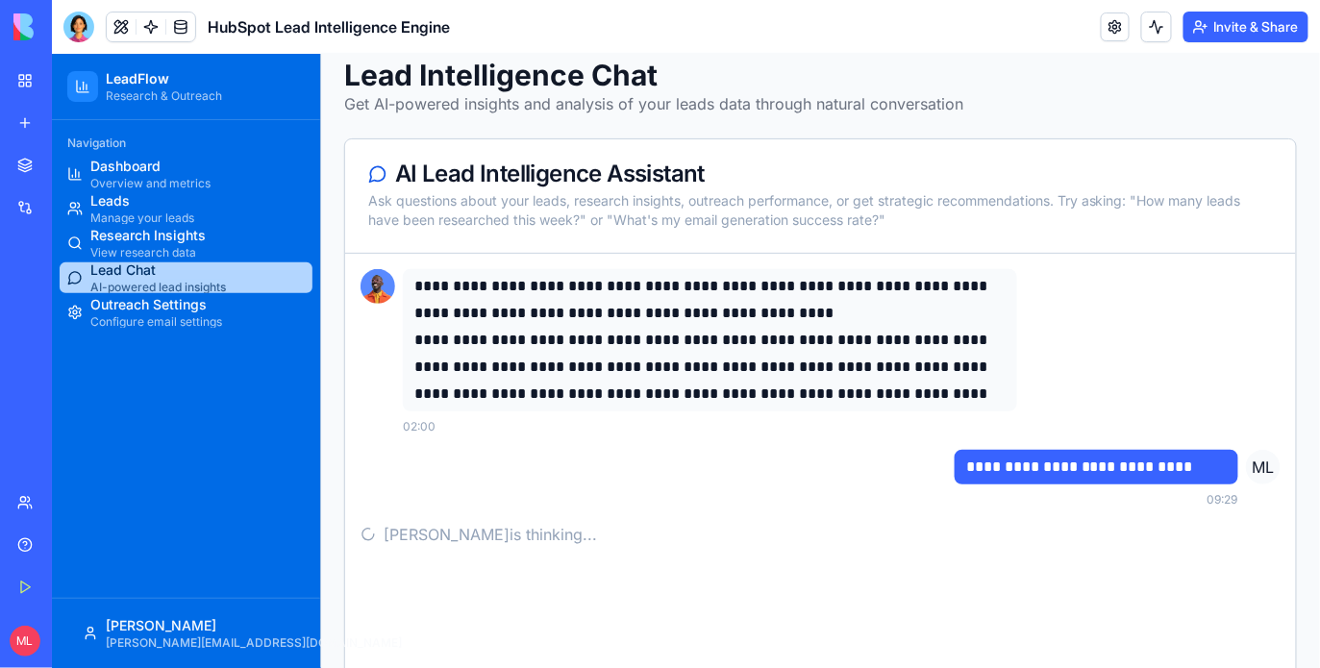
scroll to position [193, 0]
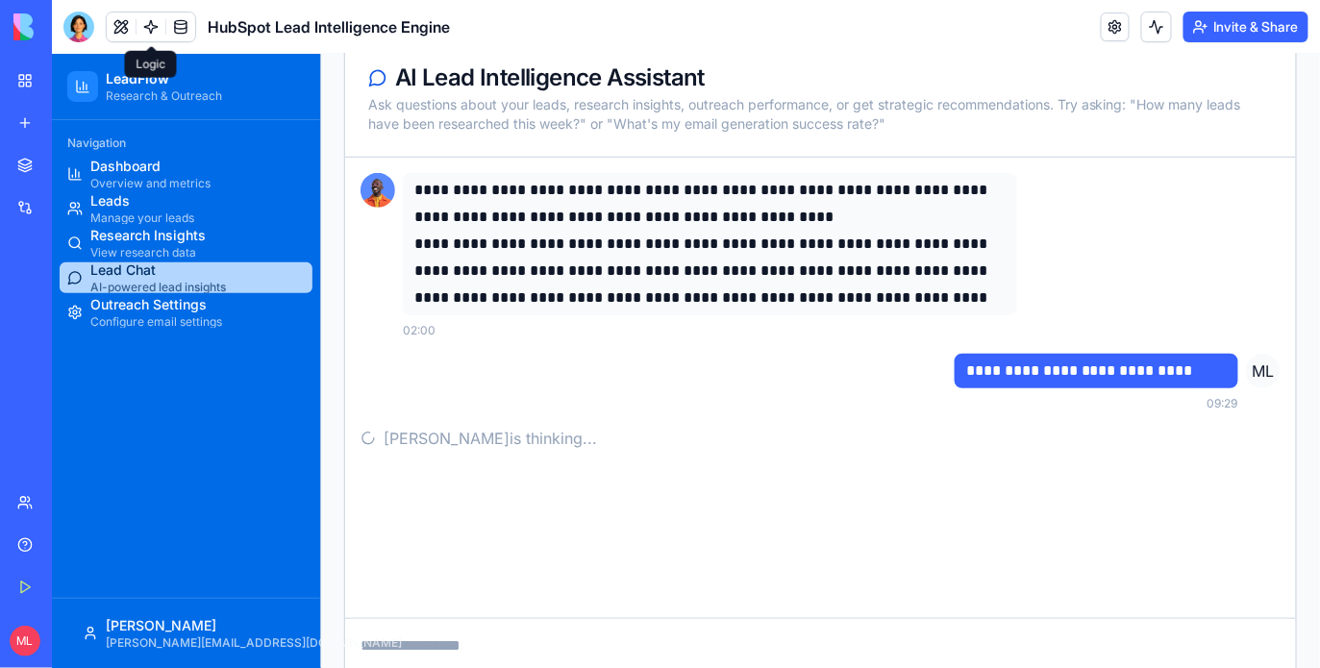
click at [146, 32] on link at bounding box center [151, 27] width 29 height 29
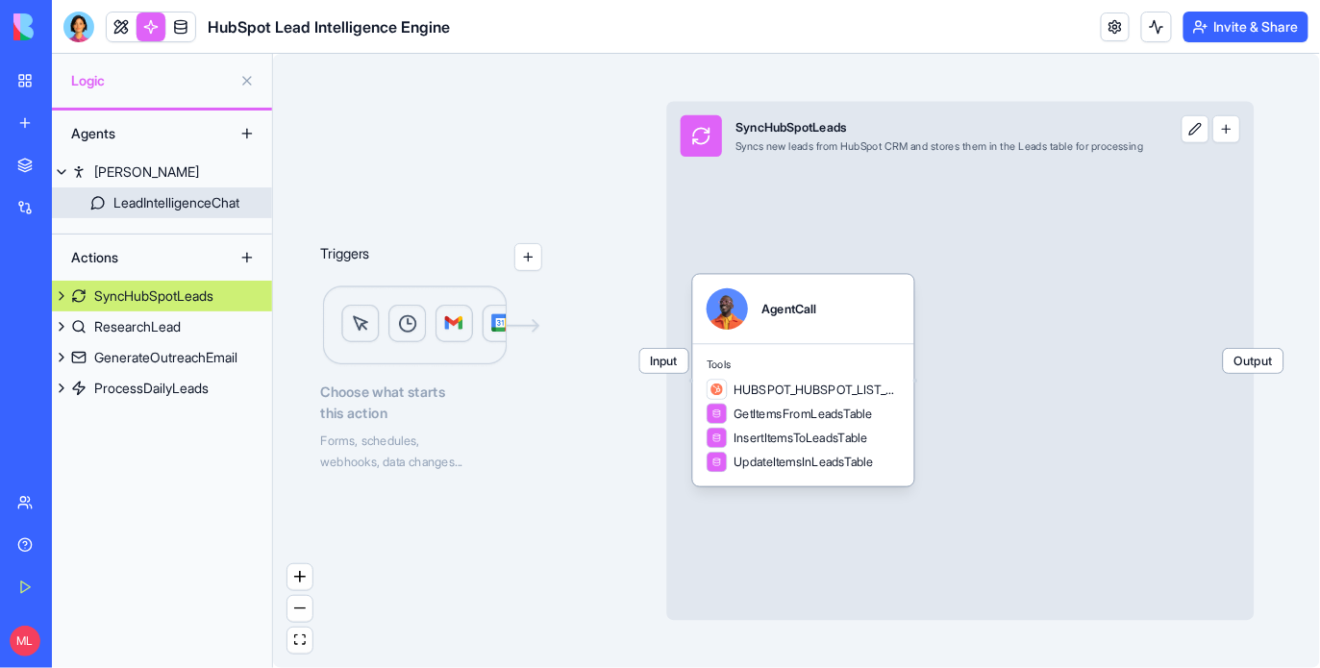
click at [157, 215] on link "LeadIntelligenceChat" at bounding box center [162, 203] width 220 height 31
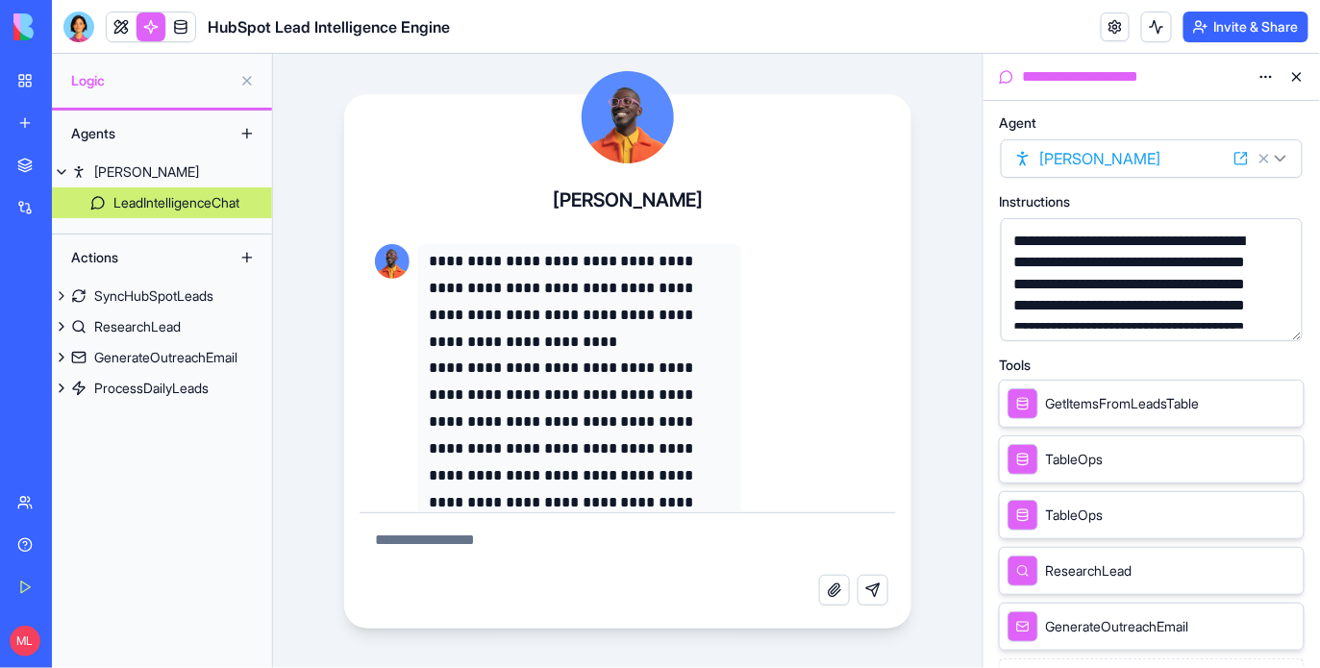
scroll to position [46, 0]
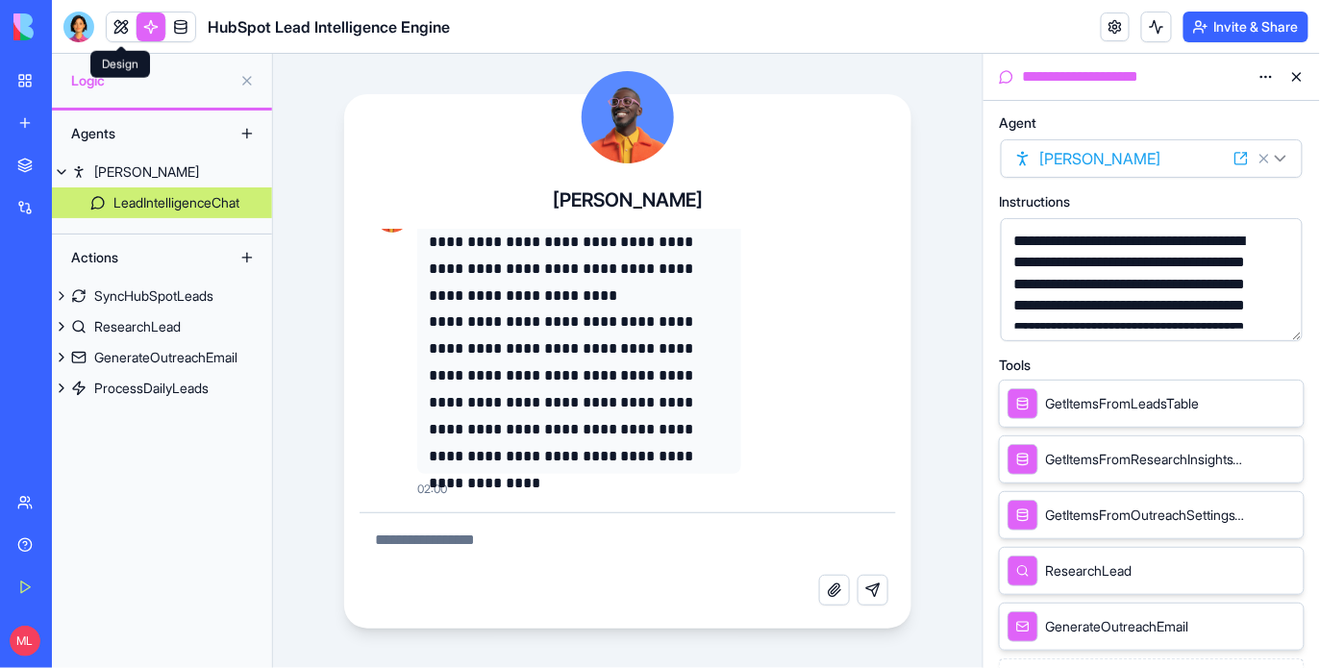
click at [123, 28] on link at bounding box center [121, 27] width 29 height 29
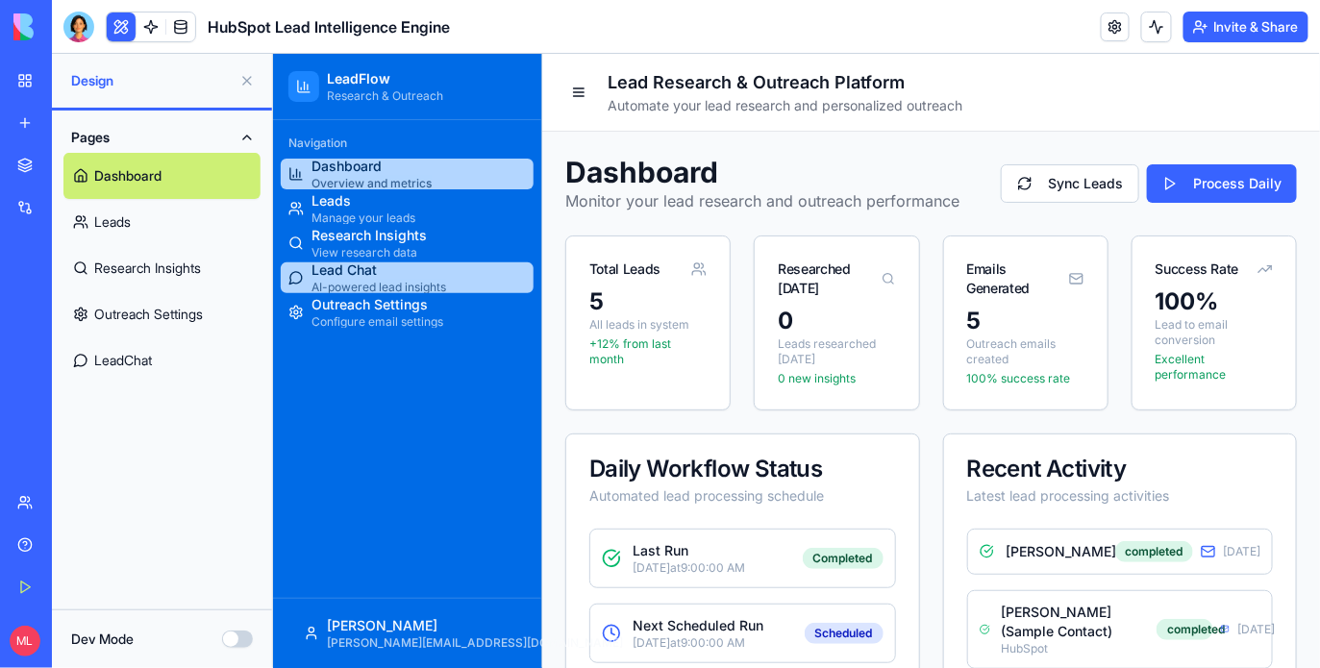
click at [349, 275] on span "Lead Chat" at bounding box center [378, 269] width 135 height 19
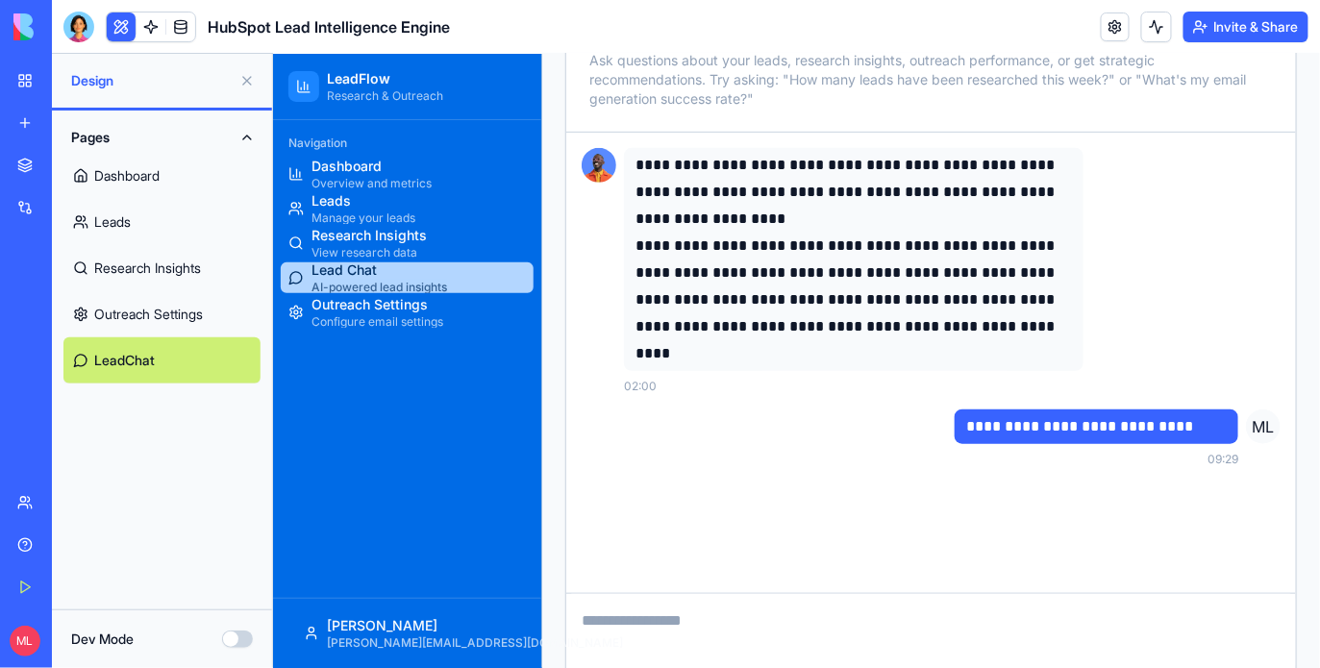
scroll to position [301, 0]
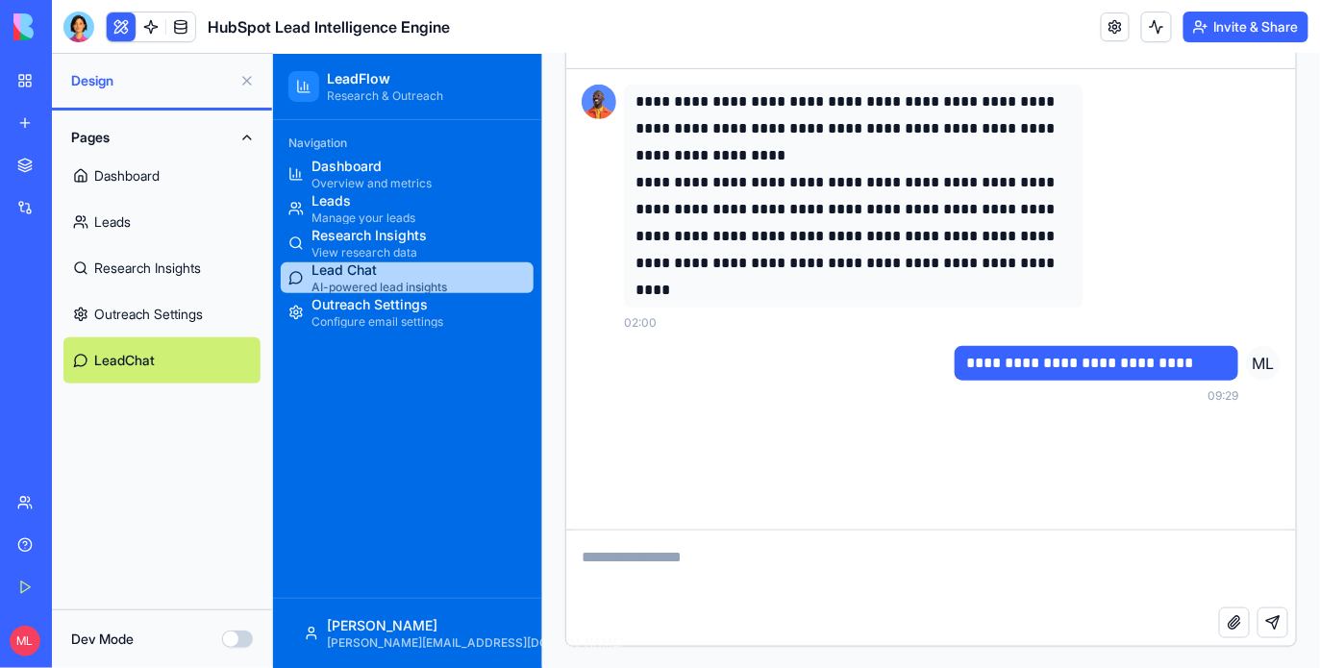
click at [1162, 363] on p "**********" at bounding box center [1095, 362] width 261 height 27
copy p "**********"
click at [894, 552] on textarea at bounding box center [930, 568] width 730 height 77
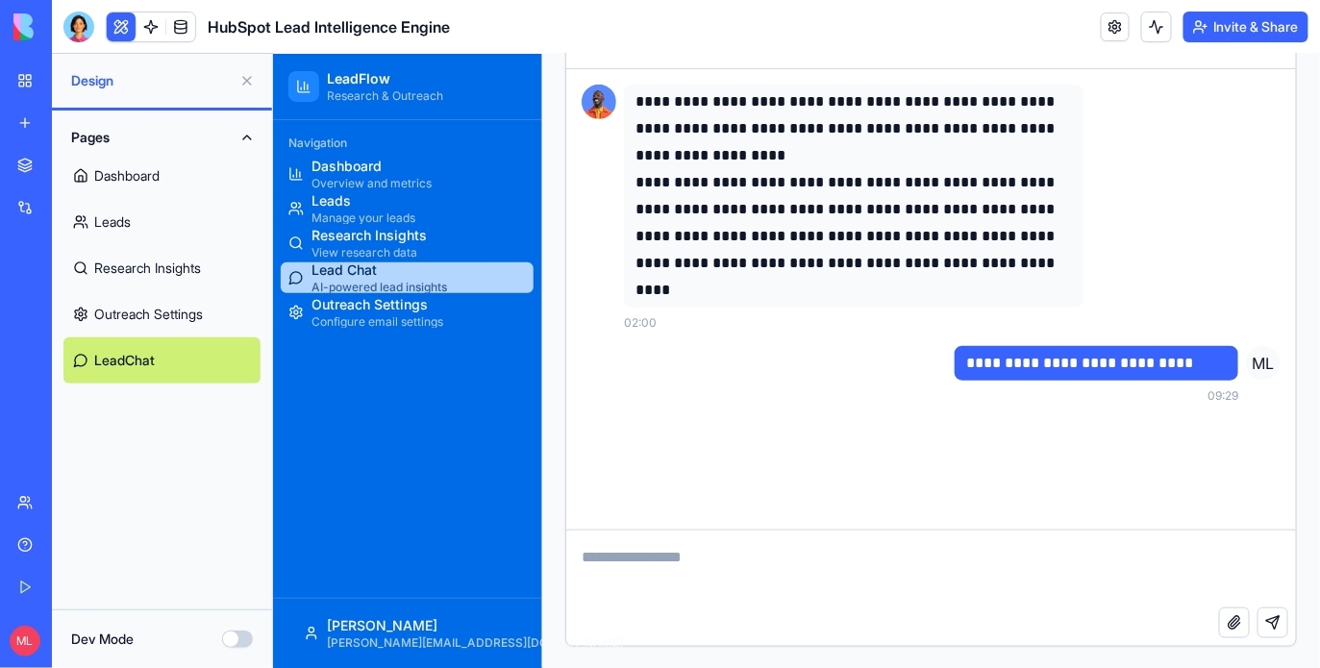
paste textarea "**********"
type textarea "**********"
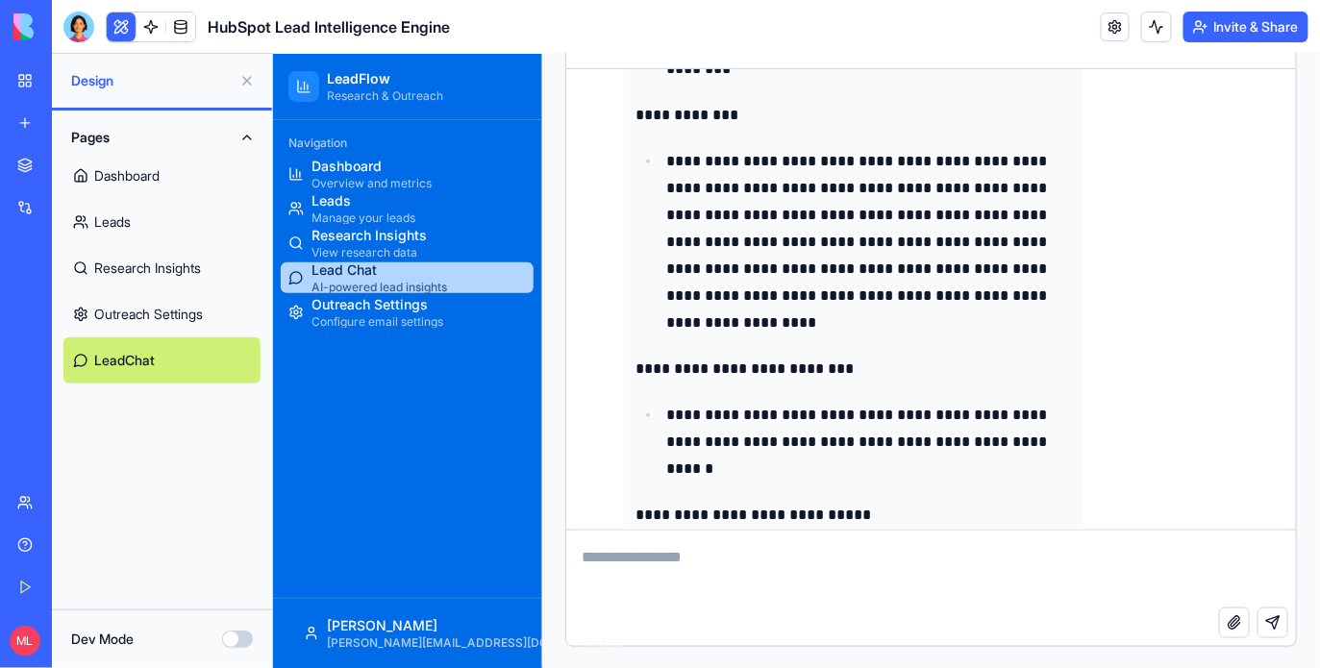
scroll to position [675, 0]
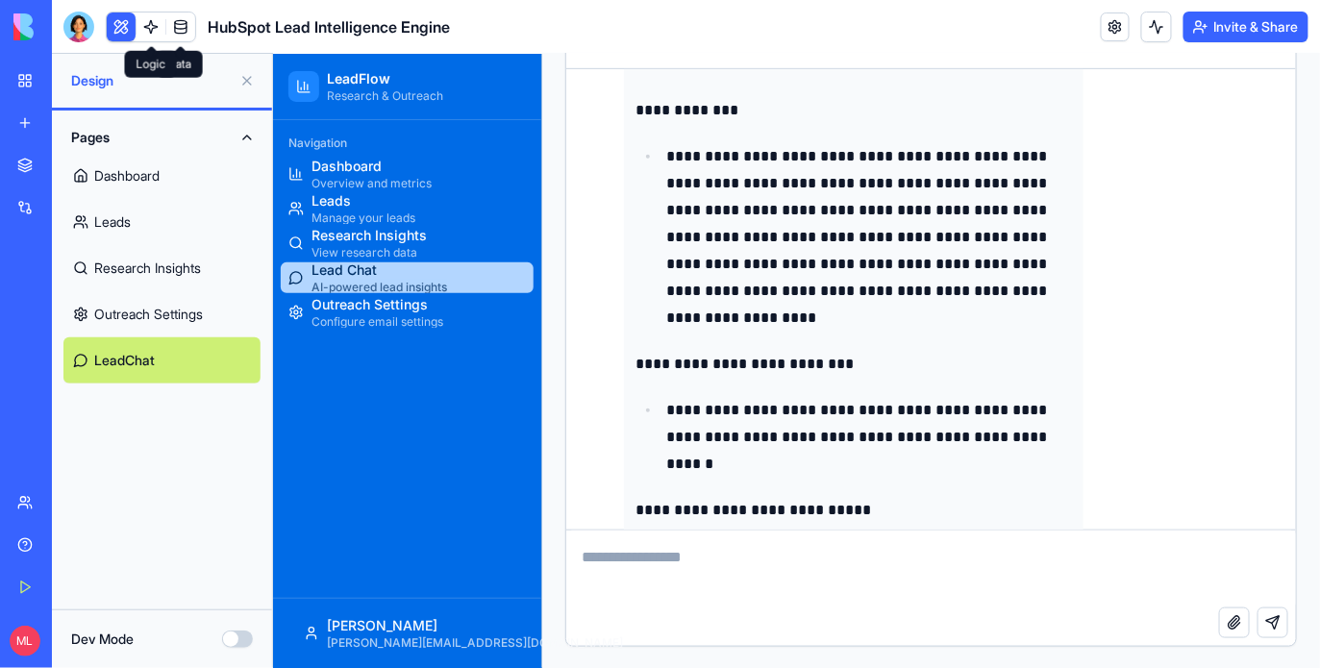
click at [158, 32] on link at bounding box center [151, 27] width 29 height 29
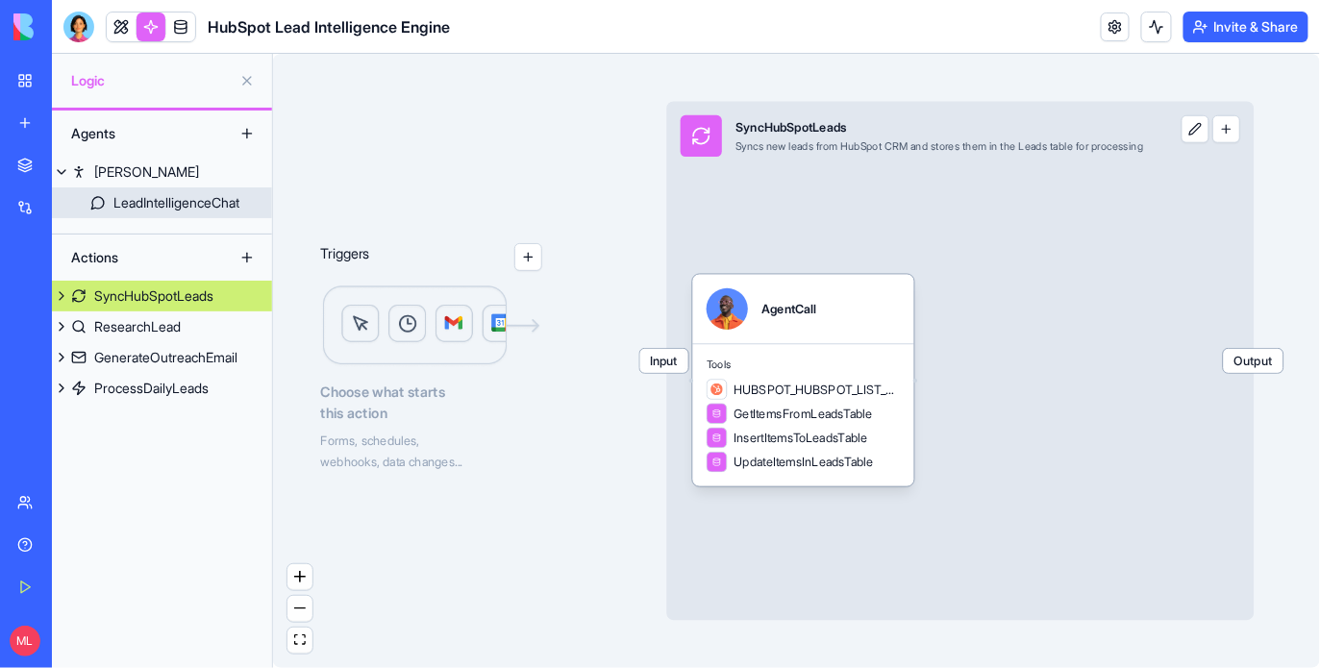
click at [196, 211] on div "LeadIntelligenceChat" at bounding box center [176, 202] width 126 height 19
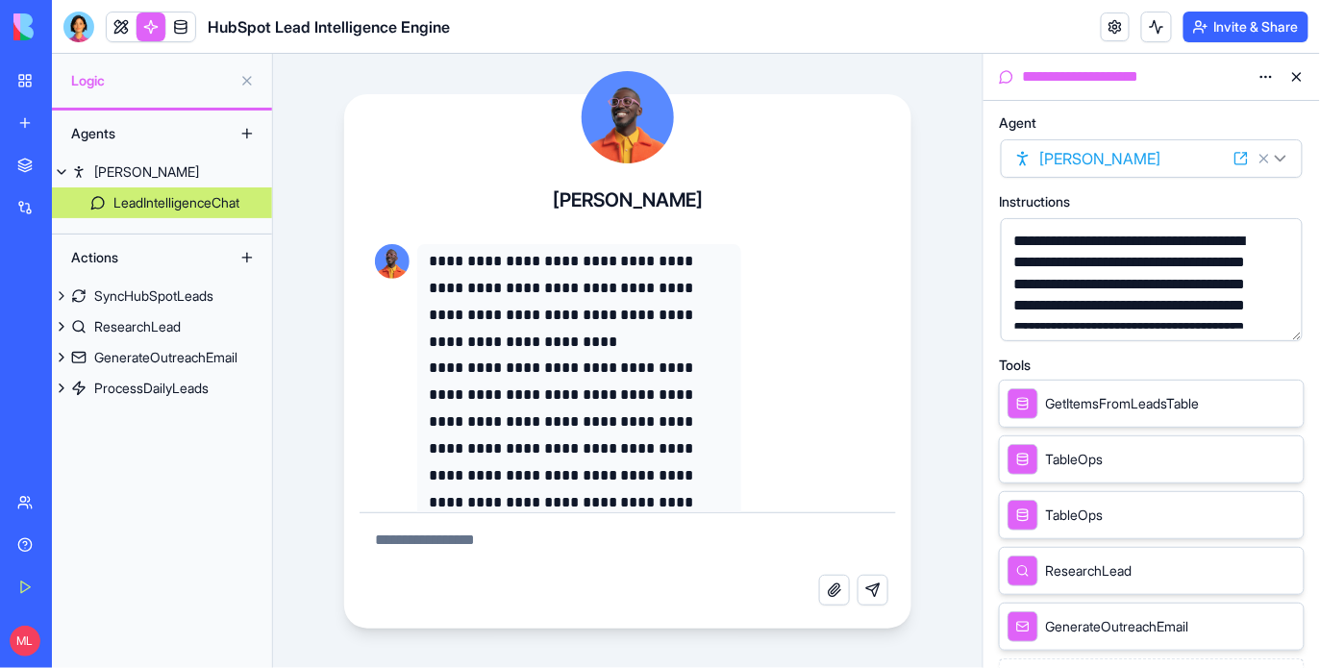
scroll to position [46, 0]
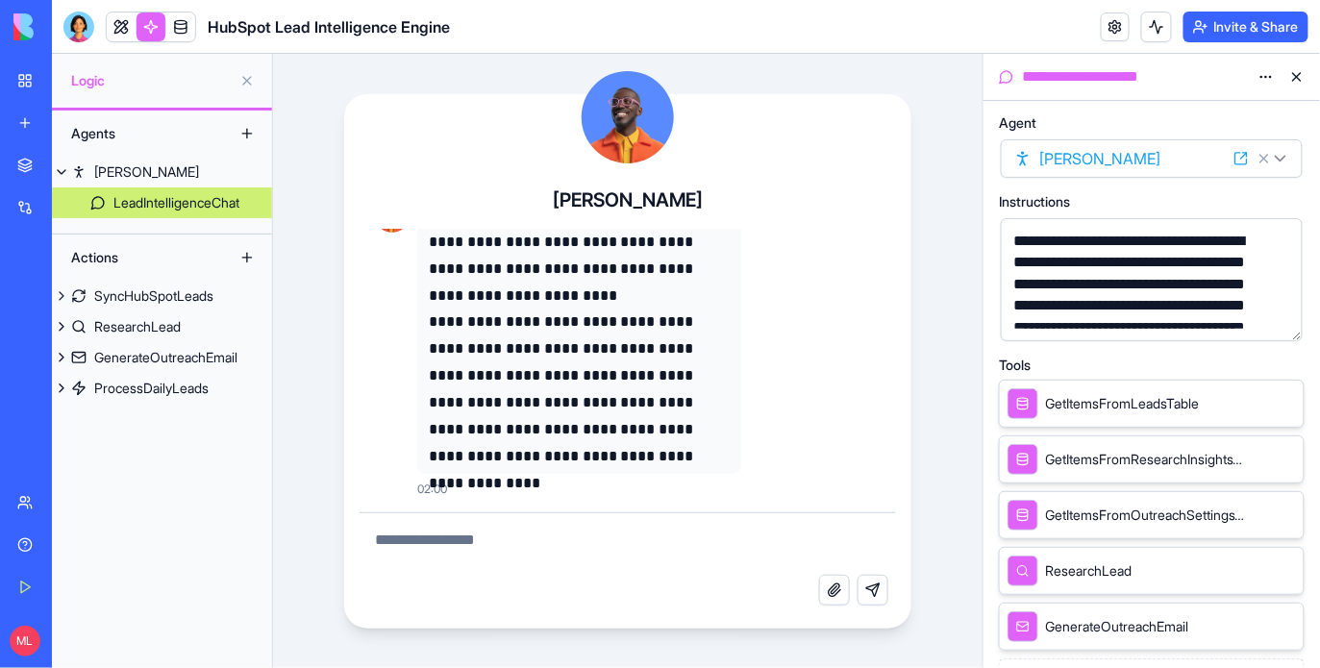
click at [1286, 568] on icon at bounding box center [1285, 570] width 8 height 8
click at [1293, 325] on button "button" at bounding box center [1283, 322] width 31 height 31
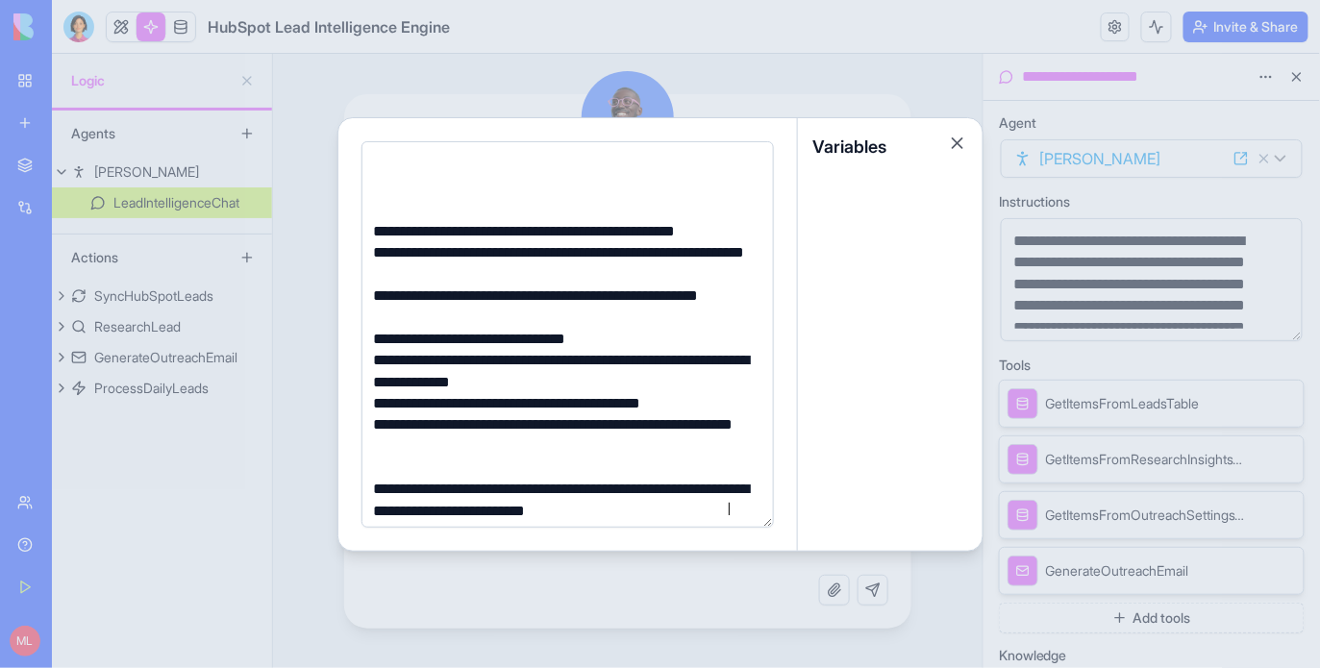
scroll to position [90, 0]
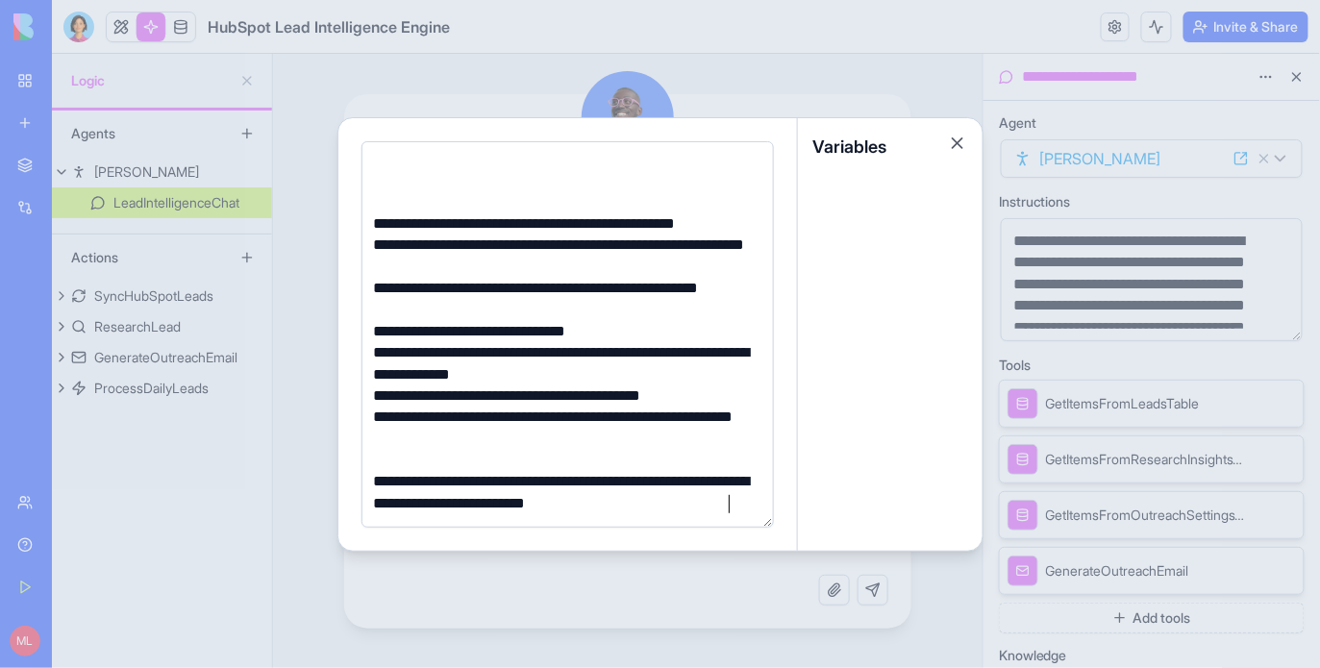
click at [313, 449] on div at bounding box center [660, 334] width 1320 height 668
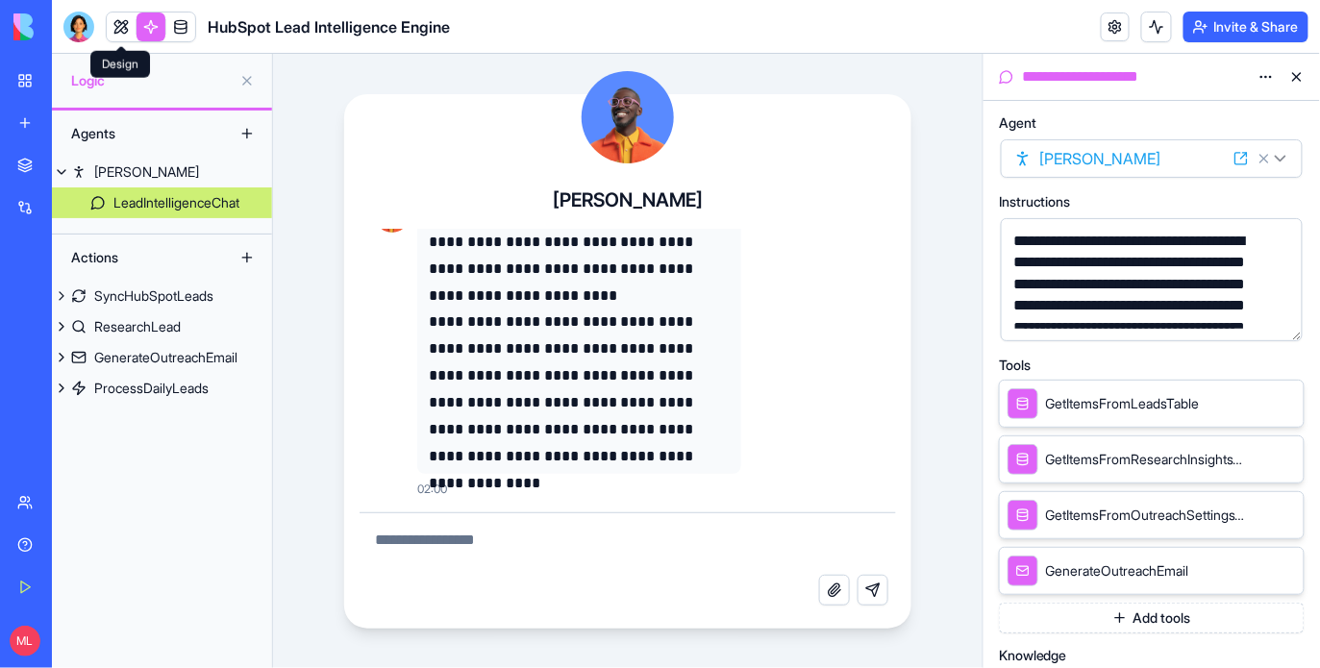
click at [122, 20] on link at bounding box center [121, 27] width 29 height 29
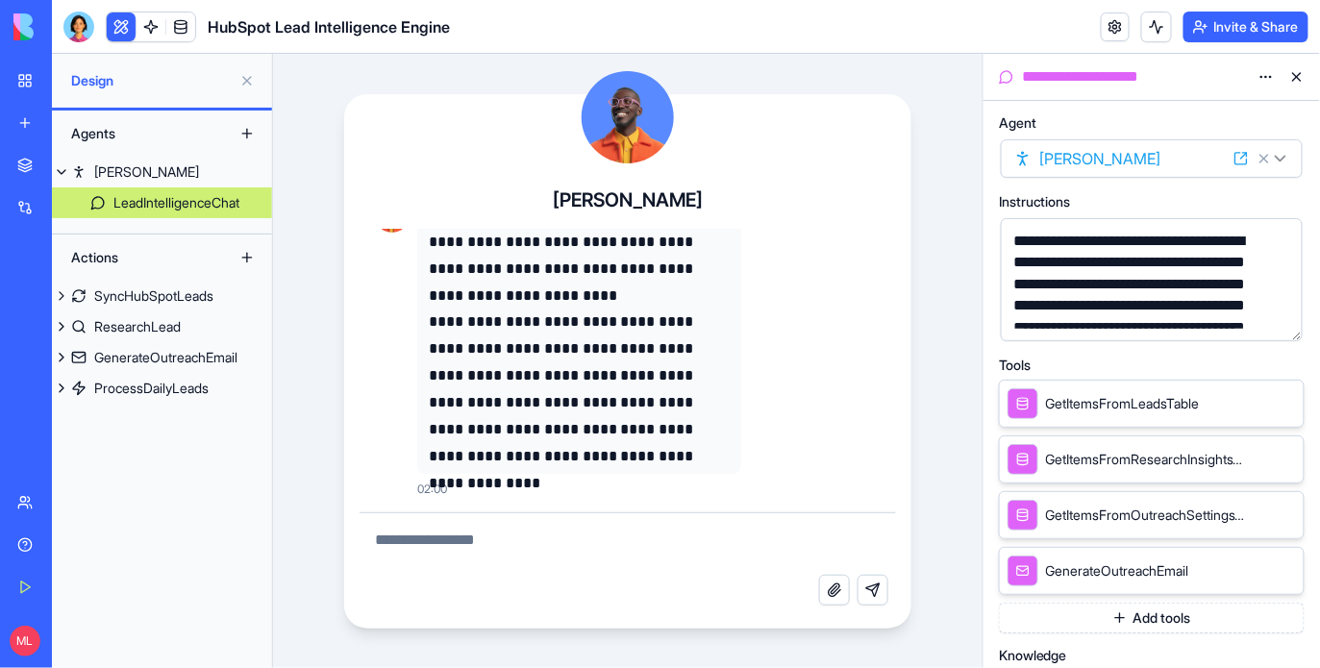
click at [122, 20] on button at bounding box center [121, 27] width 29 height 29
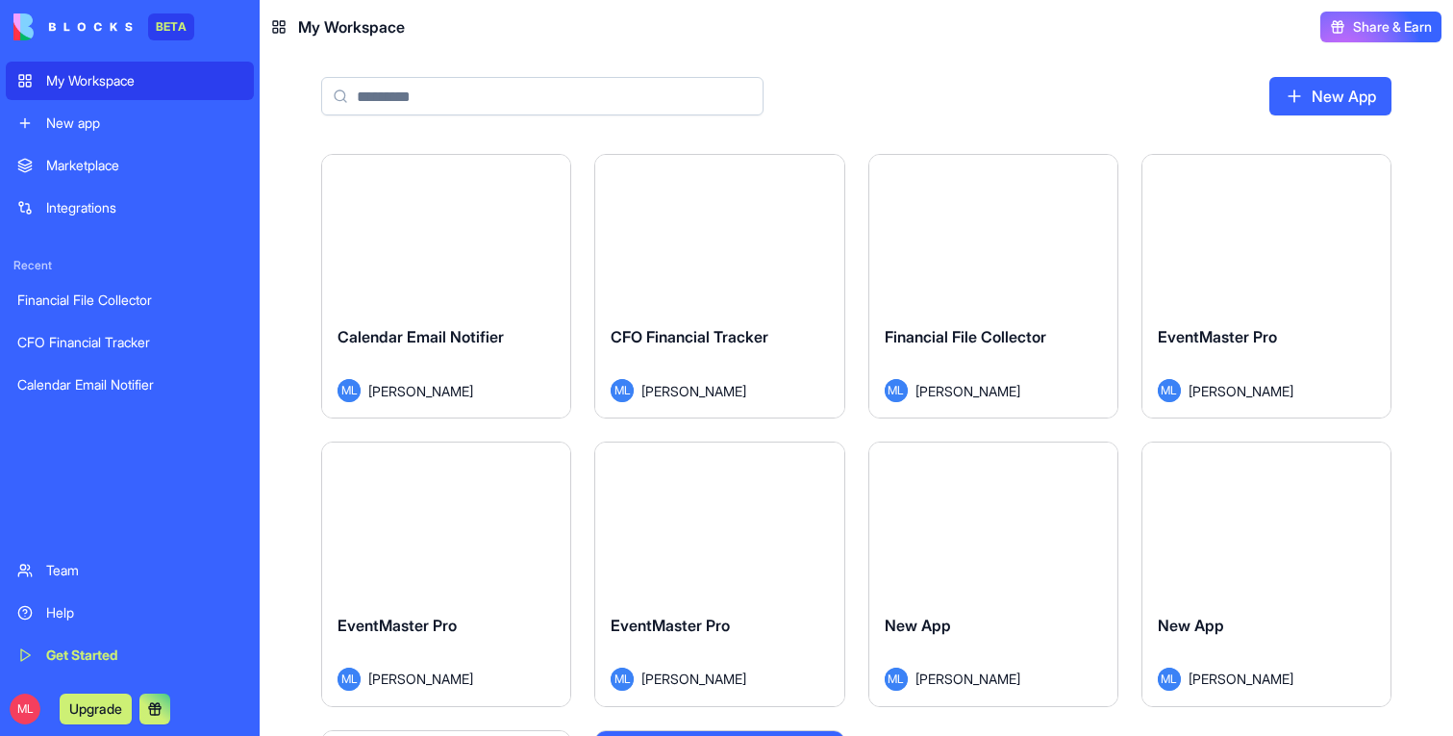
click at [491, 106] on input at bounding box center [542, 96] width 442 height 38
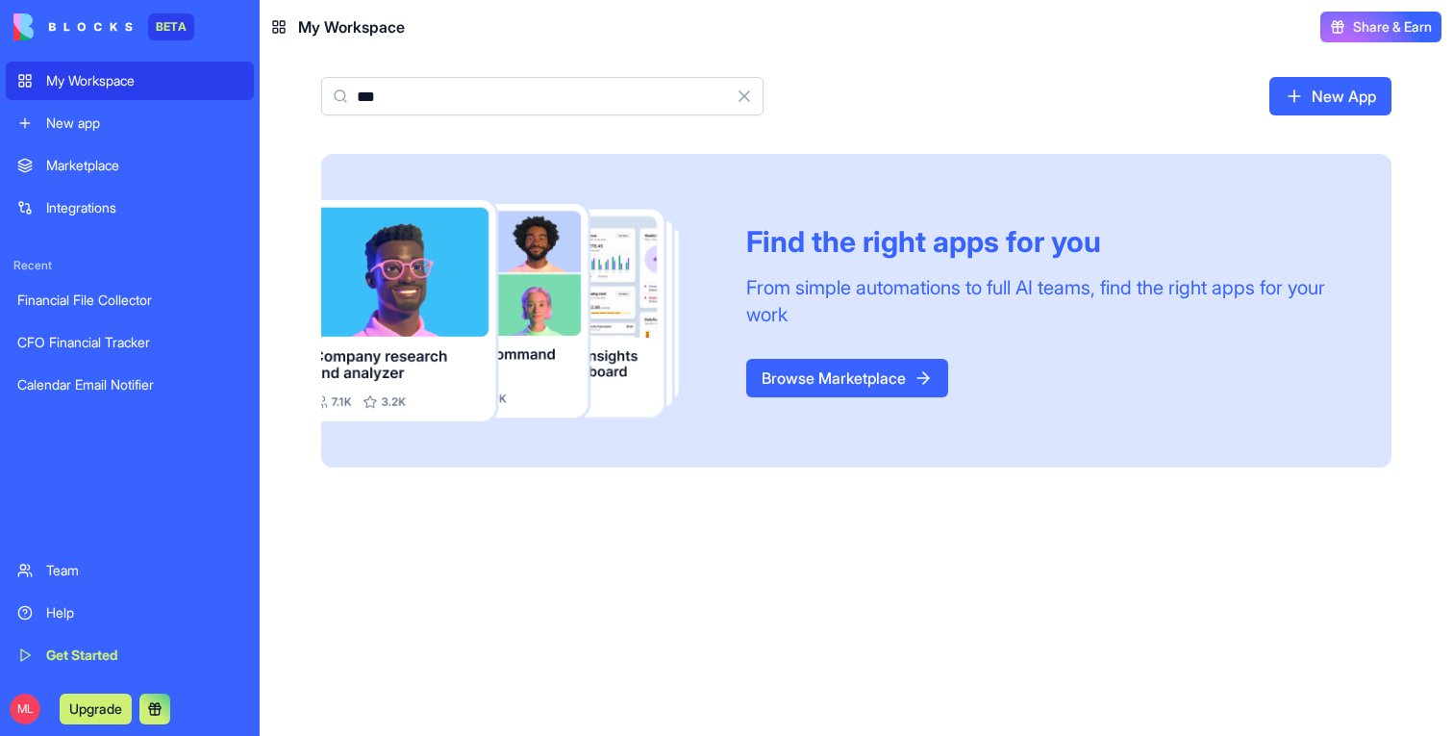
type input "***"
click at [146, 151] on link "Marketplace" at bounding box center [130, 165] width 248 height 38
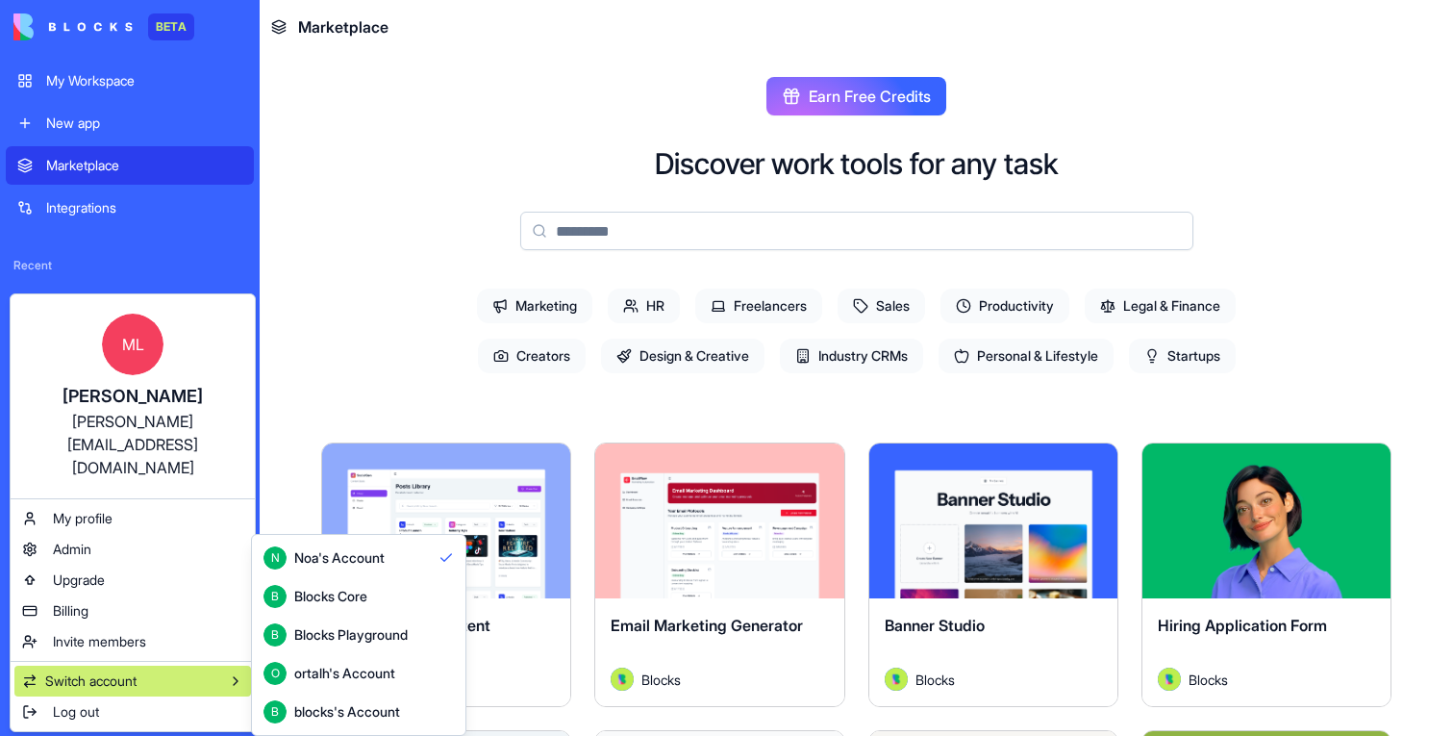
click at [312, 603] on div "Blocks Core" at bounding box center [330, 596] width 73 height 19
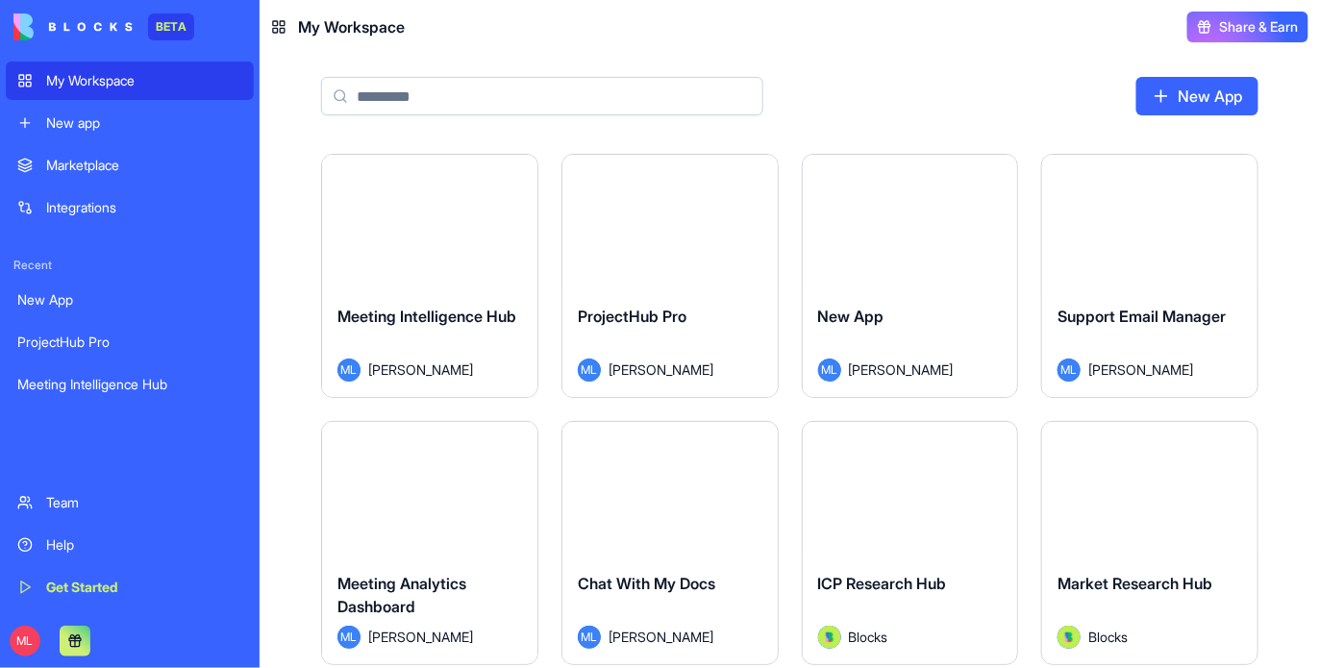
click at [125, 393] on div "Meeting Intelligence Hub" at bounding box center [129, 384] width 225 height 19
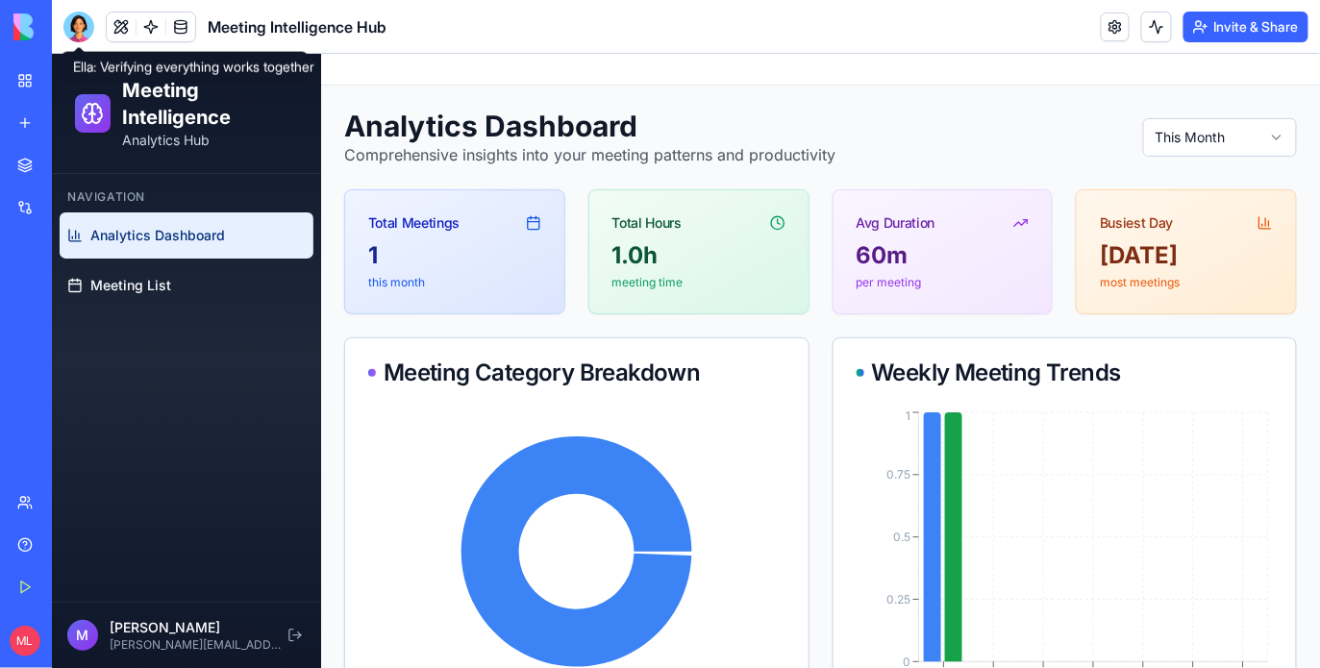
click at [73, 28] on div at bounding box center [78, 27] width 31 height 31
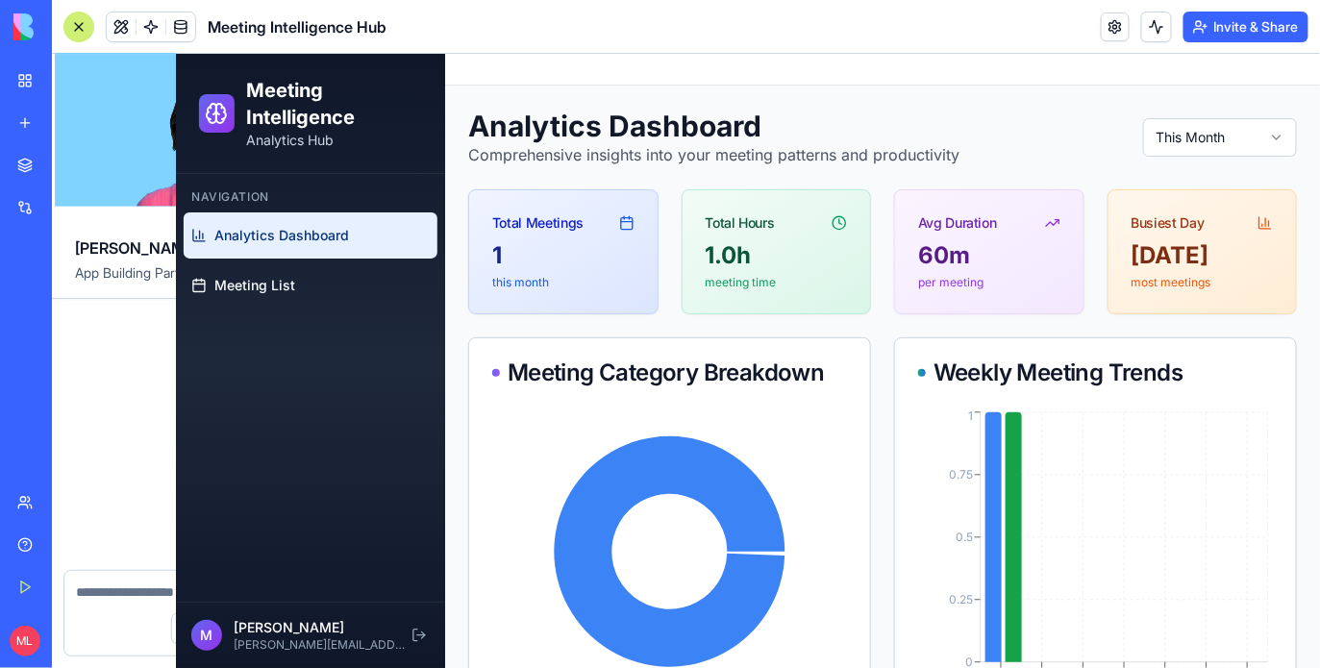
scroll to position [5981, 0]
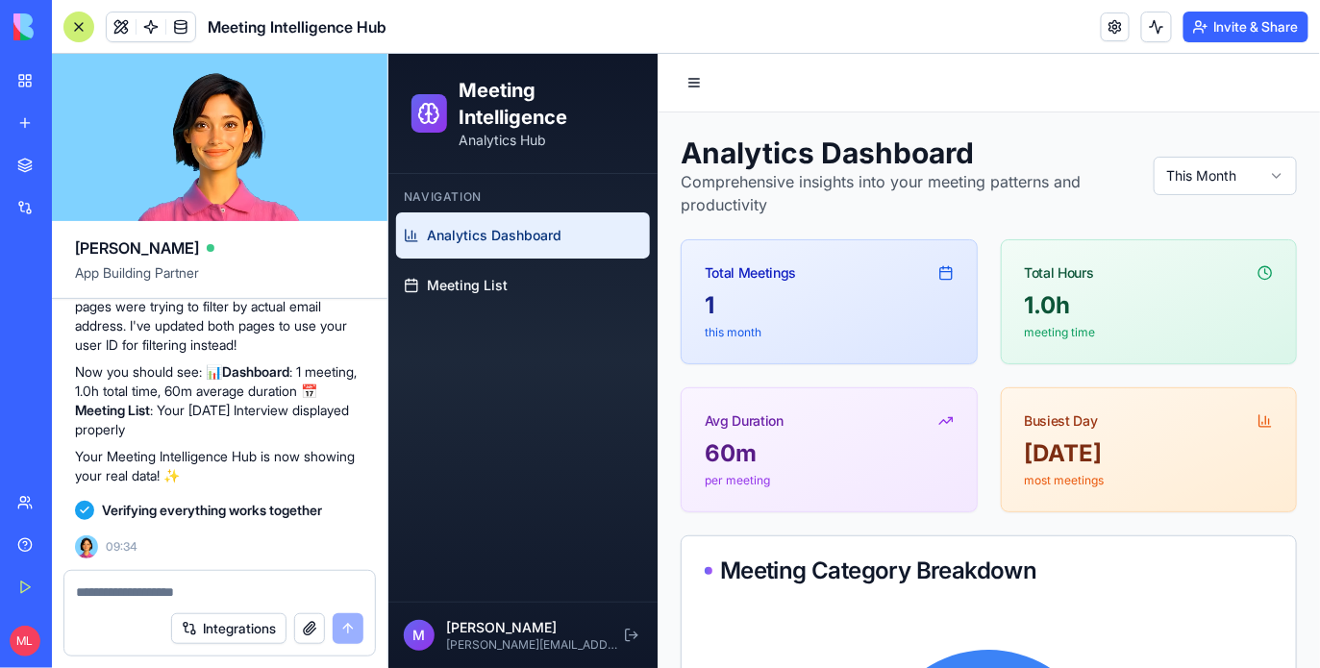
click at [73, 28] on div at bounding box center [78, 27] width 31 height 31
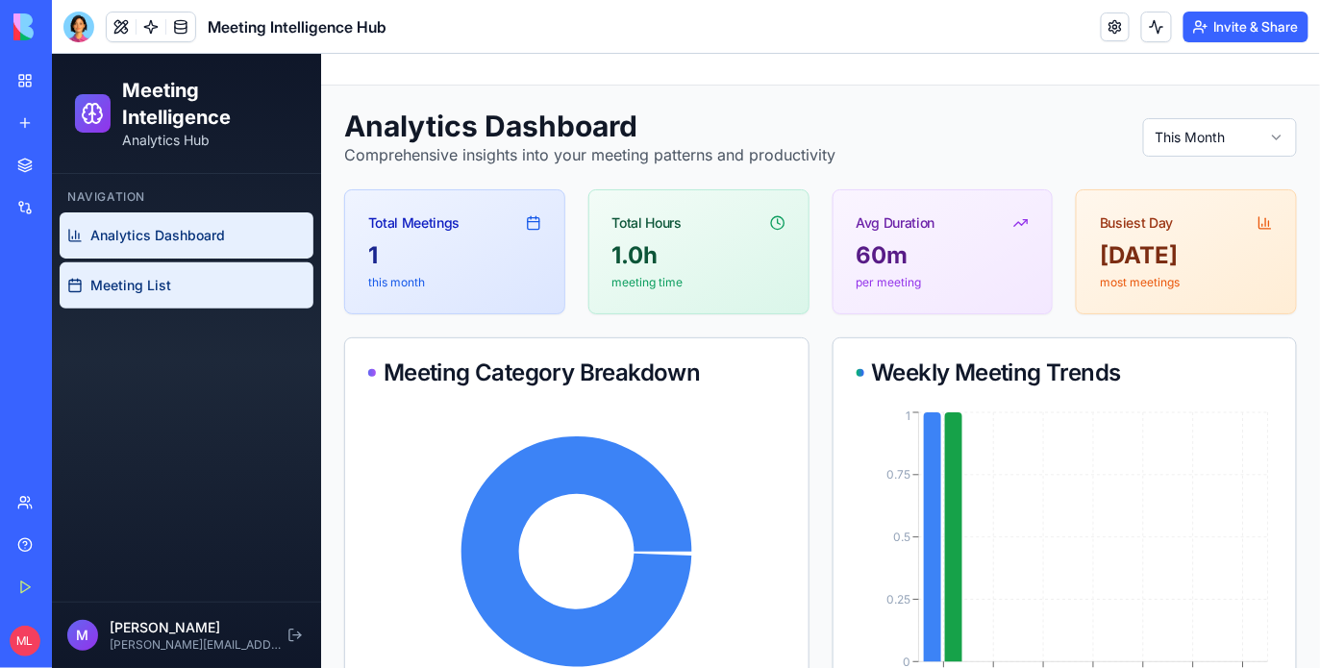
click at [213, 275] on link "Meeting List" at bounding box center [186, 285] width 254 height 46
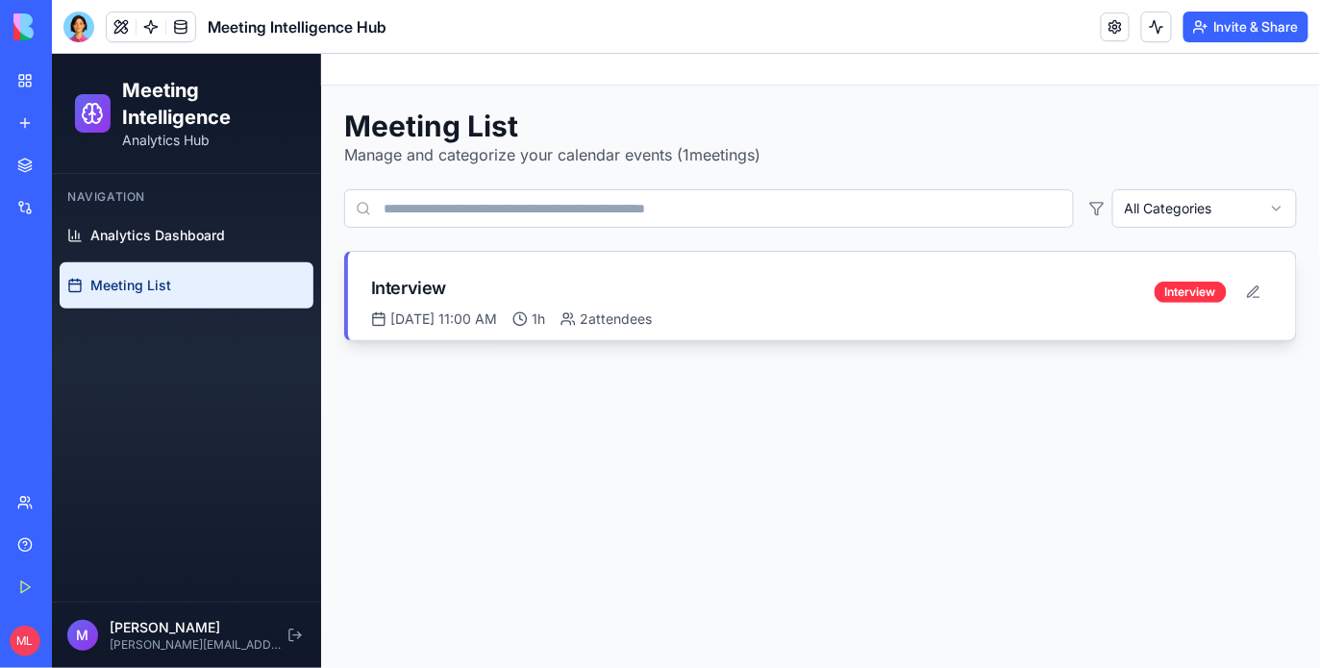
click at [478, 284] on div "Interview" at bounding box center [762, 287] width 784 height 27
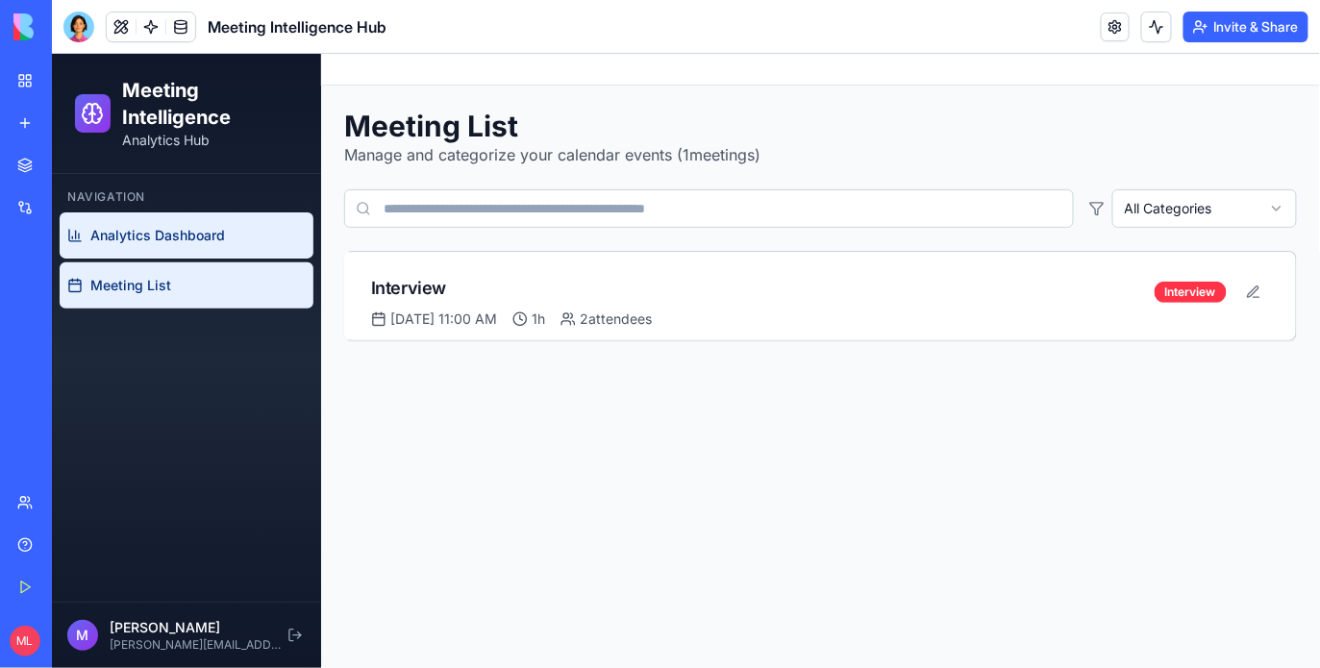
click at [229, 248] on link "Analytics Dashboard" at bounding box center [186, 235] width 254 height 46
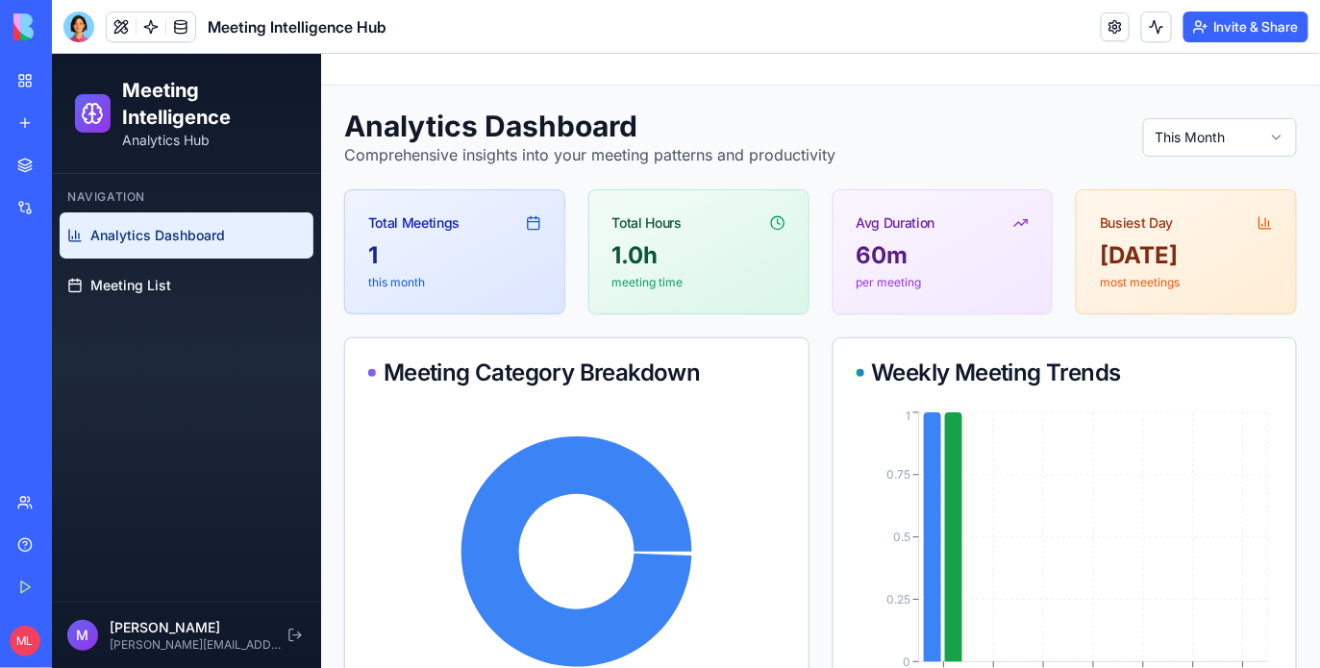
click at [80, 34] on div at bounding box center [78, 27] width 31 height 31
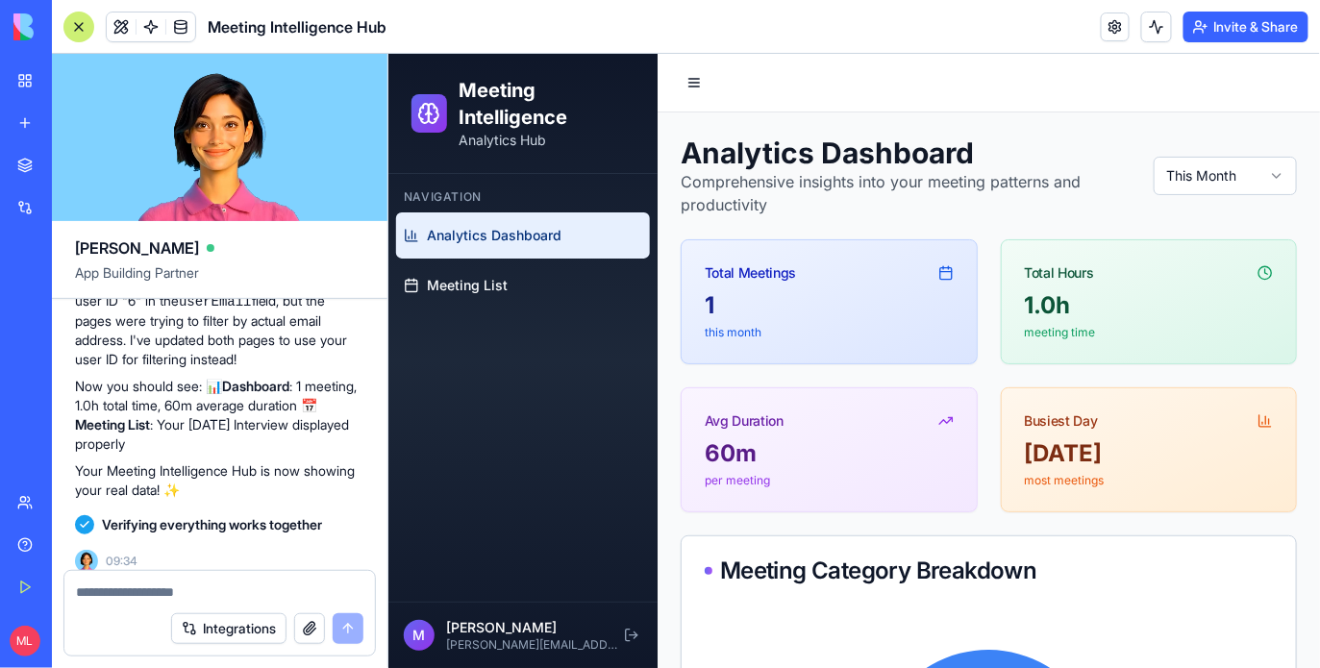
scroll to position [5880, 0]
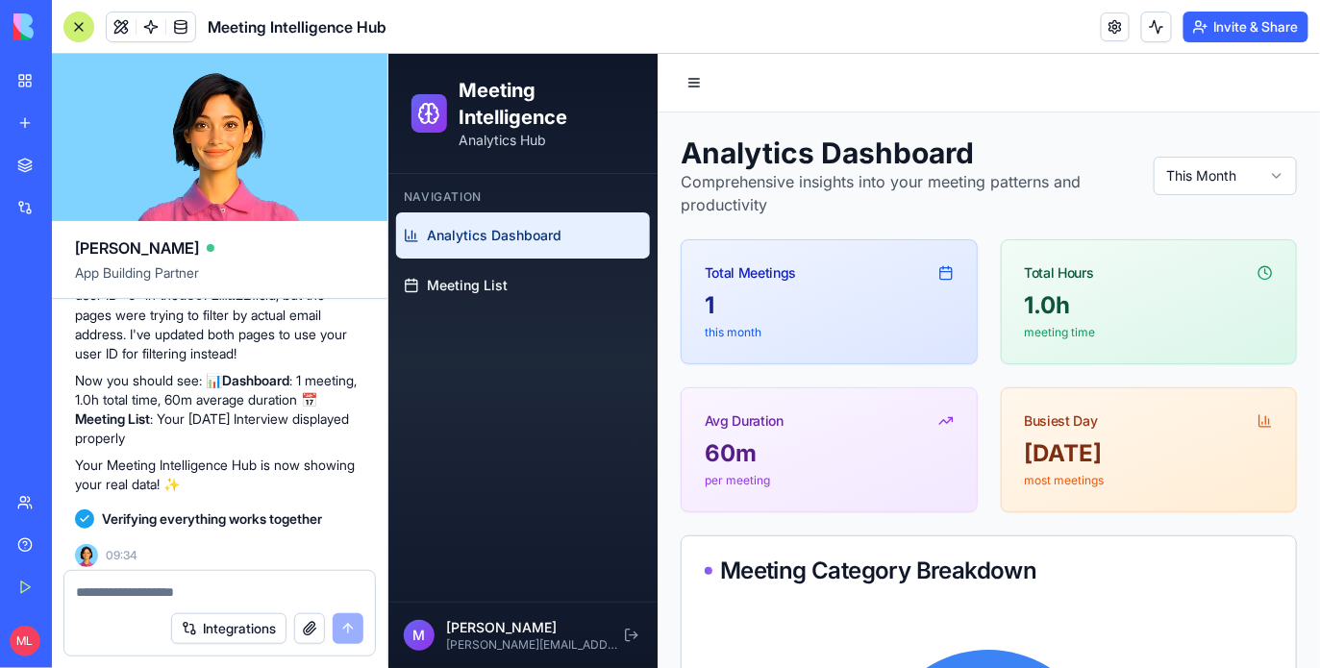
click at [166, 39] on div at bounding box center [151, 27] width 90 height 31
click at [173, 38] on link at bounding box center [180, 27] width 29 height 29
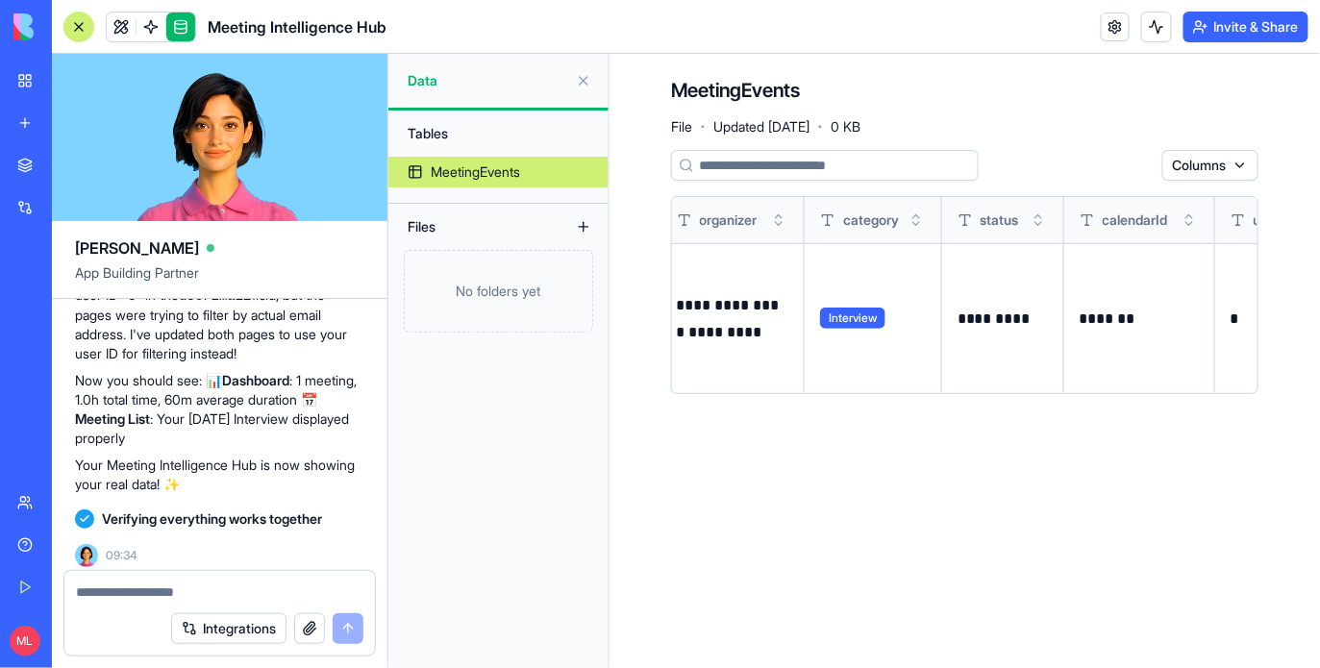
scroll to position [0, 1322]
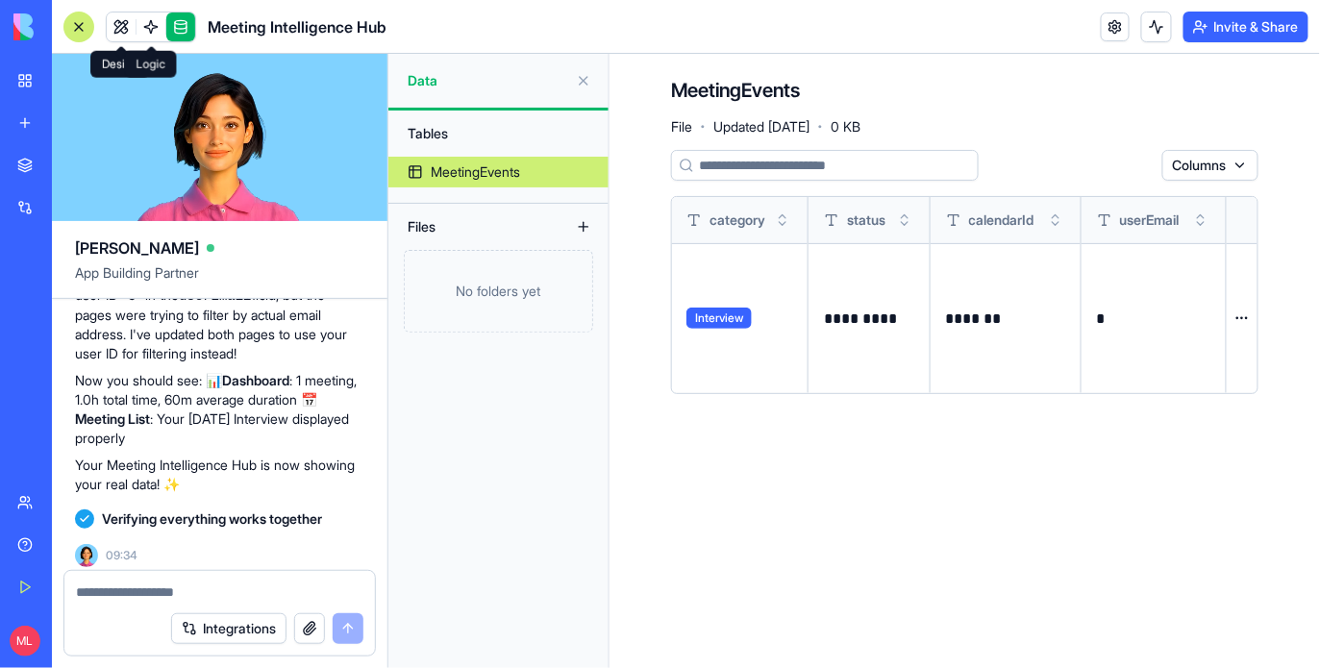
click at [197, 30] on div "Meeting Intelligence Hub" at bounding box center [224, 27] width 323 height 31
click at [192, 30] on link at bounding box center [180, 27] width 29 height 29
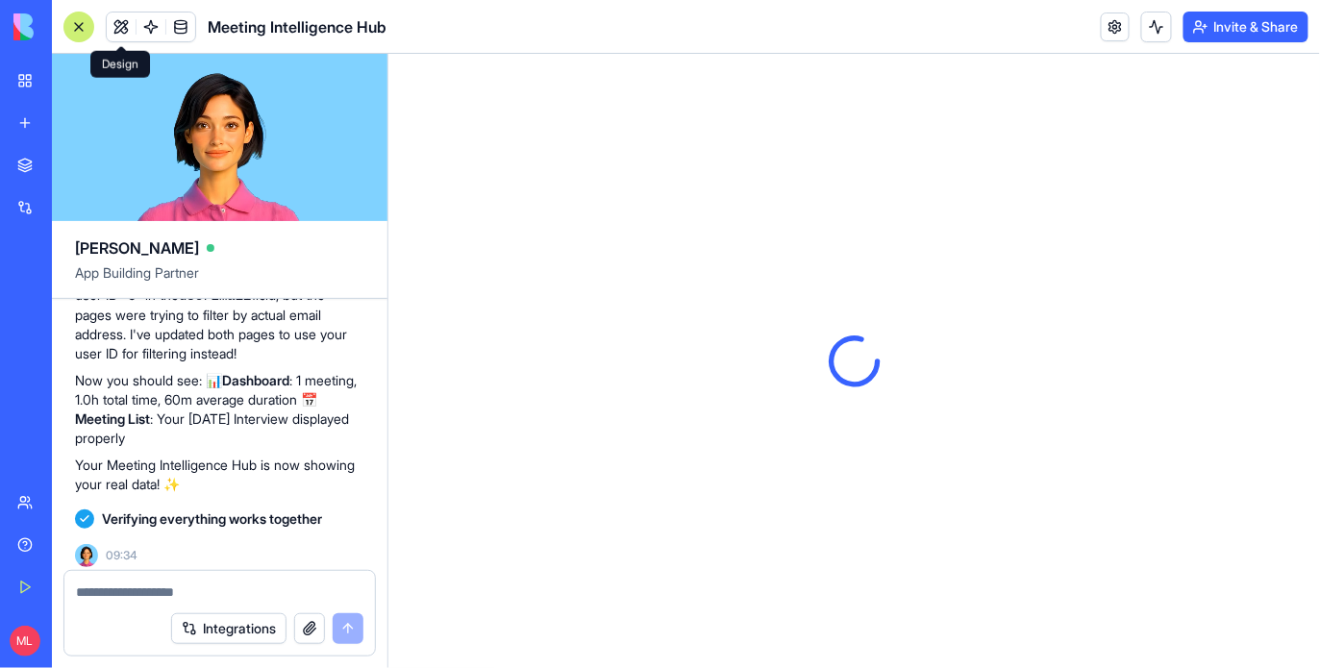
click at [111, 28] on button at bounding box center [121, 27] width 29 height 29
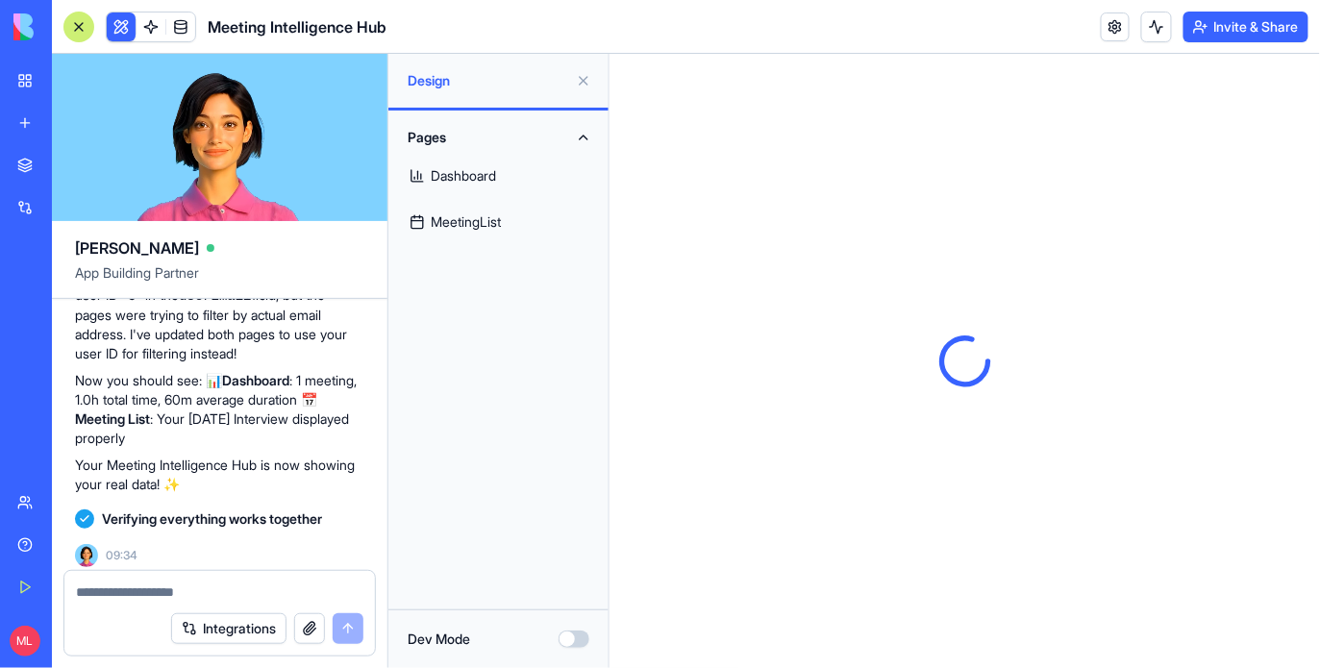
click at [111, 28] on button at bounding box center [121, 27] width 29 height 29
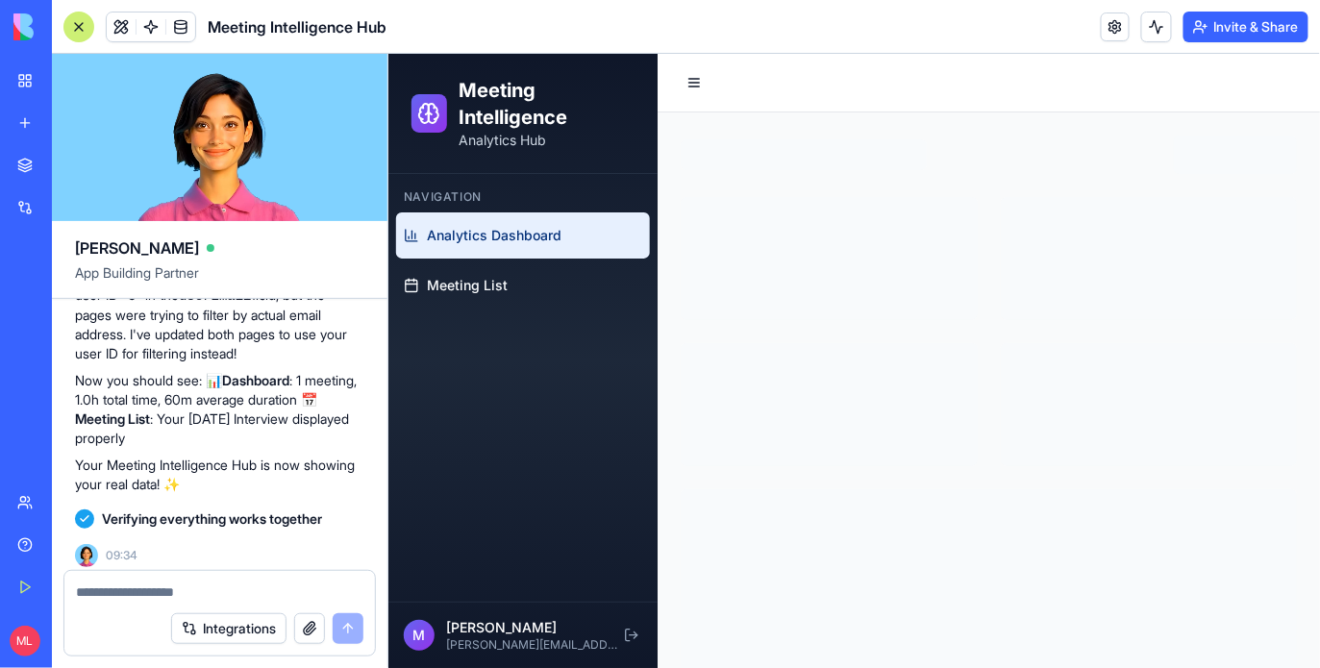
click at [90, 34] on div at bounding box center [78, 27] width 31 height 31
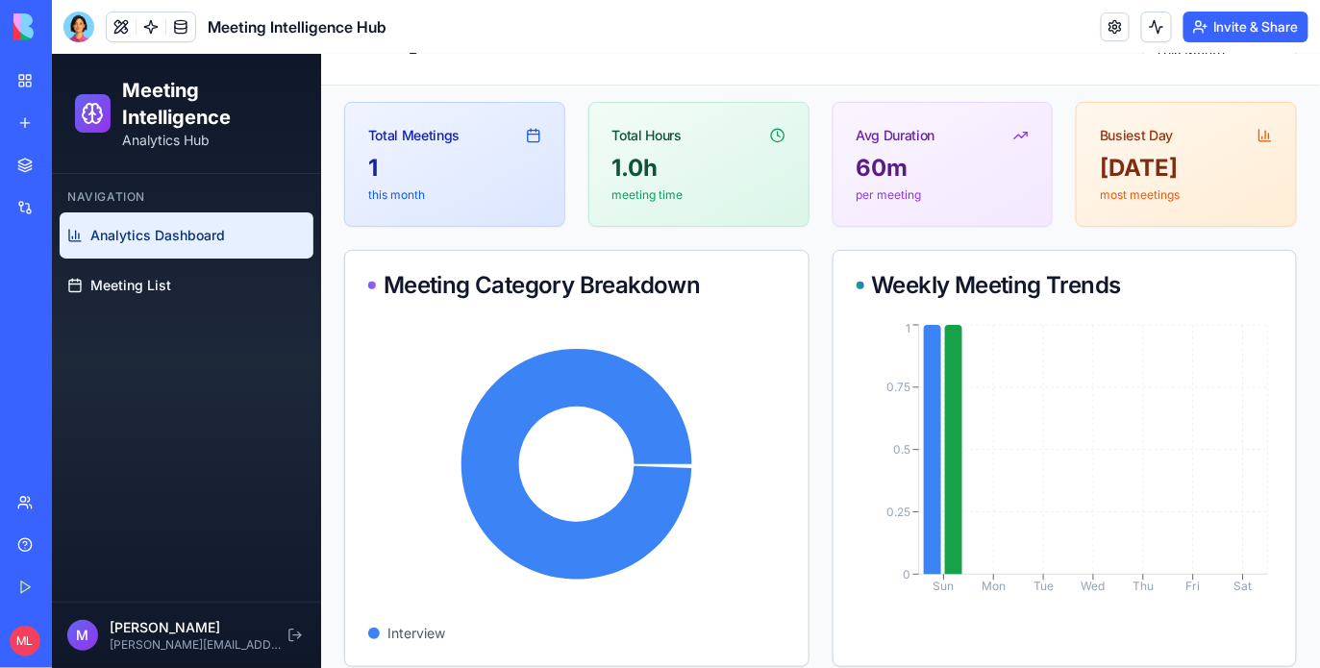
scroll to position [108, 0]
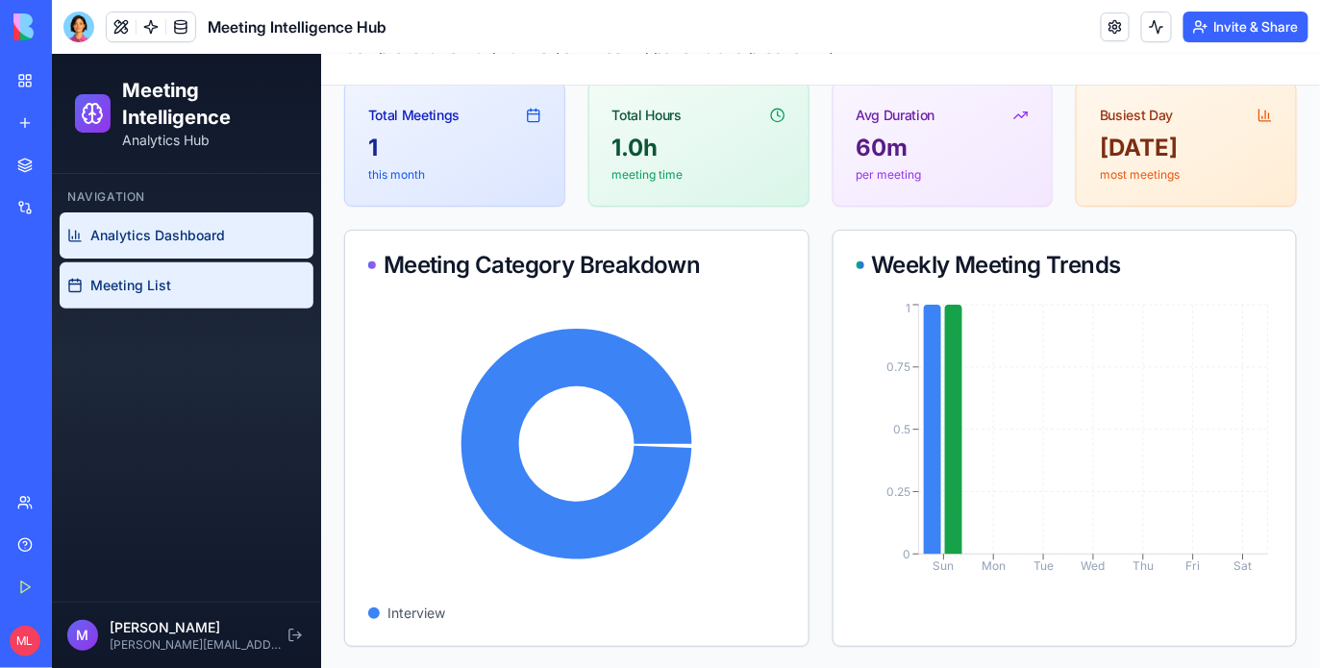
click at [242, 288] on link "Meeting List" at bounding box center [186, 285] width 254 height 46
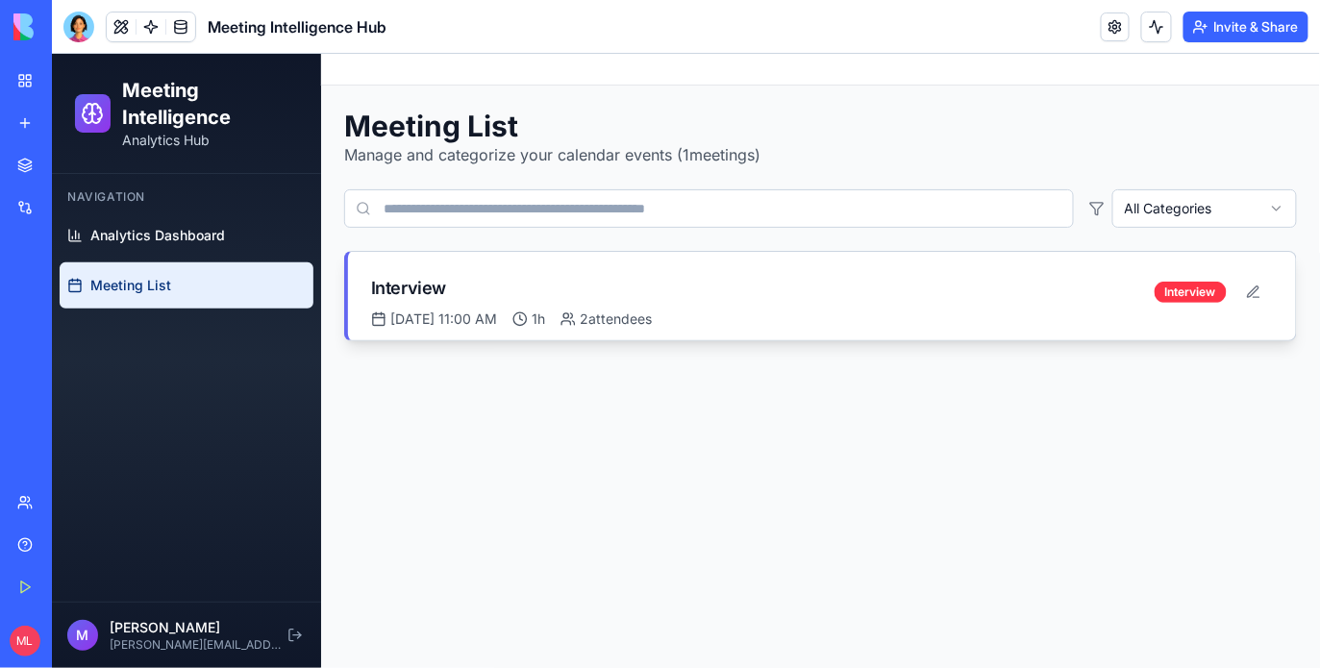
click at [584, 290] on div "Interview" at bounding box center [762, 287] width 784 height 27
click at [1260, 294] on button at bounding box center [1253, 291] width 38 height 35
click at [1107, 288] on html "Meeting Intelligence Analytics Hub Navigation Analytics Dashboard Meeting List …" at bounding box center [685, 360] width 1268 height 614
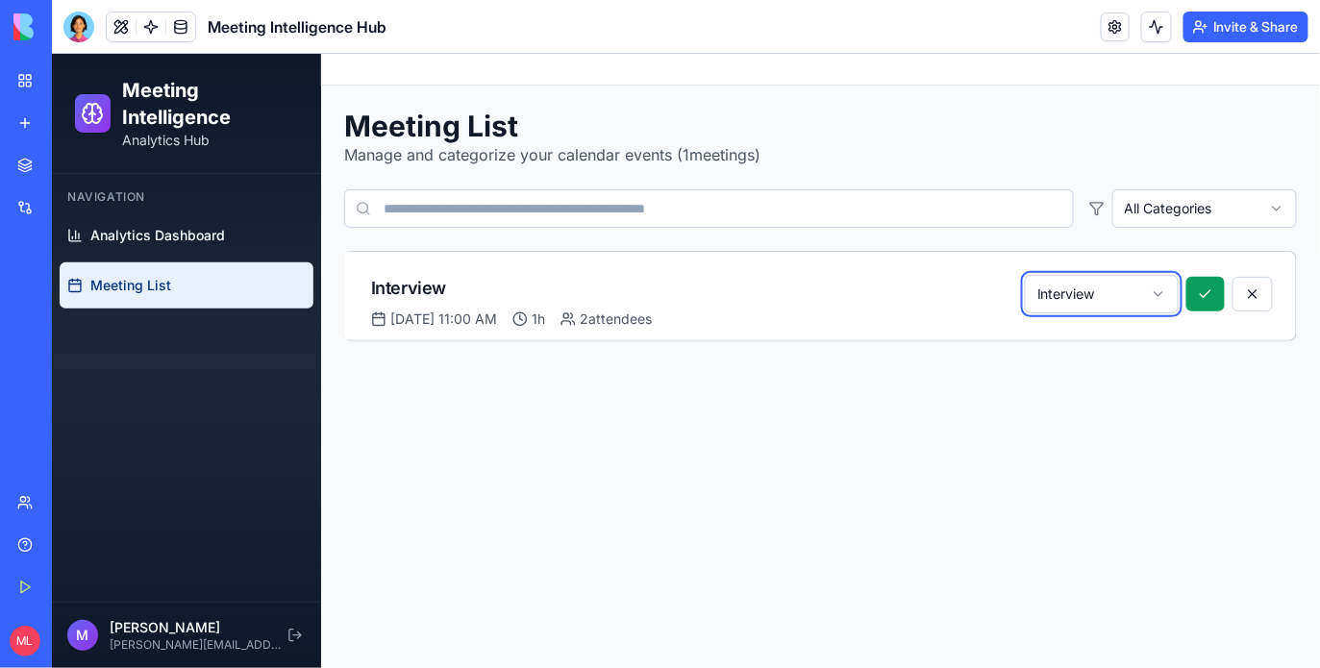
click at [863, 509] on html "Meeting Intelligence Analytics Hub Navigation Analytics Dashboard Meeting List …" at bounding box center [685, 360] width 1268 height 614
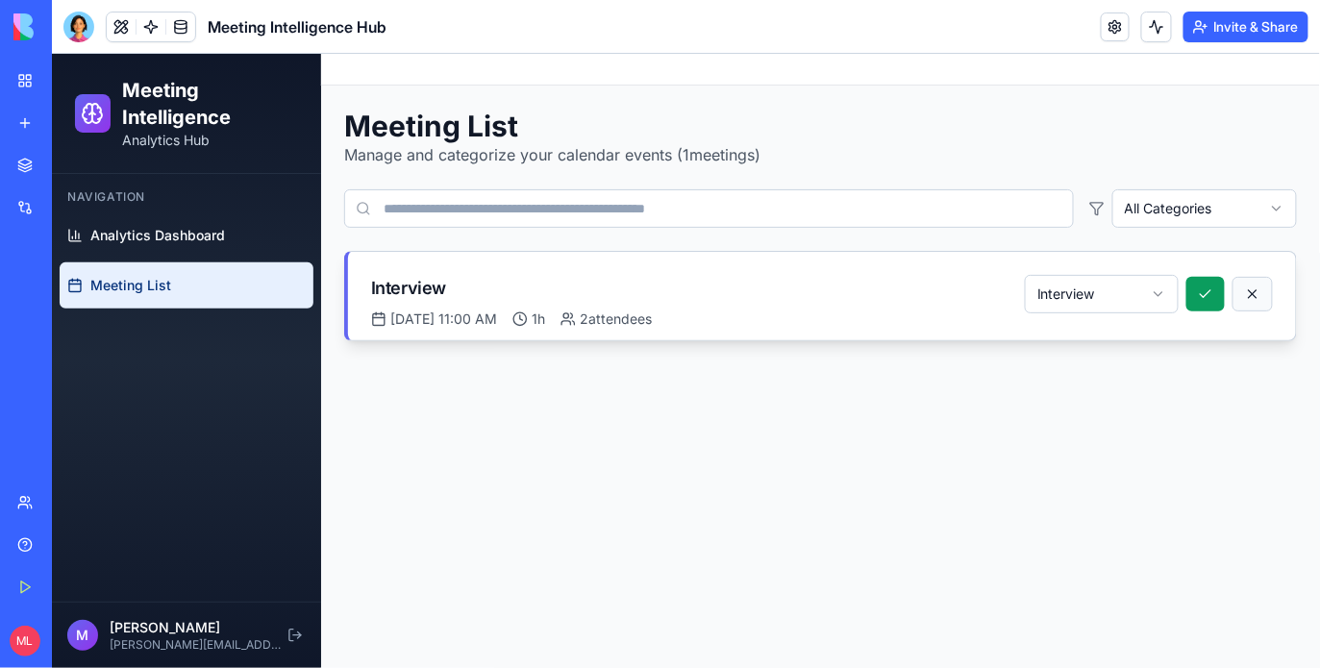
click at [1259, 288] on button at bounding box center [1252, 293] width 40 height 35
click at [673, 243] on div "Meeting List Manage and categorize your calendar events ( 1 meetings) All Categ…" at bounding box center [819, 224] width 953 height 233
click at [673, 282] on div "Interview" at bounding box center [762, 287] width 784 height 27
click at [651, 309] on div "2 attendees" at bounding box center [605, 318] width 91 height 19
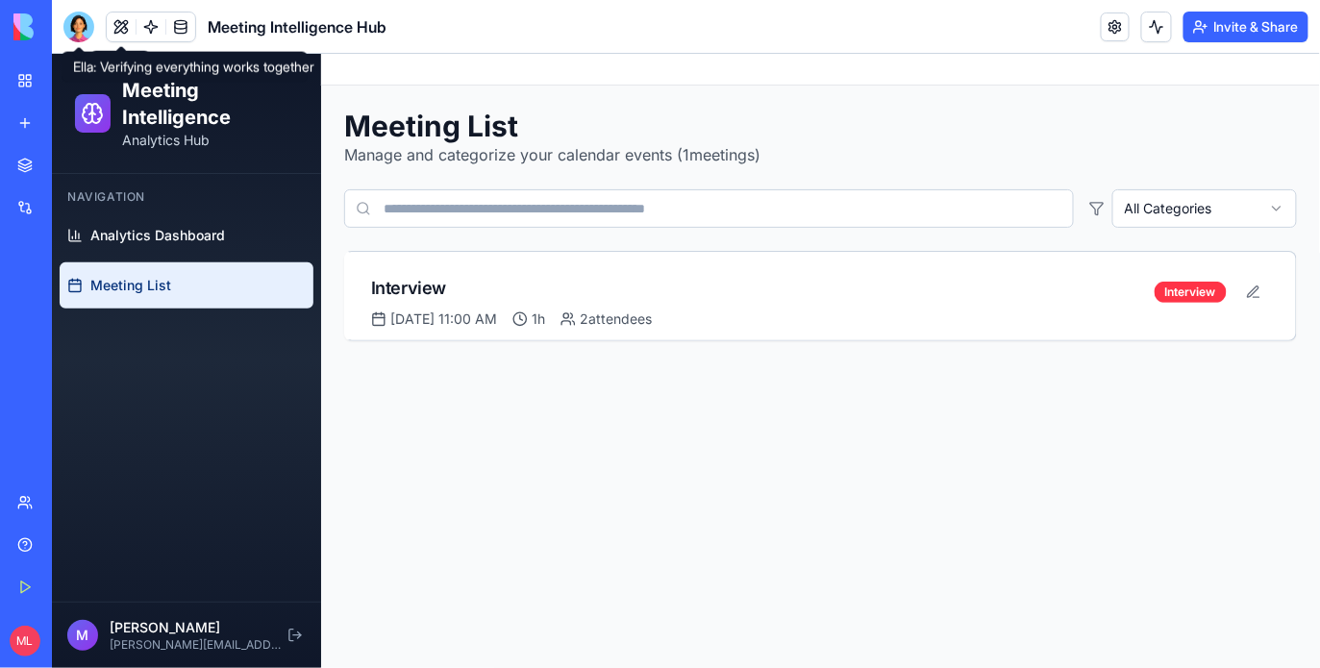
click at [84, 26] on div at bounding box center [78, 27] width 31 height 31
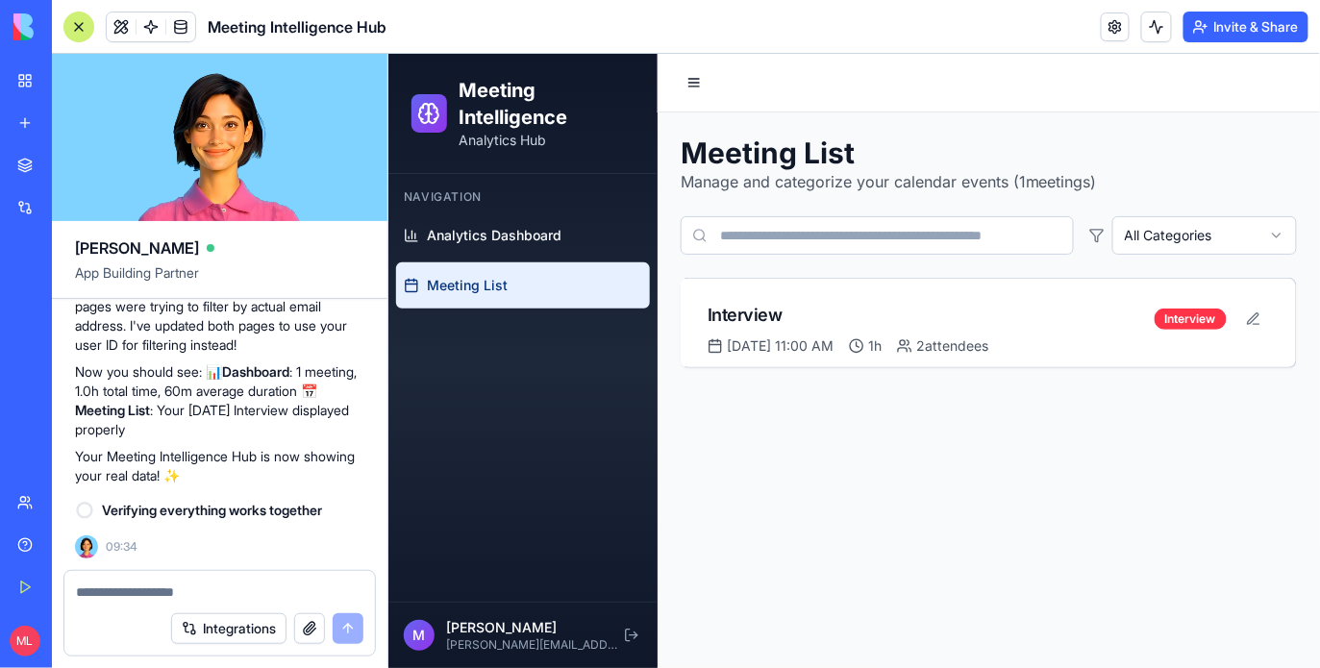
click at [147, 590] on textarea at bounding box center [220, 592] width 288 height 19
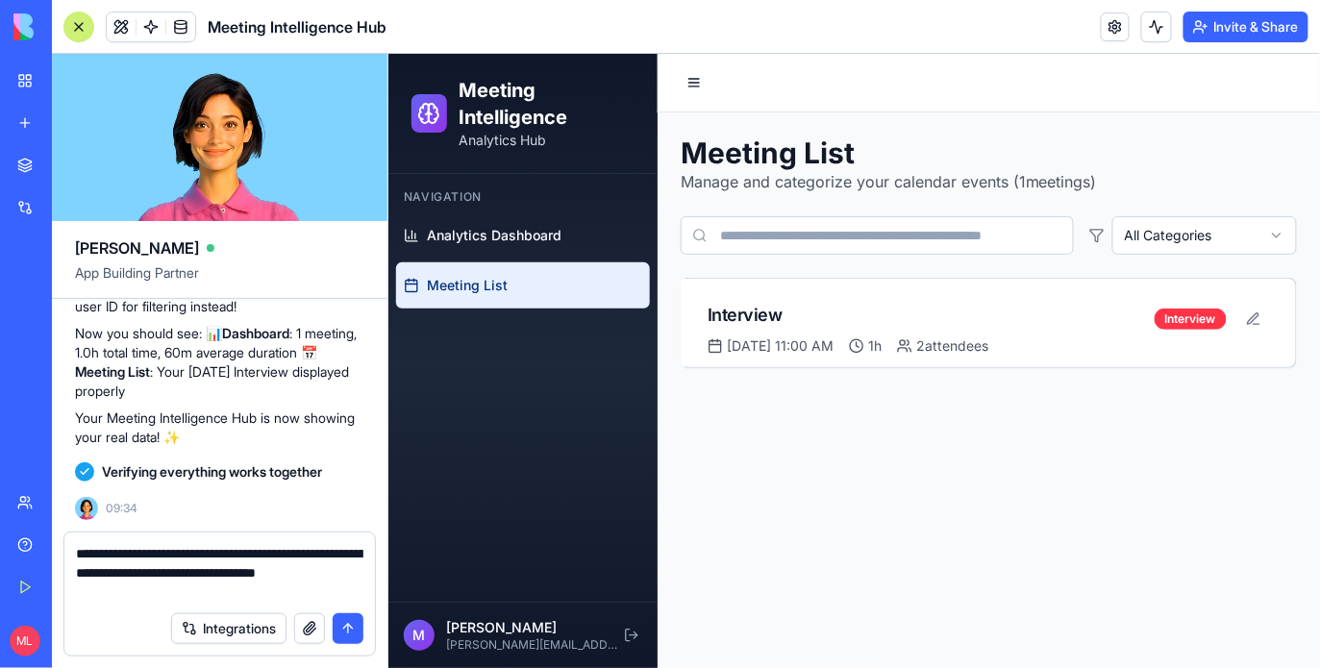
click at [131, 588] on textarea "**********" at bounding box center [220, 573] width 288 height 58
click at [112, 570] on textarea "**********" at bounding box center [220, 573] width 288 height 58
click at [223, 586] on textarea "**********" at bounding box center [220, 573] width 288 height 58
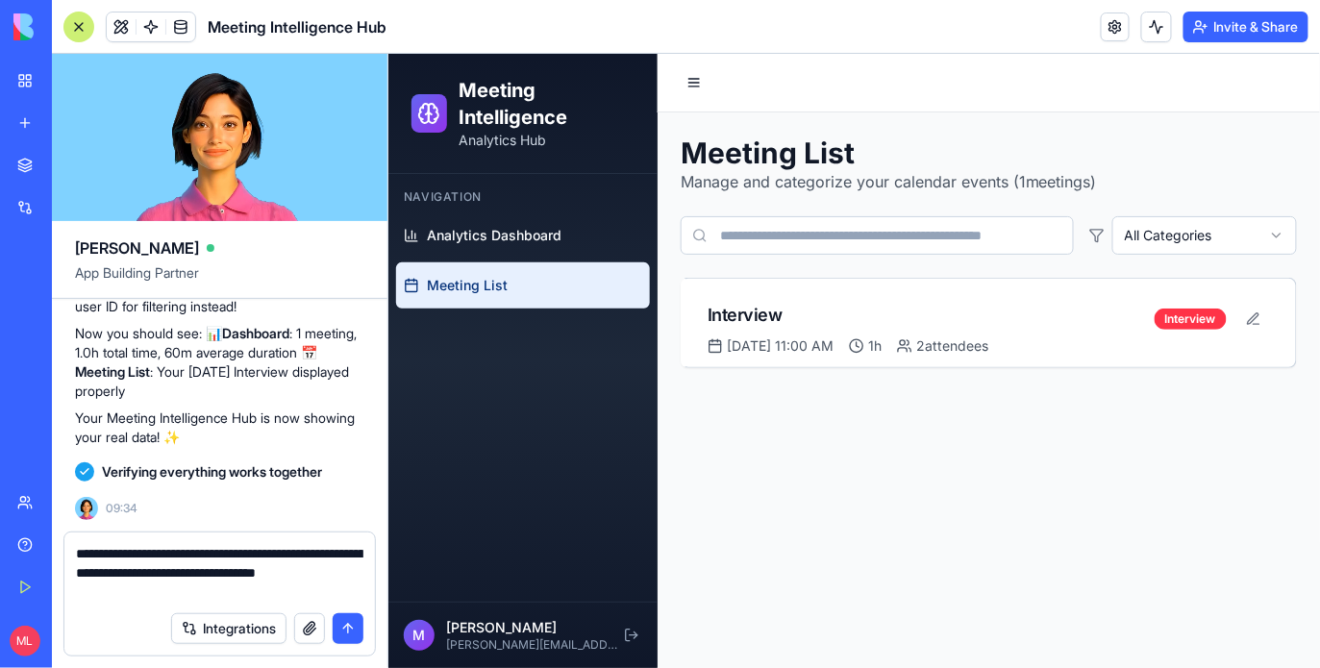
click at [247, 561] on textarea "**********" at bounding box center [220, 573] width 288 height 58
click at [263, 561] on textarea "**********" at bounding box center [220, 573] width 288 height 58
click at [253, 558] on textarea "**********" at bounding box center [220, 573] width 288 height 58
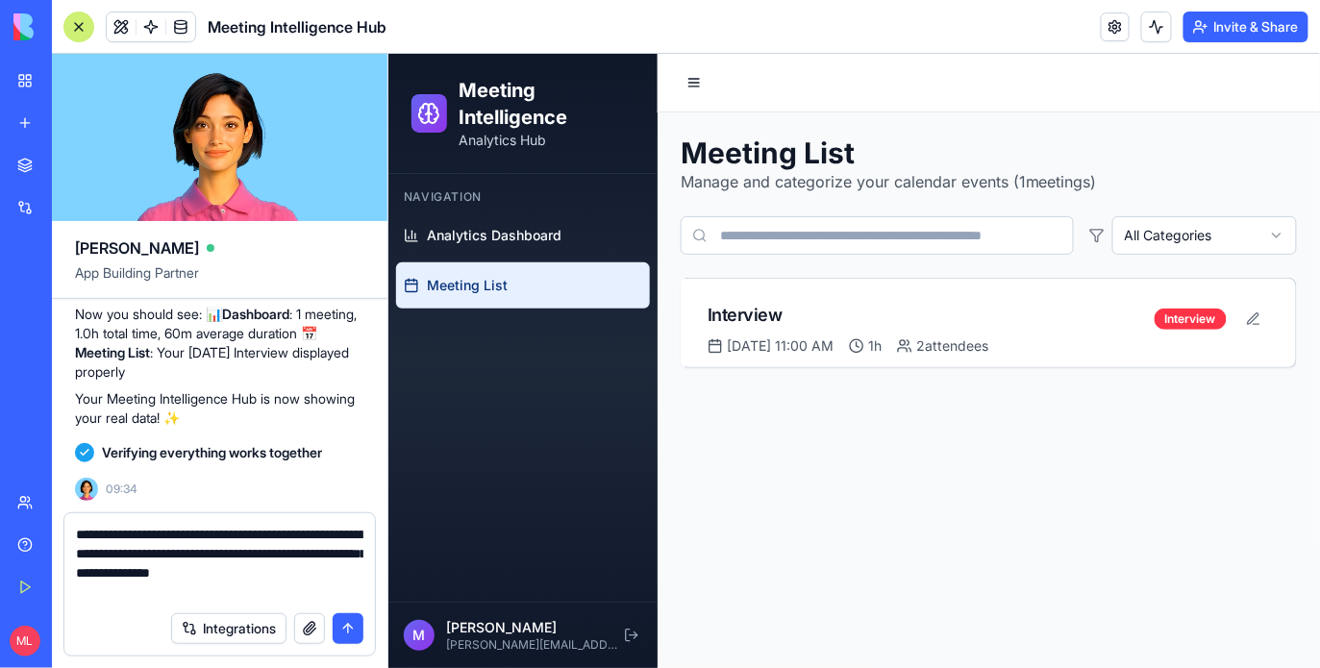
click at [237, 594] on textarea "**********" at bounding box center [220, 563] width 288 height 77
click at [350, 529] on textarea "**********" at bounding box center [220, 563] width 288 height 77
type textarea "**********"
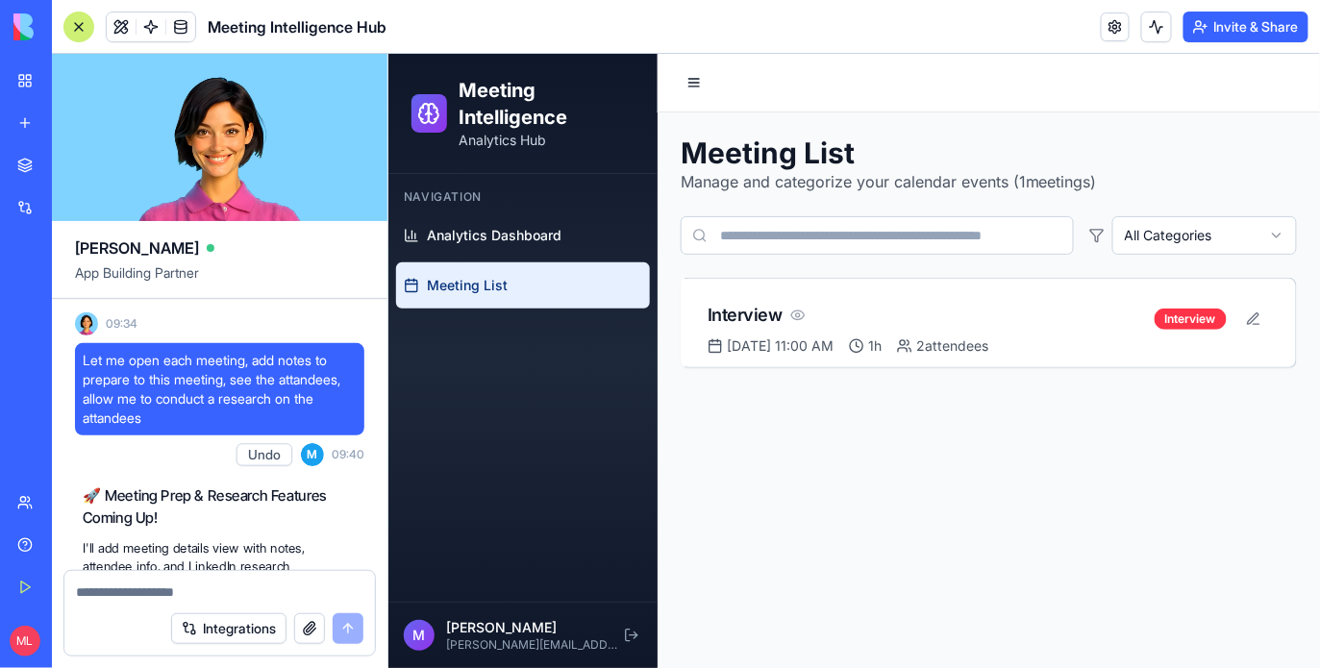
scroll to position [6688, 0]
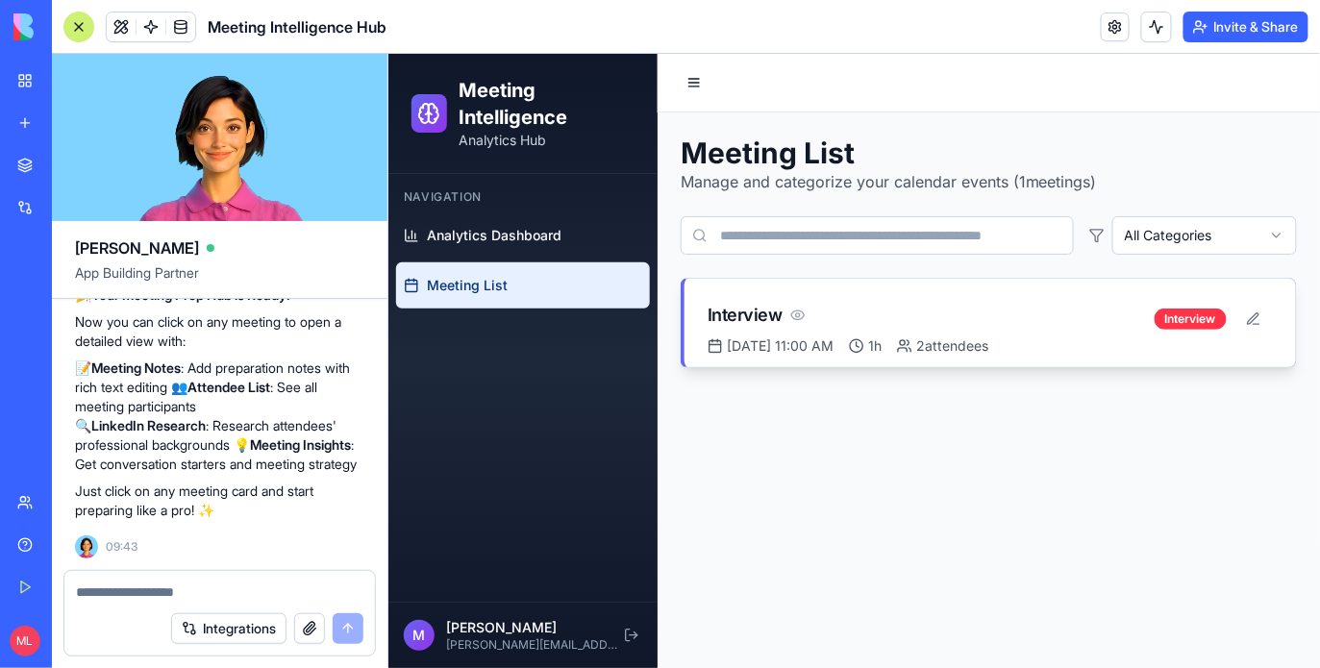
click at [799, 321] on icon at bounding box center [796, 314] width 15 height 15
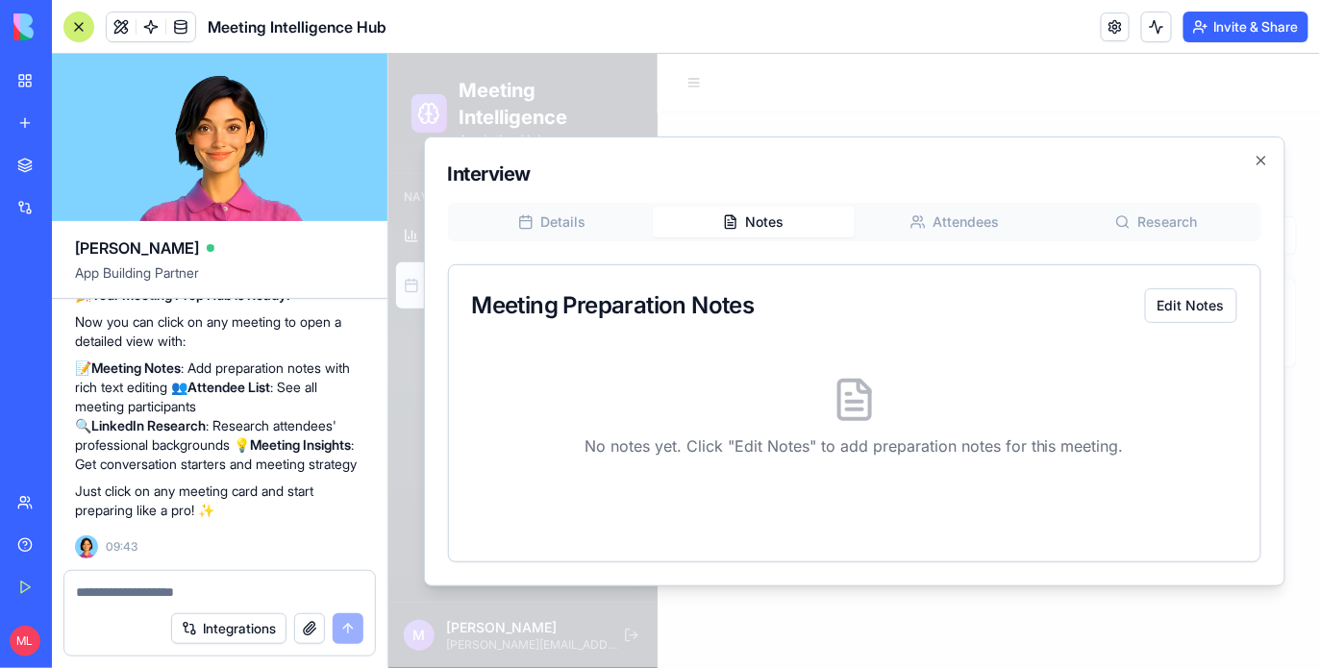
click at [745, 246] on div "Details Notes Attendees Research Meeting Preparation Notes Edit Notes No notes …" at bounding box center [854, 382] width 814 height 360
click at [964, 233] on div "Details Notes Attendees Research" at bounding box center [854, 221] width 814 height 38
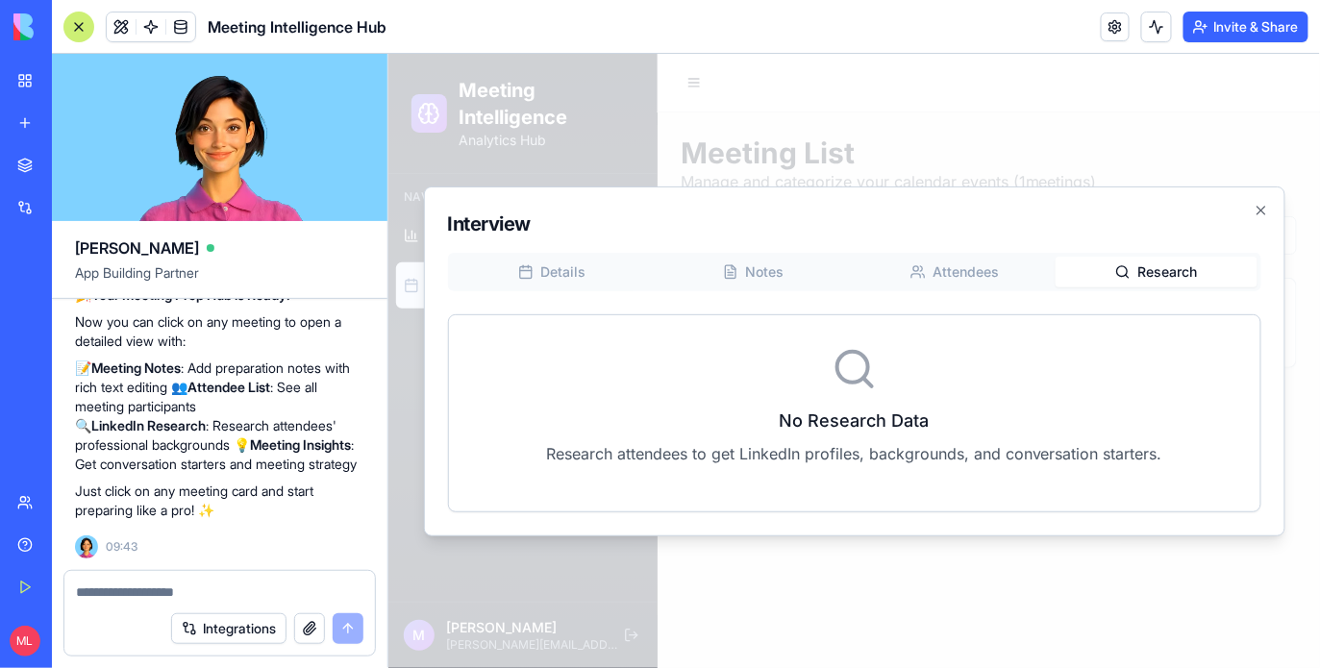
click at [1155, 257] on button "Research" at bounding box center [1156, 271] width 202 height 31
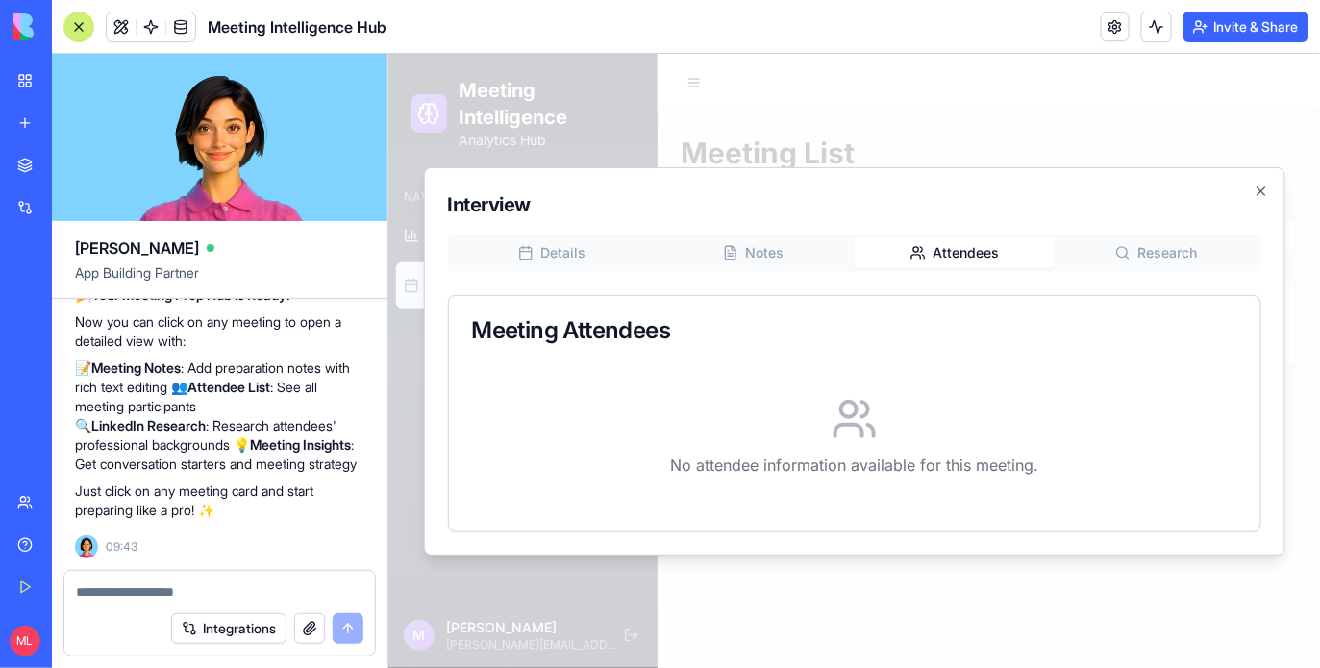
click at [977, 278] on div "Details Notes Attendees Research Meeting Attendees No attendee information avai…" at bounding box center [854, 382] width 814 height 298
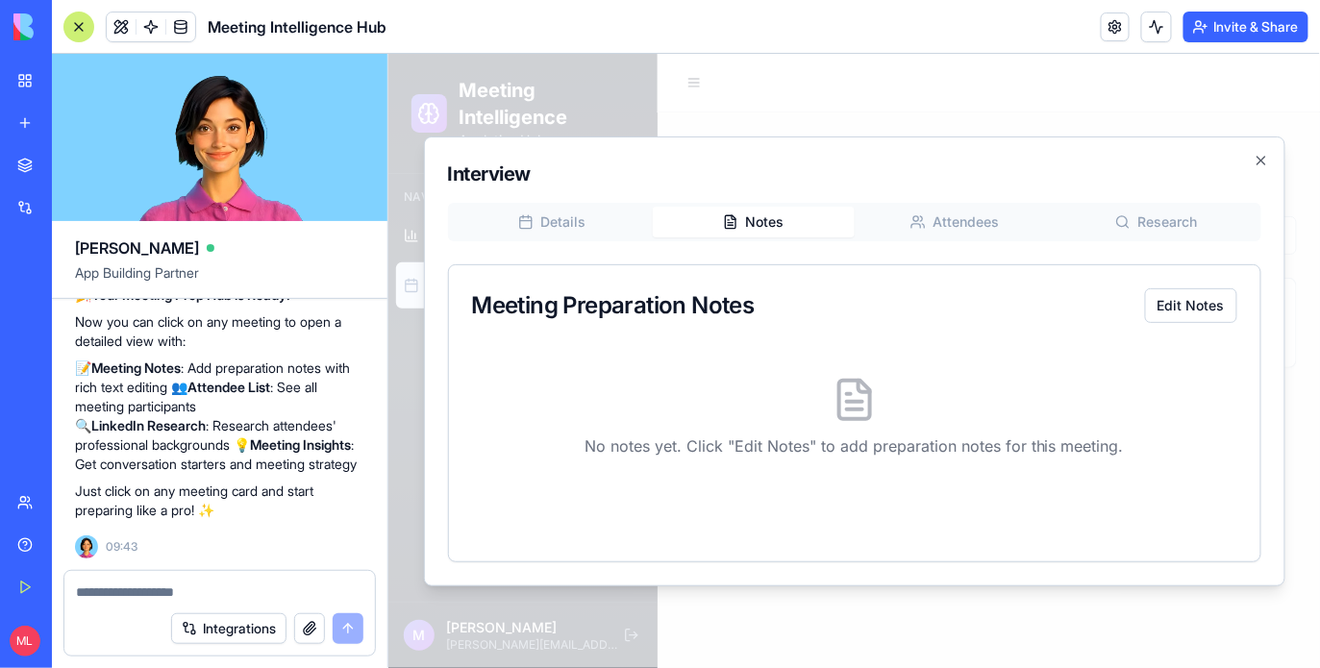
click at [778, 263] on div "Details Notes Attendees Research Meeting Preparation Notes Edit Notes No notes …" at bounding box center [854, 382] width 814 height 360
click at [1194, 307] on button "Edit Notes" at bounding box center [1190, 305] width 92 height 35
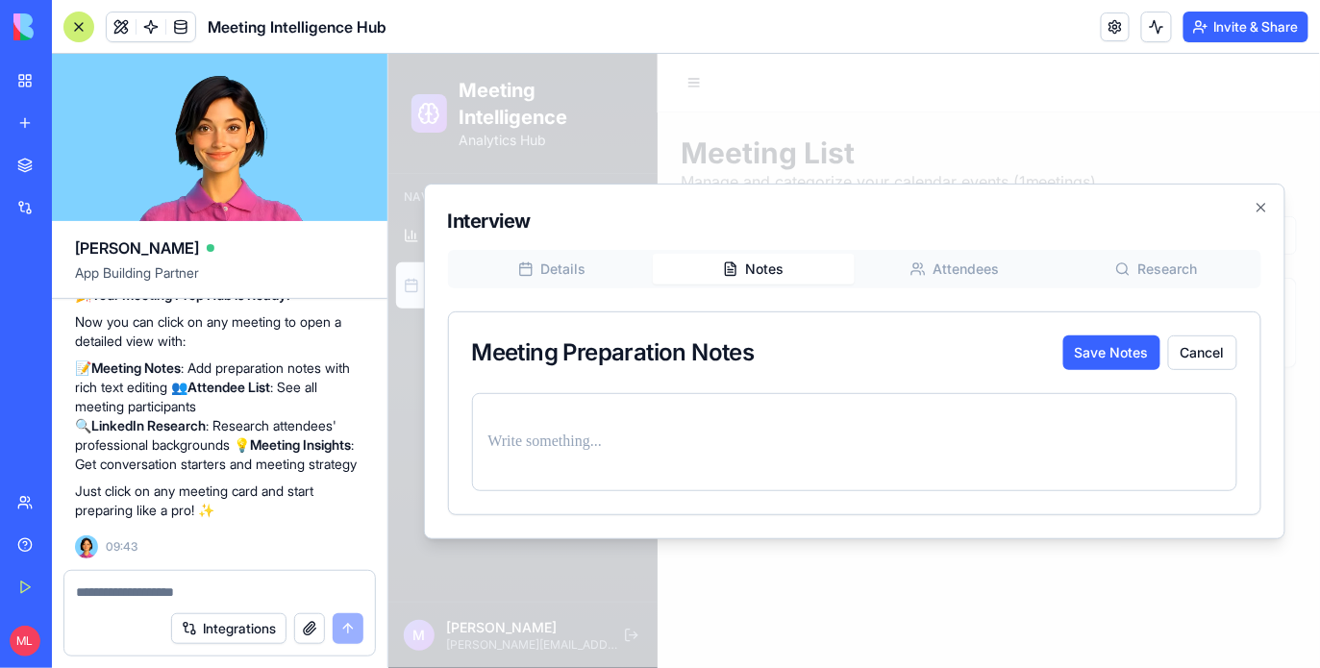
click at [864, 423] on div at bounding box center [853, 441] width 765 height 98
click at [851, 440] on p at bounding box center [854, 441] width 733 height 27
click at [1139, 364] on button "Save Notes" at bounding box center [1111, 352] width 97 height 35
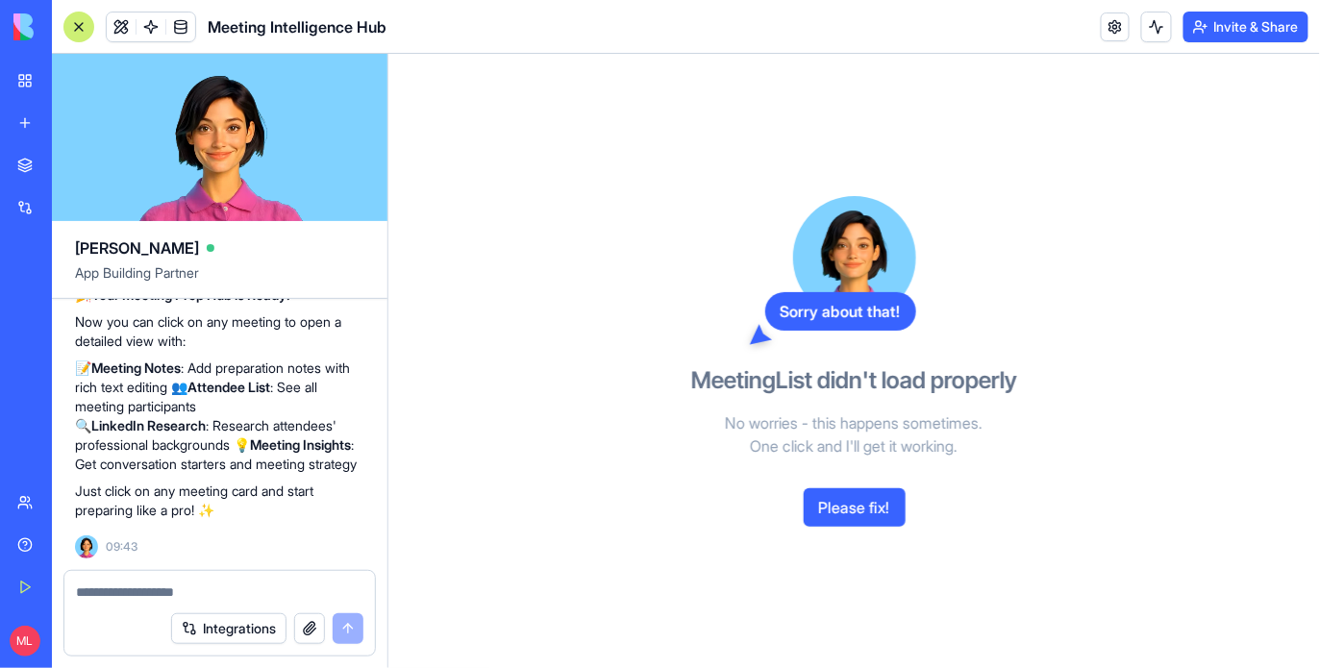
click at [872, 488] on button "Please fix!" at bounding box center [855, 507] width 102 height 38
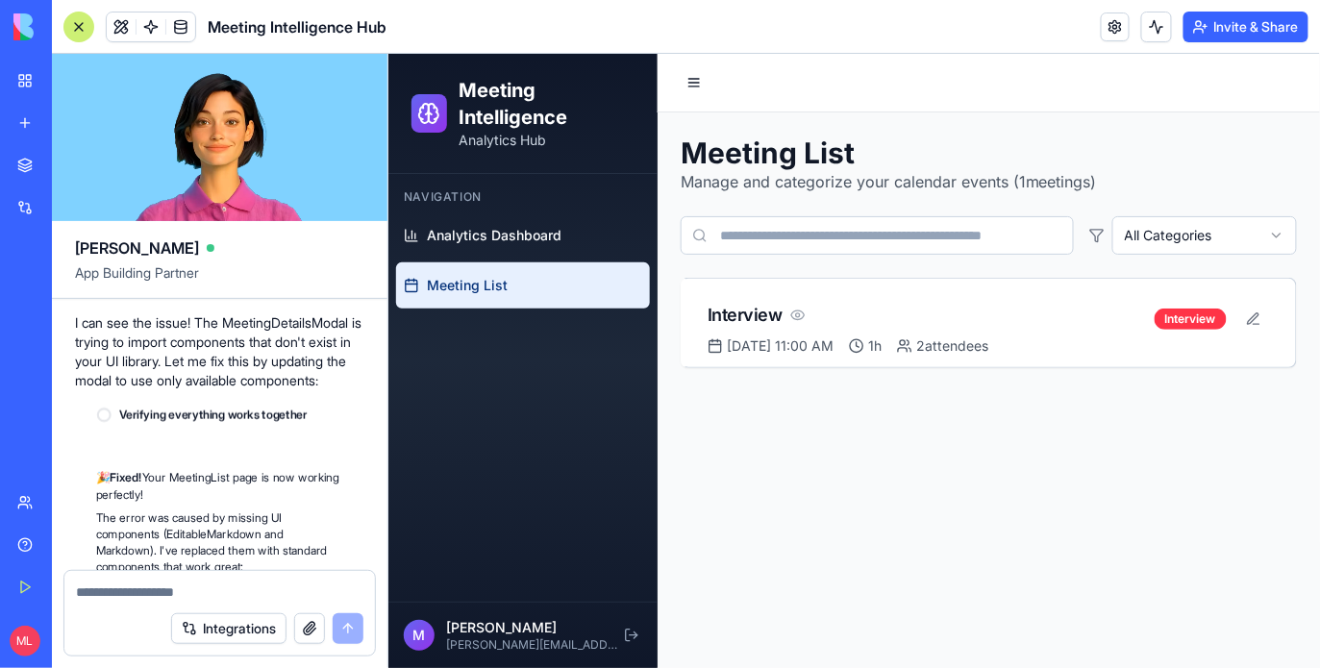
scroll to position [7477, 0]
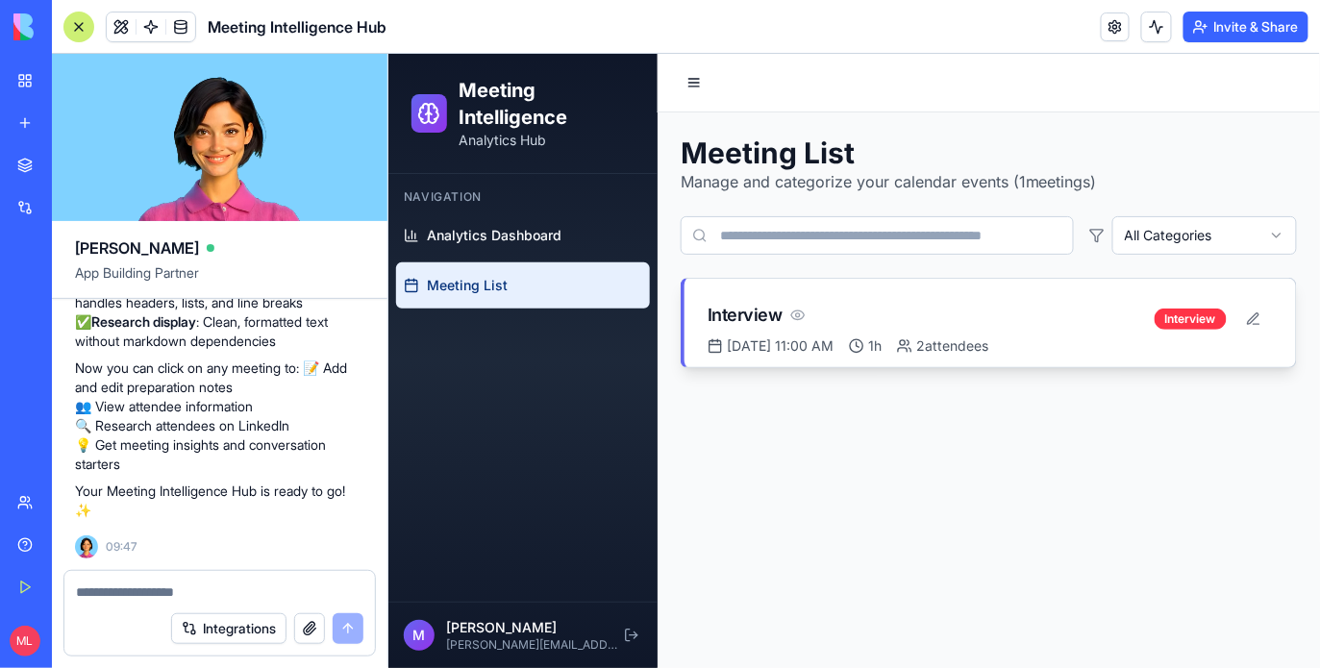
click at [876, 321] on div "Interview" at bounding box center [930, 314] width 447 height 27
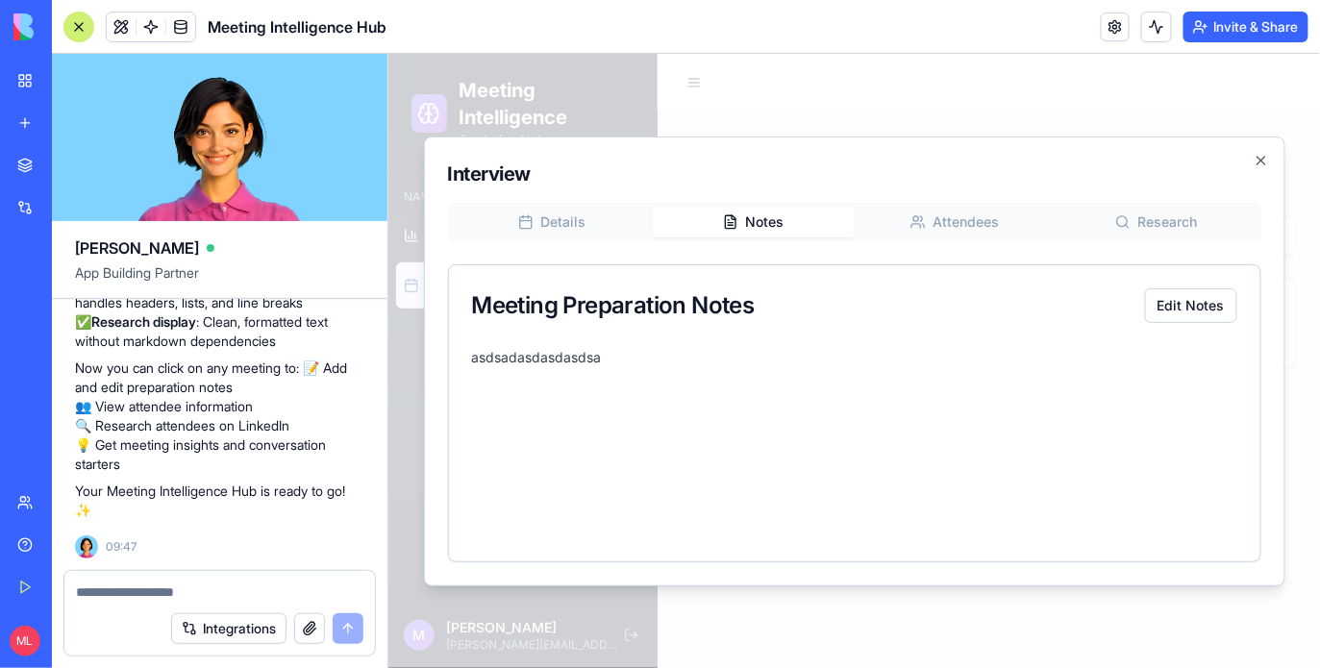
click at [779, 225] on button "Notes" at bounding box center [753, 221] width 202 height 31
click at [944, 227] on div "Interview Details Notes Attendees Research Meeting Preparation Notes Edit Notes…" at bounding box center [854, 361] width 862 height 450
click at [753, 254] on div "Details Notes Attendees Research Meeting Preparation Notes Edit Notes asdsadasd…" at bounding box center [854, 382] width 814 height 360
click at [954, 225] on div "Interview Details Notes Attendees Research Meeting Preparation Notes Edit Notes…" at bounding box center [854, 361] width 862 height 450
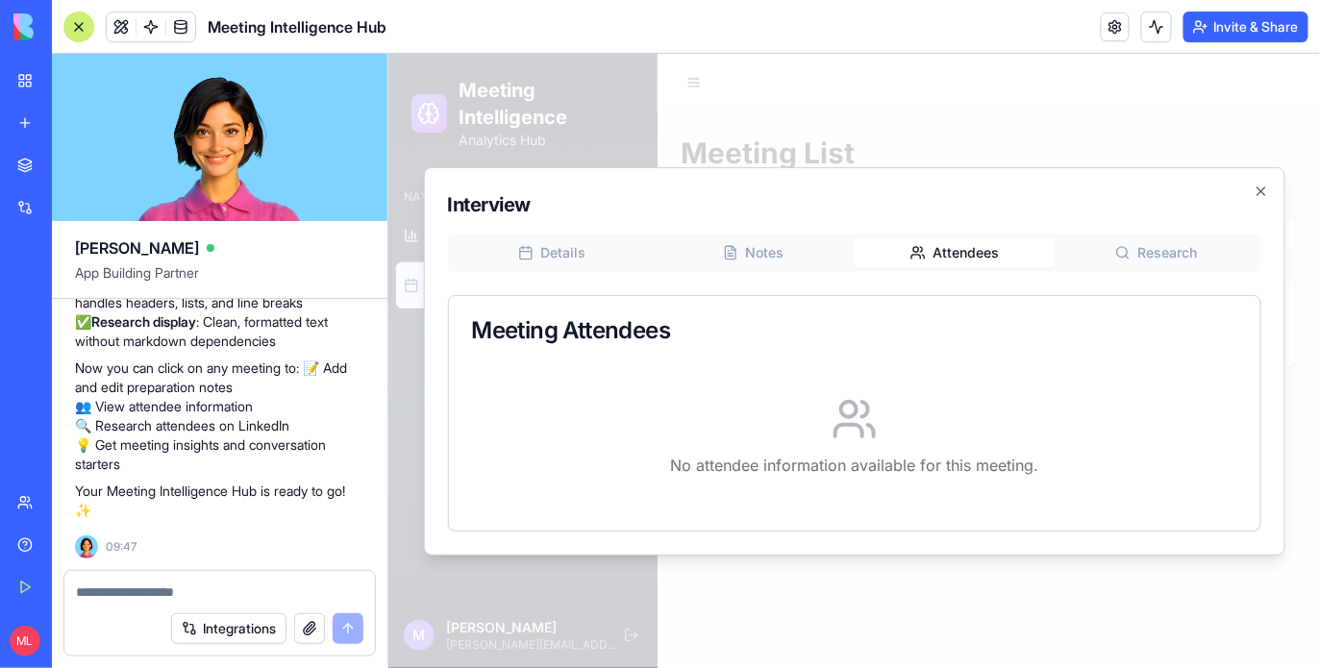
click at [1129, 251] on div "Interview Details Notes Attendees Research Meeting Attendees No attendee inform…" at bounding box center [854, 360] width 862 height 388
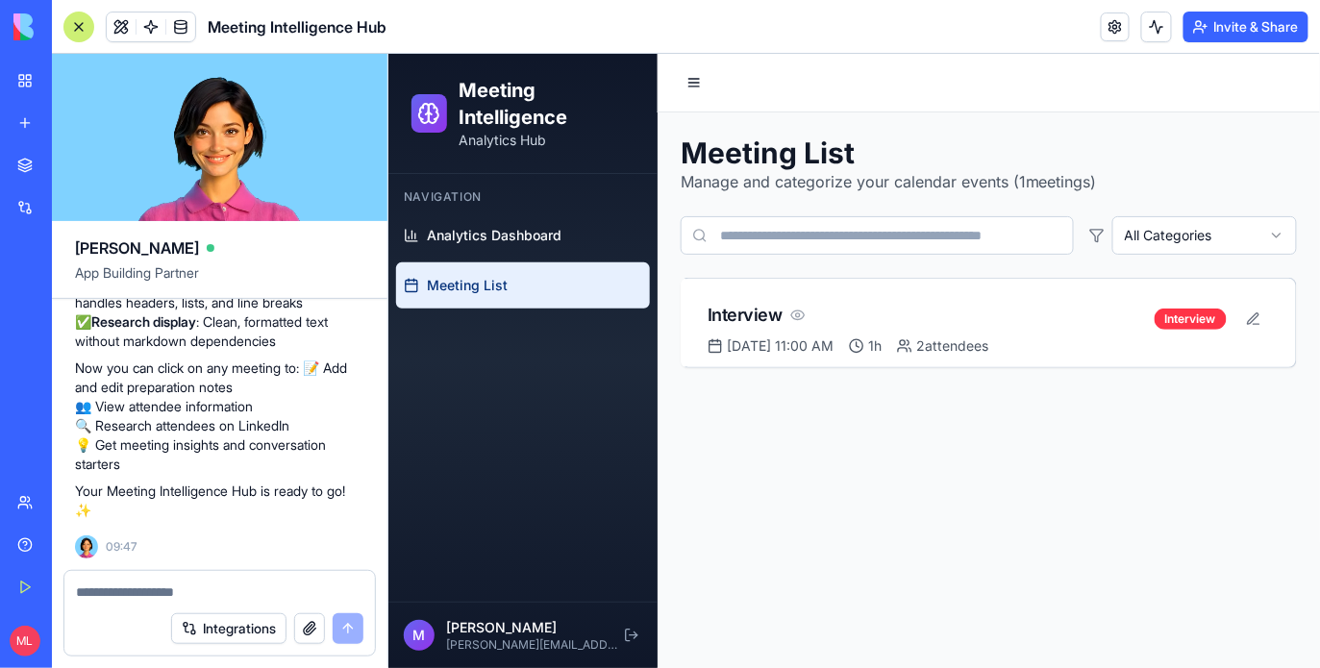
click at [117, 600] on textarea at bounding box center [220, 592] width 288 height 19
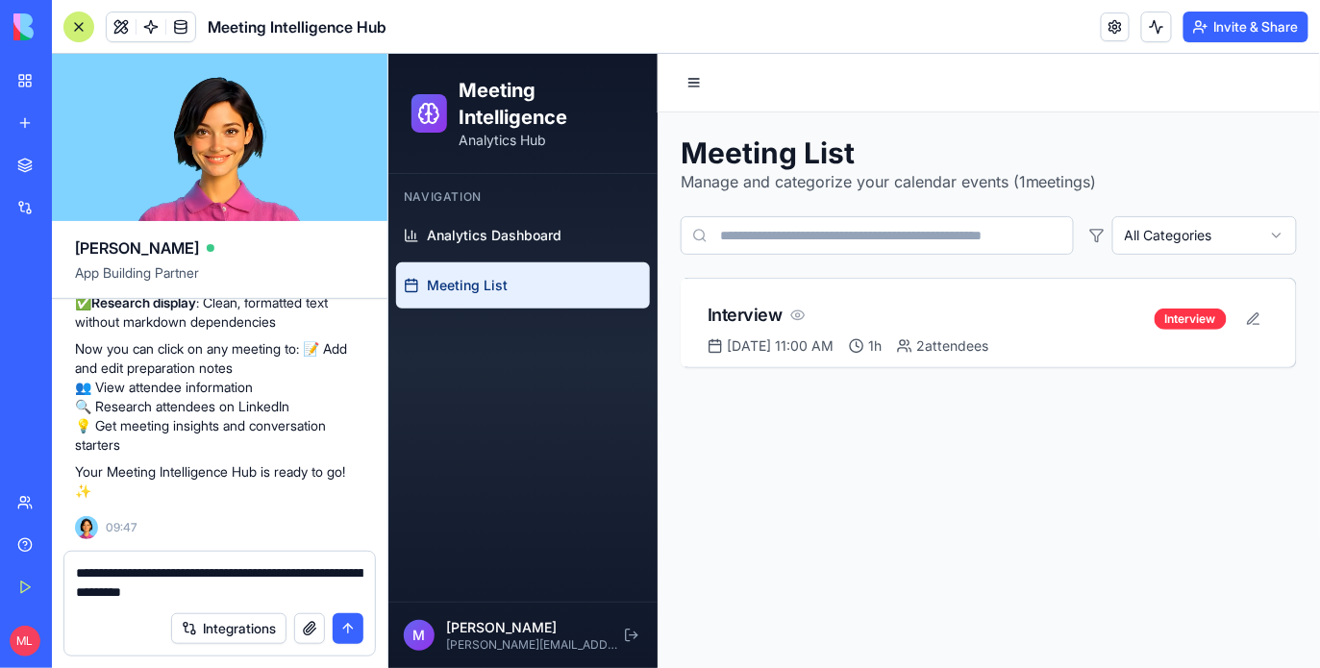
type textarea "**********"
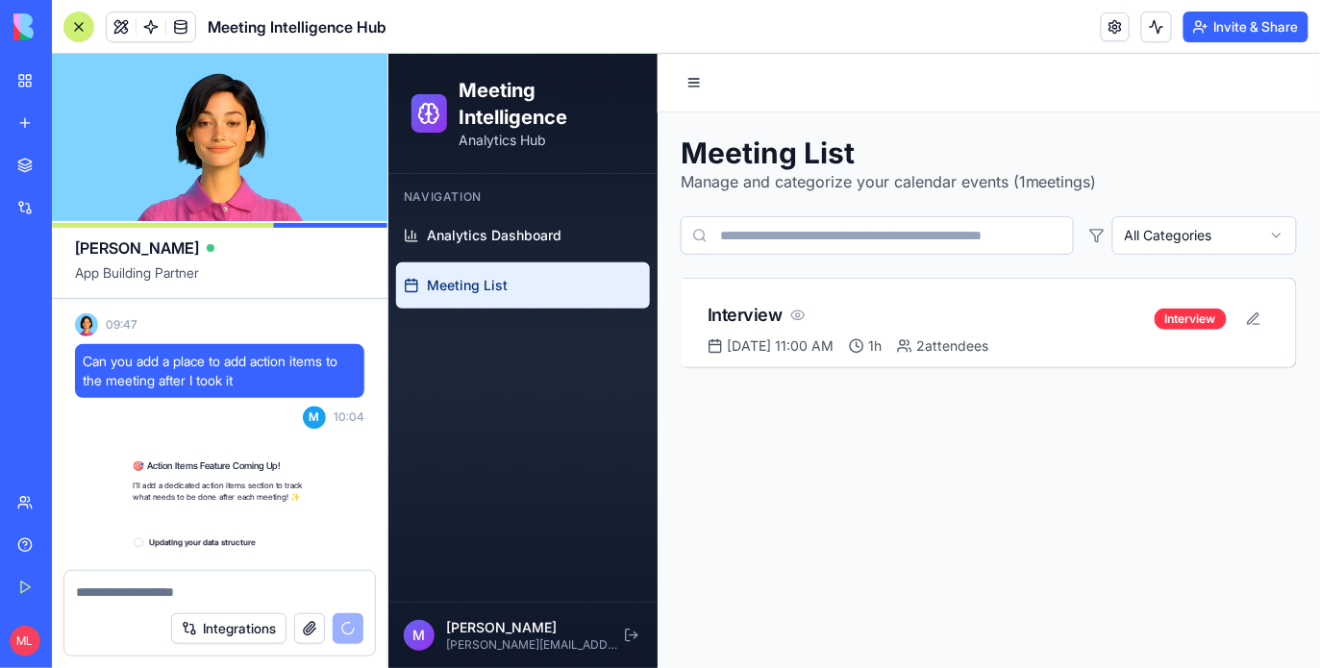
scroll to position [7819, 0]
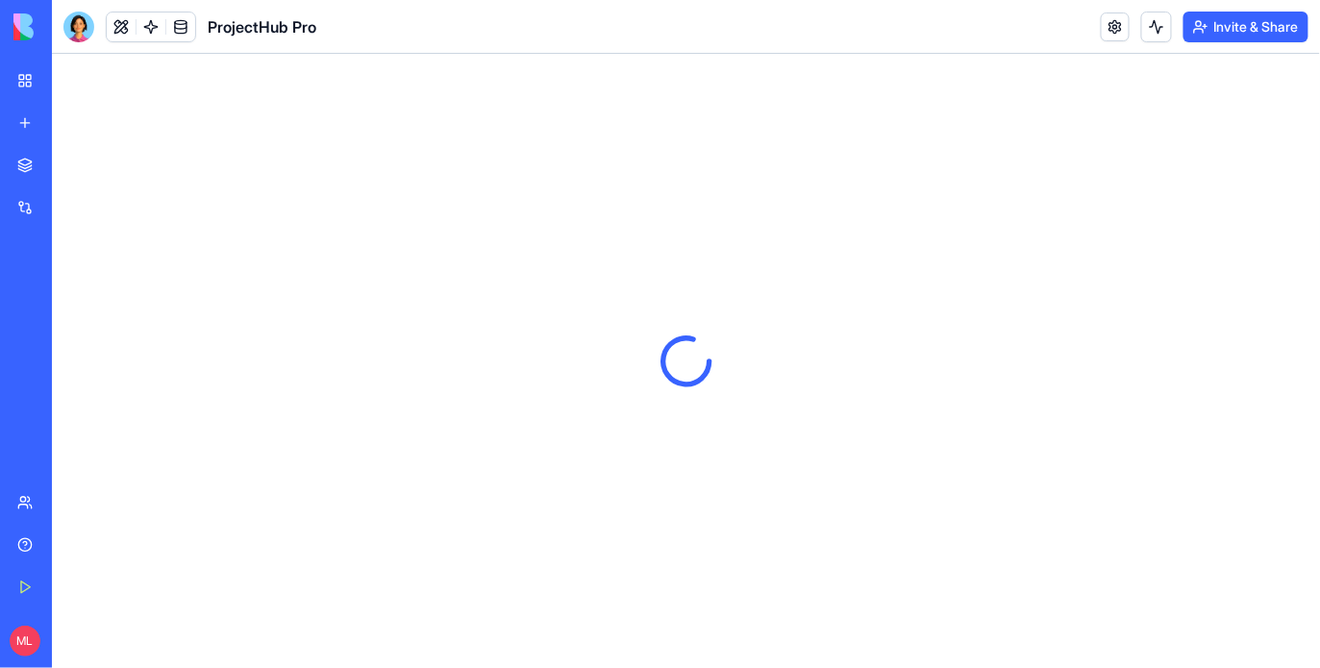
click at [124, 33] on button at bounding box center [121, 27] width 29 height 29
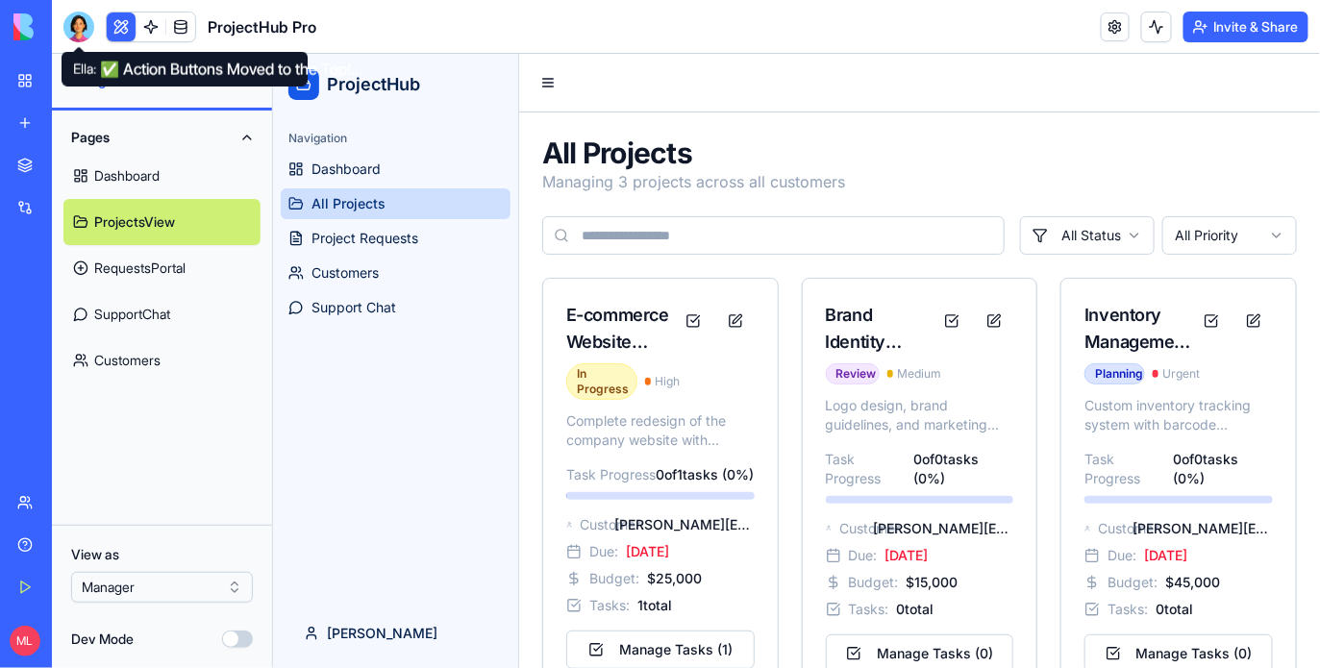
click at [68, 24] on div at bounding box center [78, 27] width 31 height 31
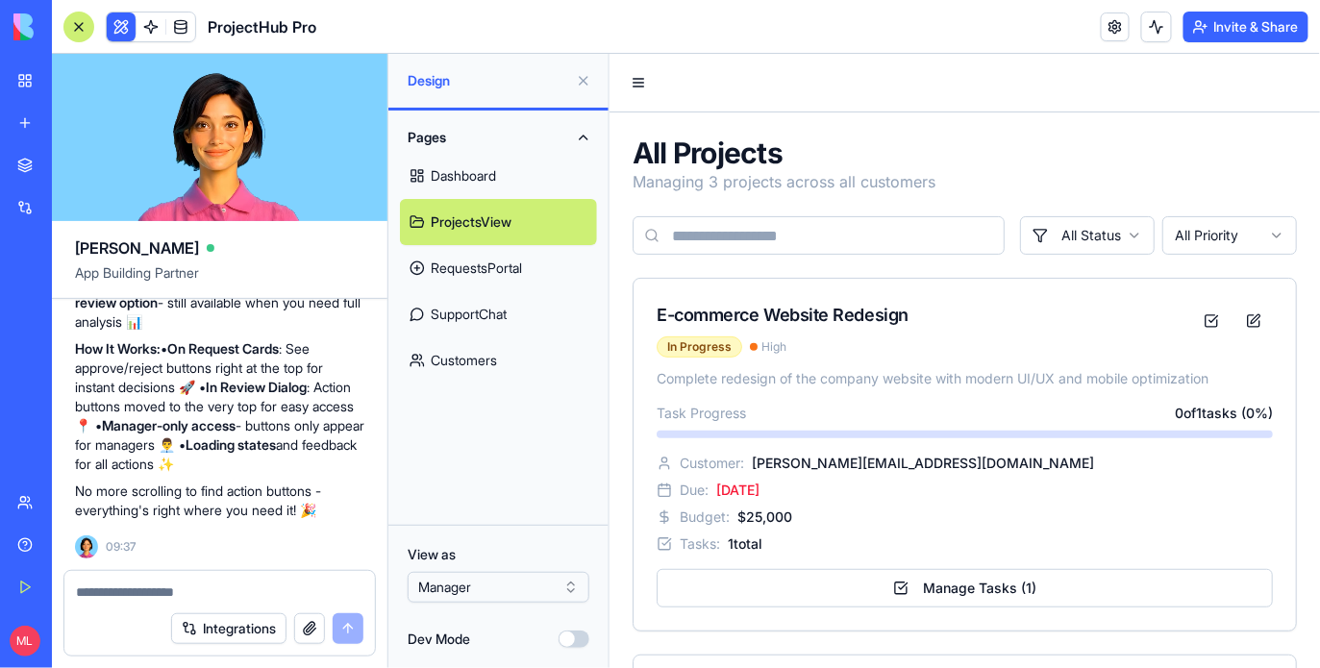
click at [190, 592] on textarea at bounding box center [220, 592] width 288 height 19
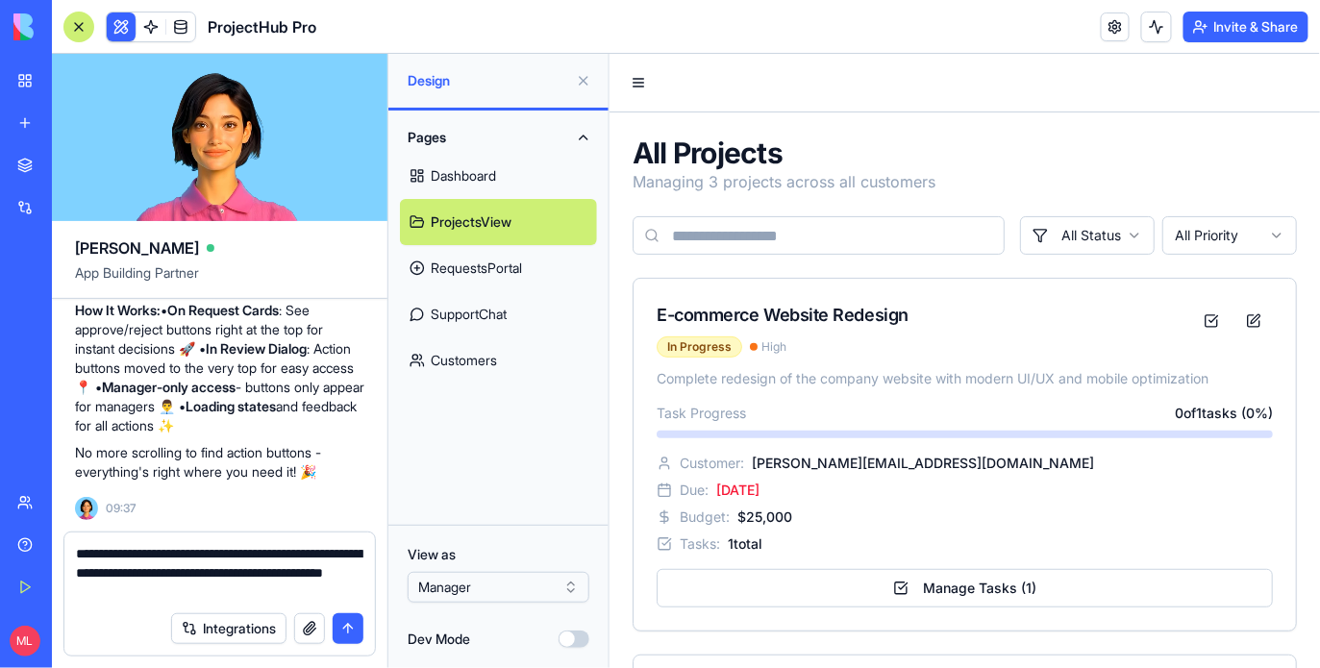
click at [119, 596] on textarea "**********" at bounding box center [220, 573] width 288 height 58
click at [361, 592] on textarea "**********" at bounding box center [220, 573] width 288 height 58
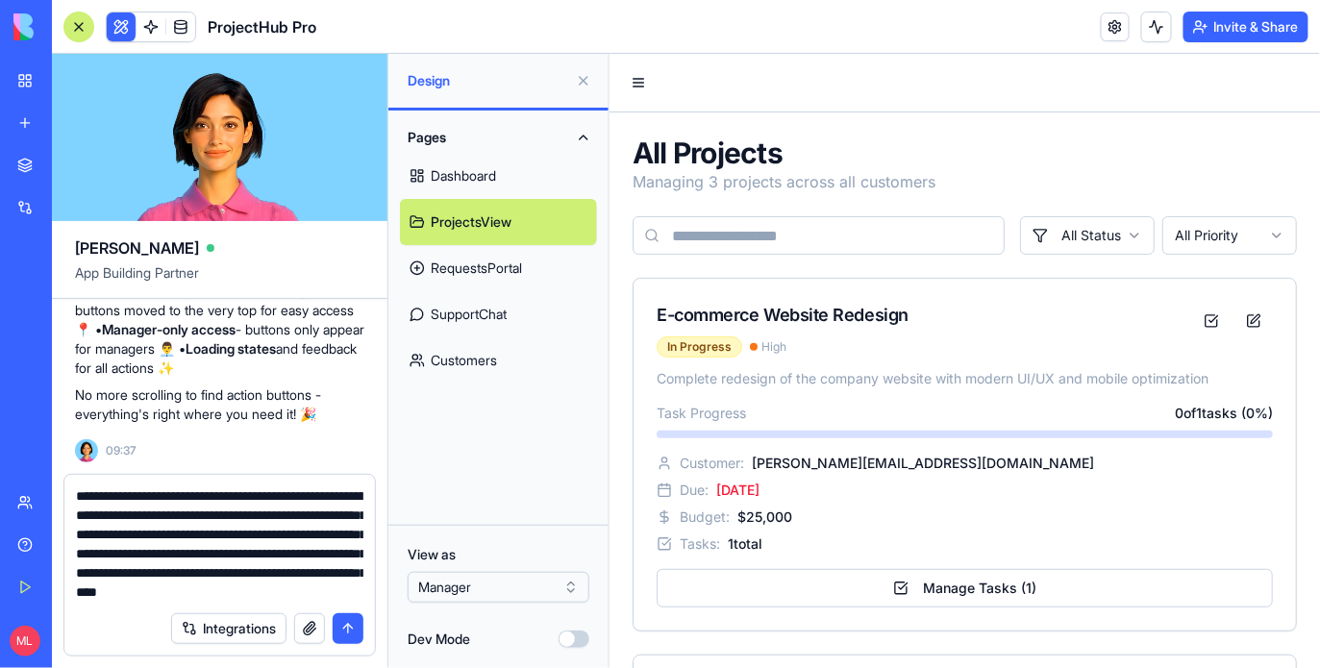
scroll to position [37, 0]
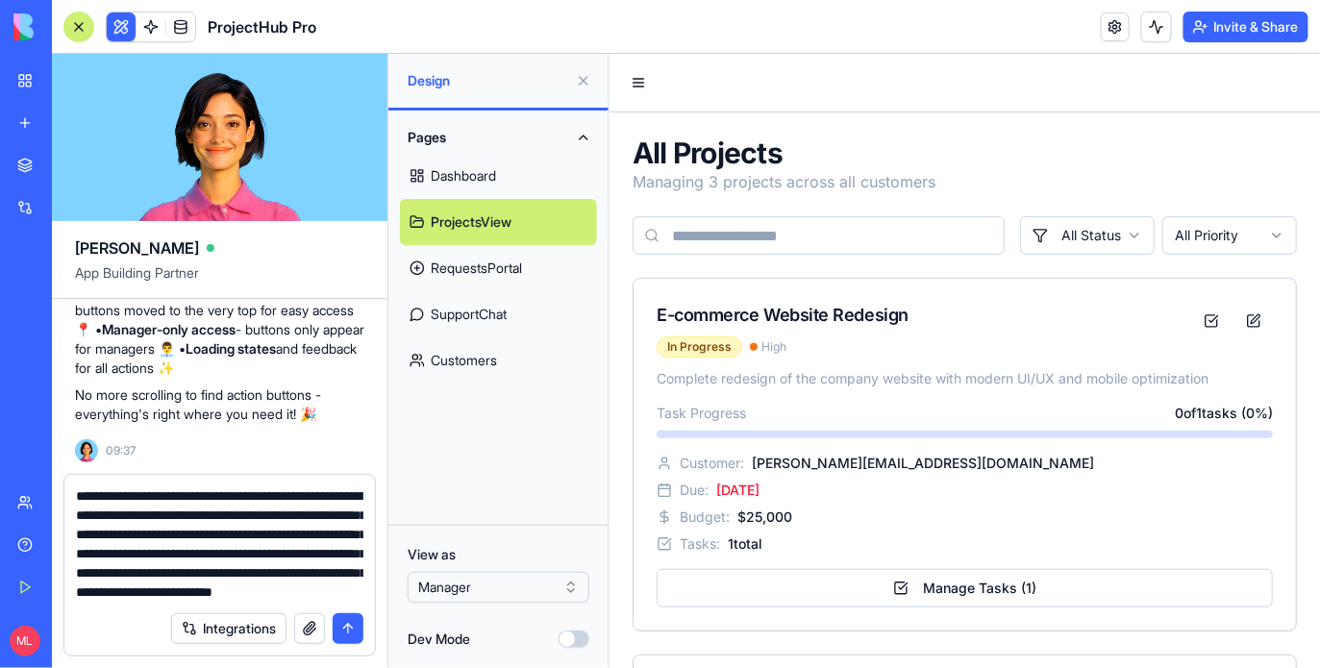
click at [112, 539] on textarea "**********" at bounding box center [220, 544] width 288 height 115
click at [337, 597] on textarea "**********" at bounding box center [220, 544] width 288 height 115
click at [306, 589] on textarea "**********" at bounding box center [220, 544] width 288 height 115
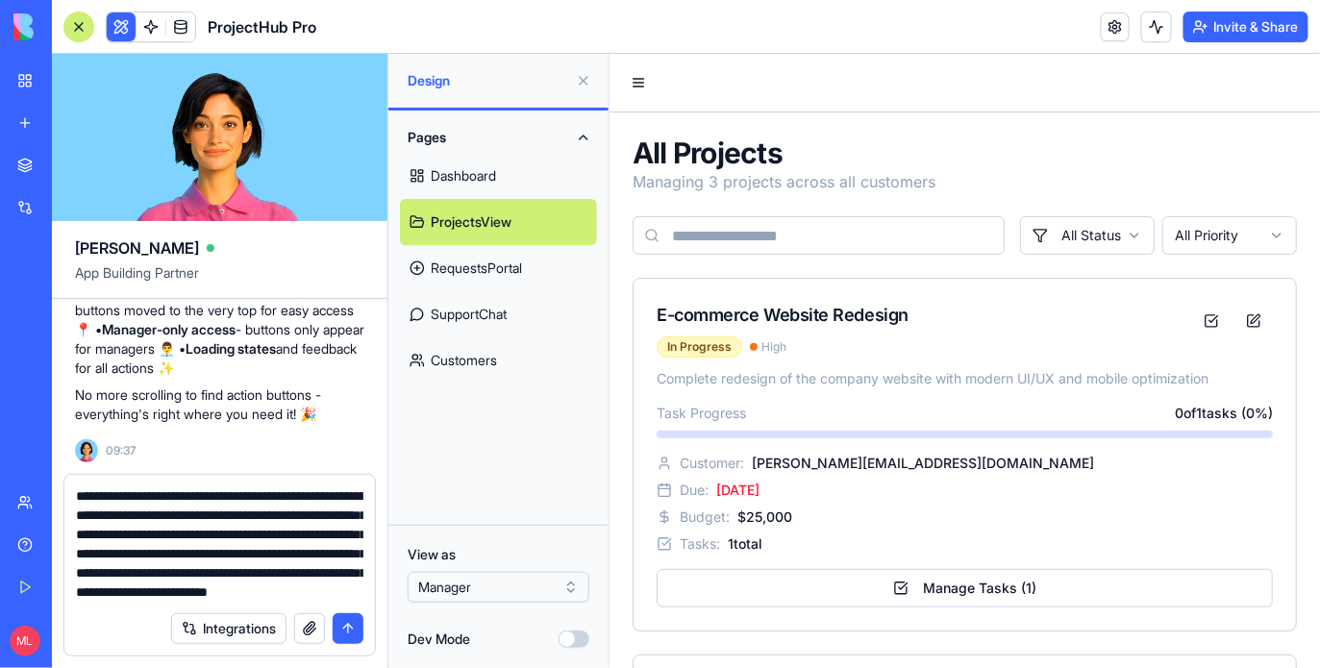
scroll to position [0, 0]
click at [162, 499] on textarea "**********" at bounding box center [220, 544] width 288 height 115
click at [155, 499] on textarea "**********" at bounding box center [220, 544] width 288 height 115
click at [272, 595] on textarea "**********" at bounding box center [220, 544] width 288 height 115
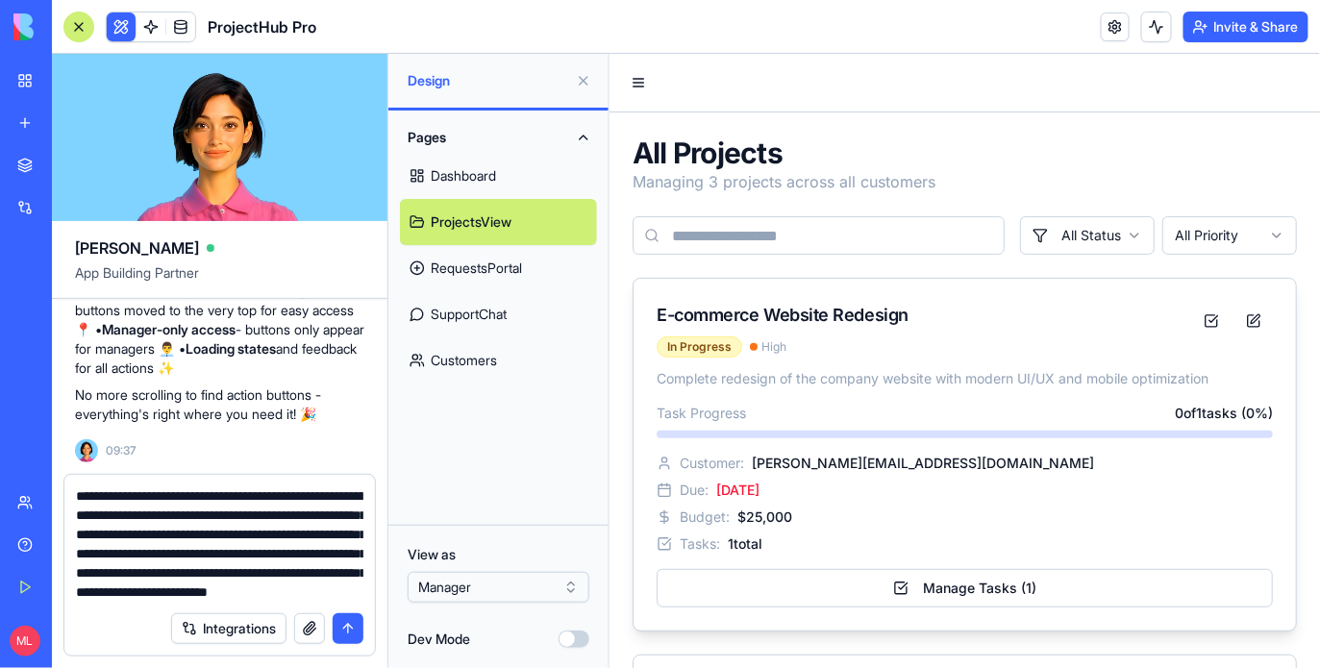
click at [790, 524] on div "Budget: $ 25,000" at bounding box center [964, 516] width 616 height 19
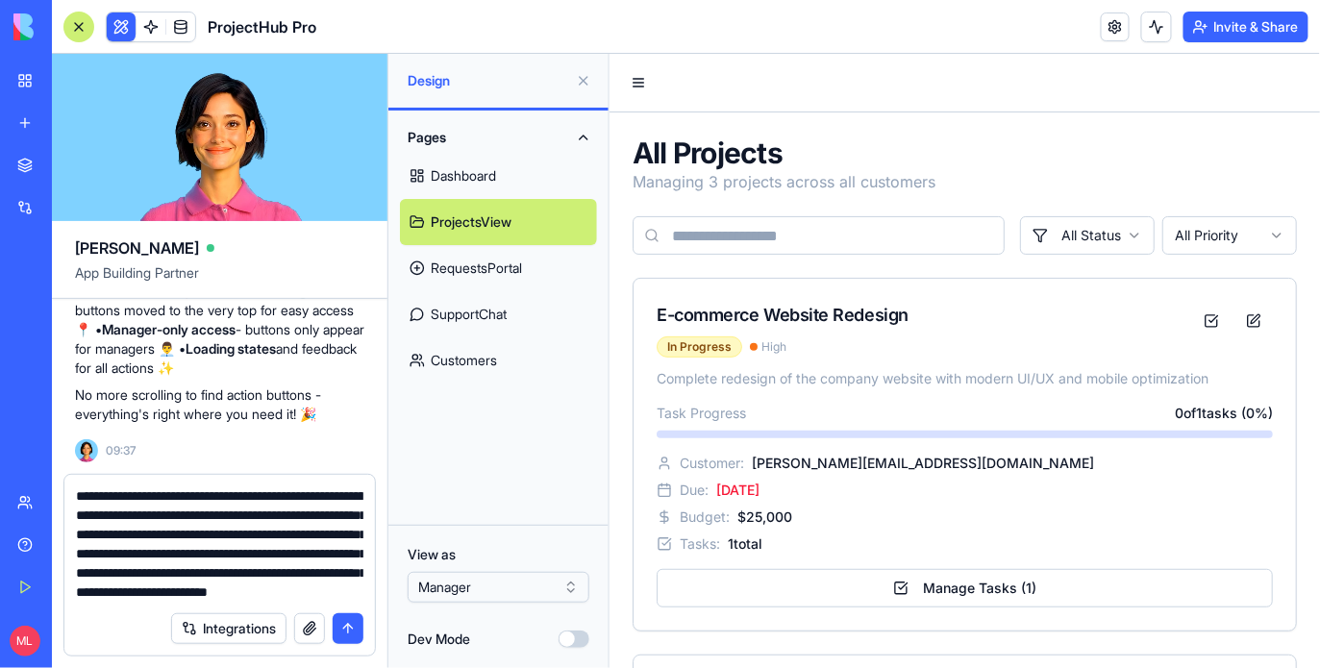
click at [533, 263] on link "RequestsPortal" at bounding box center [498, 268] width 197 height 46
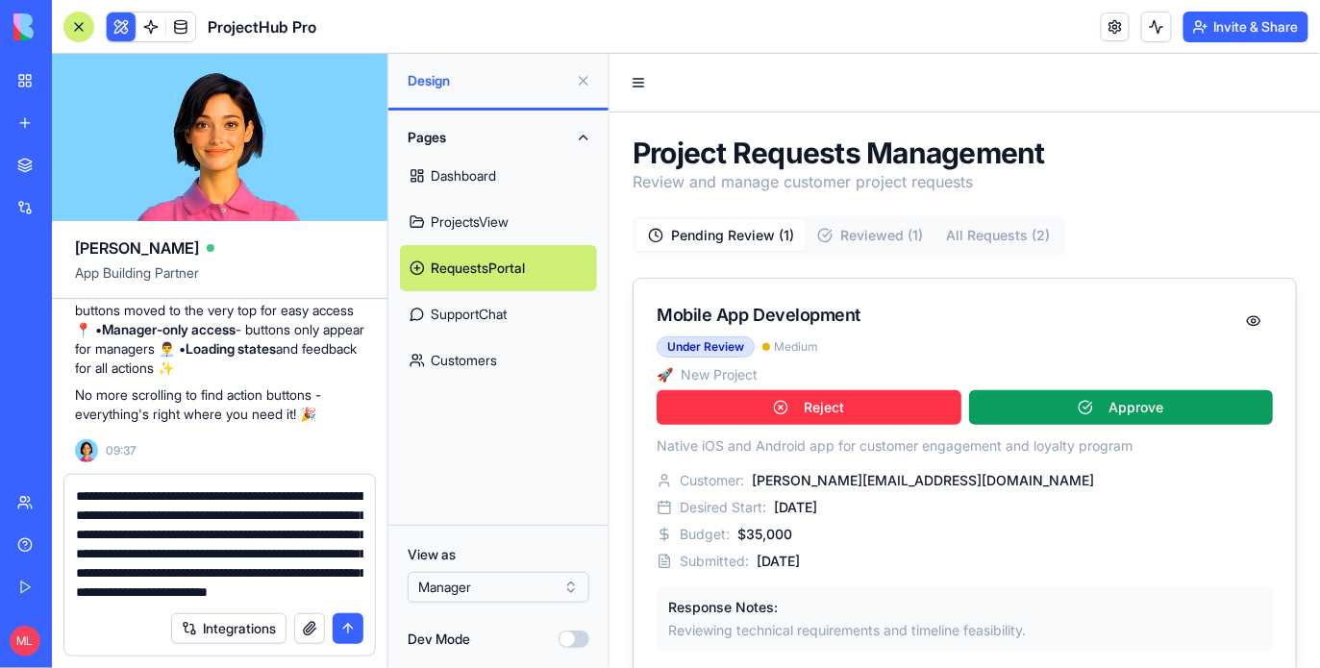
scroll to position [29, 0]
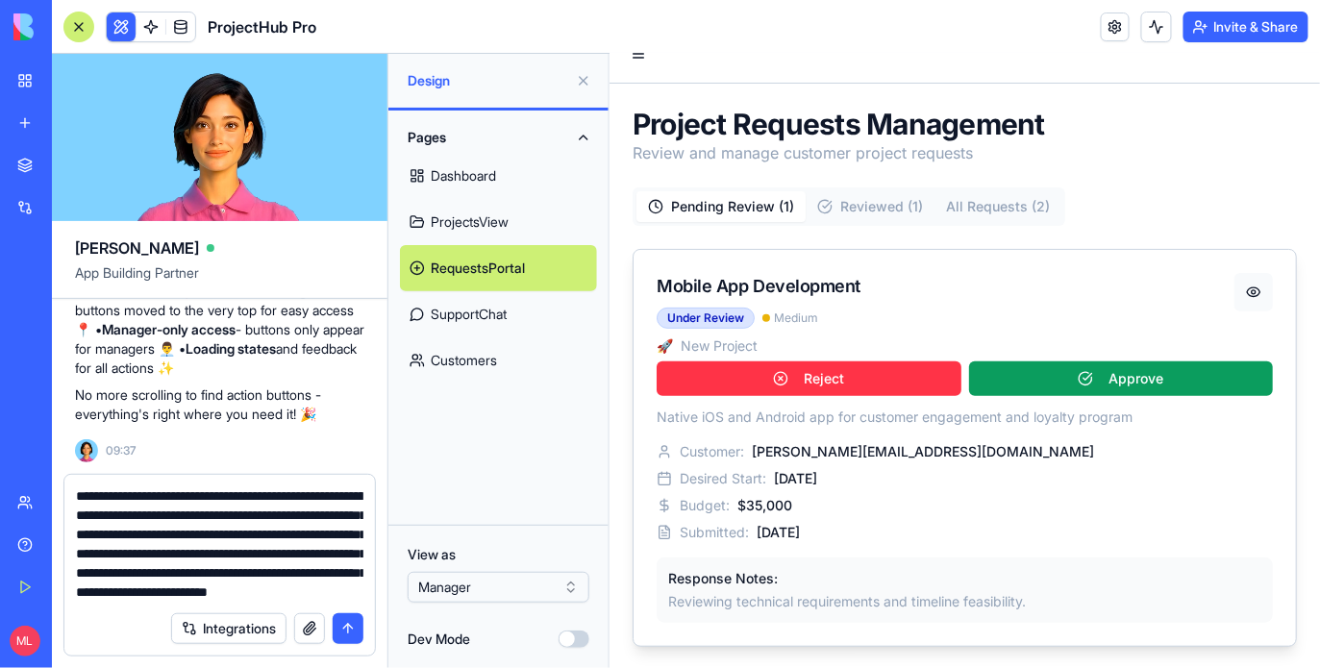
click at [1264, 299] on button at bounding box center [1253, 291] width 38 height 38
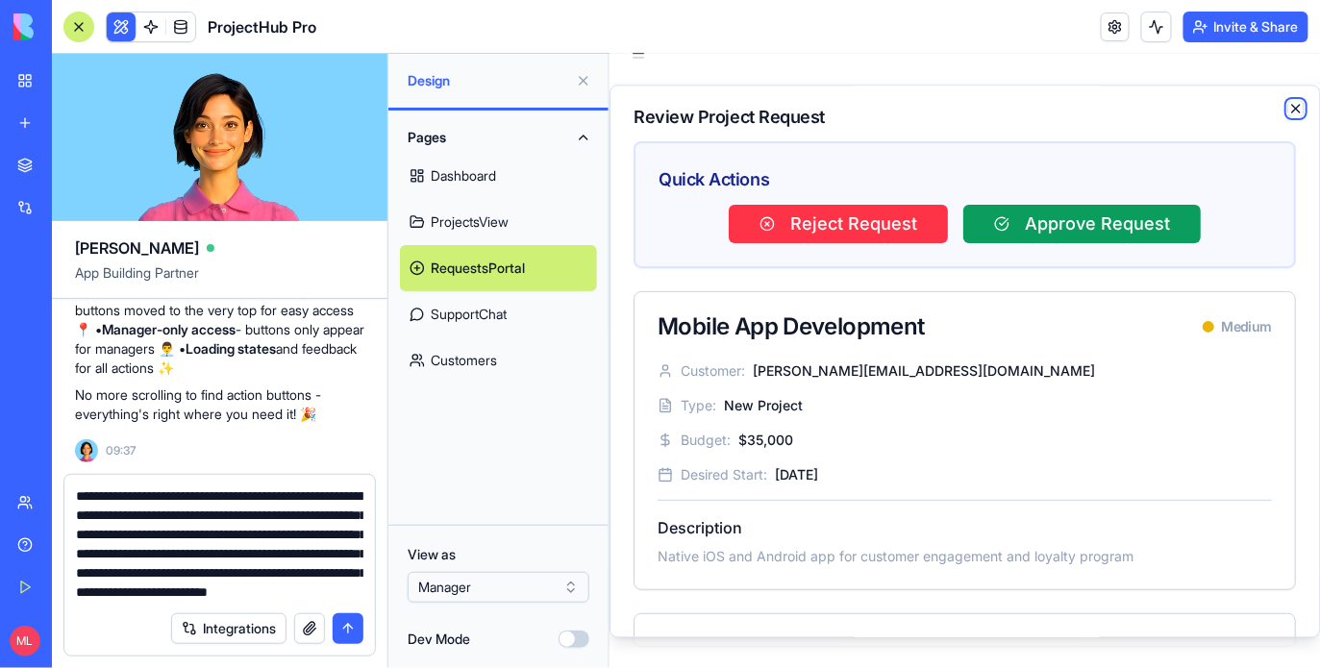
click at [1297, 107] on icon "button" at bounding box center [1295, 107] width 15 height 15
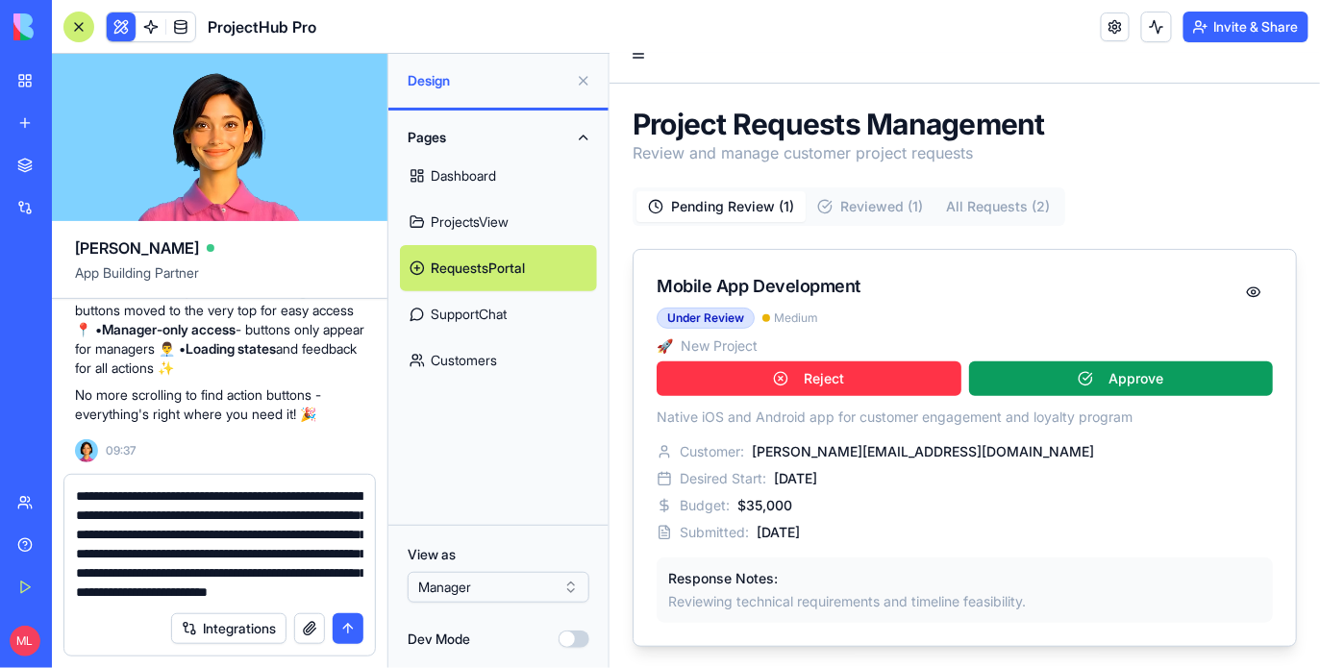
click at [894, 268] on div "Mobile App Development Under Review Medium 🚀 New Project Reject Approve" at bounding box center [964, 328] width 663 height 158
click at [879, 481] on div "Desired Start: [DATE]" at bounding box center [964, 477] width 616 height 19
click at [187, 535] on textarea "**********" at bounding box center [220, 544] width 288 height 115
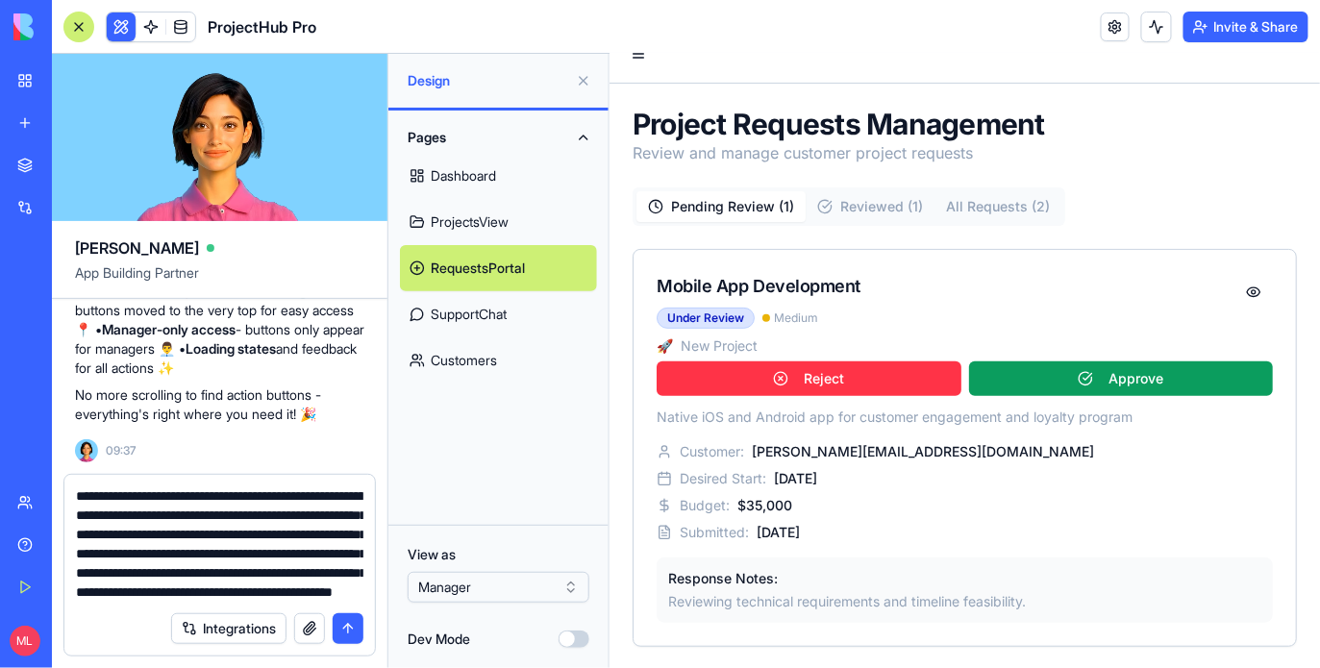
scroll to position [58, 0]
click at [153, 602] on div "Integrations" at bounding box center [219, 629] width 311 height 54
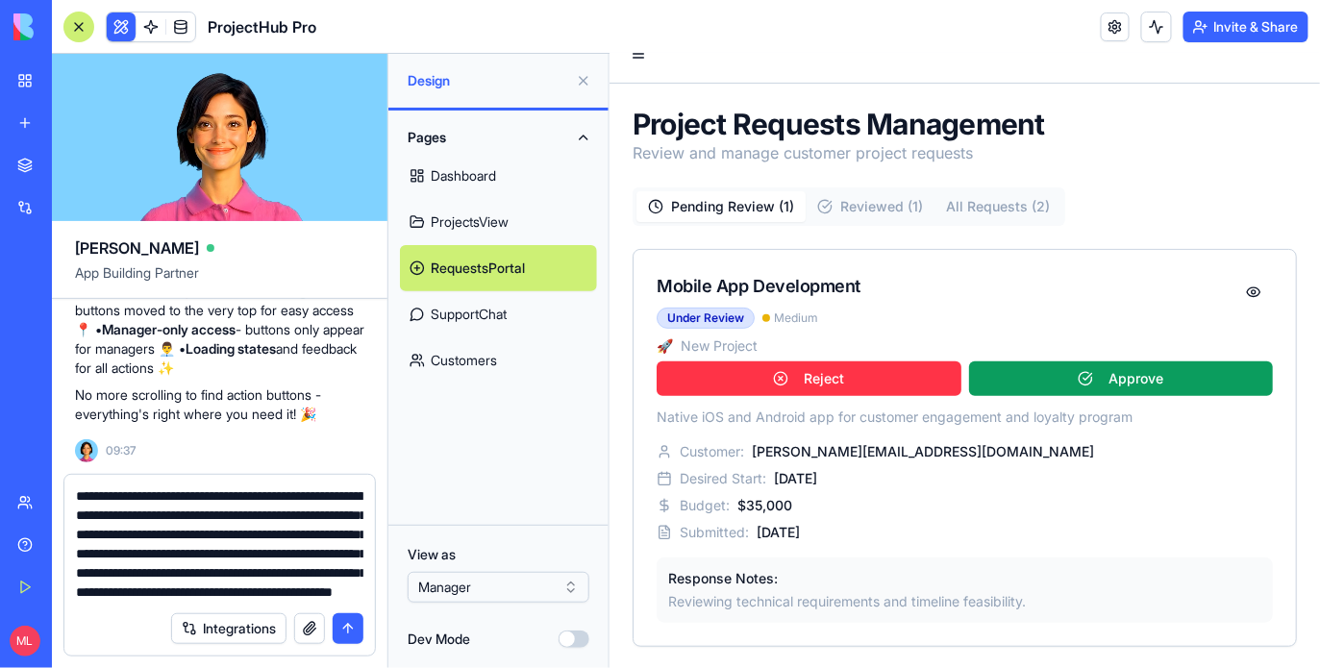
click at [148, 598] on textarea "**********" at bounding box center [220, 544] width 288 height 115
type textarea "**********"
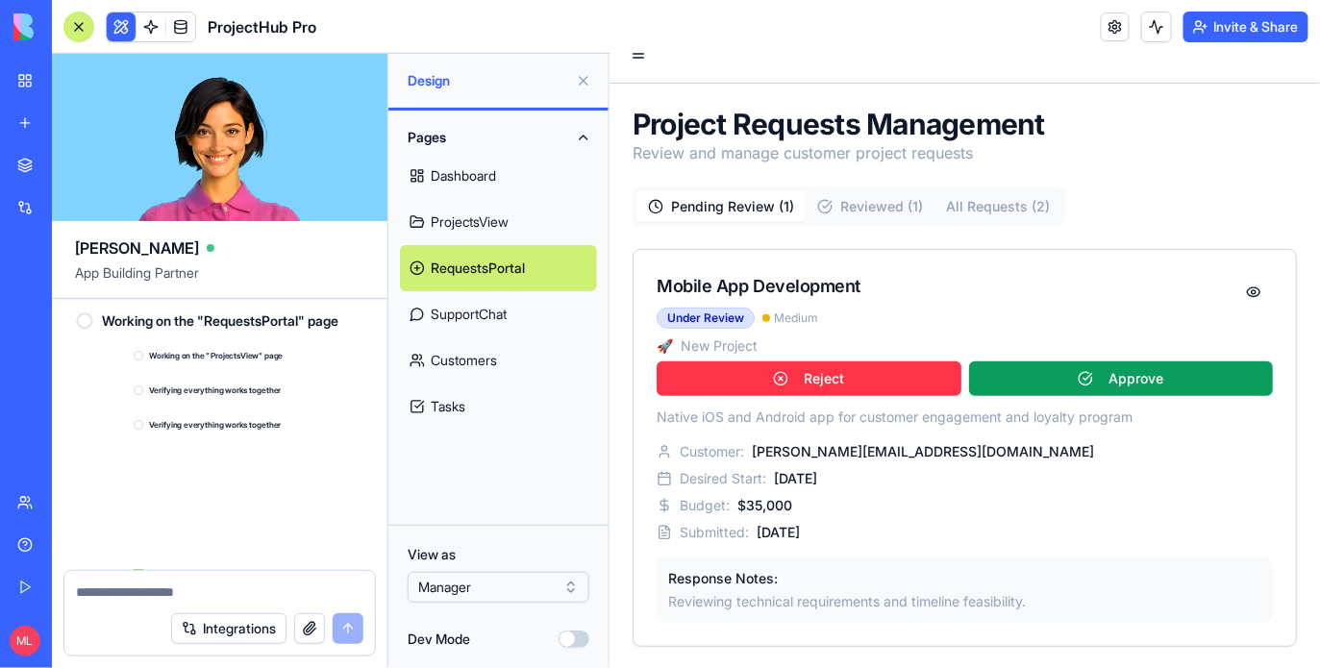
scroll to position [6907, 0]
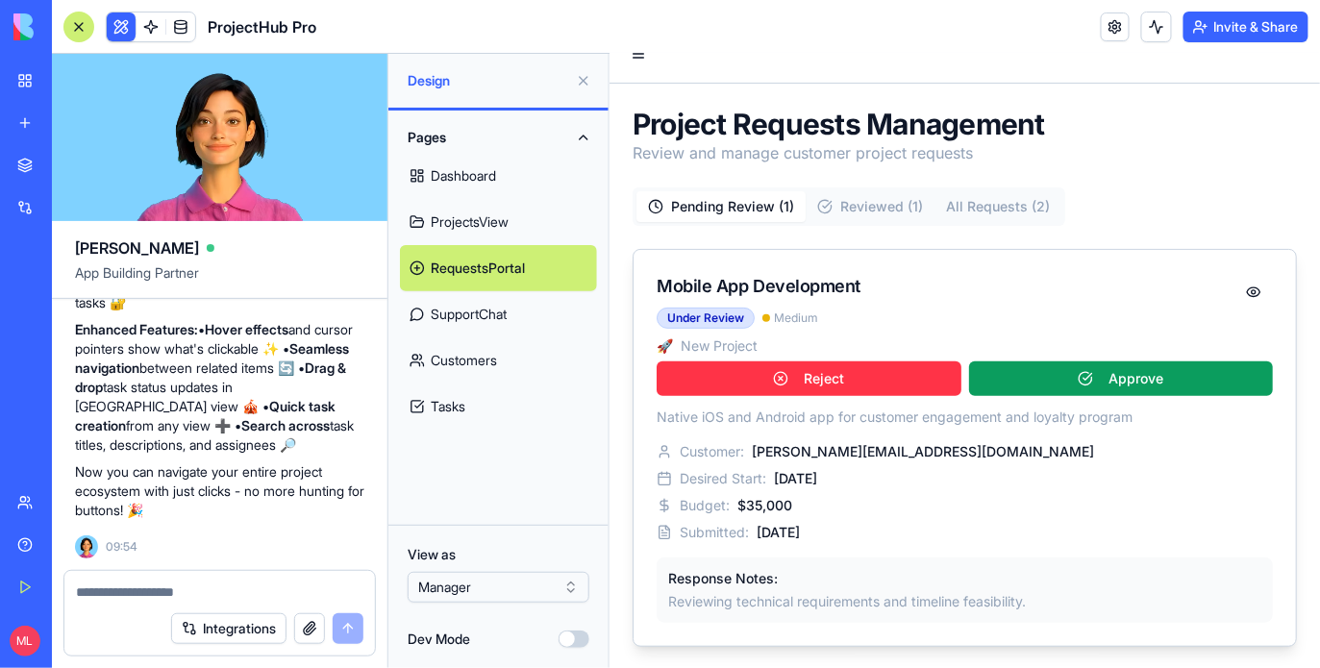
click at [823, 518] on div "Customer: [PERSON_NAME][EMAIL_ADDRESS][DOMAIN_NAME] Desired Start: [DATE] Budge…" at bounding box center [964, 491] width 616 height 100
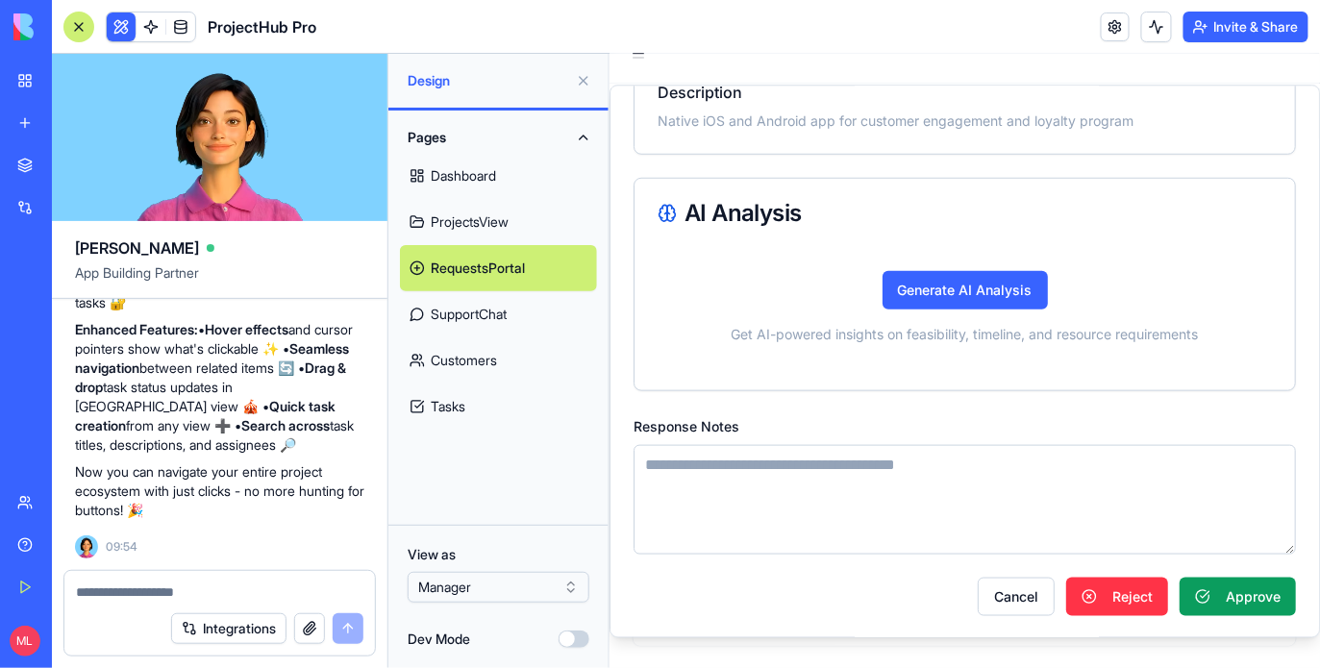
scroll to position [0, 0]
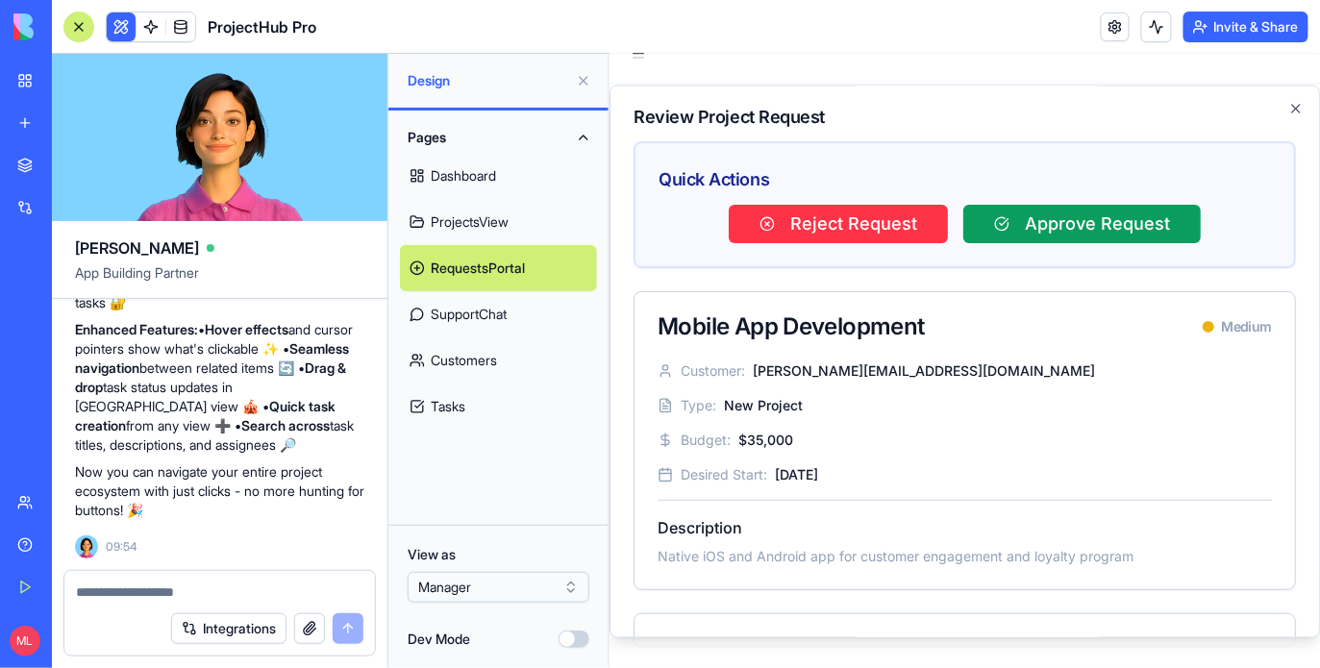
click at [76, 22] on div at bounding box center [78, 27] width 31 height 31
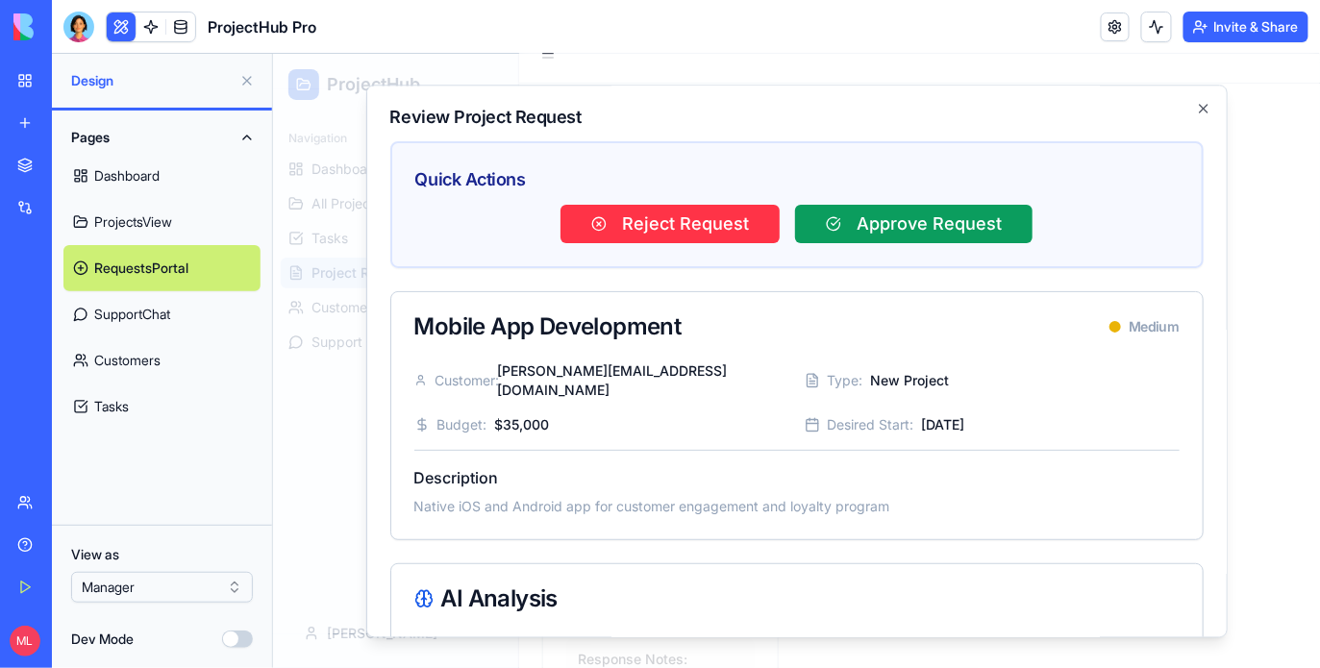
click at [111, 36] on button at bounding box center [121, 27] width 29 height 29
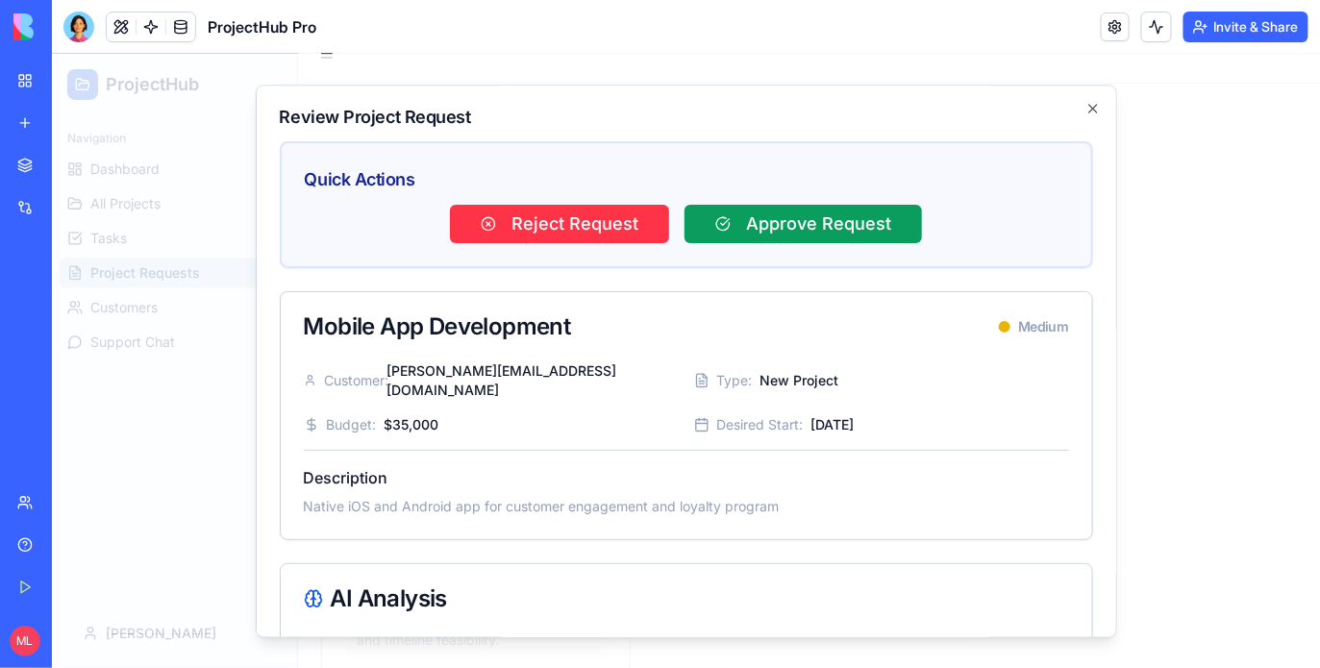
click at [1166, 183] on div at bounding box center [685, 360] width 1268 height 614
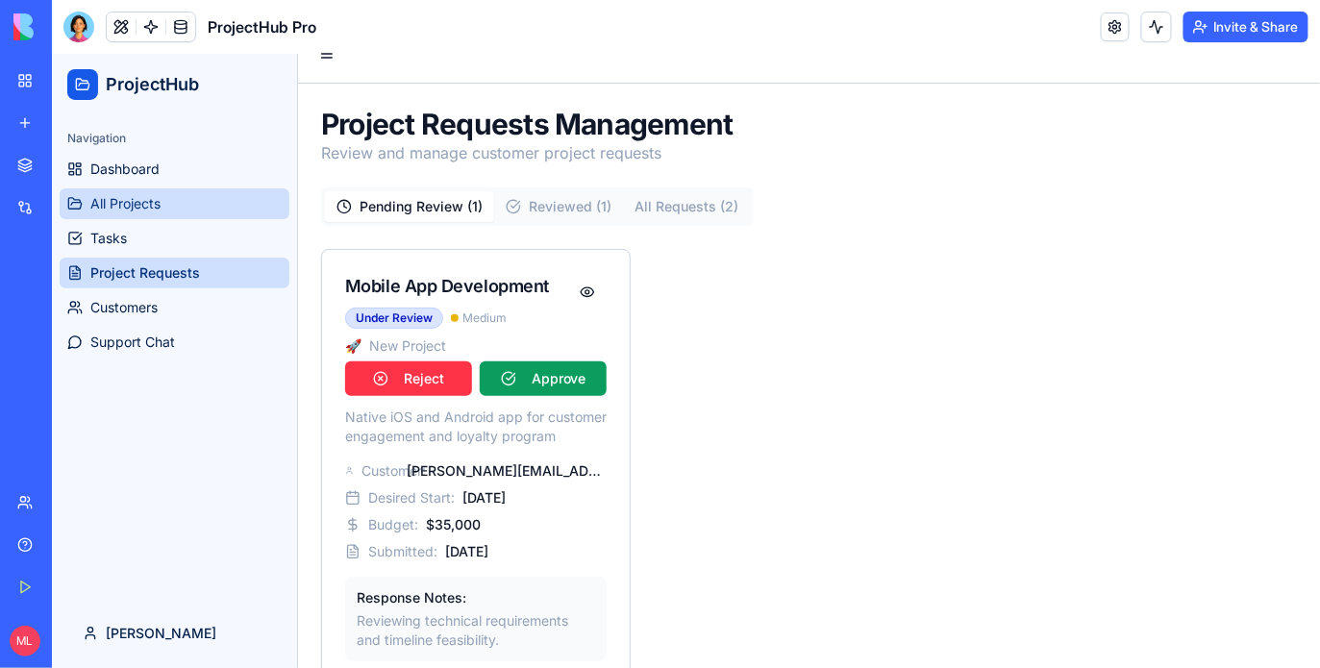
click at [139, 205] on span "All Projects" at bounding box center [124, 202] width 70 height 19
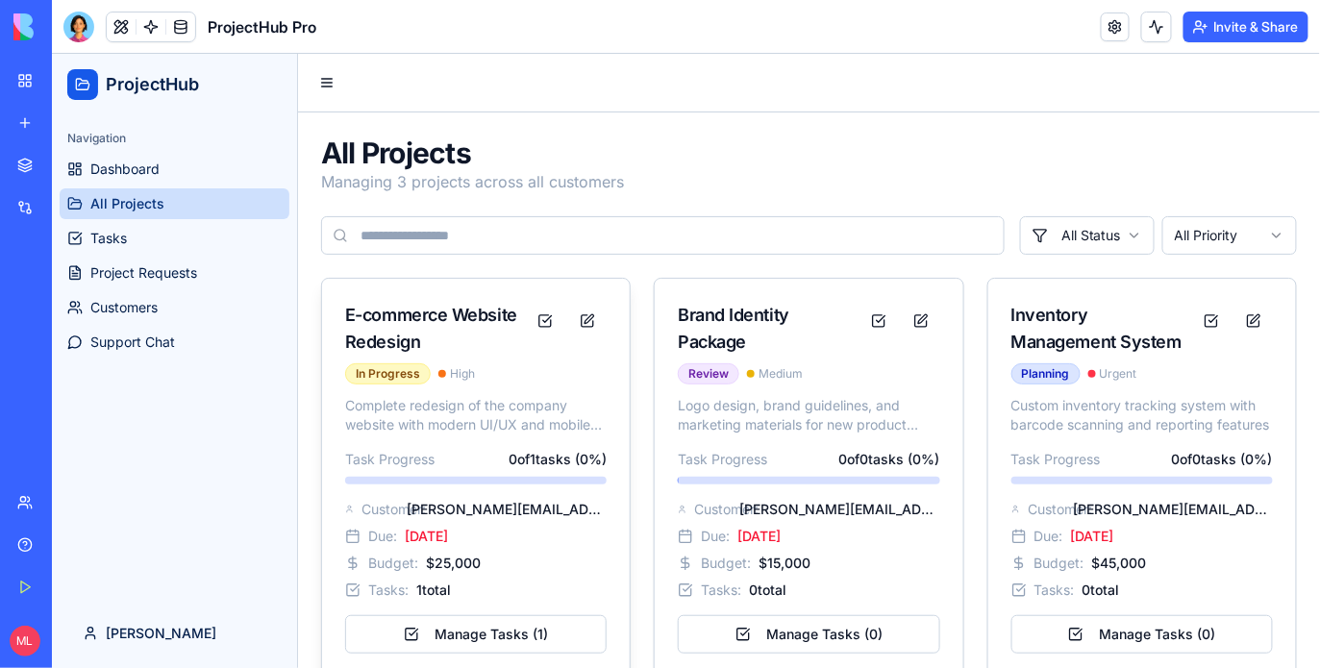
click at [505, 384] on div "E-commerce Website Redesign In Progress High" at bounding box center [475, 336] width 308 height 117
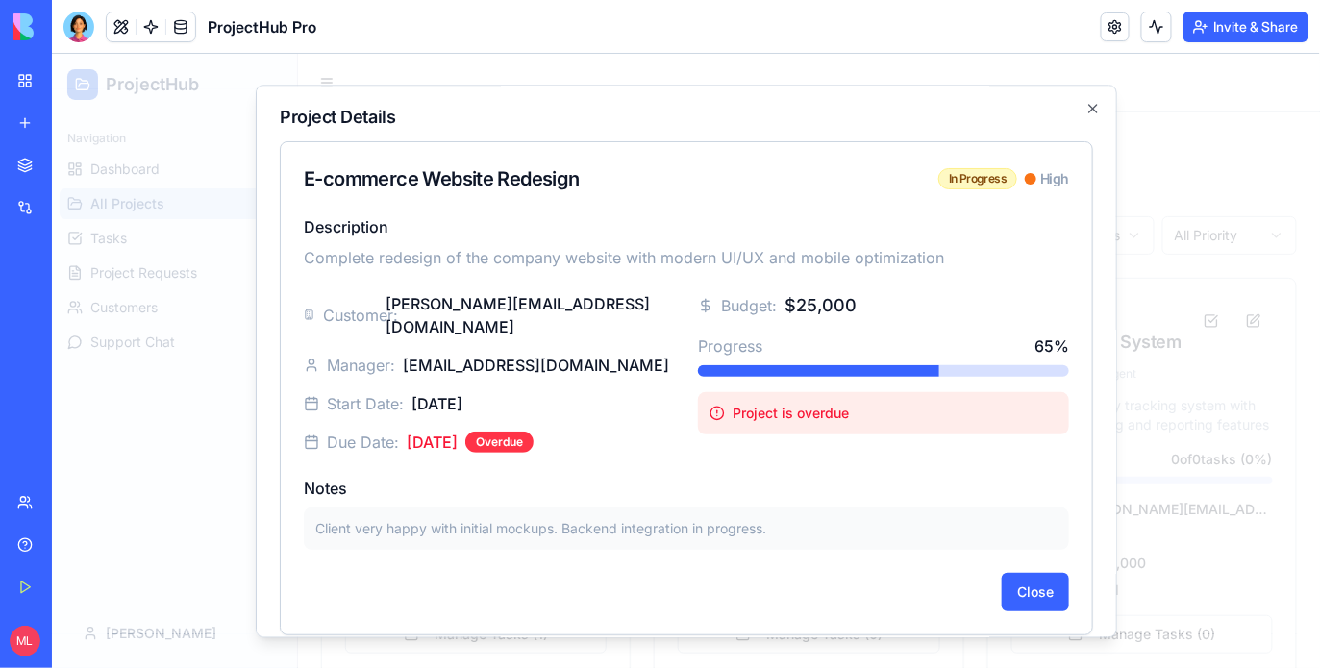
click at [1225, 314] on div at bounding box center [685, 360] width 1268 height 614
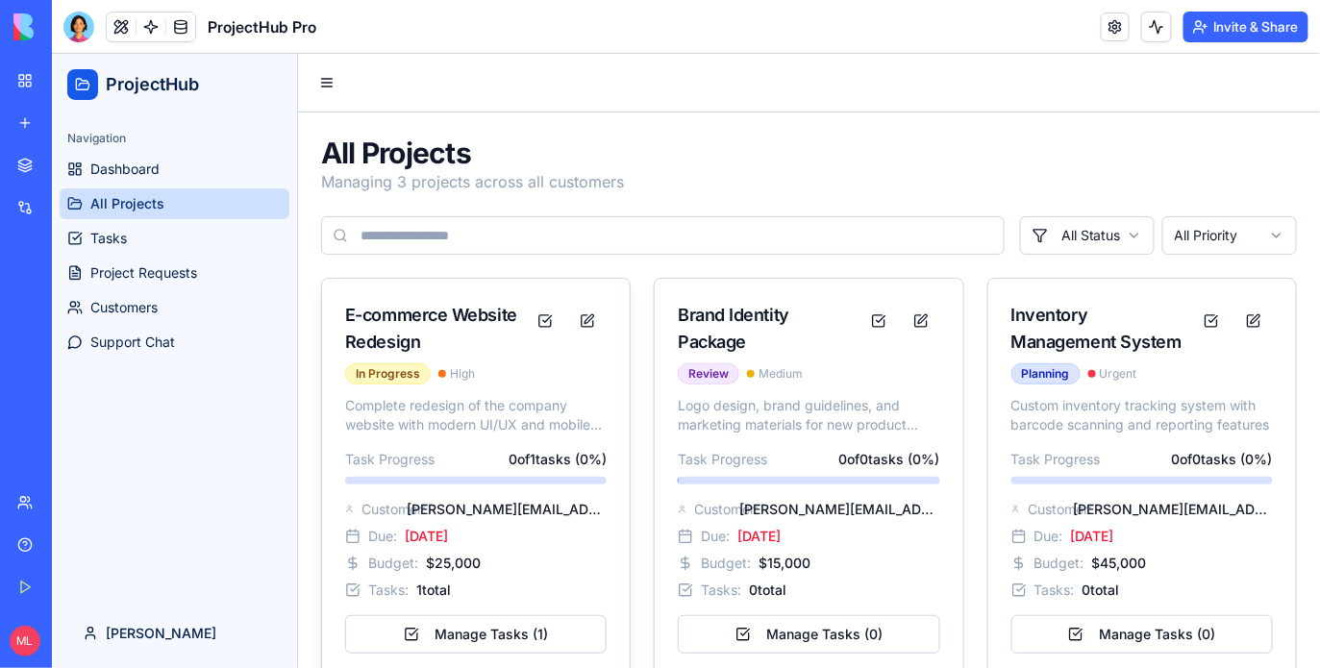
click at [529, 514] on span "[PERSON_NAME][EMAIL_ADDRESS][DOMAIN_NAME]" at bounding box center [506, 508] width 200 height 19
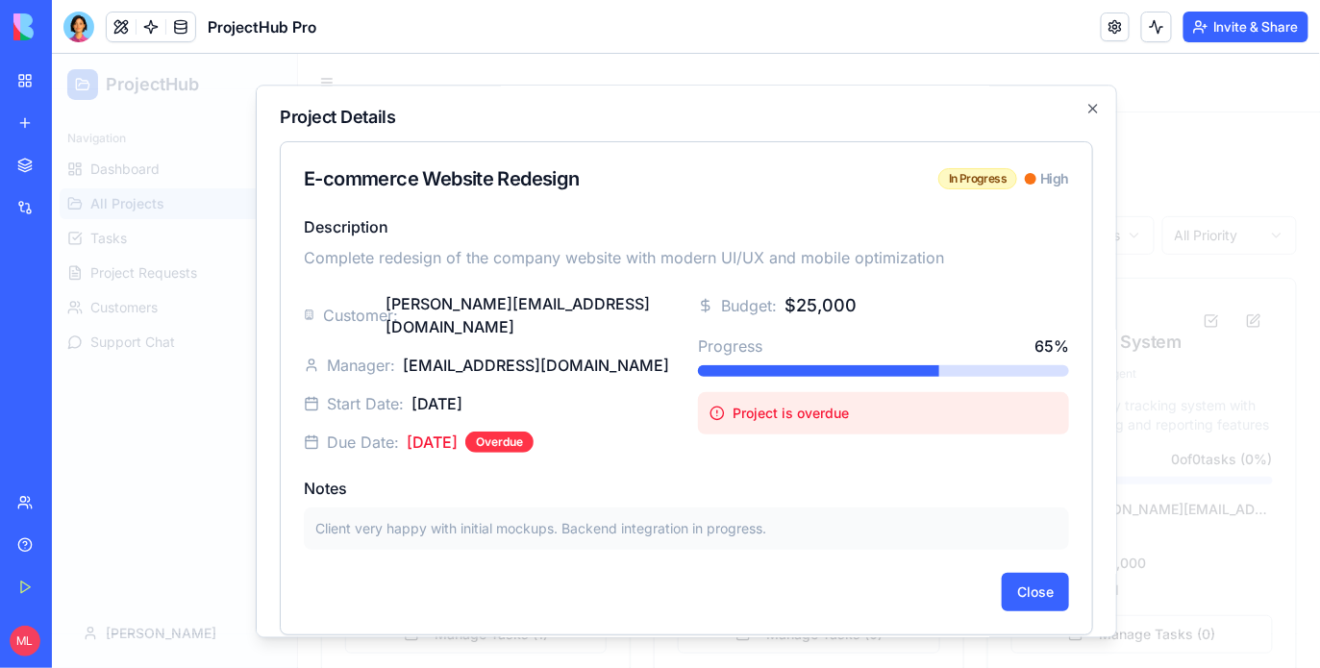
click at [1190, 261] on div at bounding box center [685, 360] width 1268 height 614
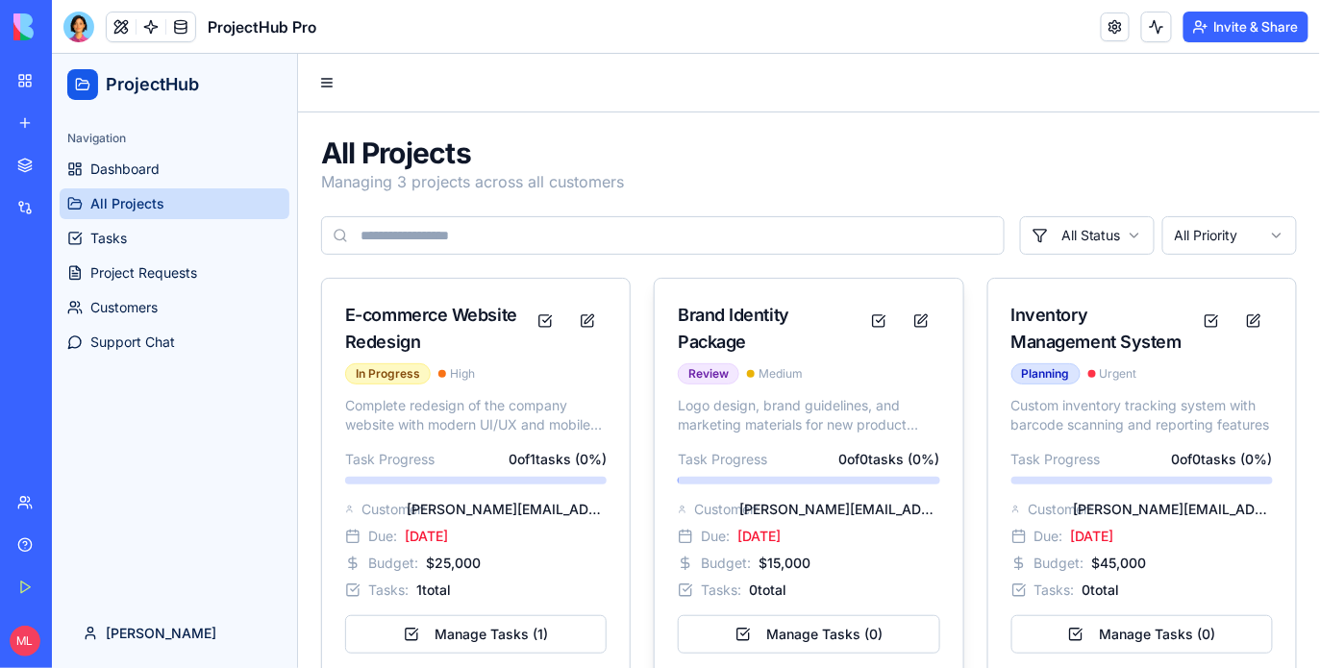
click at [742, 404] on p "Logo design, brand guidelines, and marketing materials for new product launch" at bounding box center [808, 414] width 262 height 38
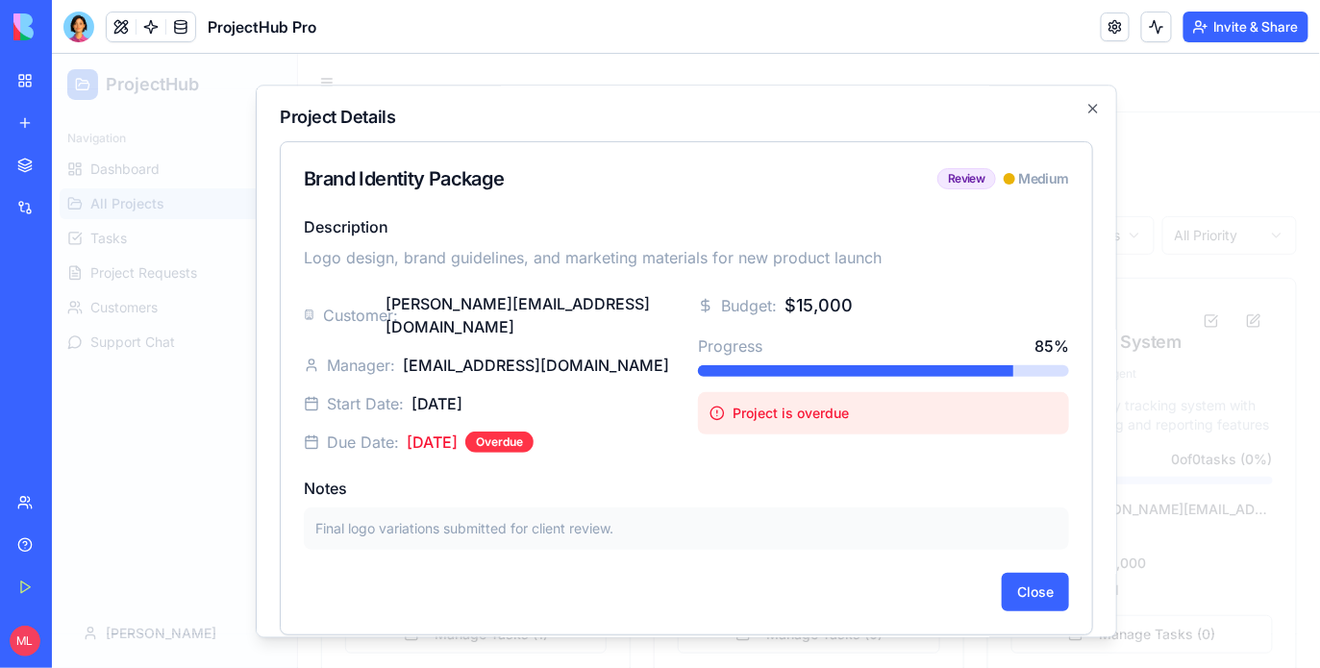
click at [1217, 390] on div at bounding box center [685, 360] width 1268 height 614
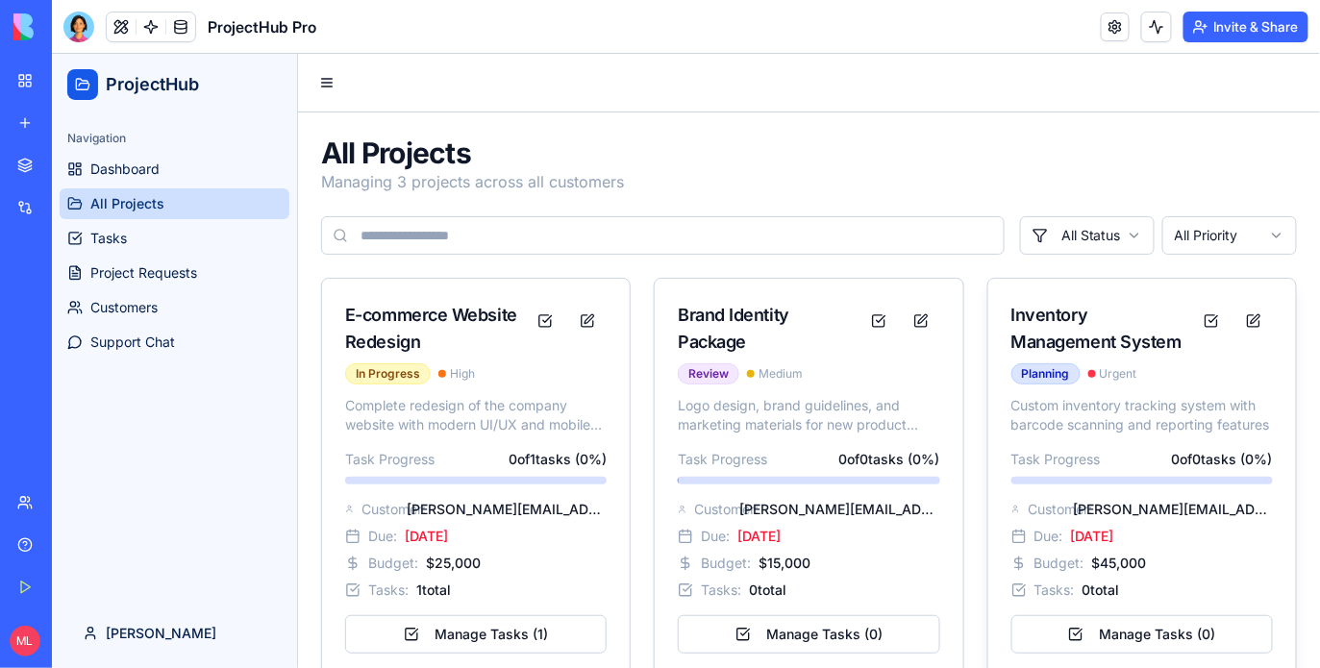
click at [1061, 516] on span "Customer:" at bounding box center [1046, 508] width 38 height 19
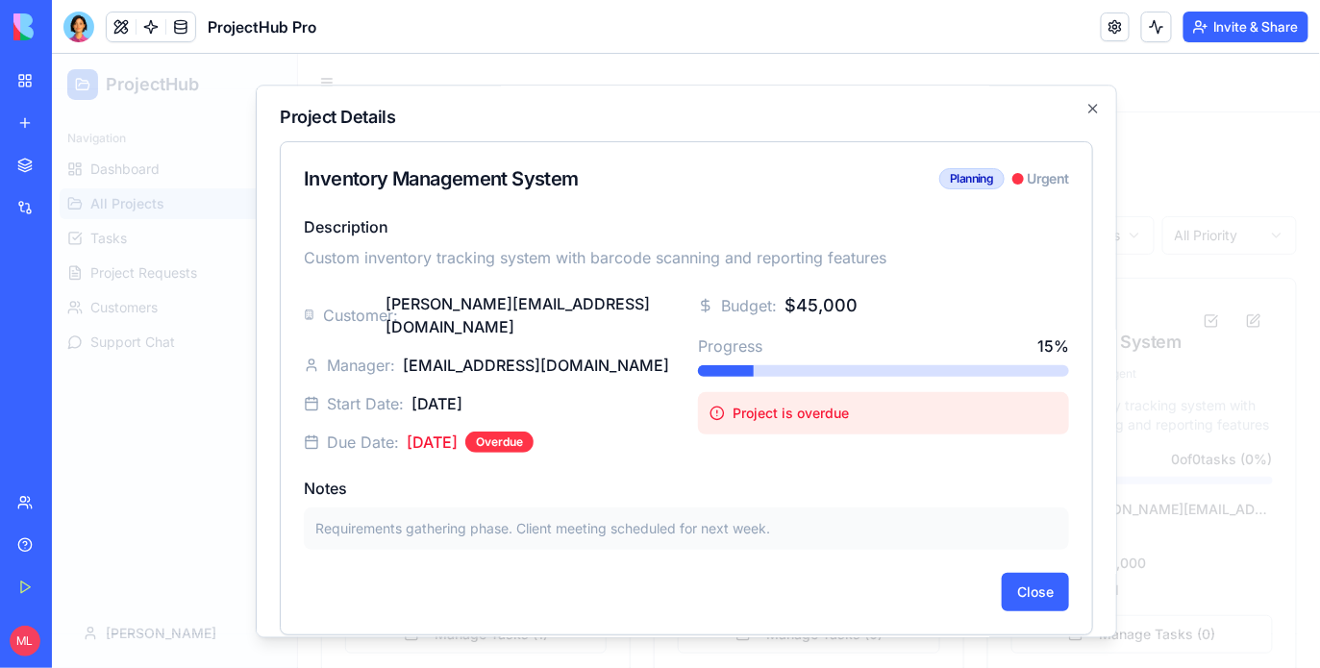
click at [1200, 416] on div at bounding box center [685, 360] width 1268 height 614
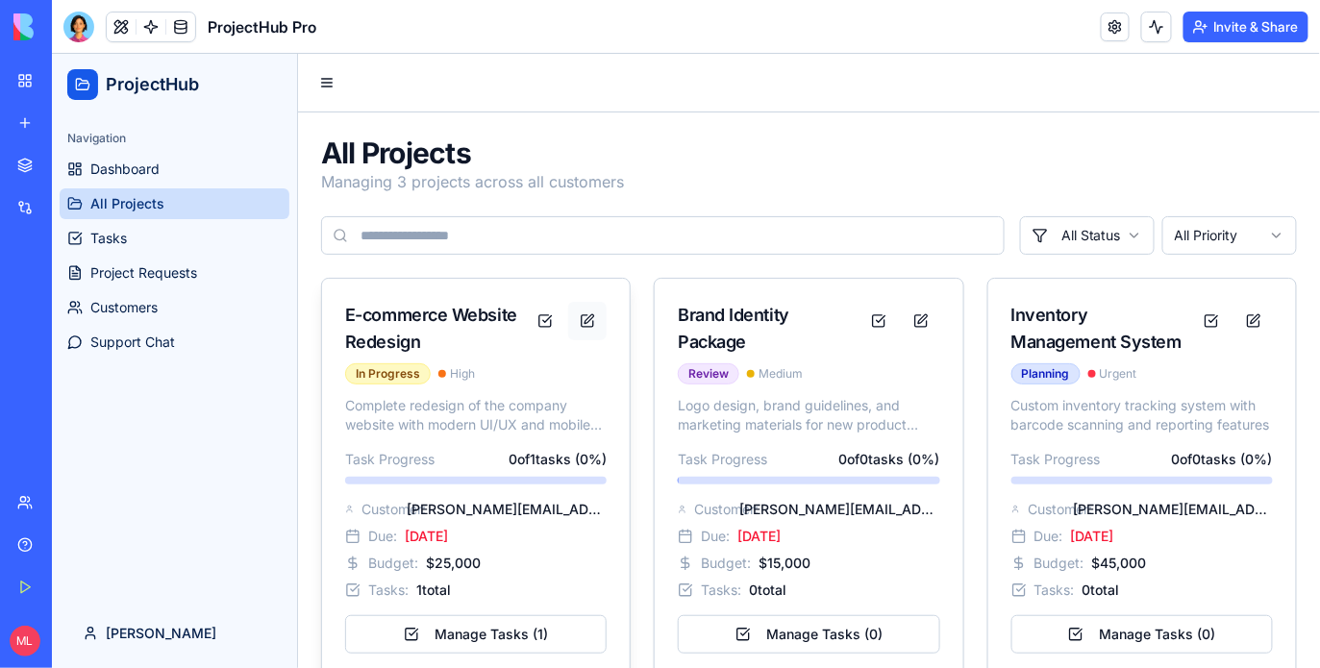
click at [586, 322] on button at bounding box center [586, 320] width 38 height 38
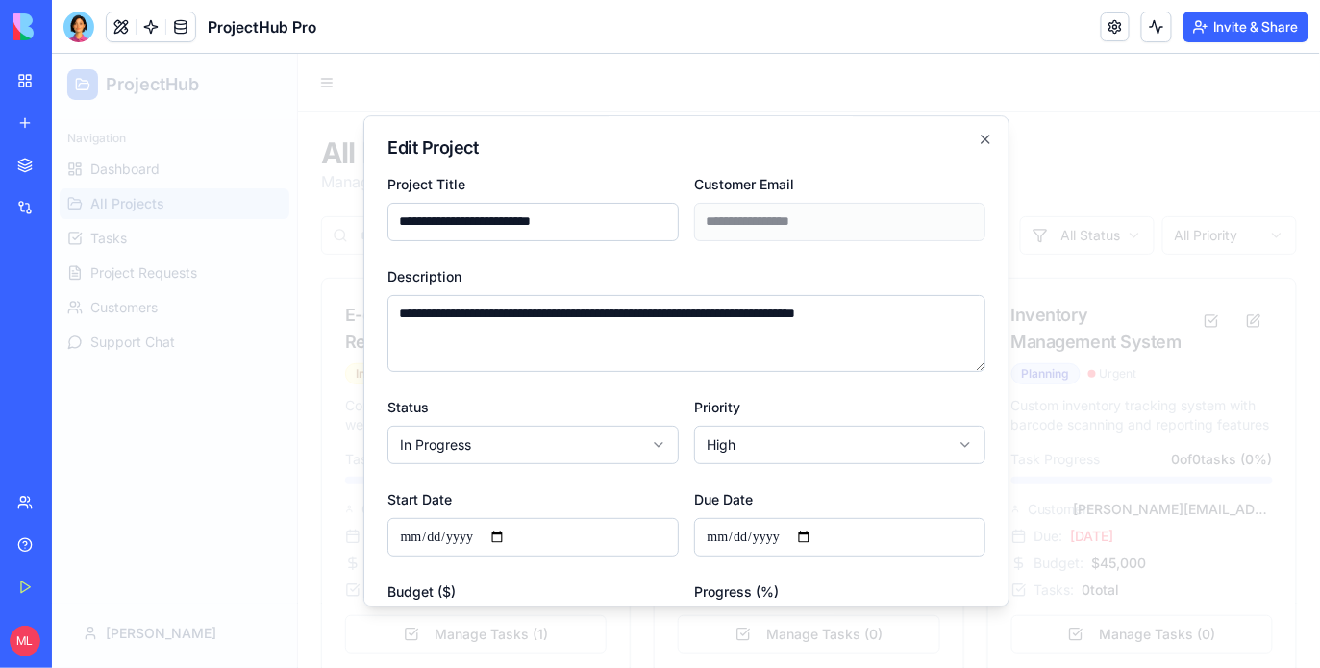
click at [1179, 305] on div at bounding box center [685, 360] width 1268 height 614
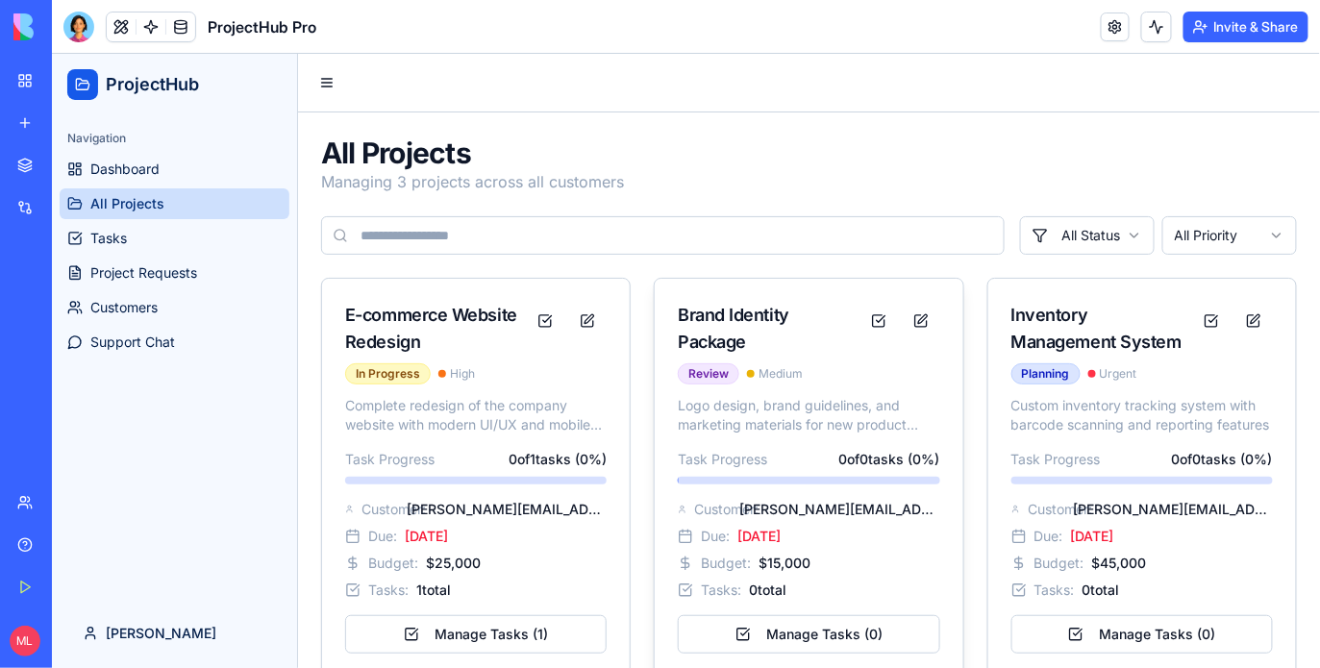
scroll to position [31, 0]
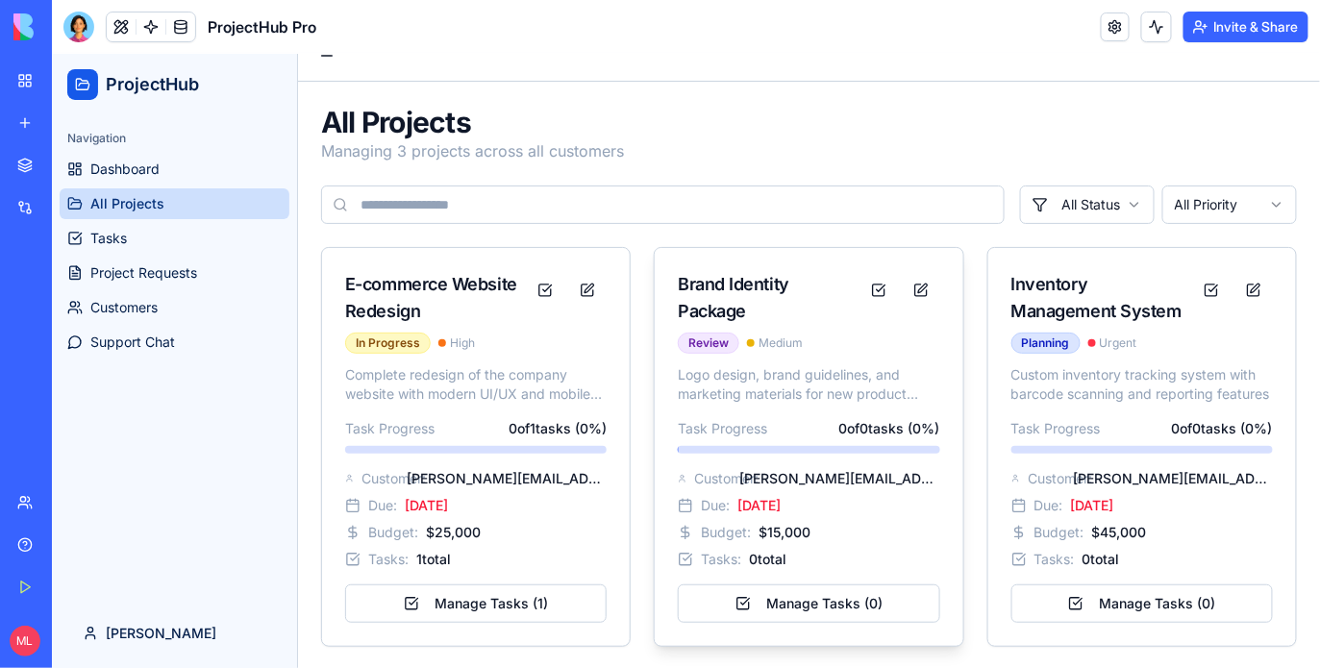
click at [895, 404] on div "Logo design, brand guidelines, and marketing materials for new product launch T…" at bounding box center [808, 504] width 308 height 281
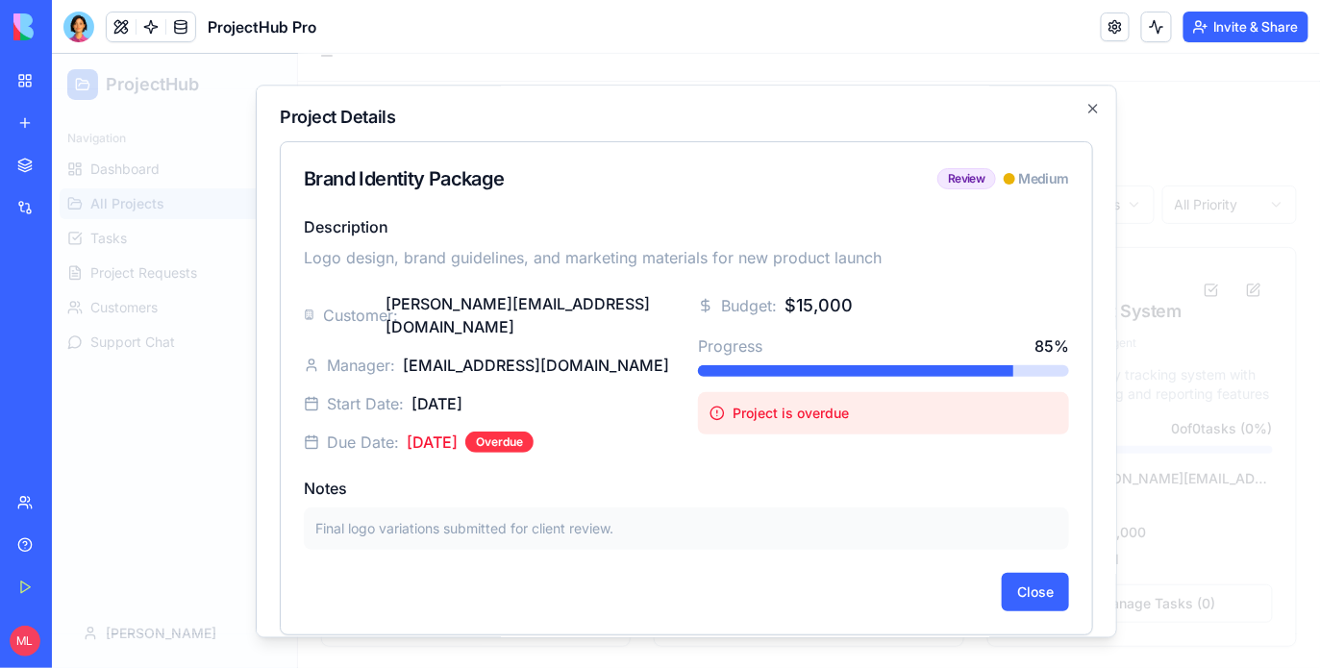
click at [505, 518] on p "Final logo variations submitted for client review." at bounding box center [685, 527] width 742 height 19
click at [506, 518] on p "Final logo variations submitted for client review." at bounding box center [685, 527] width 742 height 19
click at [452, 101] on div "Project Details Brand Identity Package Review Medium Description Logo design, b…" at bounding box center [686, 360] width 862 height 553
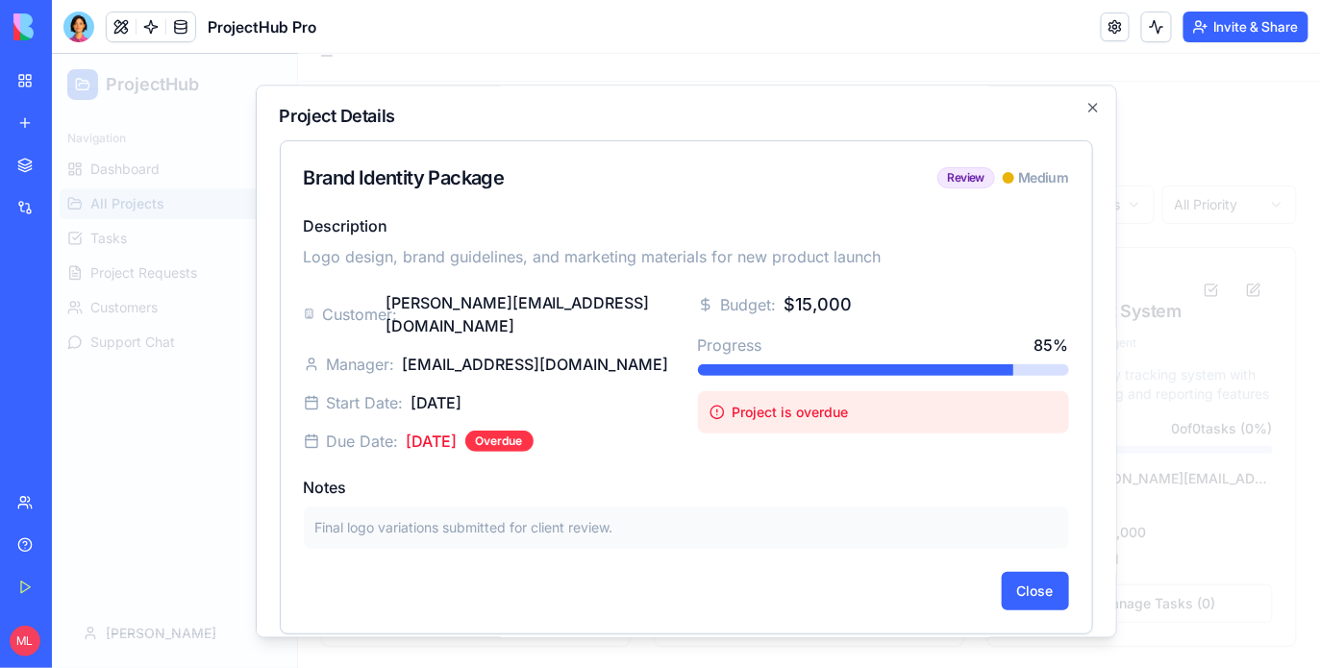
click at [1270, 418] on div at bounding box center [685, 360] width 1268 height 614
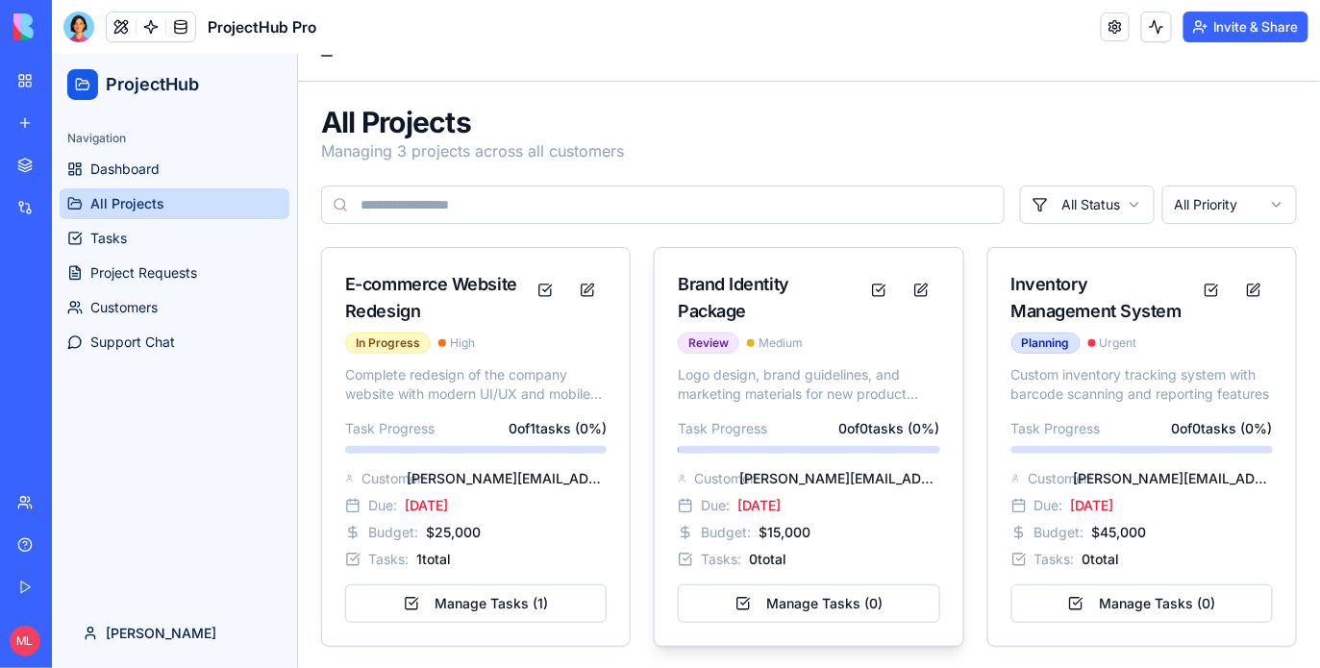
click at [769, 410] on div "Logo design, brand guidelines, and marketing materials for new product launch T…" at bounding box center [808, 504] width 308 height 281
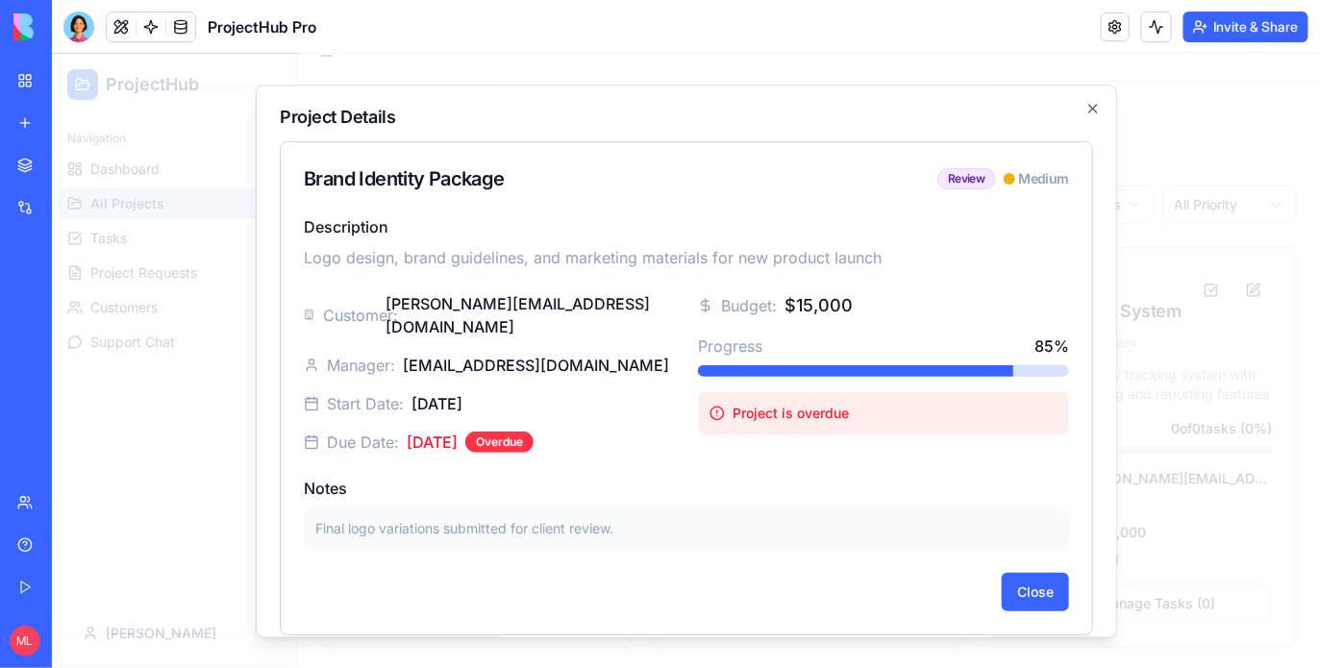
click at [1205, 334] on div at bounding box center [685, 360] width 1268 height 614
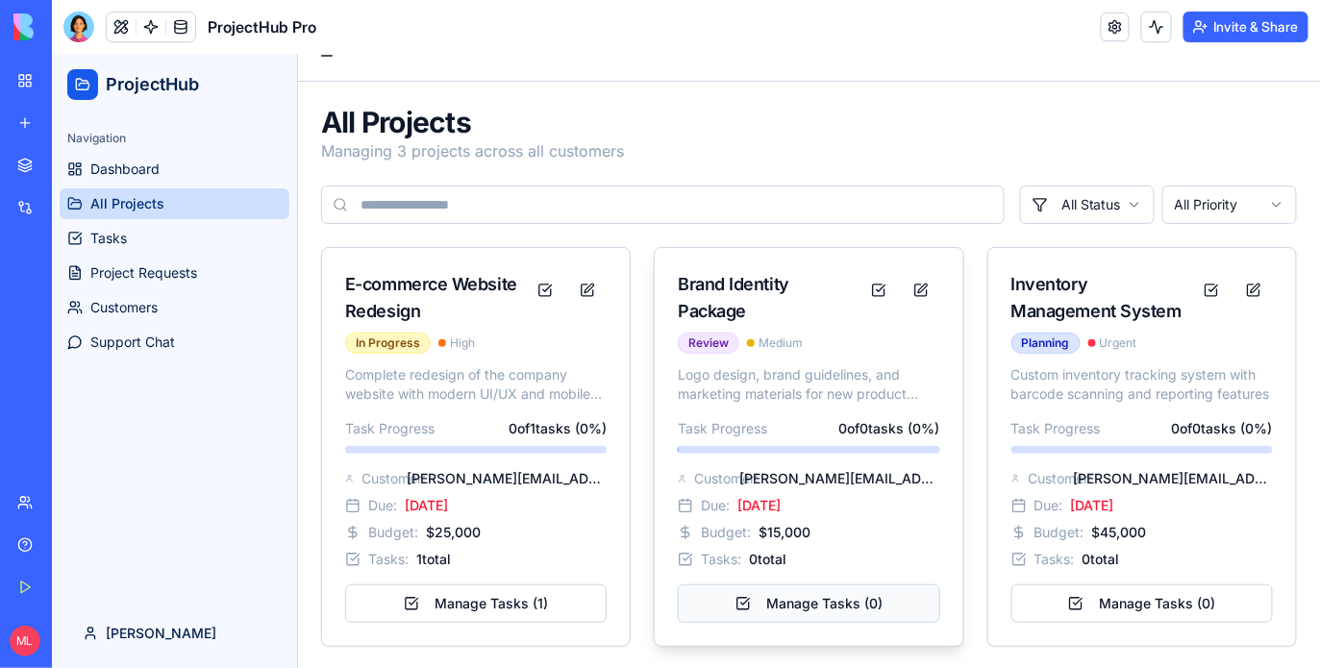
click at [869, 596] on button "Manage Tasks ( 0 )" at bounding box center [808, 603] width 262 height 38
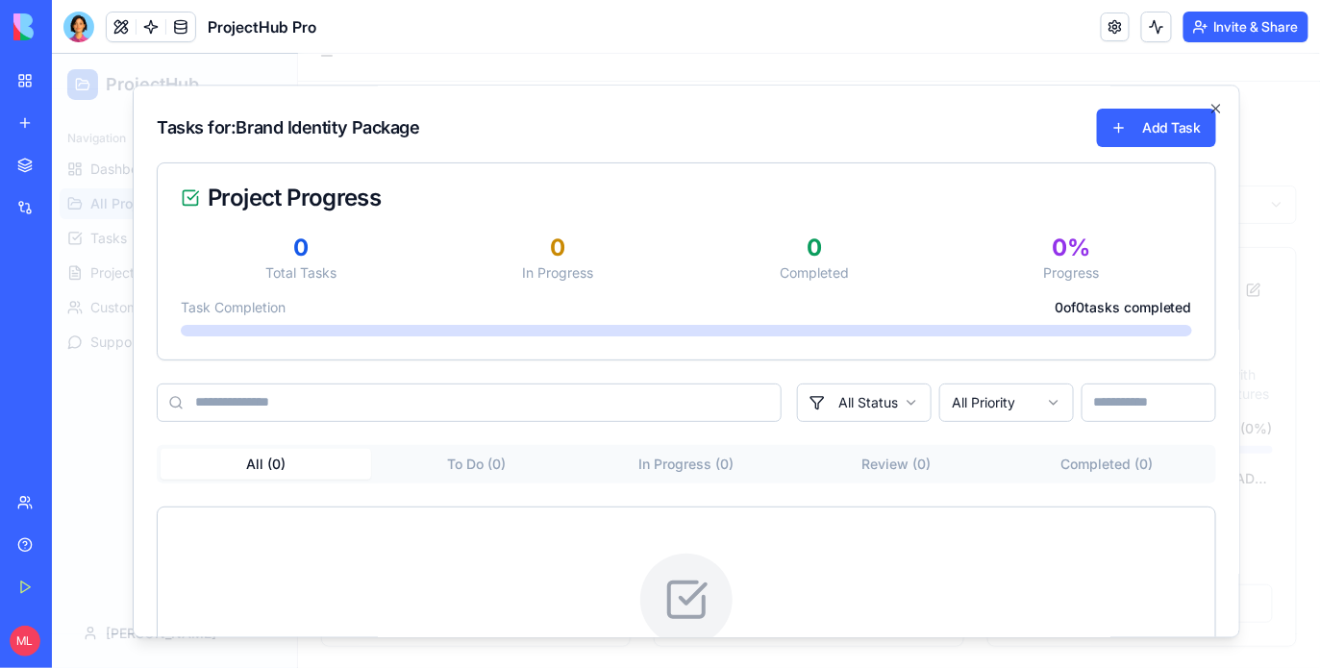
click at [1279, 464] on div at bounding box center [685, 360] width 1268 height 614
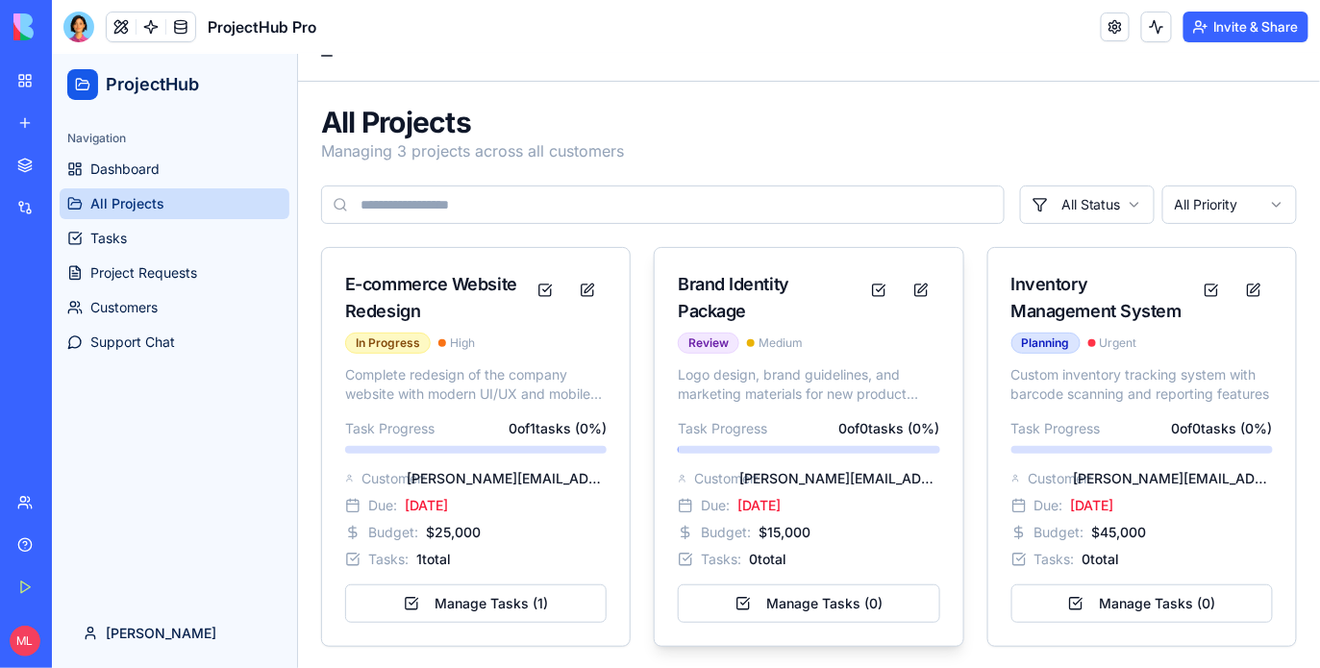
click at [843, 391] on p "Logo design, brand guidelines, and marketing materials for new product launch" at bounding box center [808, 383] width 262 height 38
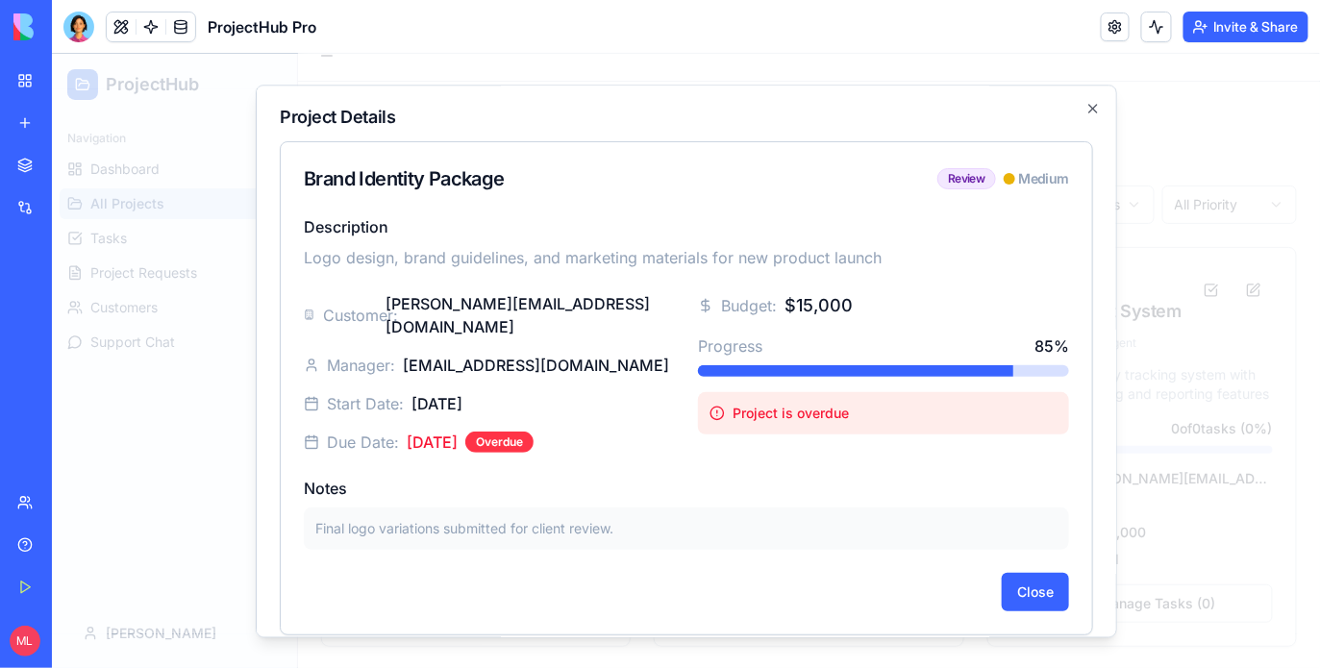
click at [1188, 385] on div at bounding box center [685, 360] width 1268 height 614
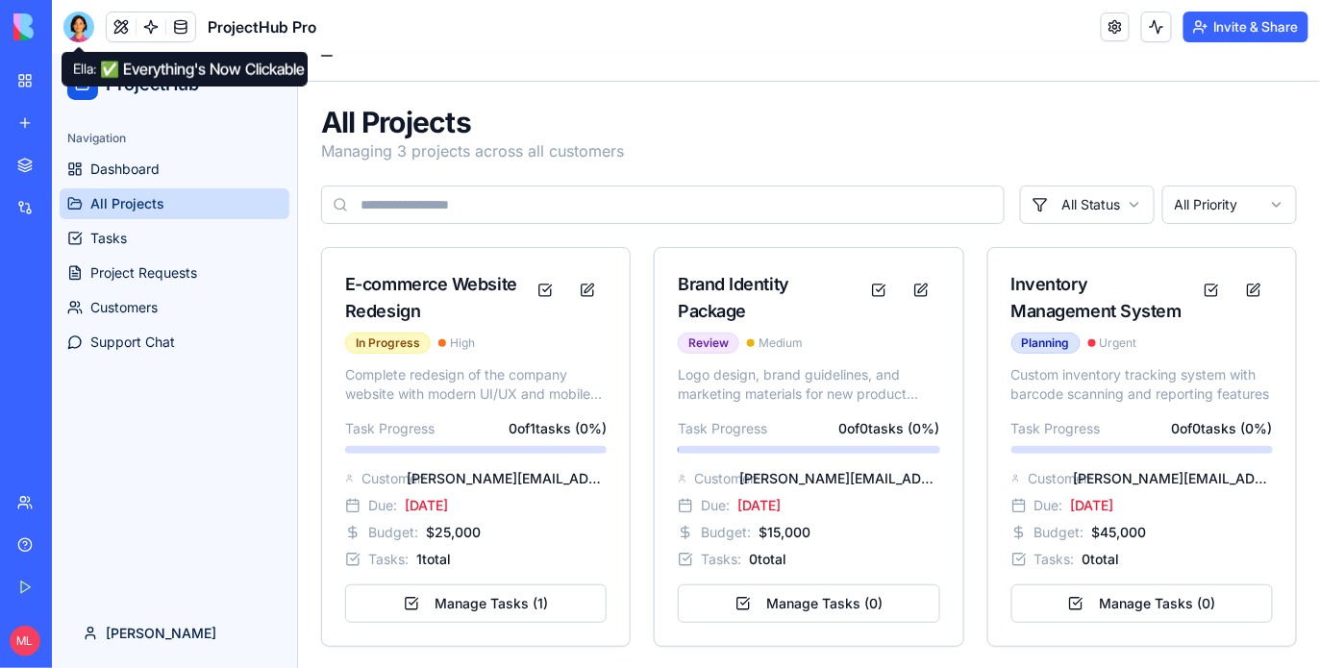
click at [82, 23] on div at bounding box center [78, 27] width 31 height 31
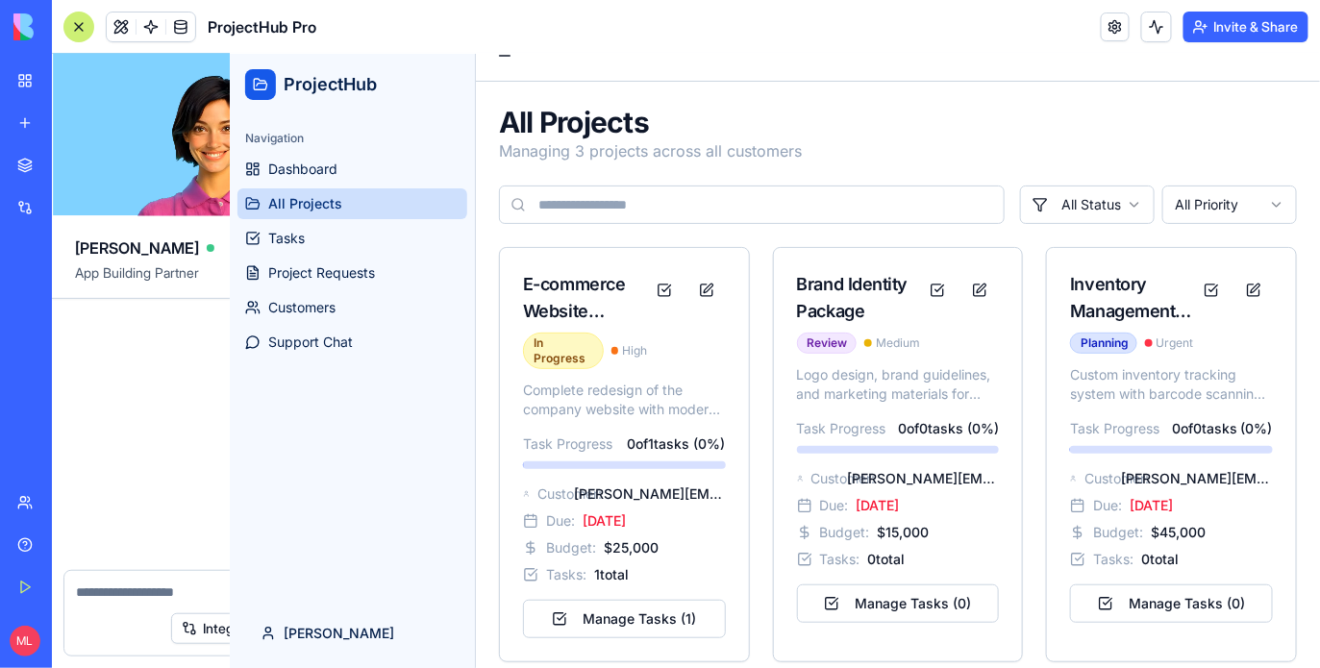
scroll to position [6907, 0]
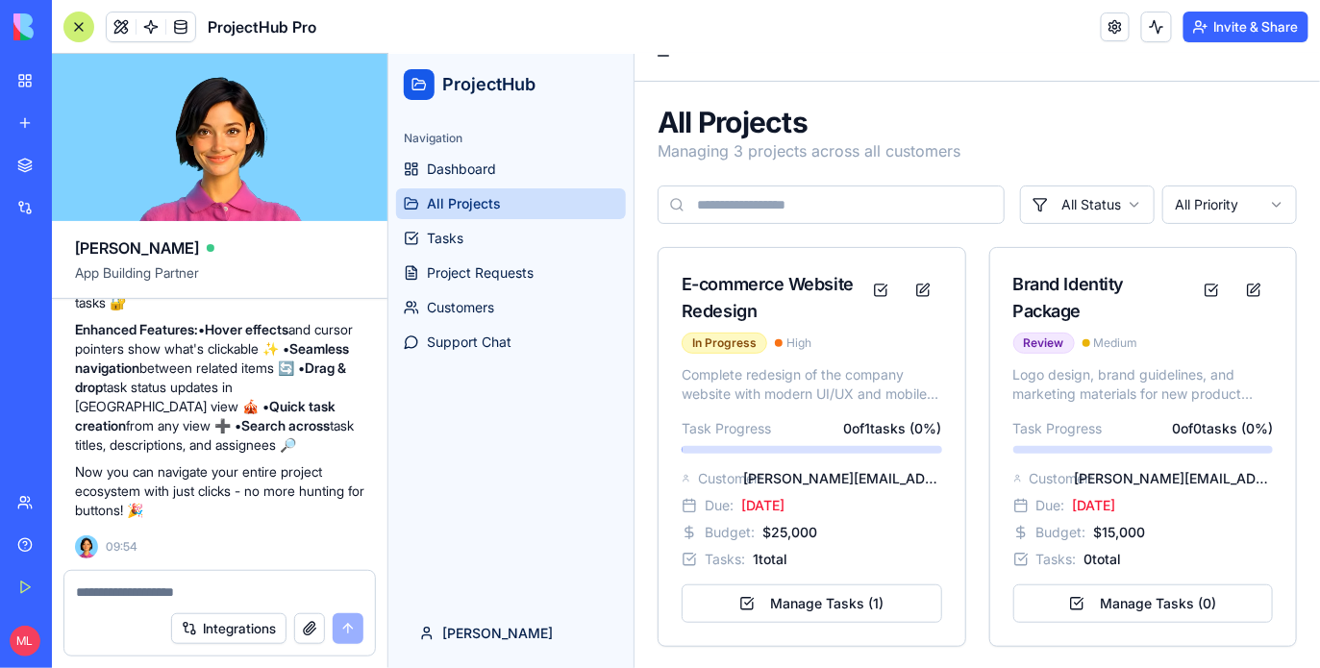
click at [140, 591] on textarea at bounding box center [220, 592] width 288 height 19
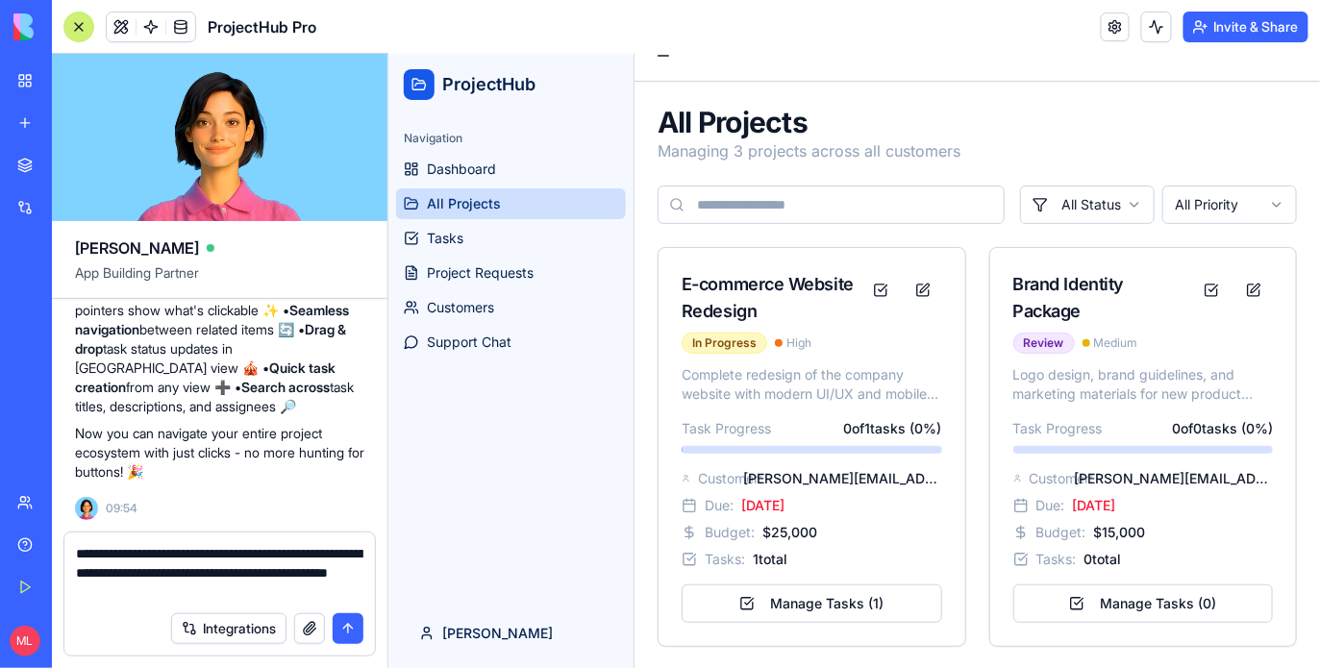
type textarea "**********"
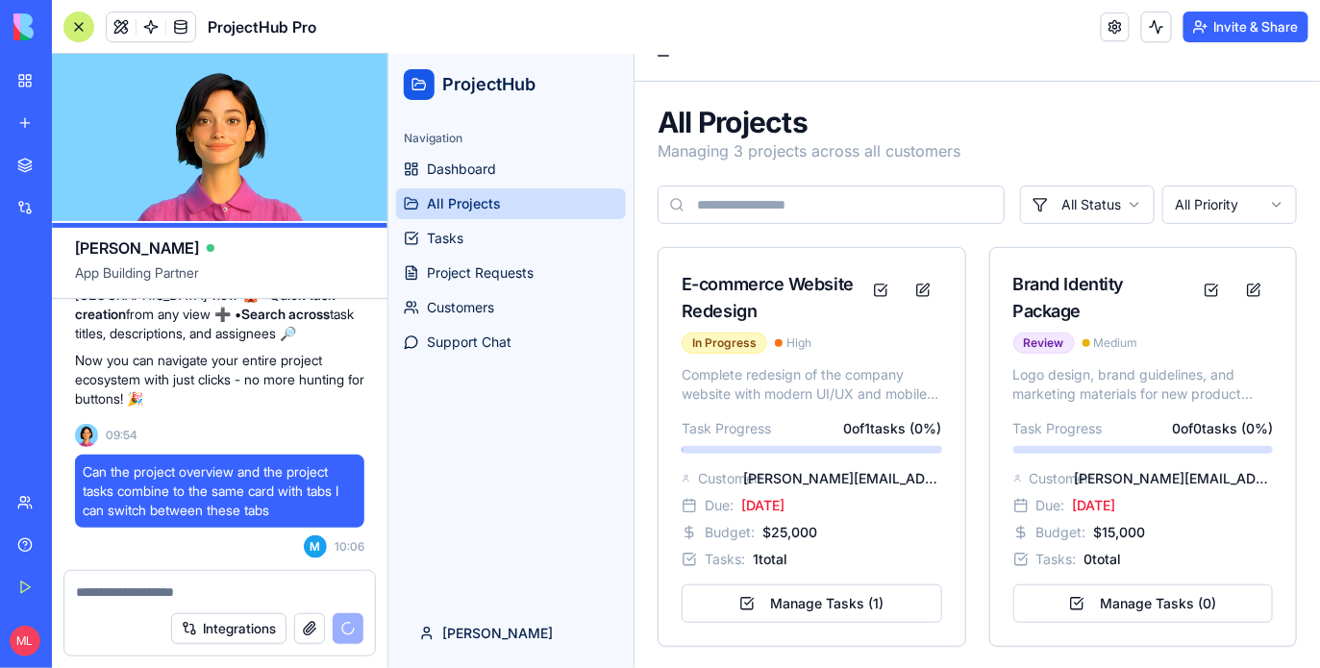
scroll to position [7188, 0]
